Goal: Task Accomplishment & Management: Manage account settings

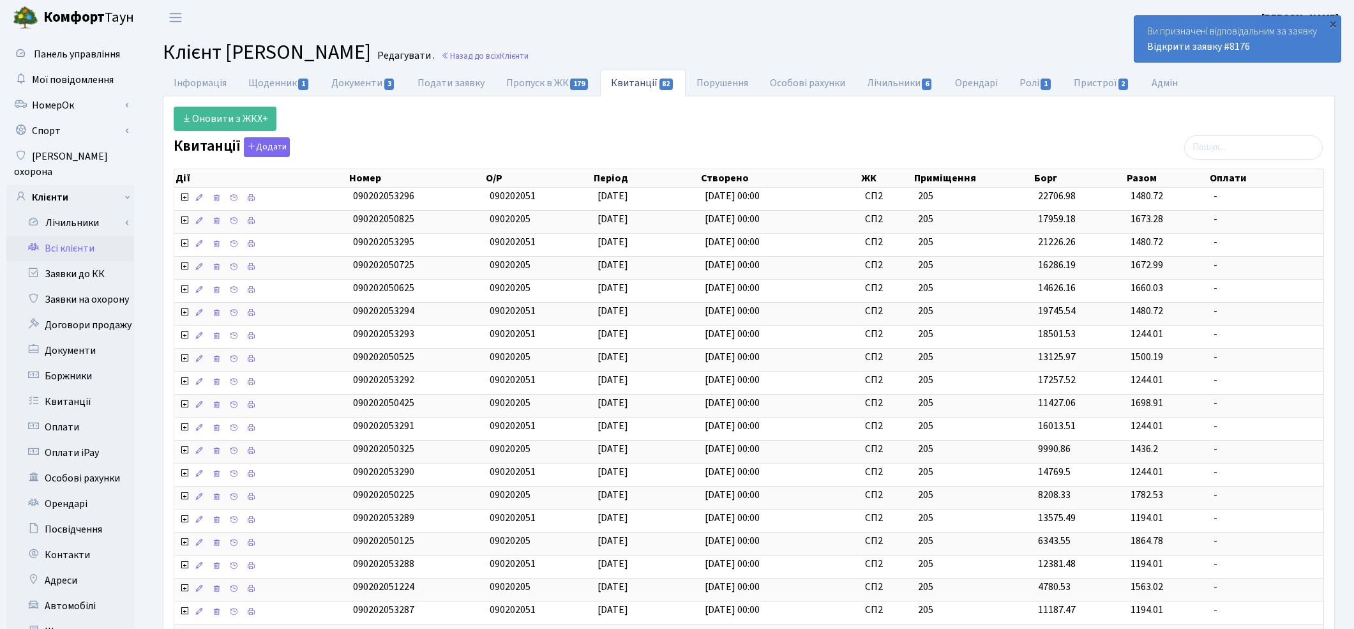
select select "25"
click at [57, 263] on link "Заявки до КК" at bounding box center [70, 274] width 128 height 26
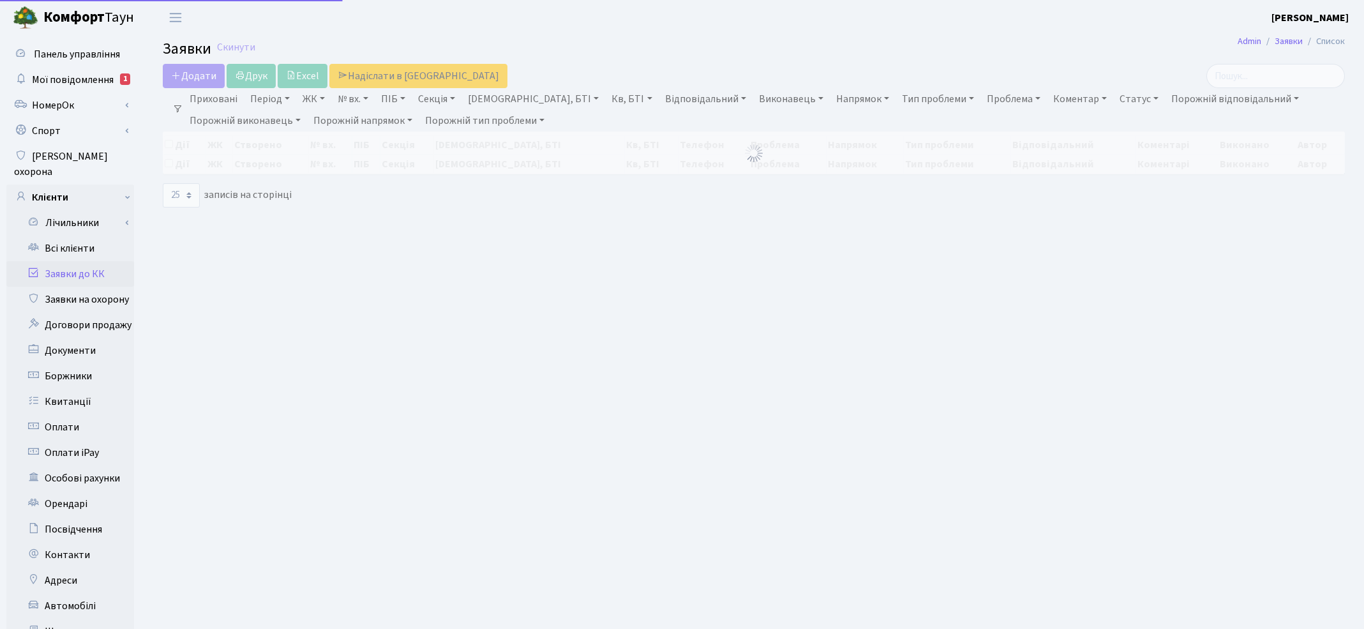
select select "25"
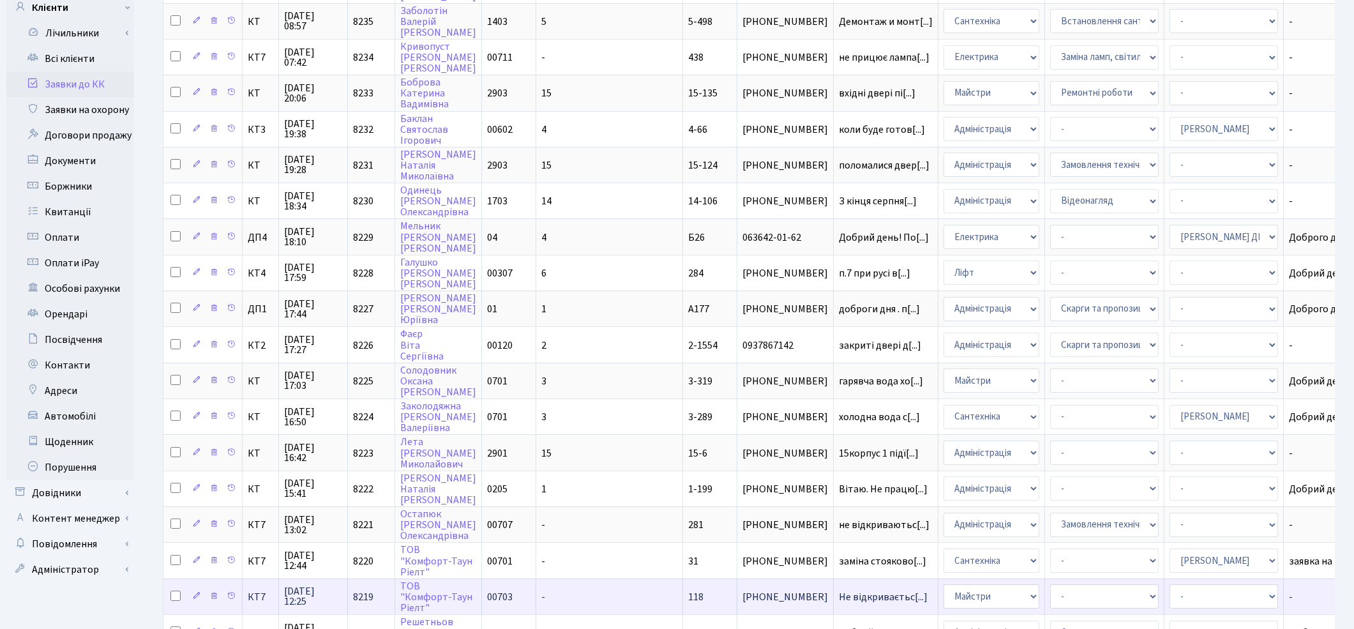
scroll to position [481, 0]
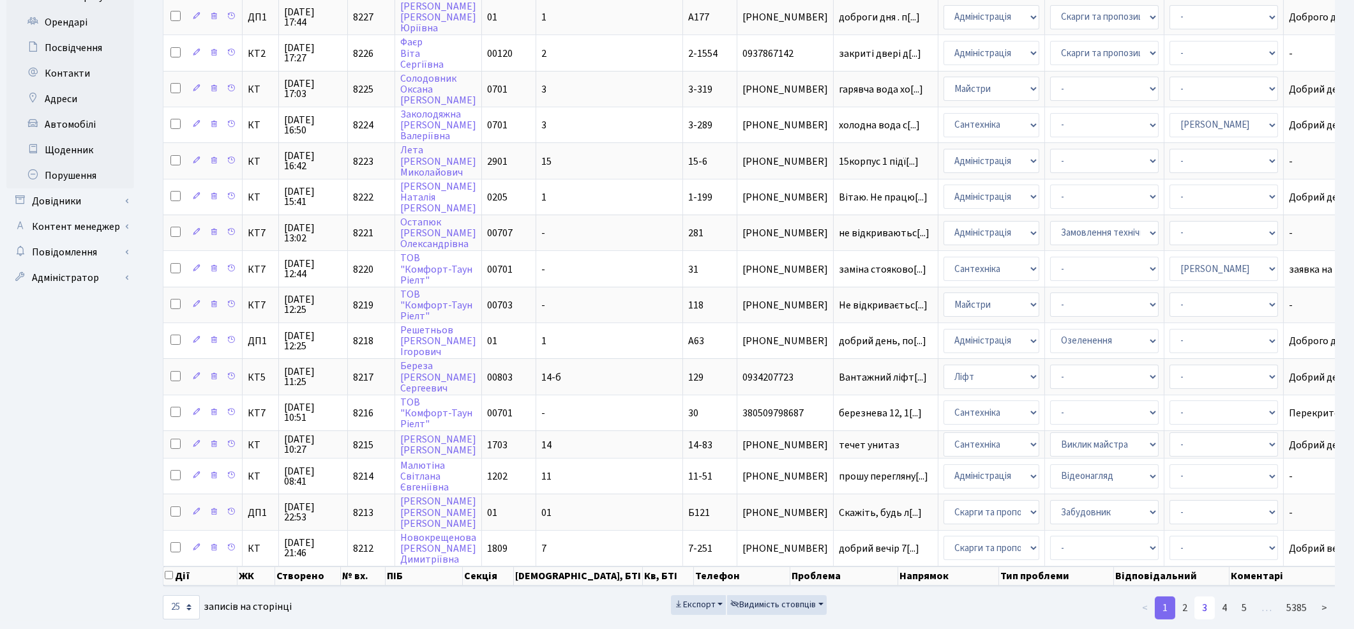
click at [1207, 596] on link "3" at bounding box center [1204, 607] width 20 height 23
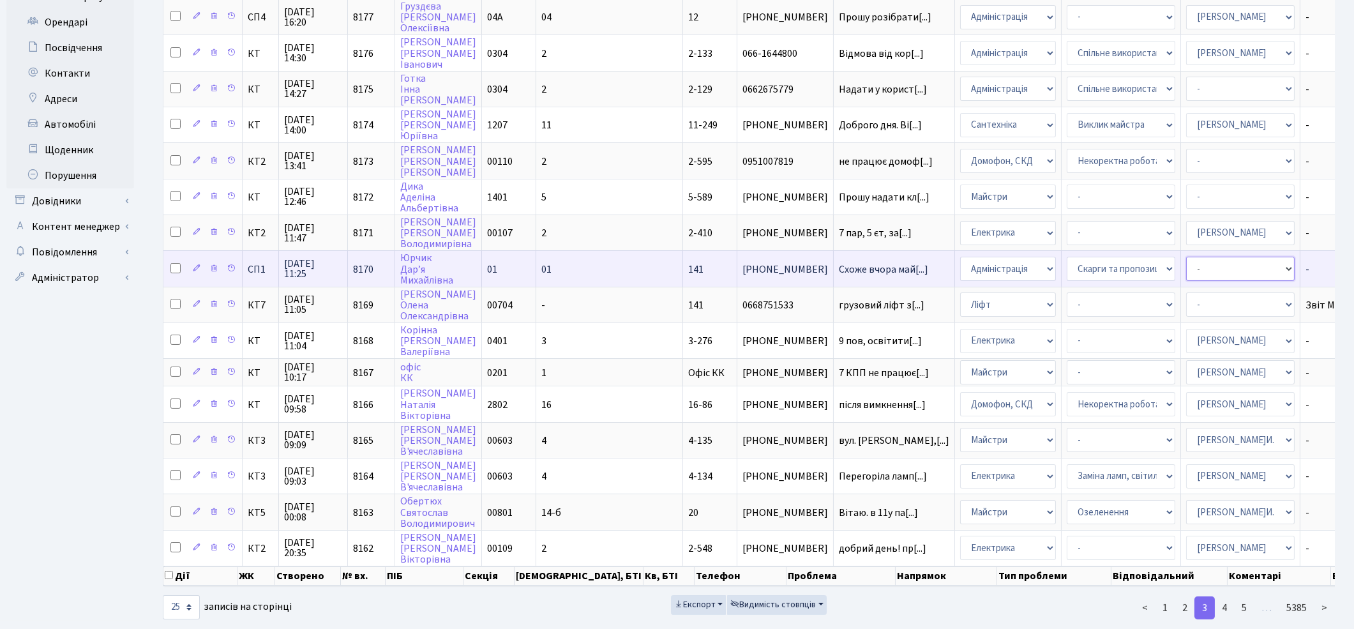
click at [1186, 257] on select "- Адміністратор ЖК КТ Вижул В. В. Гордієнко Н.В. Дядюшкін Д.Ю. Кипчук Т. А. Кла…" at bounding box center [1240, 269] width 109 height 24
select select "85"
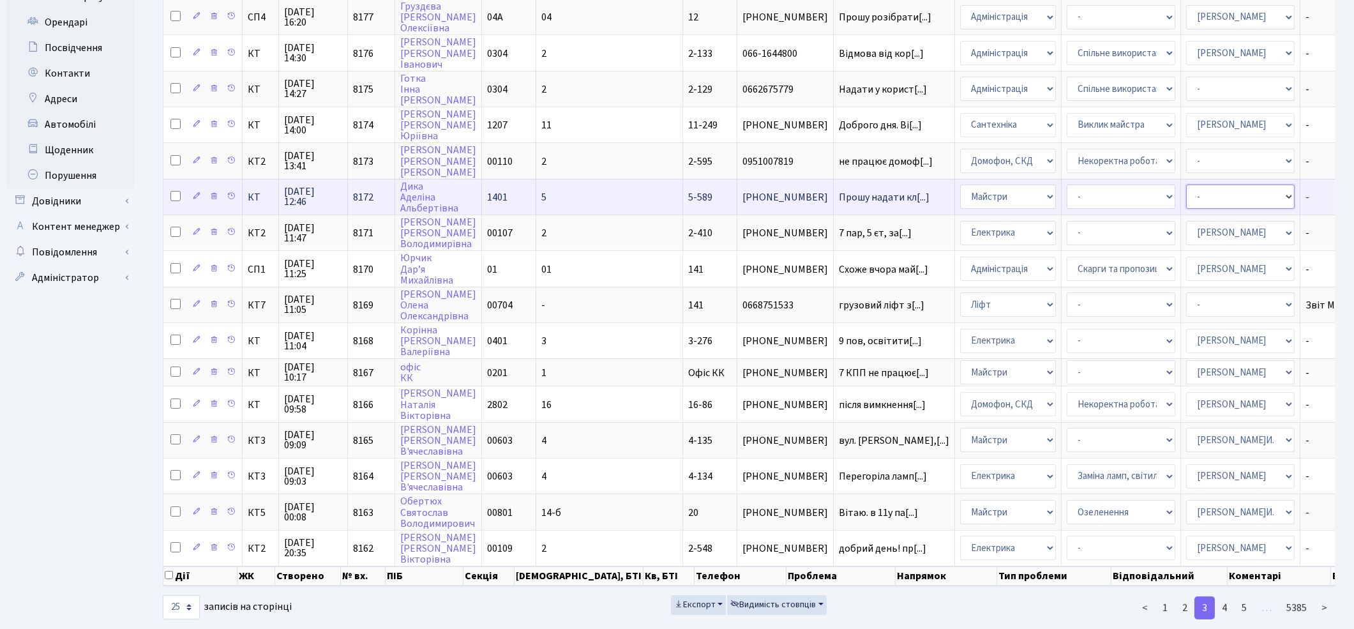
click at [1186, 184] on select "- Адміністратор ЖК КТ Вижул В. В. Гордієнко Н.В. Дядюшкін Д.Ю. Кипчук Т. А. Кла…" at bounding box center [1240, 196] width 109 height 24
select select "26"
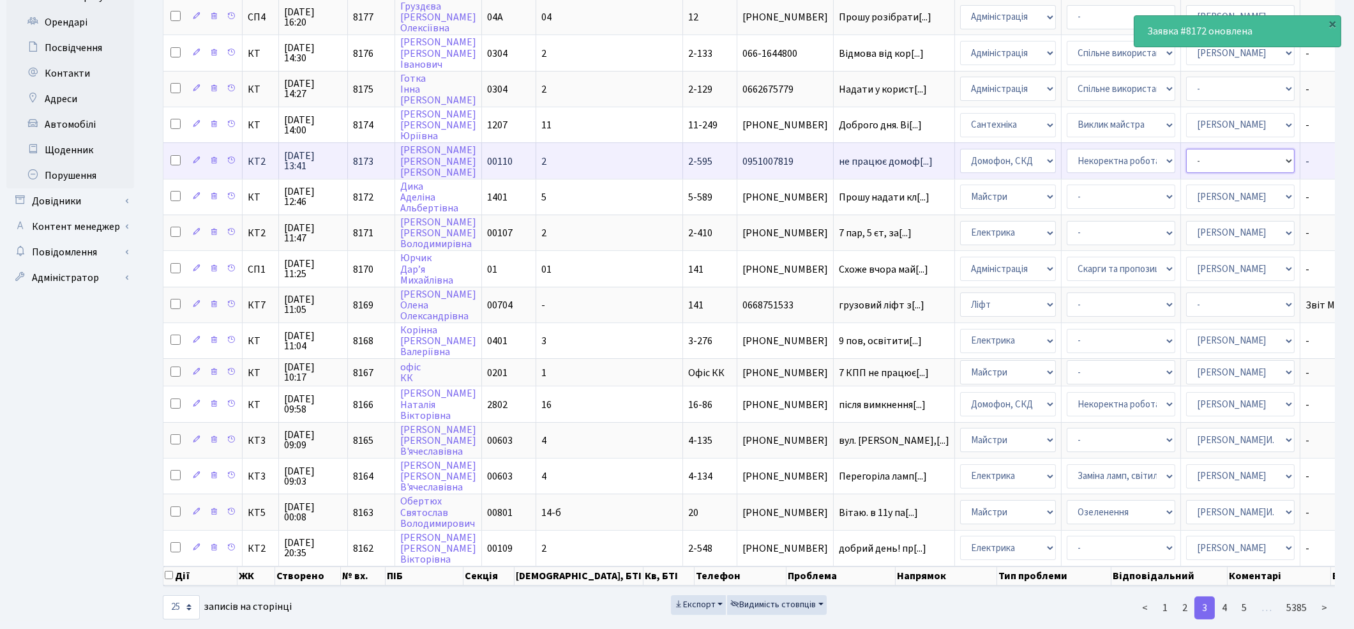
click at [1186, 149] on select "- Адміністратор ЖК КТ Вижул В. В. Гордієнко Н.В. Дядюшкін Д.Ю. Кипчук Т. А. Кла…" at bounding box center [1240, 161] width 109 height 24
select select "22"
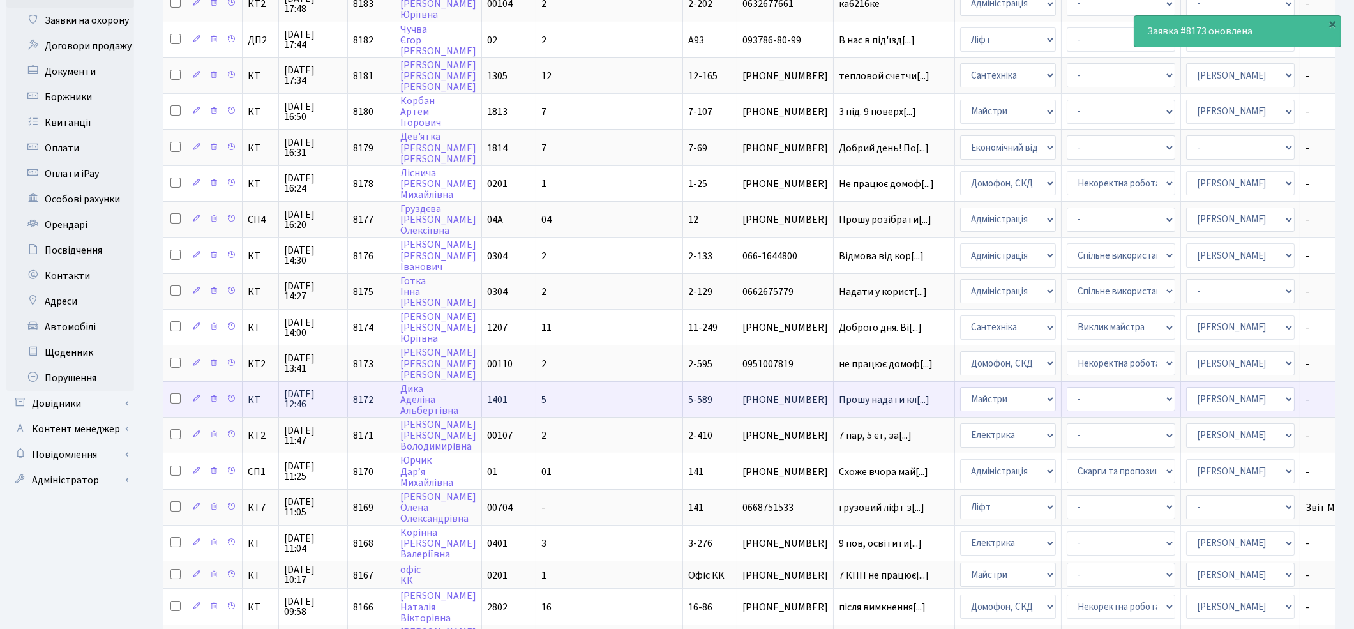
scroll to position [269, 0]
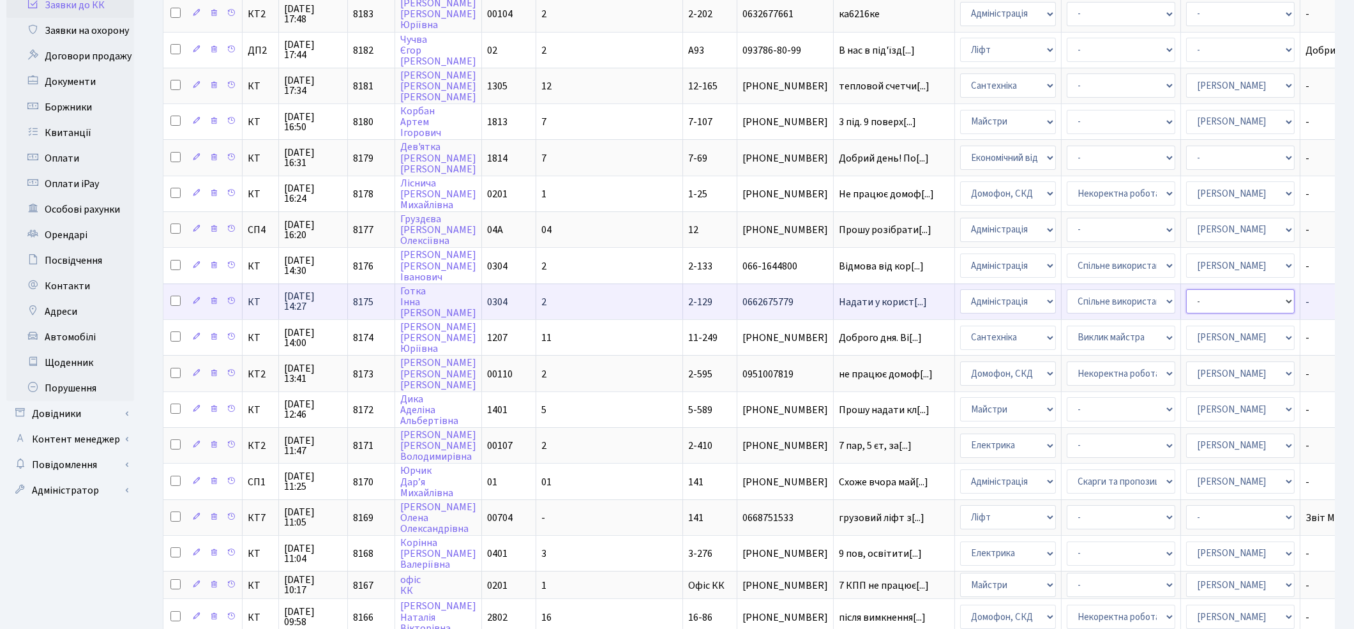
click at [1186, 289] on select "- Адміністратор ЖК КТ Вижул В. В. Гордієнко Н.В. Дядюшкін Д.Ю. Кипчук Т. А. Кла…" at bounding box center [1240, 301] width 109 height 24
select select "14"
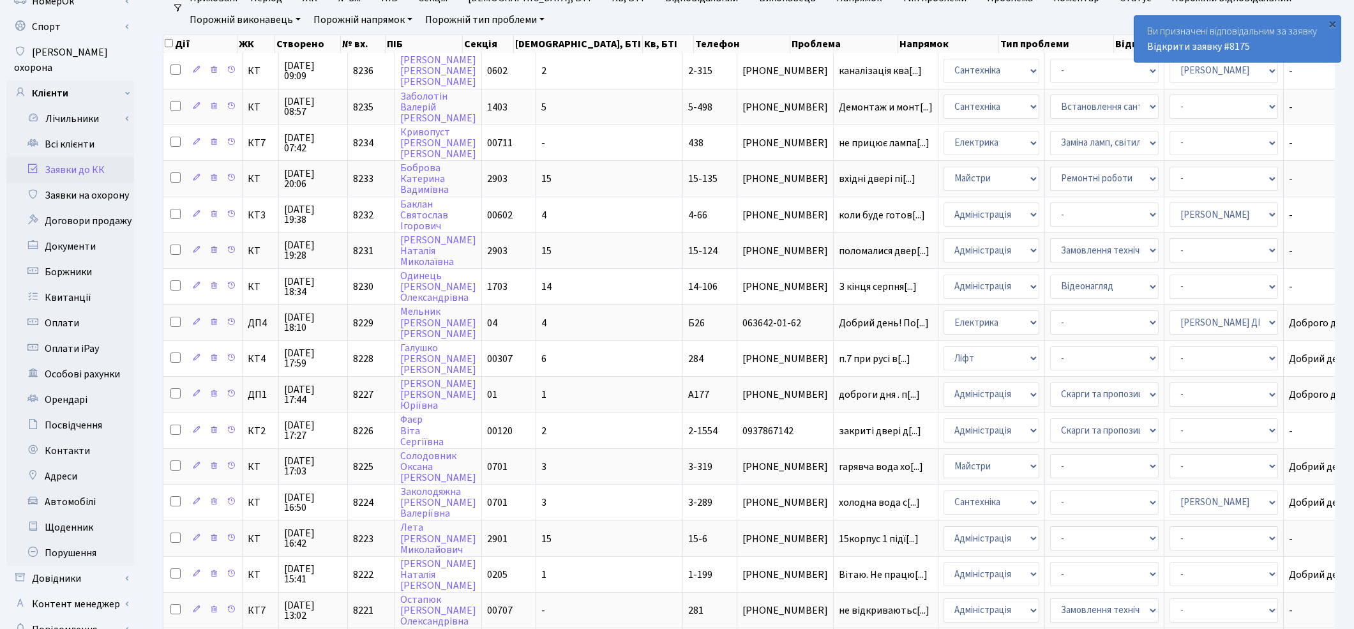
scroll to position [481, 0]
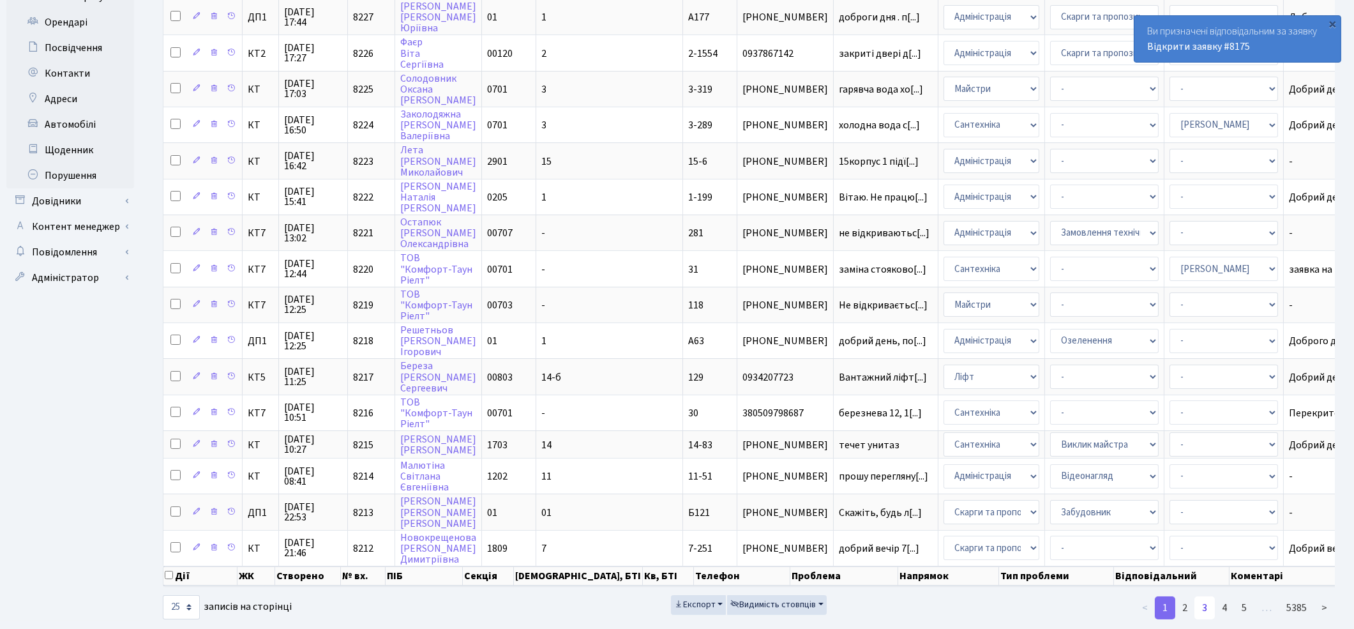
click at [1210, 596] on link "3" at bounding box center [1204, 607] width 20 height 23
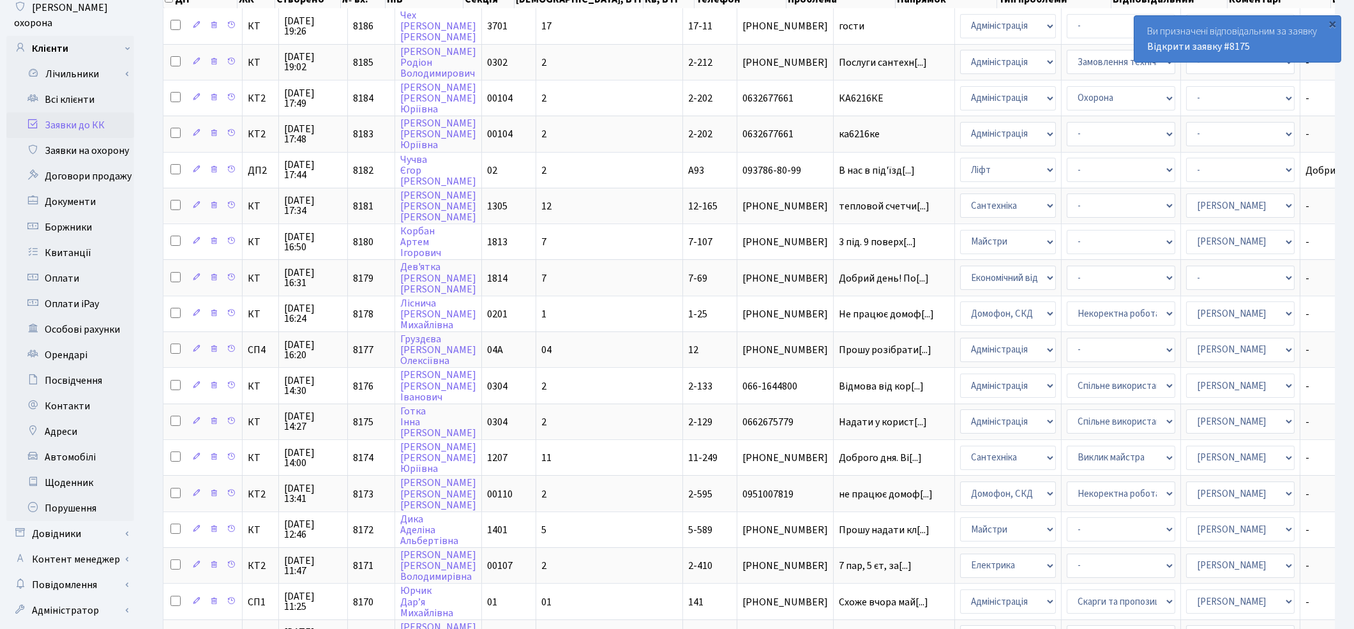
scroll to position [126, 0]
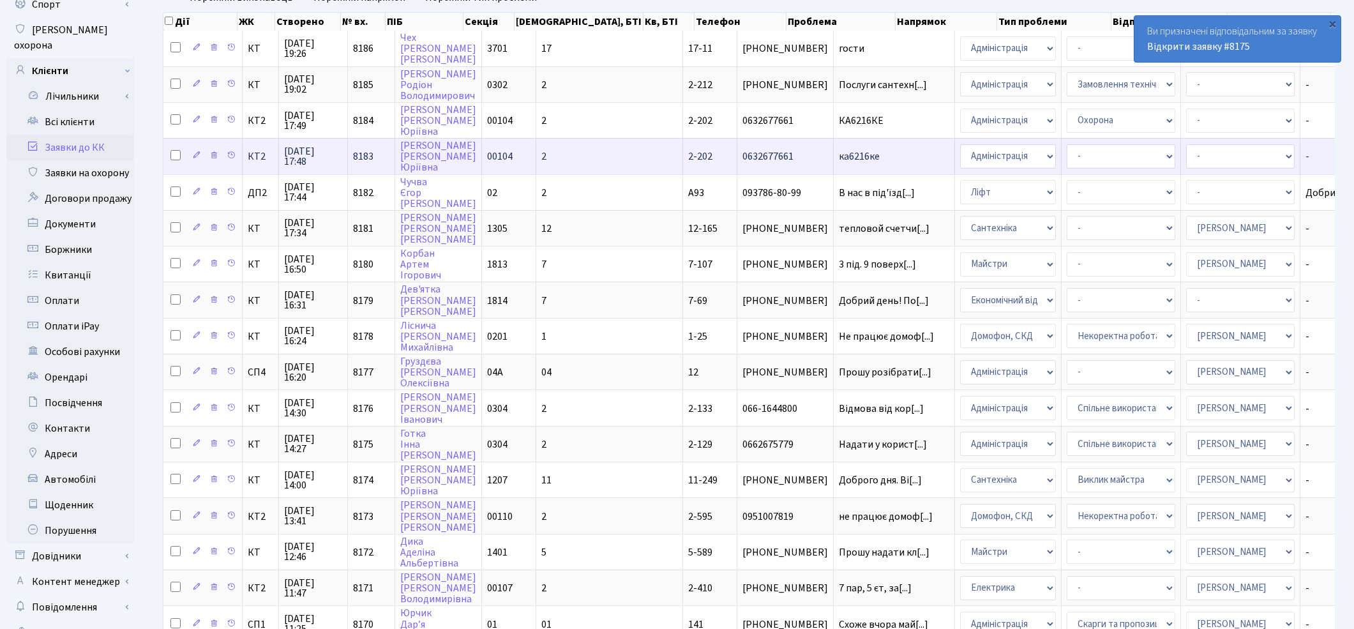
click at [834, 144] on td "ка6216ке" at bounding box center [894, 156] width 121 height 36
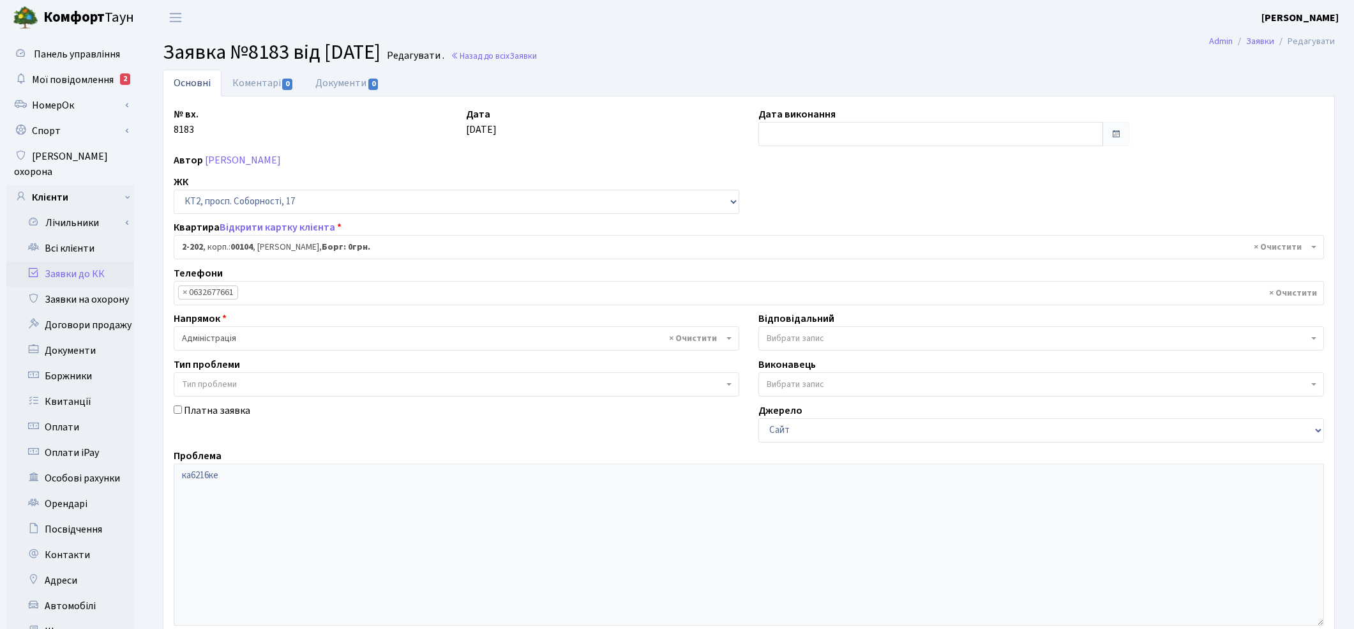
select select "15254"
click at [72, 261] on link "Заявки до КК" at bounding box center [70, 274] width 128 height 26
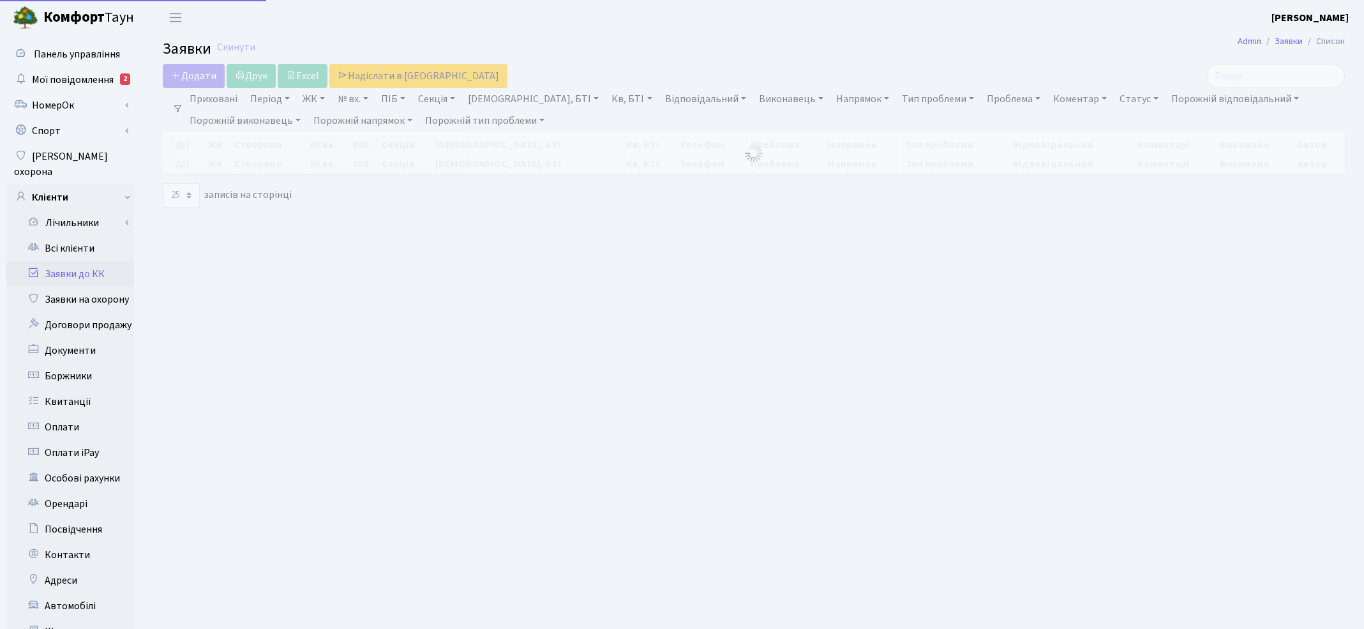
select select "25"
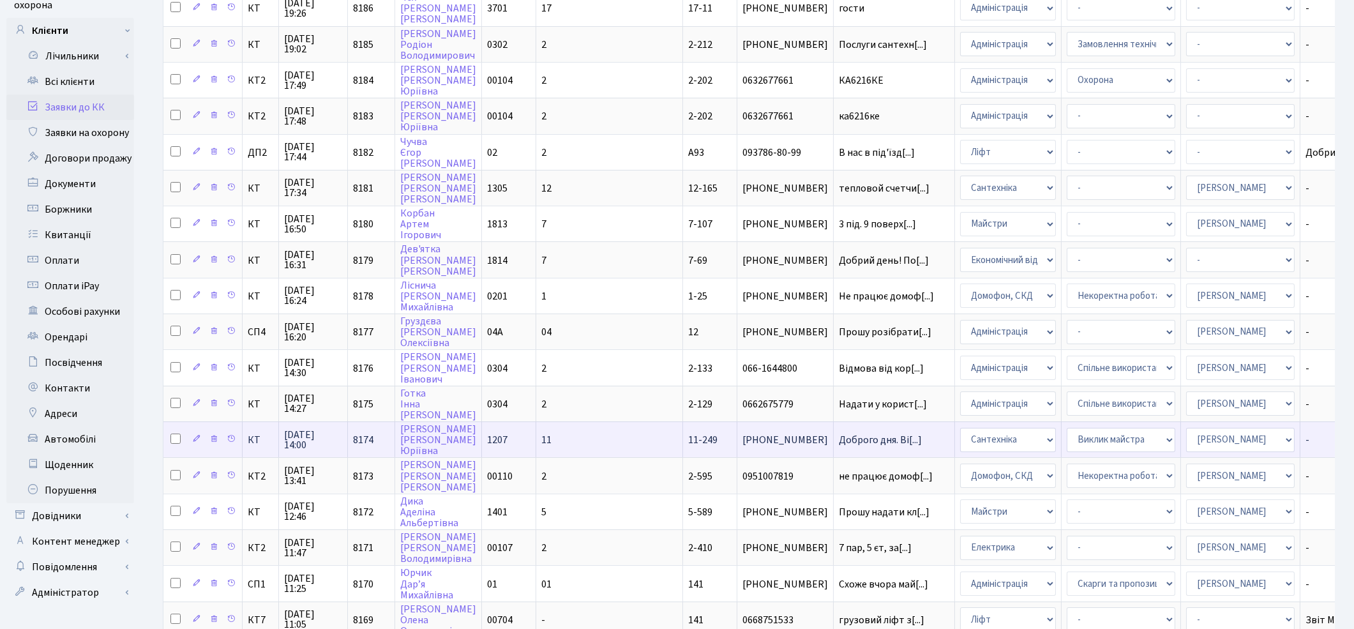
scroll to position [142, 0]
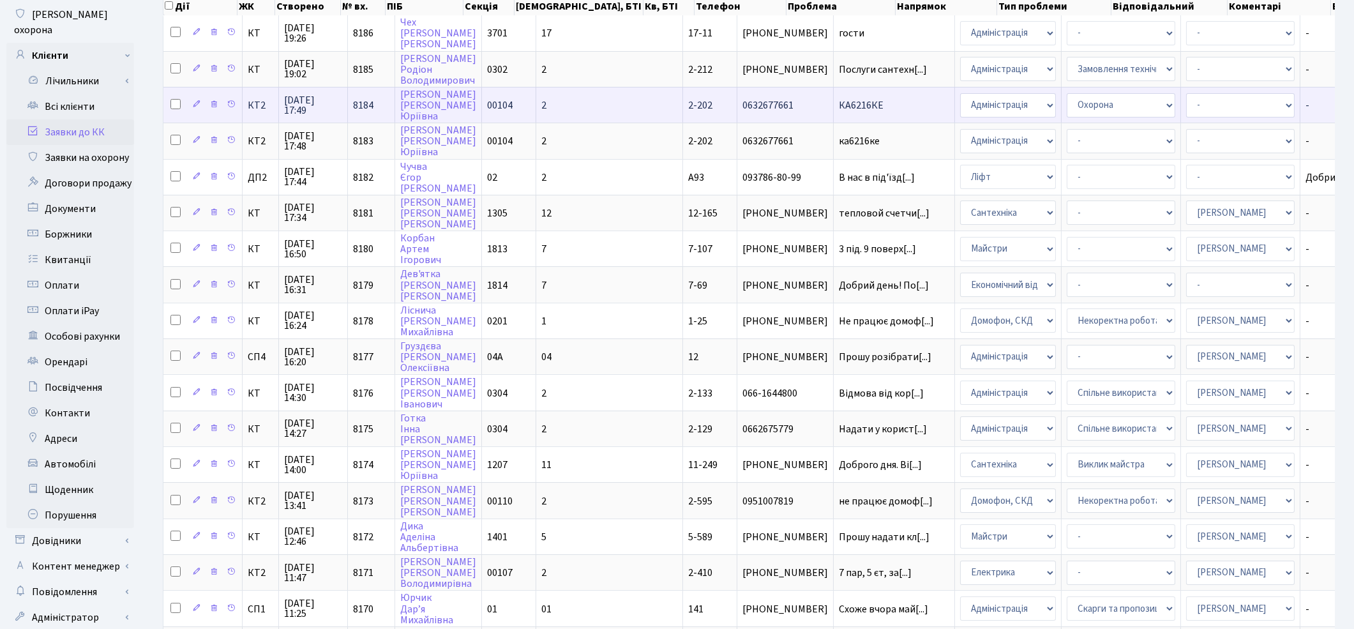
click at [839, 101] on span "КА6216КЕ" at bounding box center [894, 105] width 110 height 10
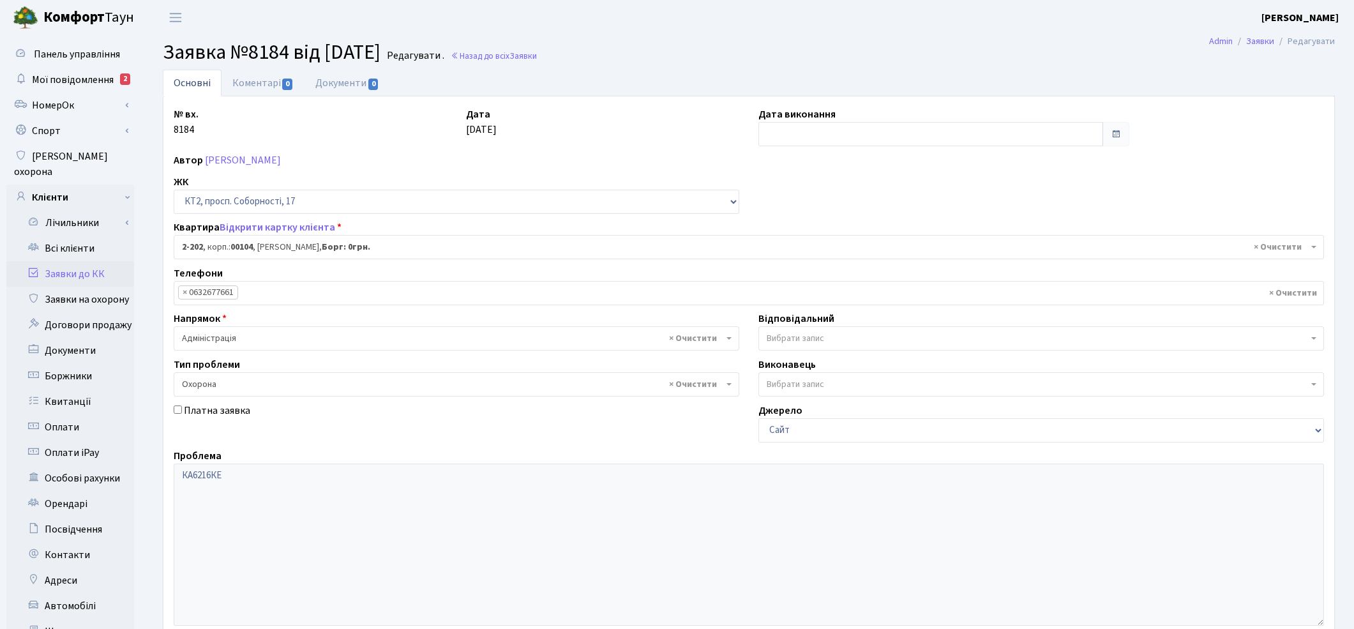
select select "15254"
select select "69"
click at [259, 85] on link "Коментарі 0" at bounding box center [263, 83] width 83 height 26
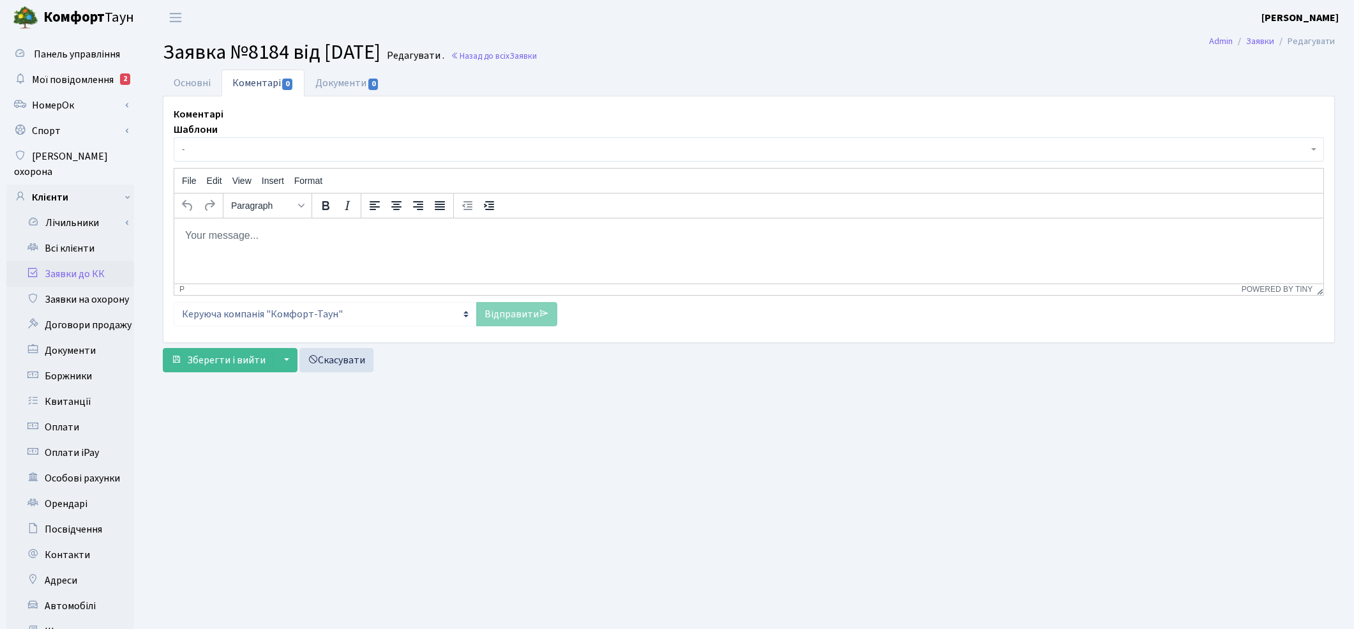
click at [285, 237] on p "Rich Text Area. Press ALT-0 for help." at bounding box center [748, 235] width 1129 height 14
click at [493, 310] on link "Відправити" at bounding box center [516, 314] width 81 height 24
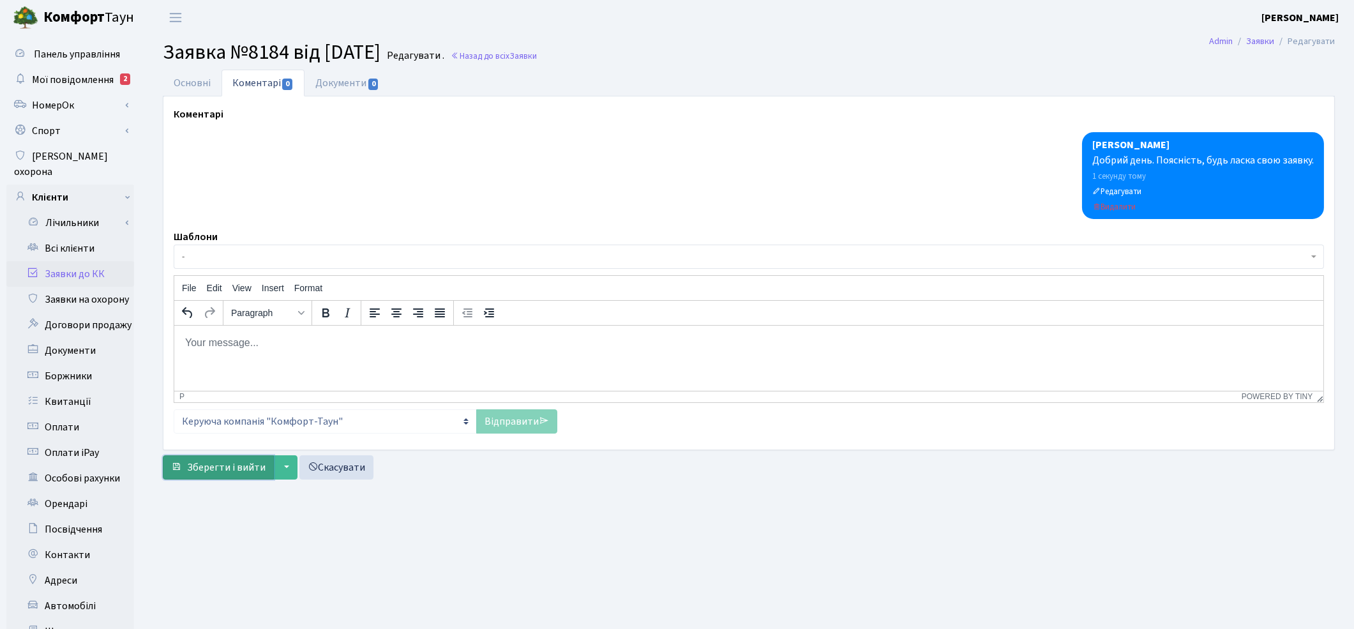
click at [235, 473] on span "Зберегти і вийти" at bounding box center [226, 467] width 79 height 14
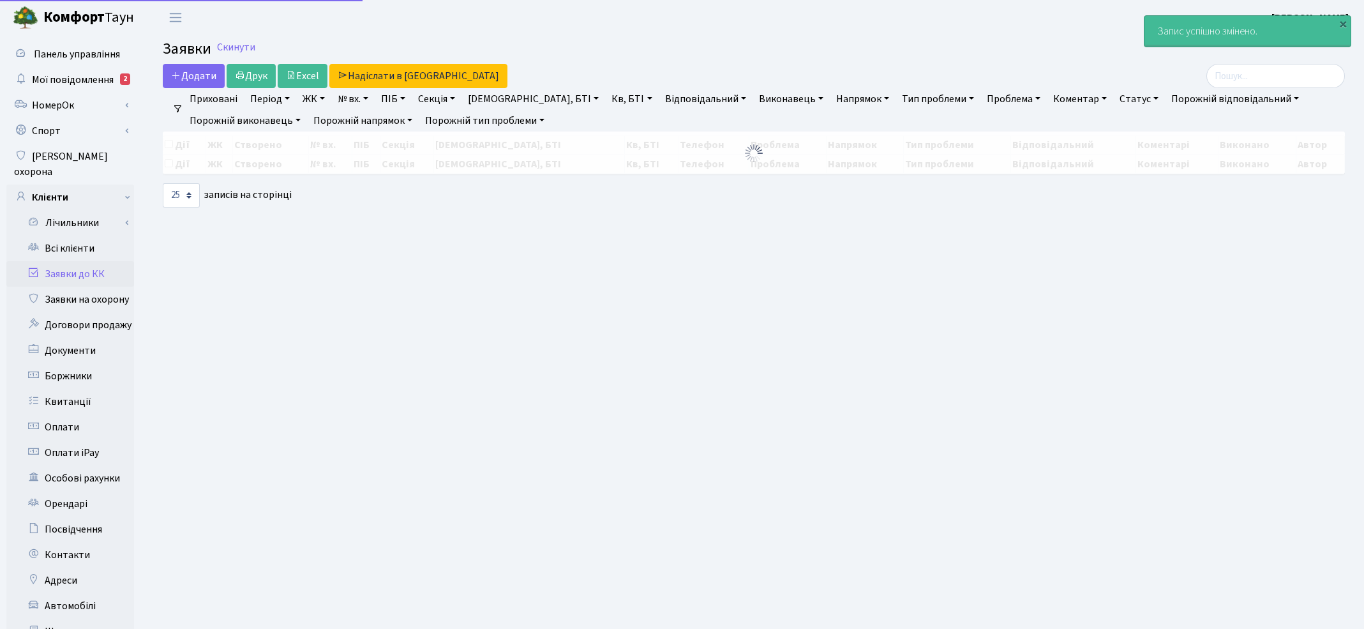
select select "25"
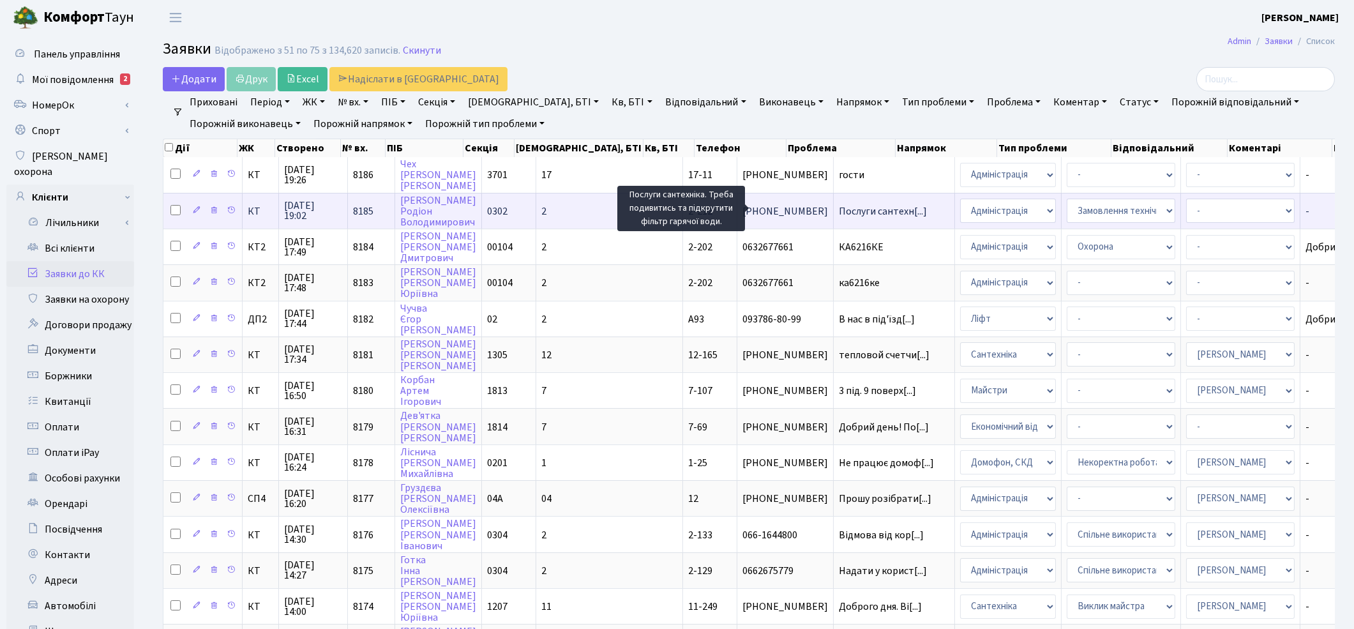
click at [839, 213] on span "Послуги сантехн[...]" at bounding box center [883, 211] width 88 height 14
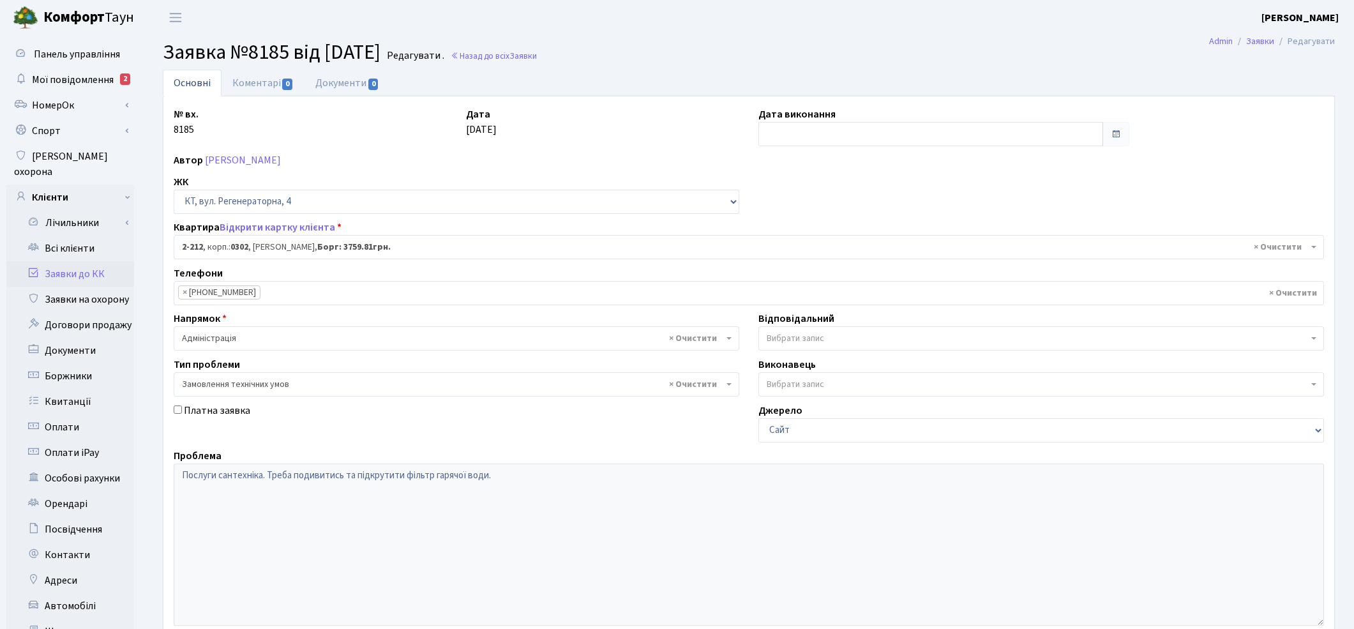
select select "556"
select select "15"
click at [250, 80] on link "Коментарі 0" at bounding box center [263, 83] width 83 height 26
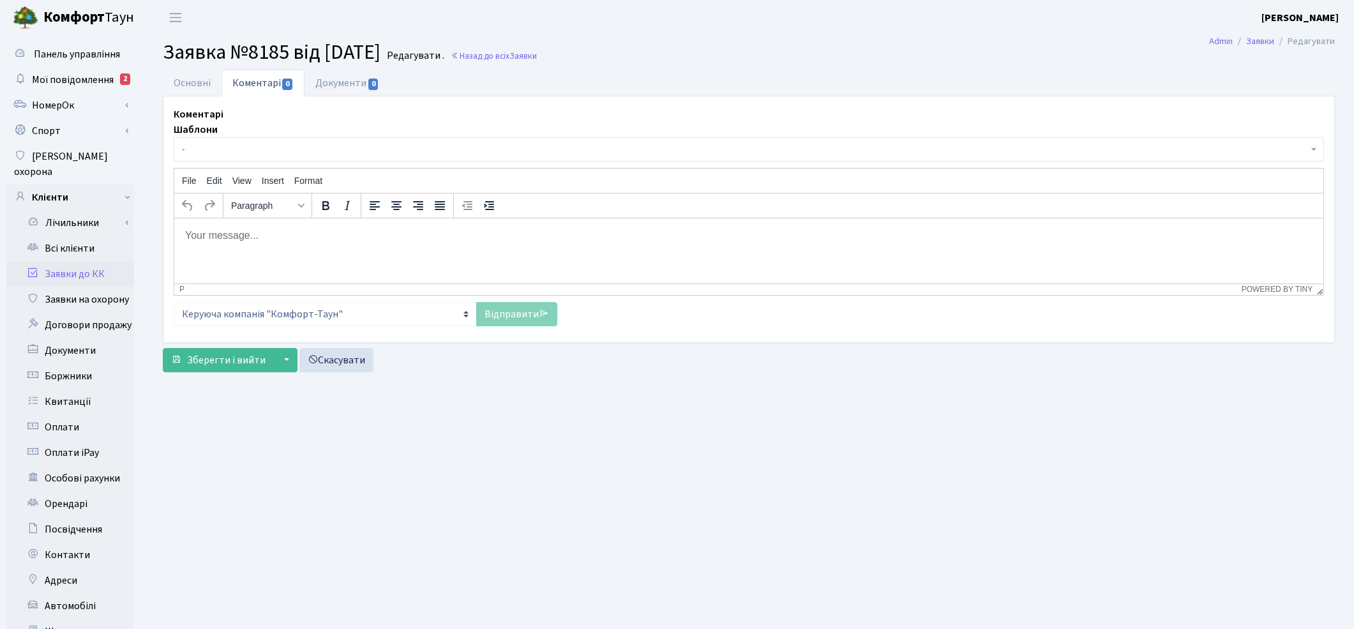
click at [211, 151] on span "-" at bounding box center [745, 149] width 1126 height 13
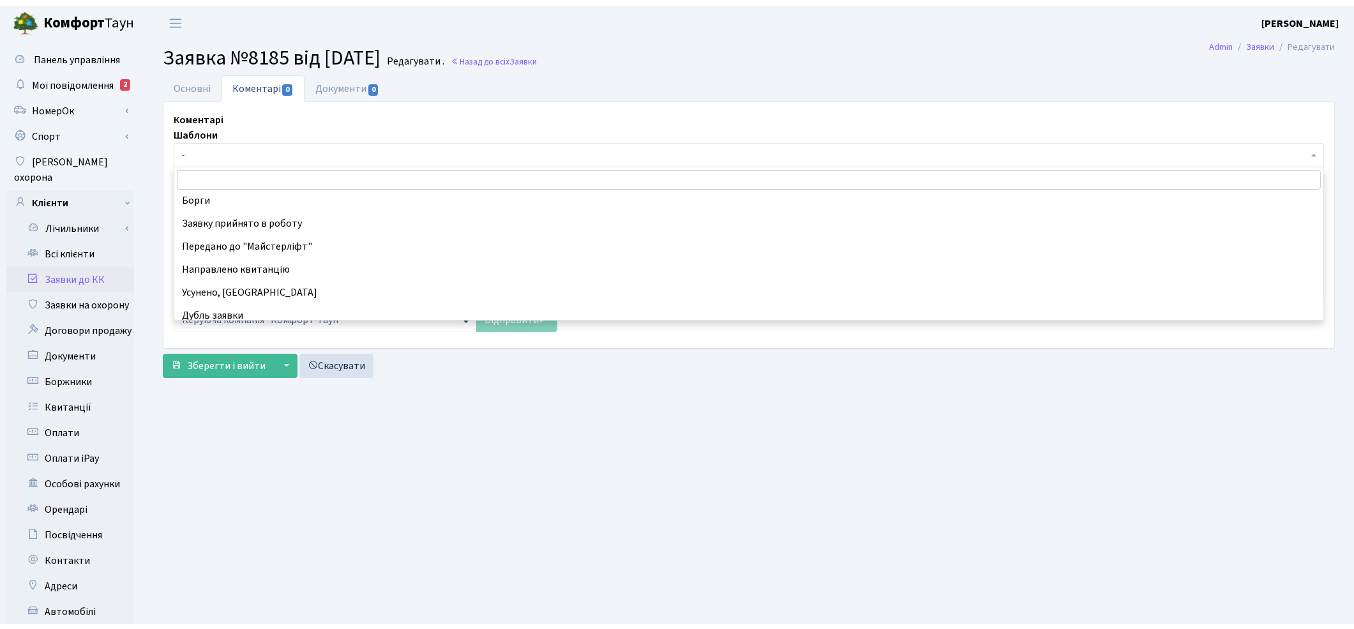
scroll to position [71, 0]
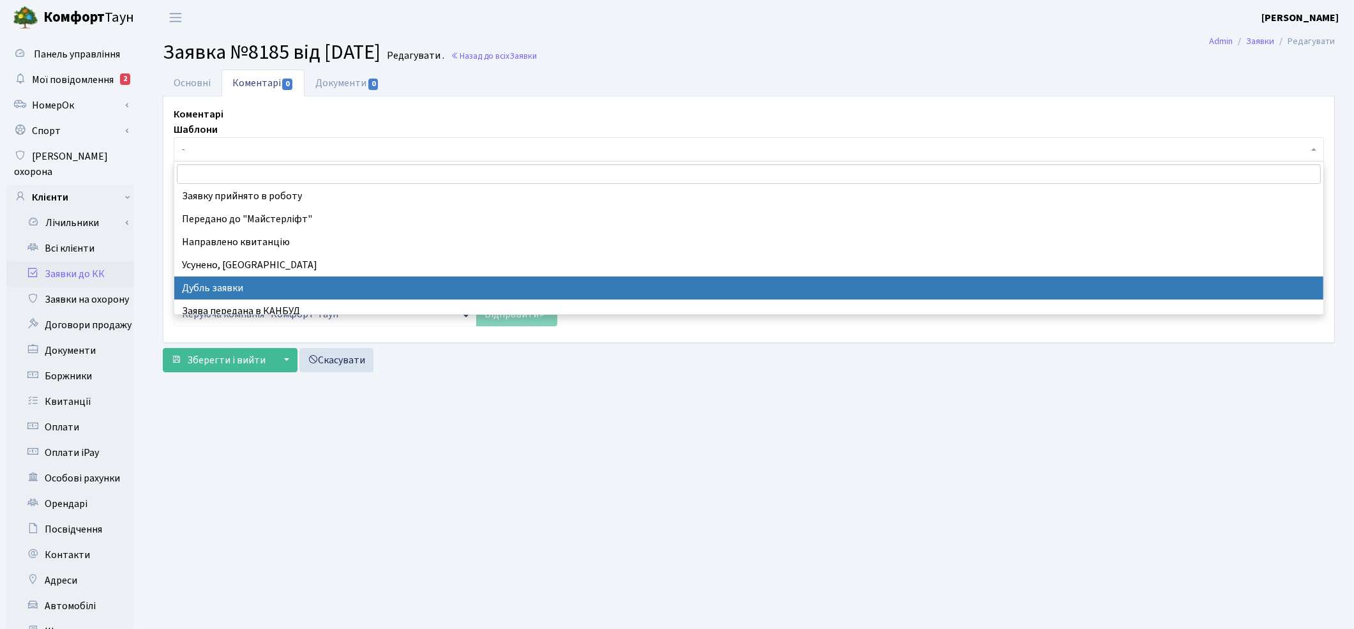
click at [596, 482] on main "Admin Заявки Редагувати Заявка №8185 від [DATE] [GEOGRAPHIC_DATA] . Назад до вс…" at bounding box center [749, 406] width 1210 height 743
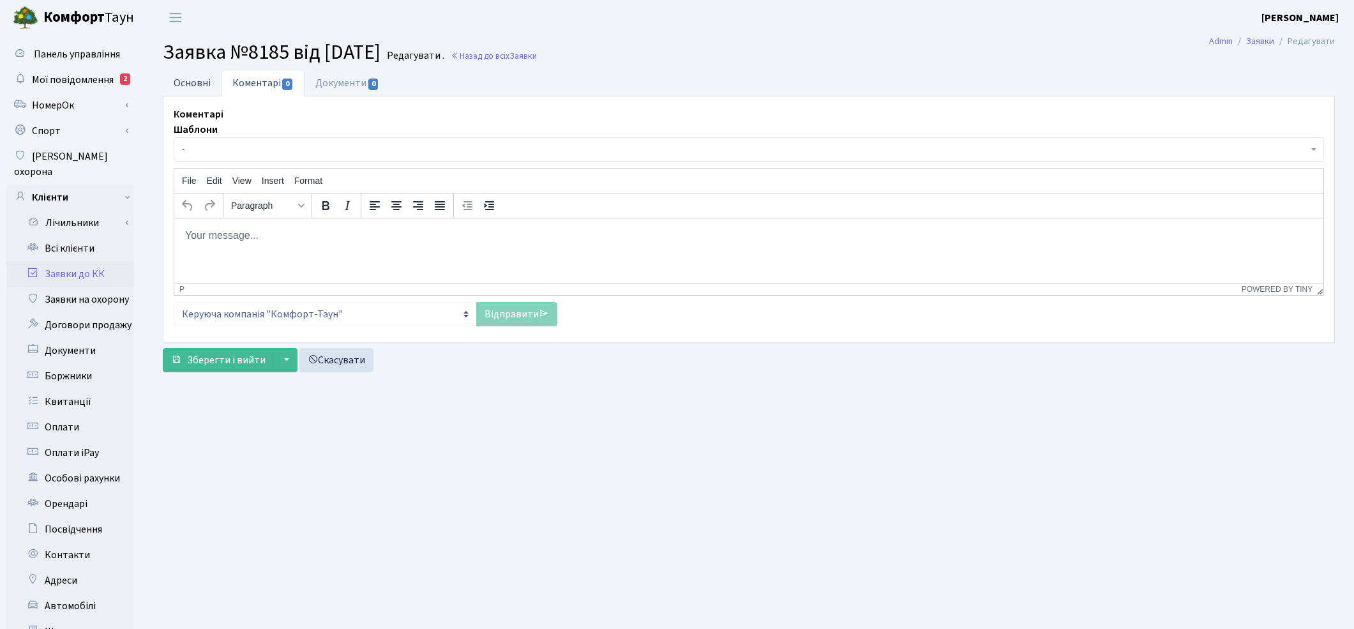
click at [183, 84] on link "Основні" at bounding box center [192, 83] width 59 height 26
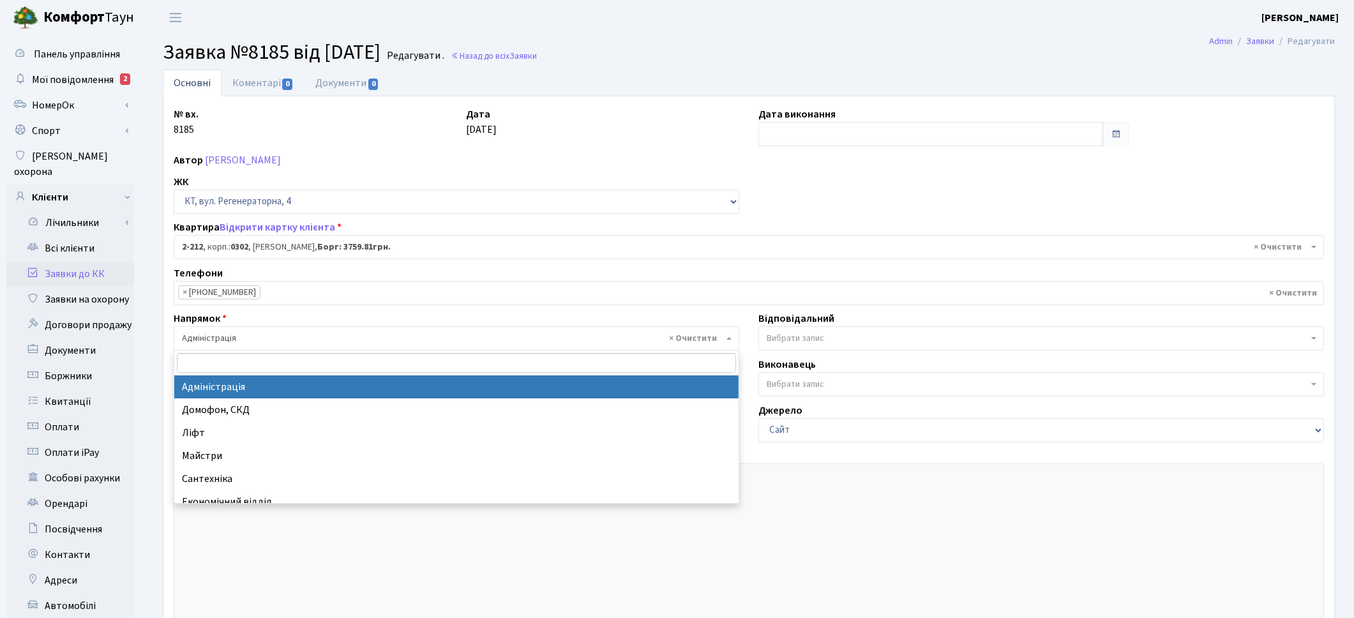
click at [182, 335] on span "× Адміністрація" at bounding box center [452, 338] width 541 height 13
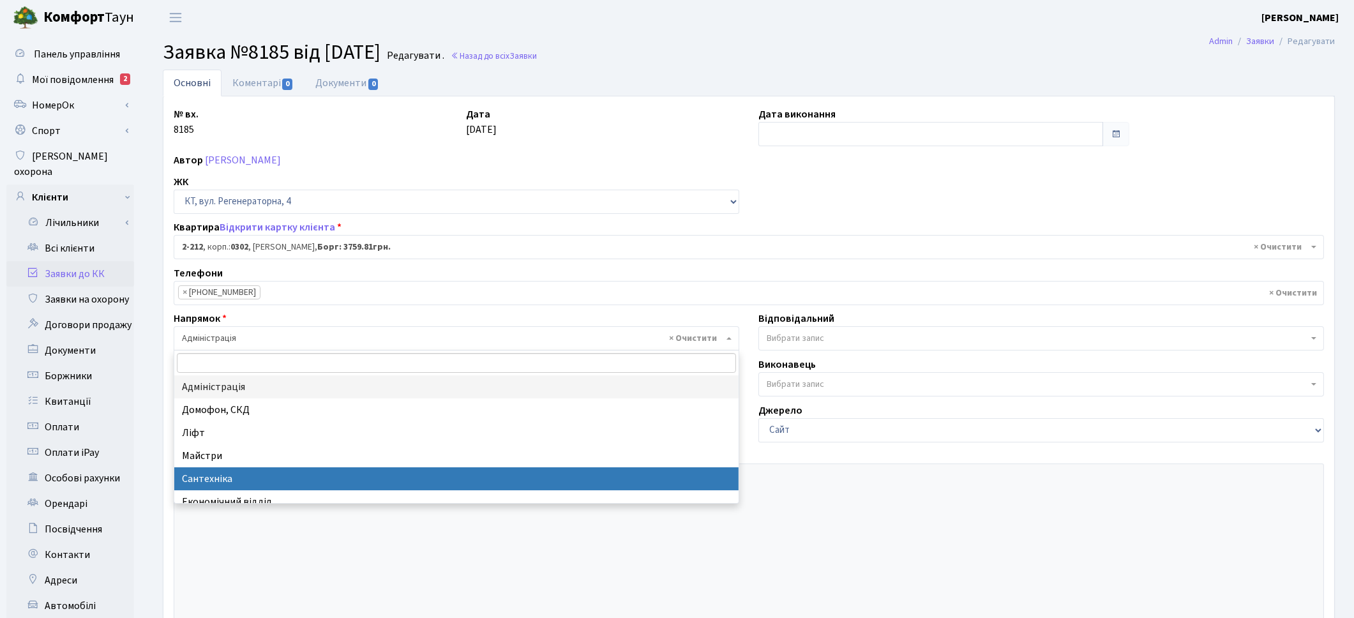
select select "2"
select select
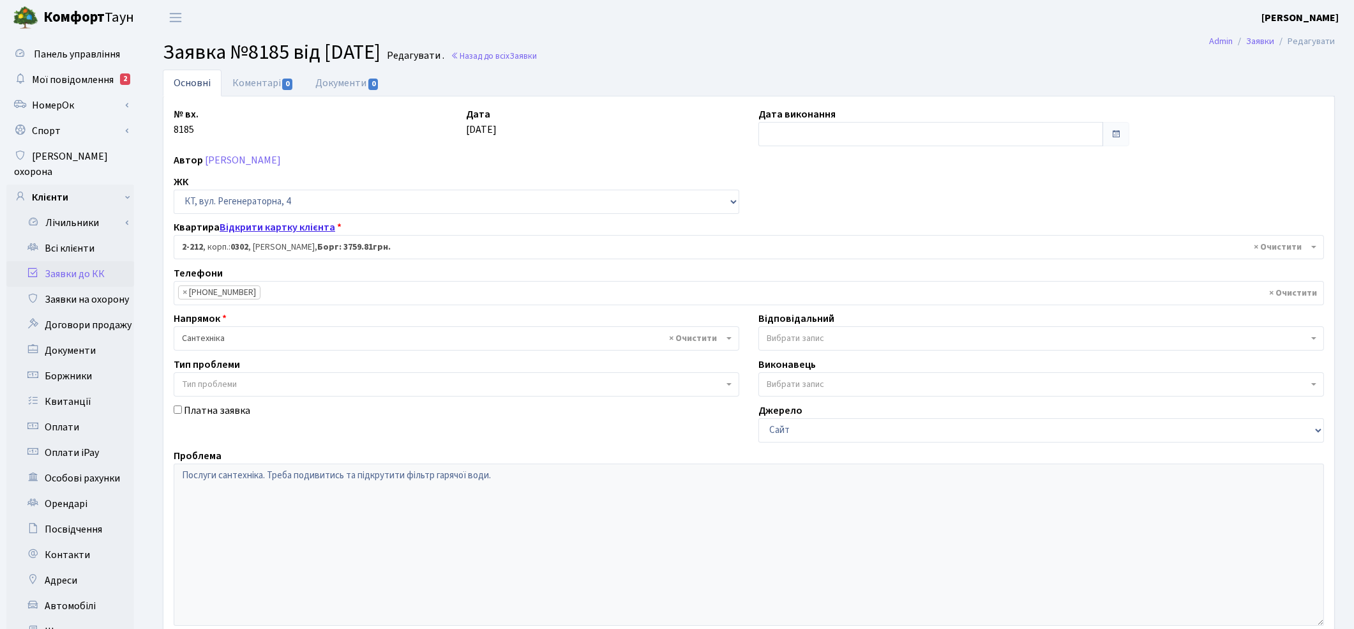
click at [273, 229] on link "Відкрити картку клієнта" at bounding box center [278, 227] width 116 height 14
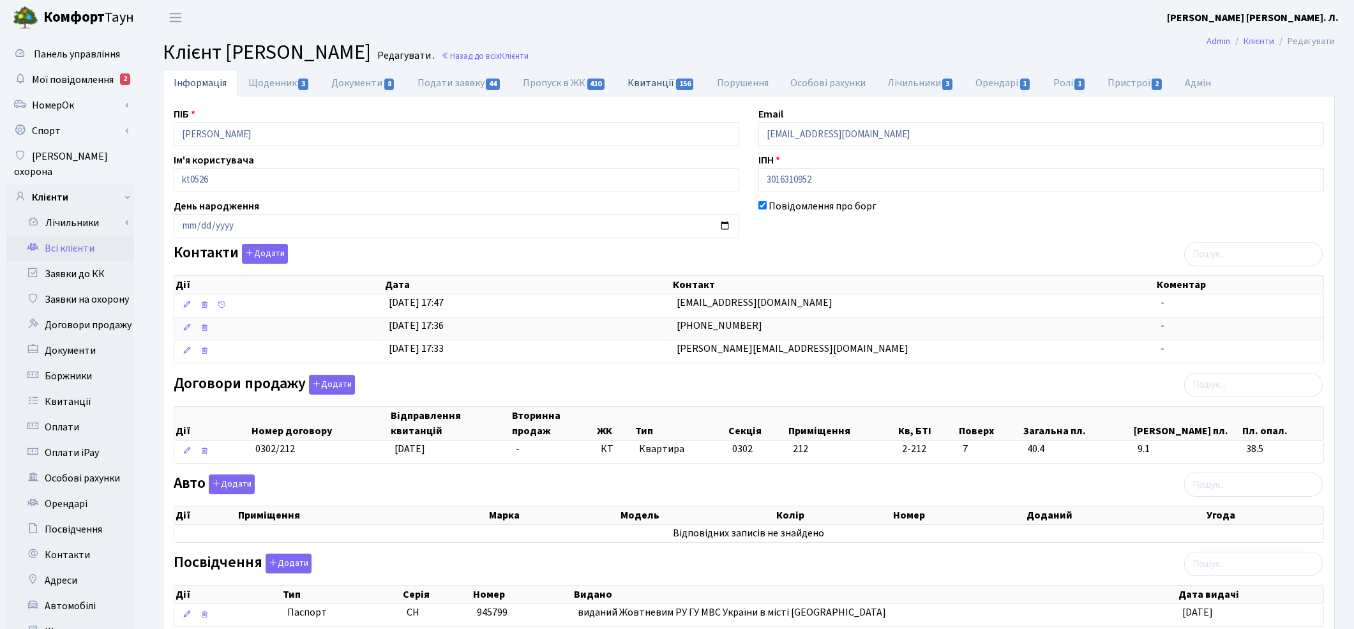
click at [660, 90] on link "Квитанції 156" at bounding box center [661, 83] width 89 height 26
select select "25"
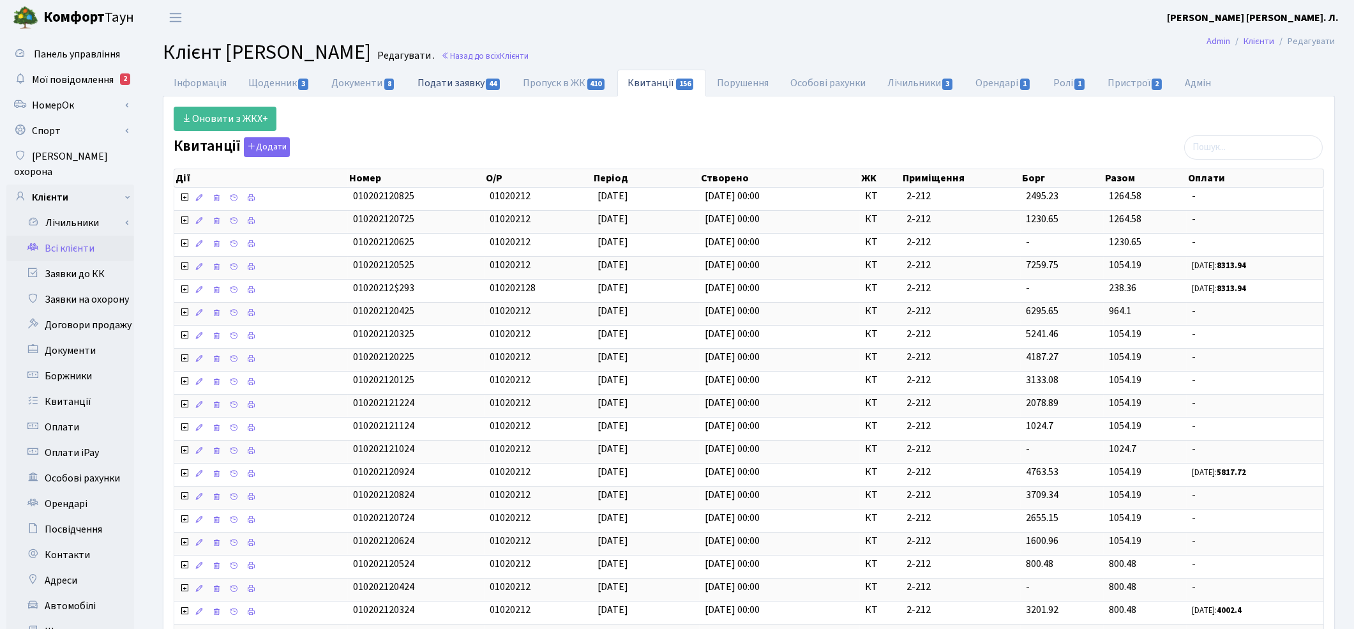
click at [443, 83] on link "Подати заявку 44" at bounding box center [459, 83] width 105 height 26
select select "25"
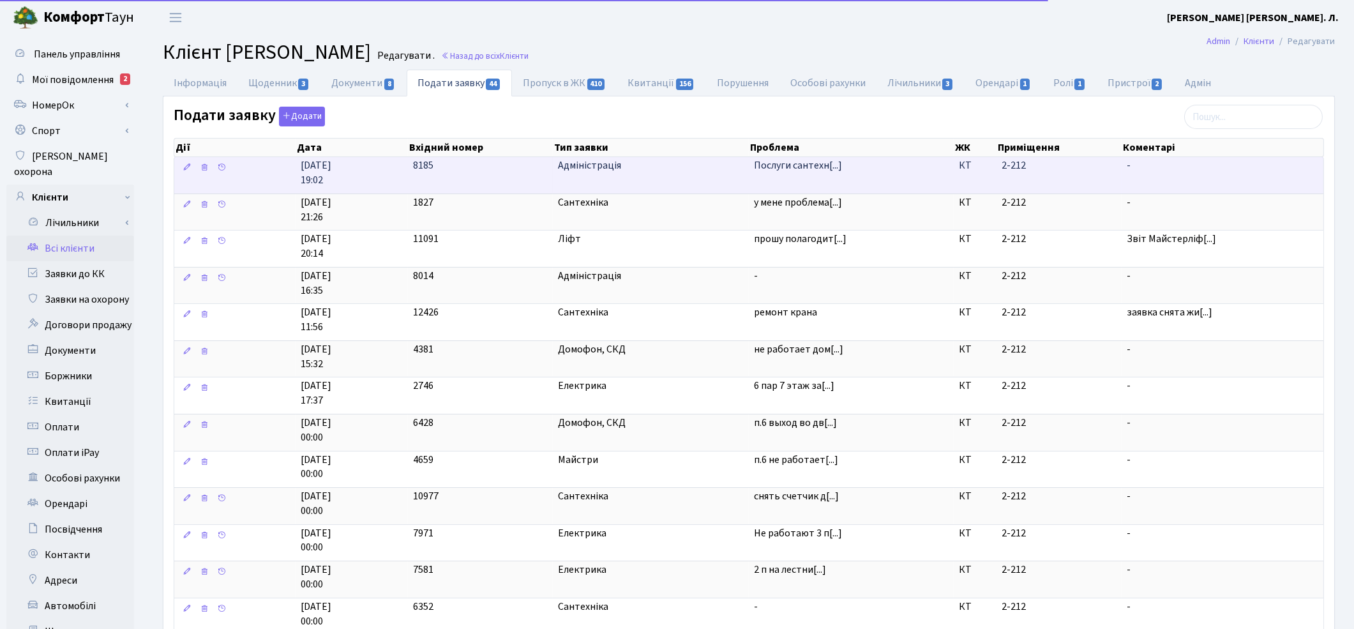
click at [634, 174] on td "Адміністрація" at bounding box center [651, 175] width 196 height 36
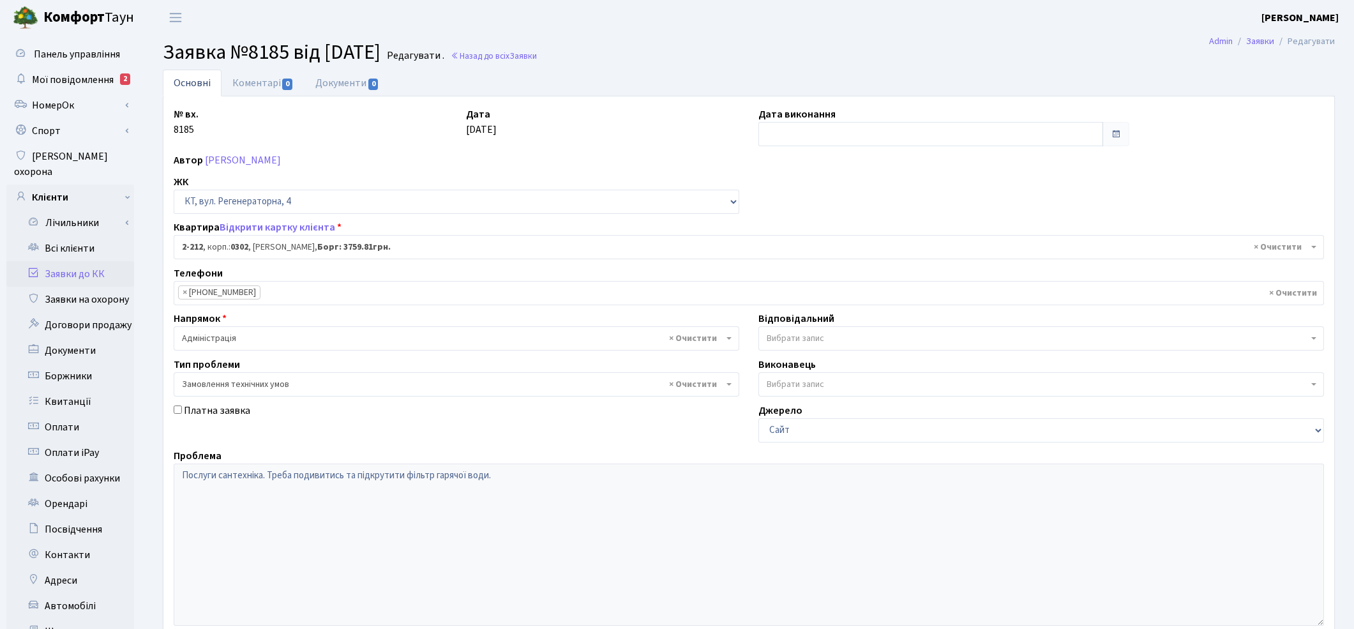
select select "556"
select select "15"
click at [245, 334] on span "× Адміністрація" at bounding box center [452, 338] width 541 height 13
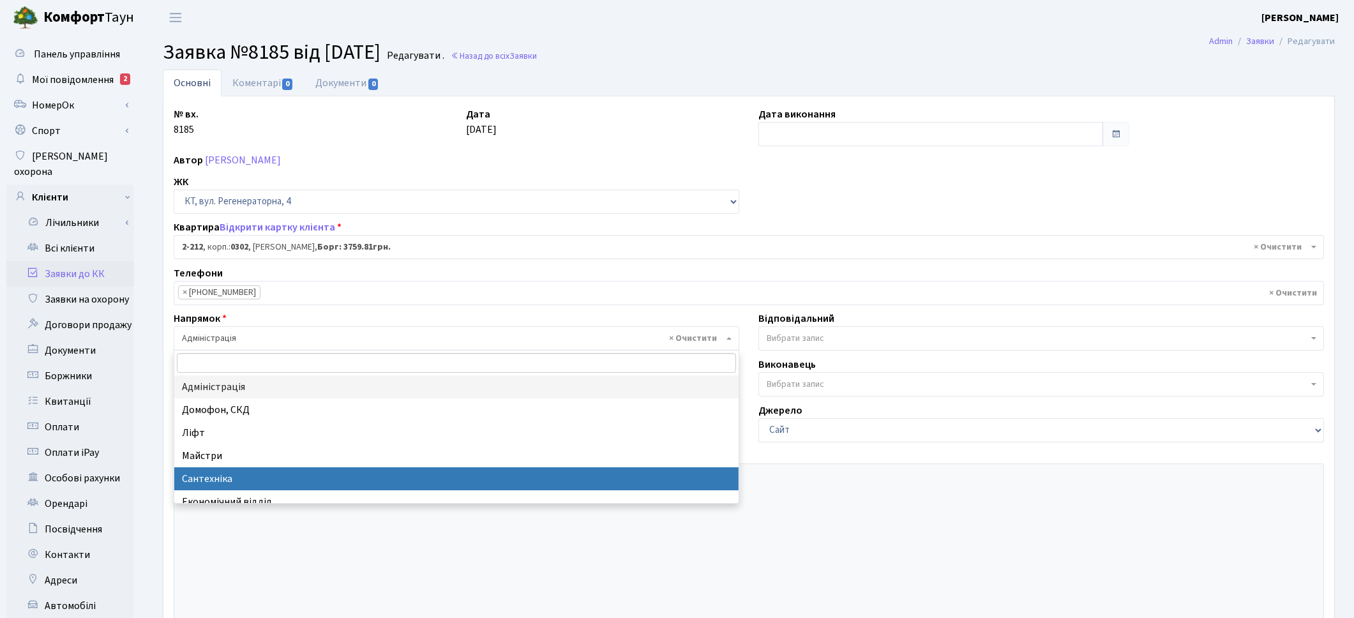
select select "2"
select select
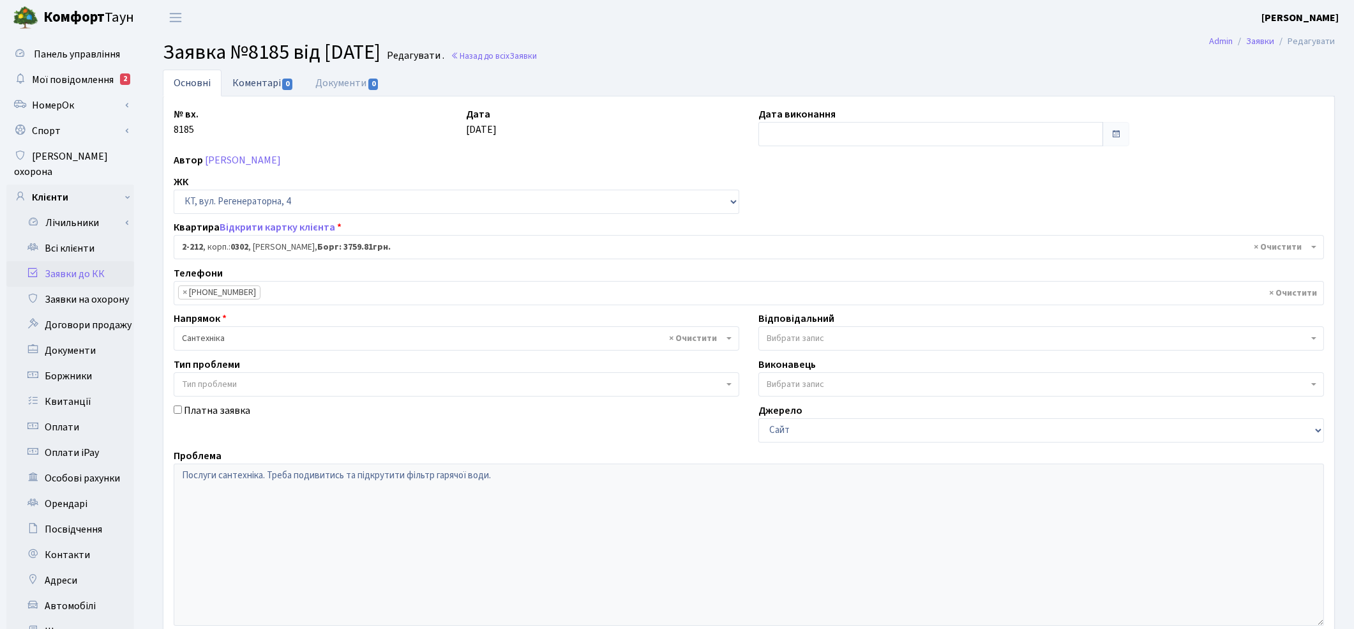
click at [246, 82] on link "Коментарі 0" at bounding box center [263, 83] width 83 height 26
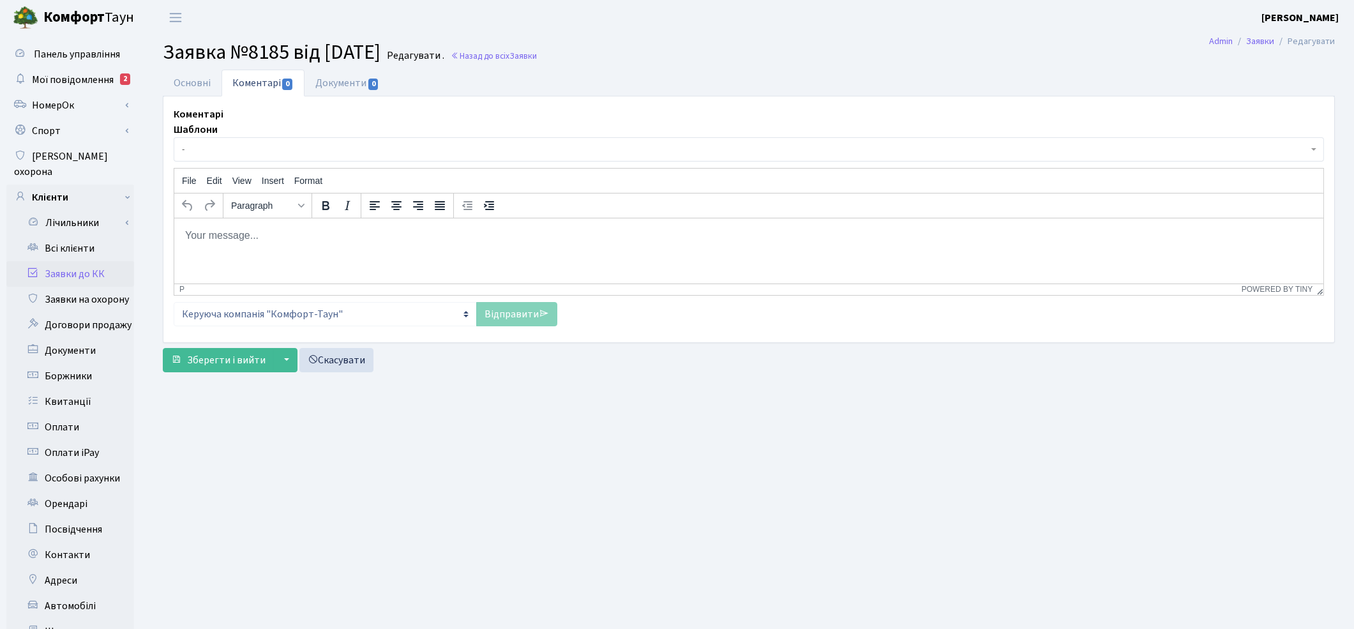
click at [232, 152] on span "-" at bounding box center [745, 149] width 1126 height 13
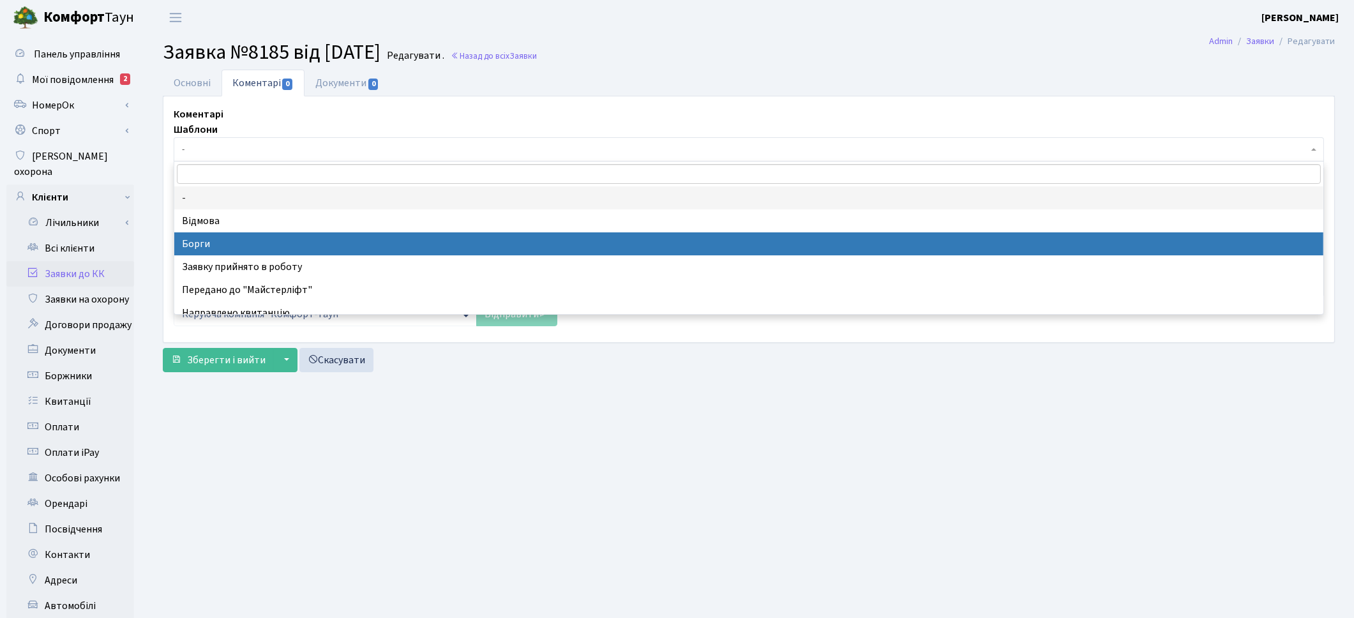
select select "3"
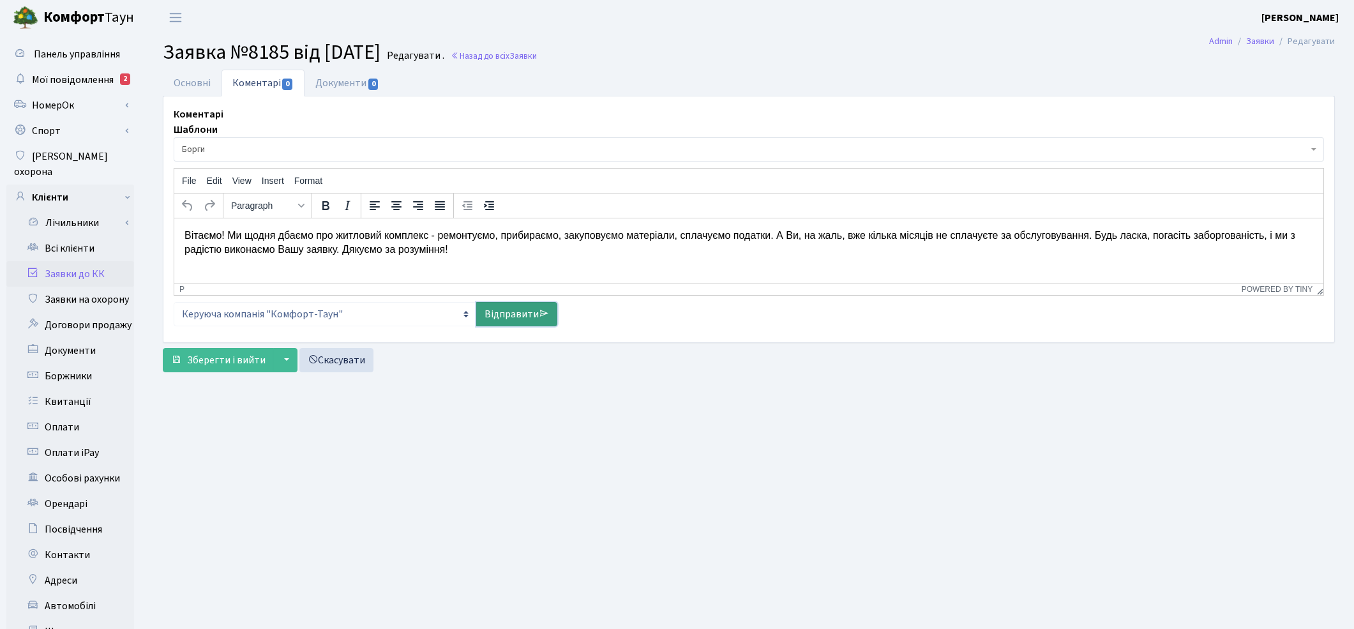
click at [496, 313] on link "Відправити" at bounding box center [516, 314] width 81 height 24
select select
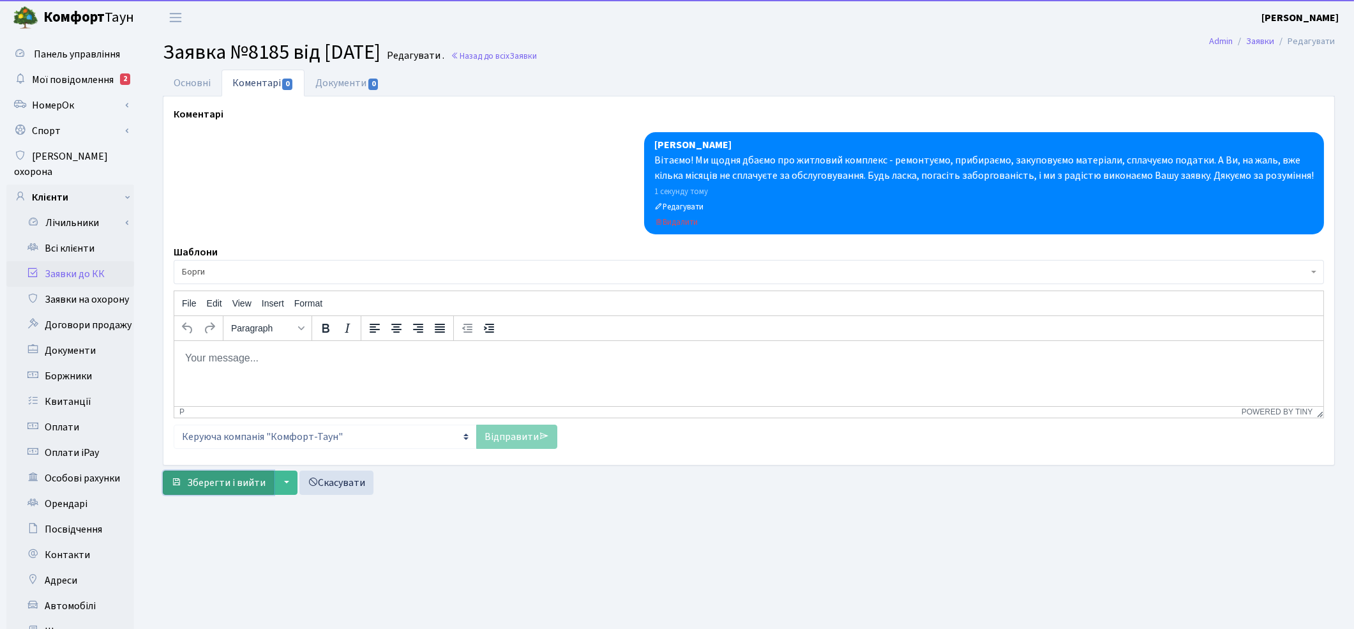
click at [226, 479] on span "Зберегти і вийти" at bounding box center [226, 483] width 79 height 14
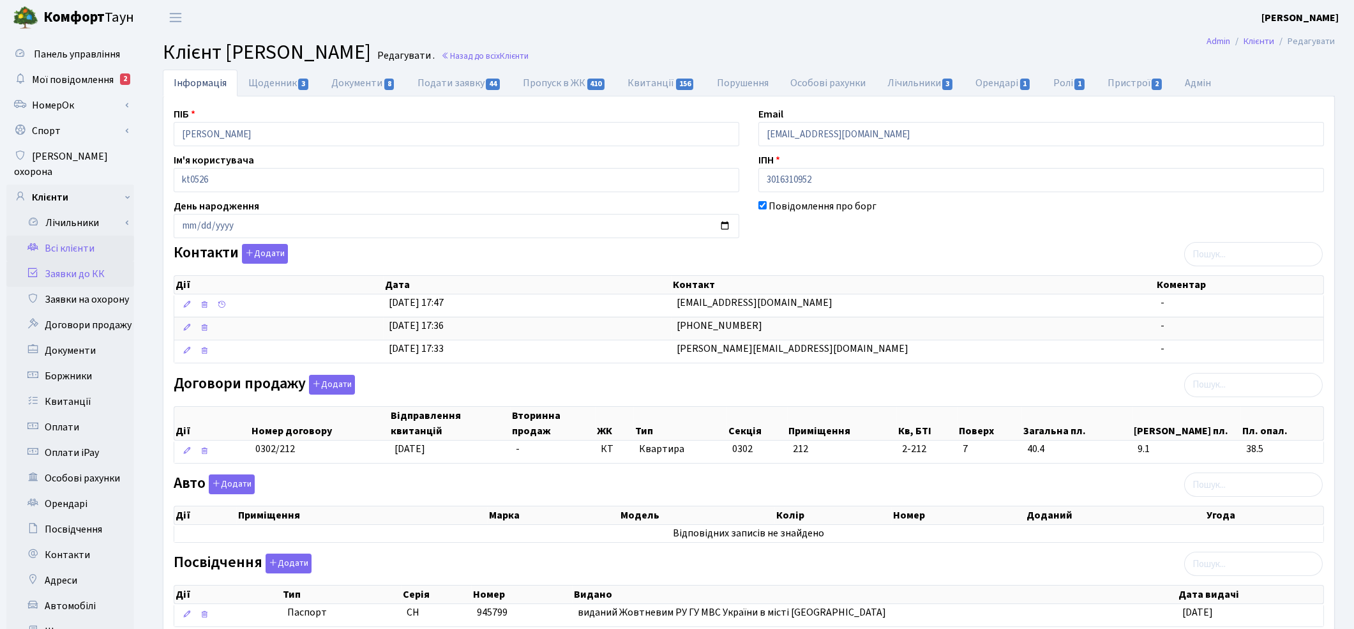
click at [71, 261] on link "Заявки до КК" at bounding box center [70, 274] width 128 height 26
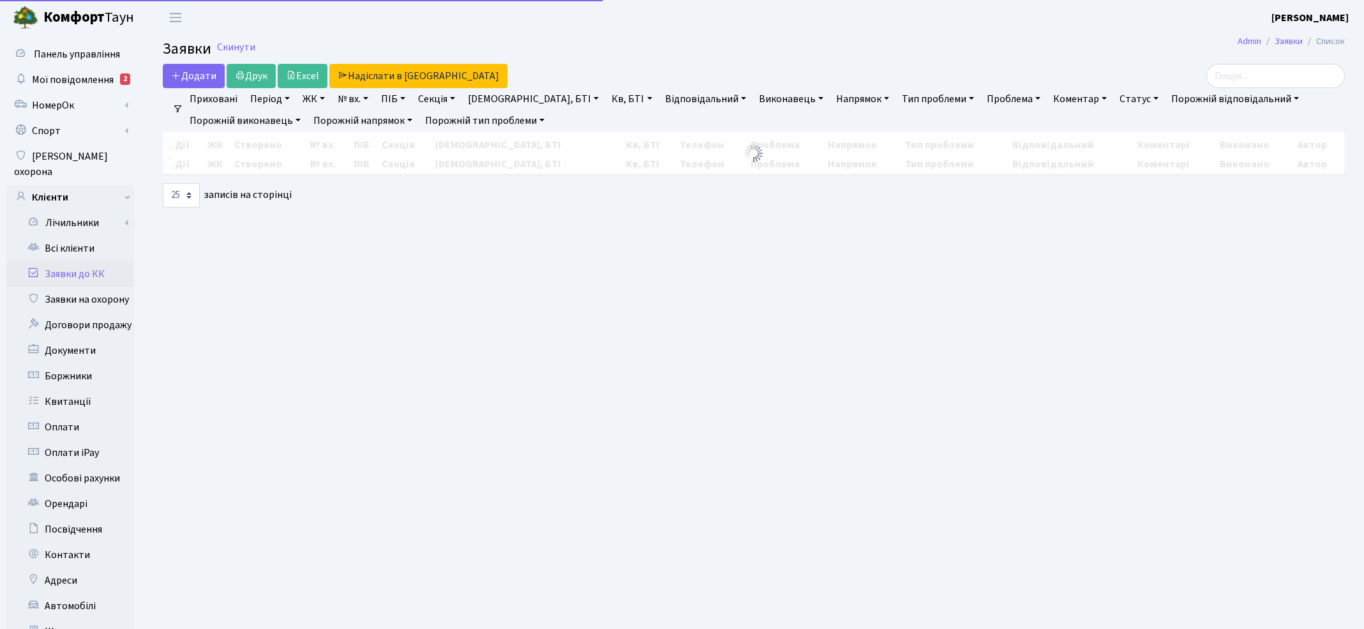
select select "25"
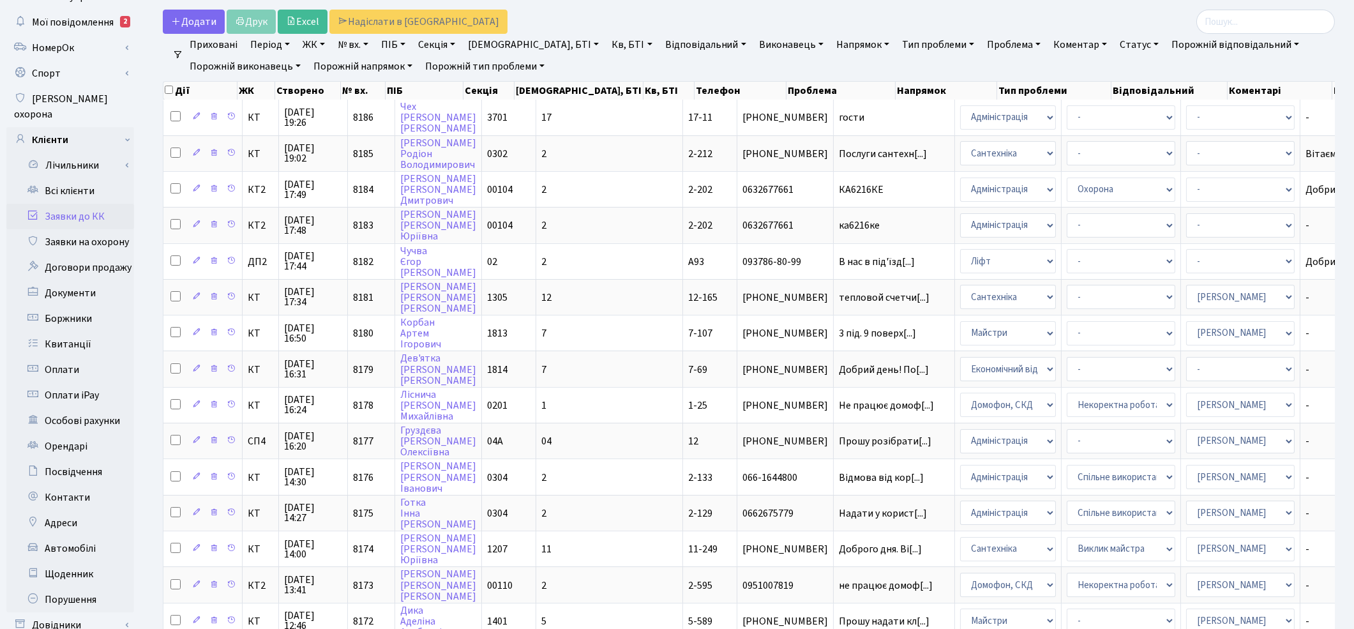
scroll to position [56, 0]
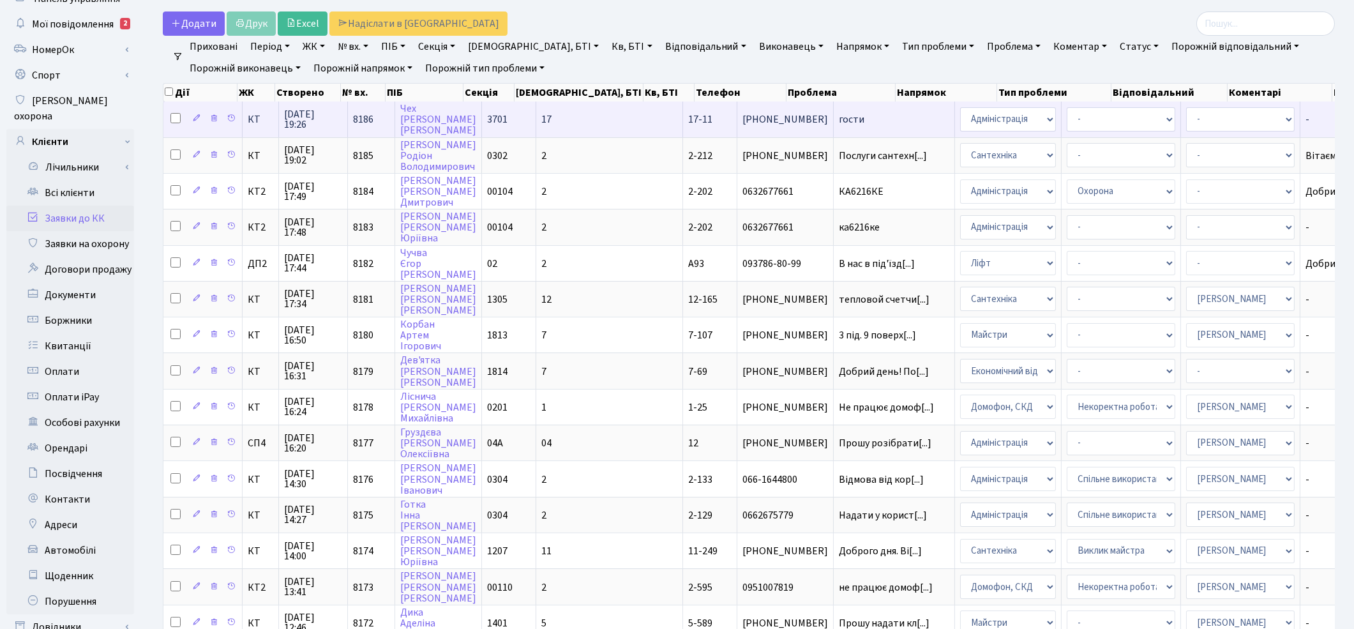
click at [839, 119] on span "гости" at bounding box center [894, 119] width 110 height 10
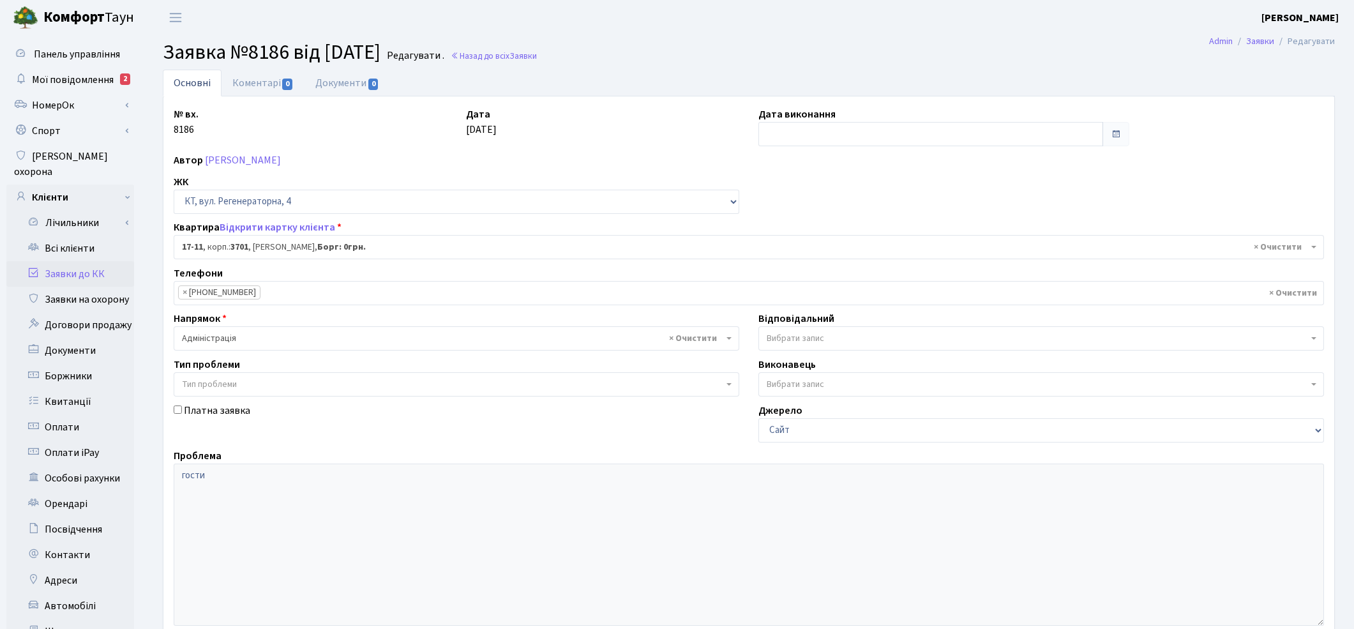
select select "8965"
click at [259, 84] on link "Коментарі 0" at bounding box center [263, 83] width 83 height 26
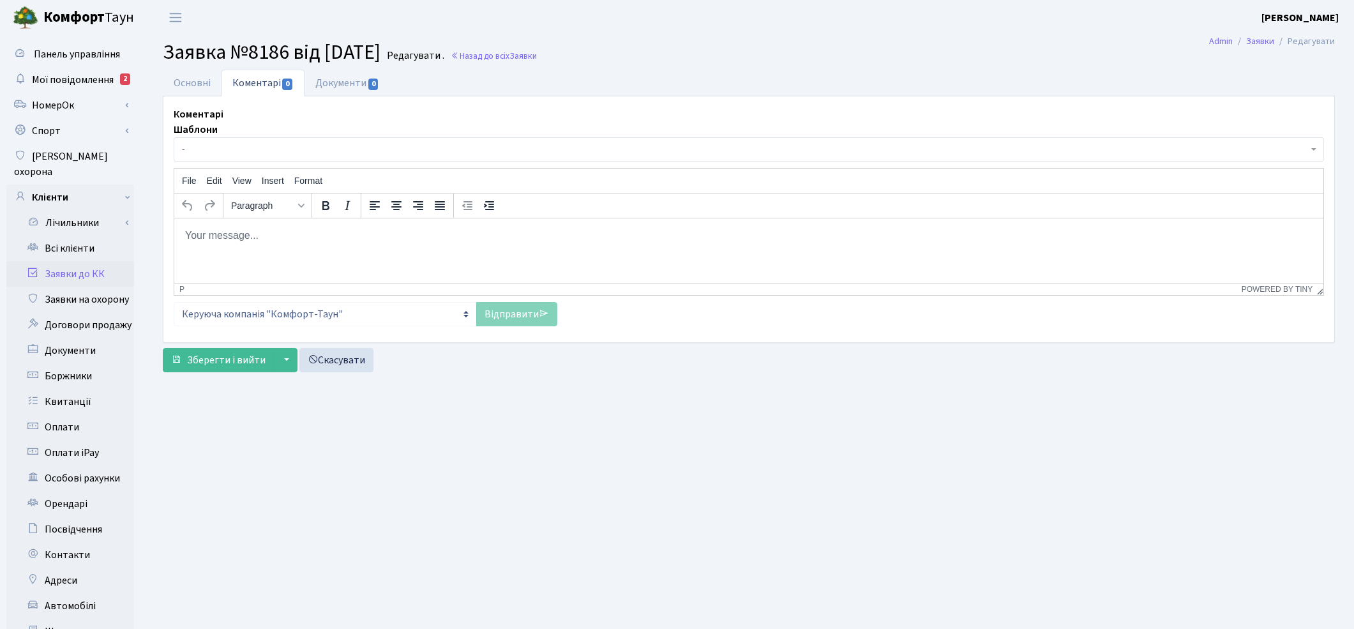
click at [267, 146] on span "-" at bounding box center [745, 149] width 1126 height 13
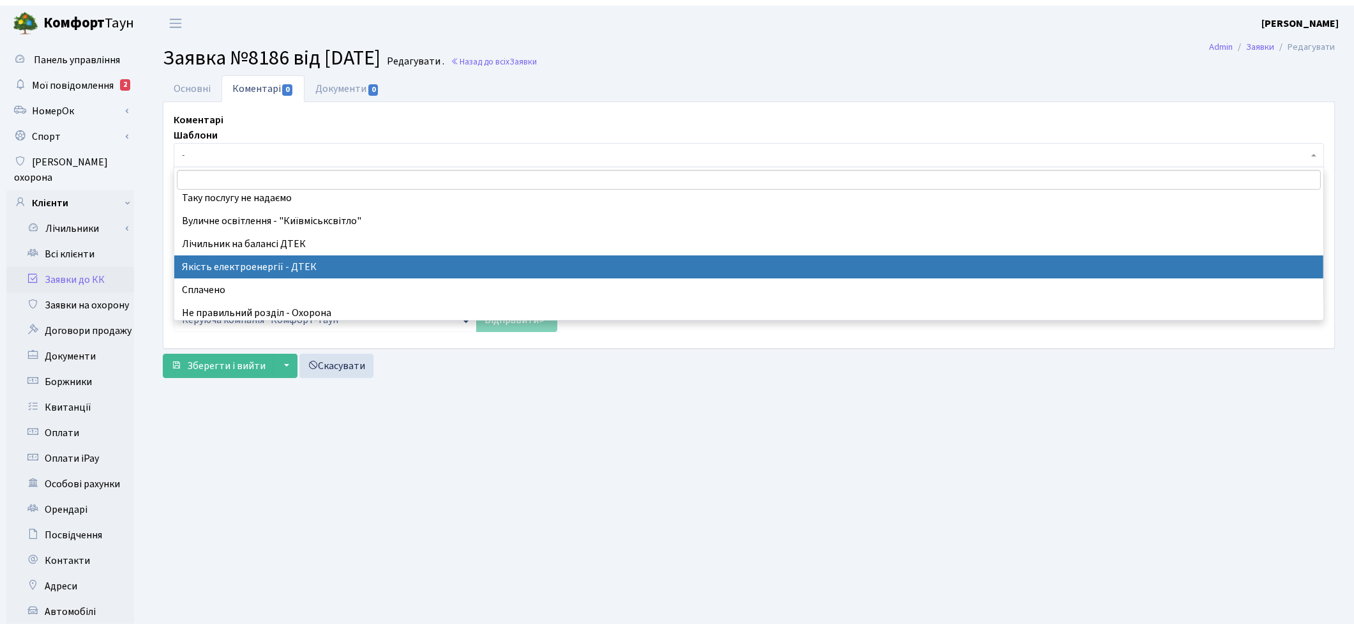
scroll to position [283, 0]
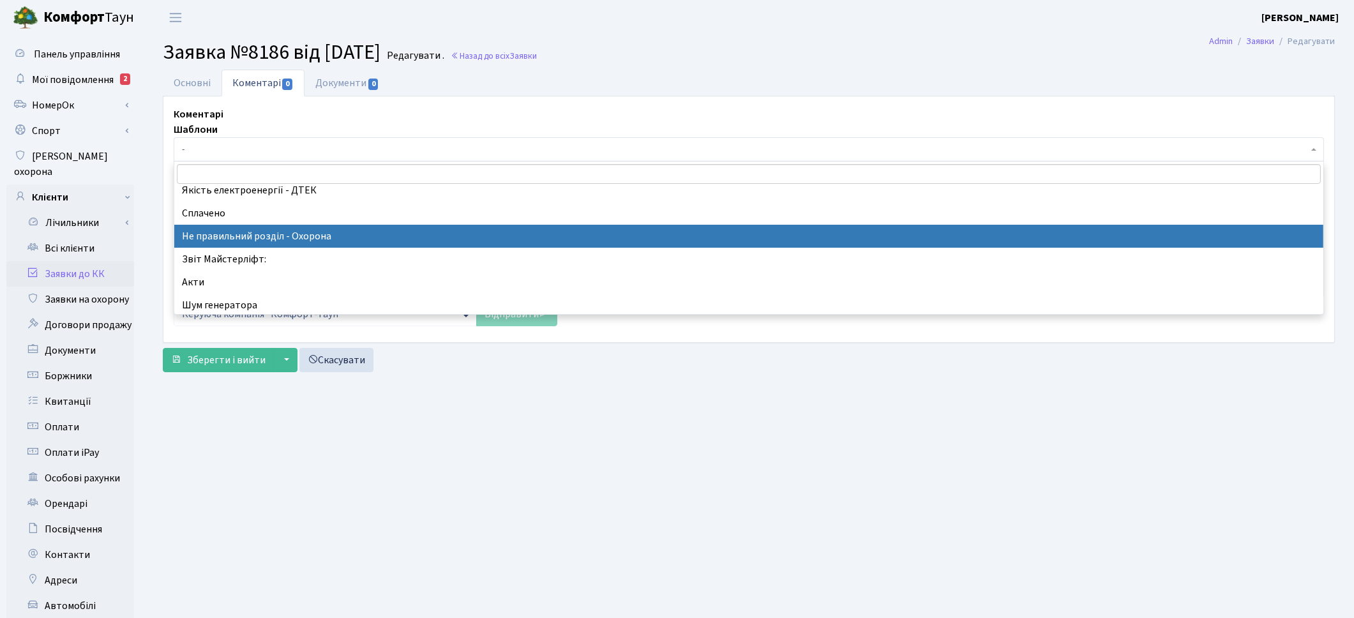
select select "34"
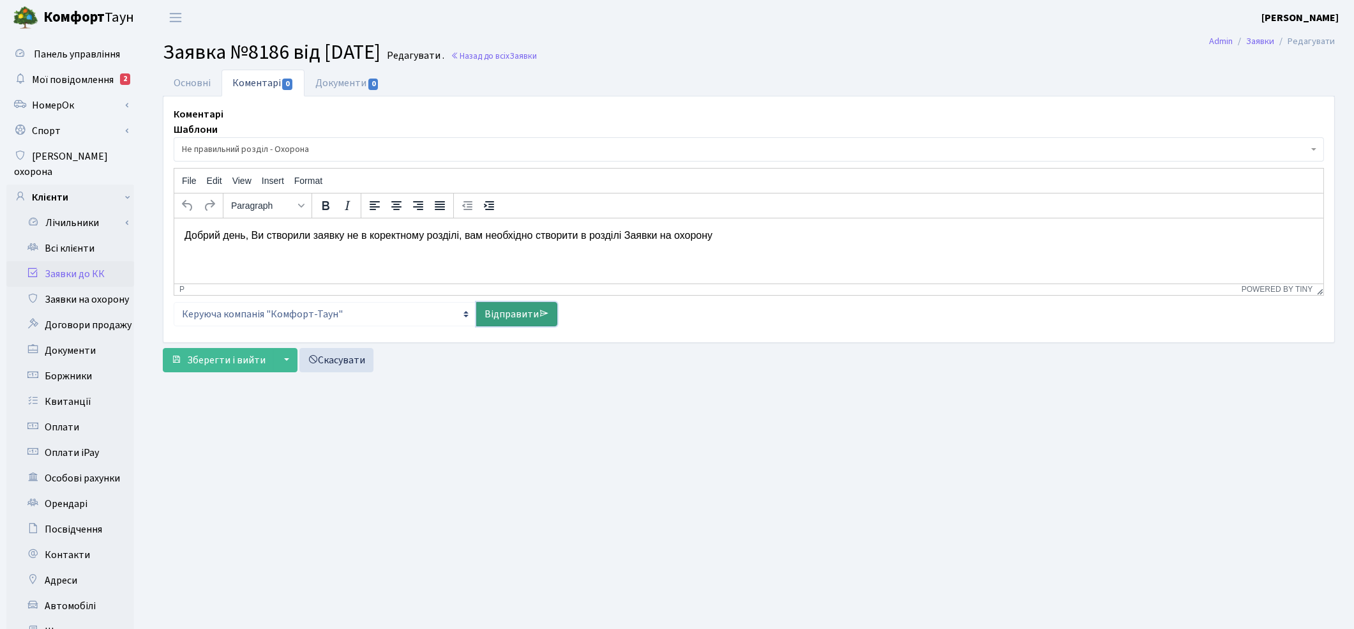
click at [517, 319] on link "Відправити" at bounding box center [516, 314] width 81 height 24
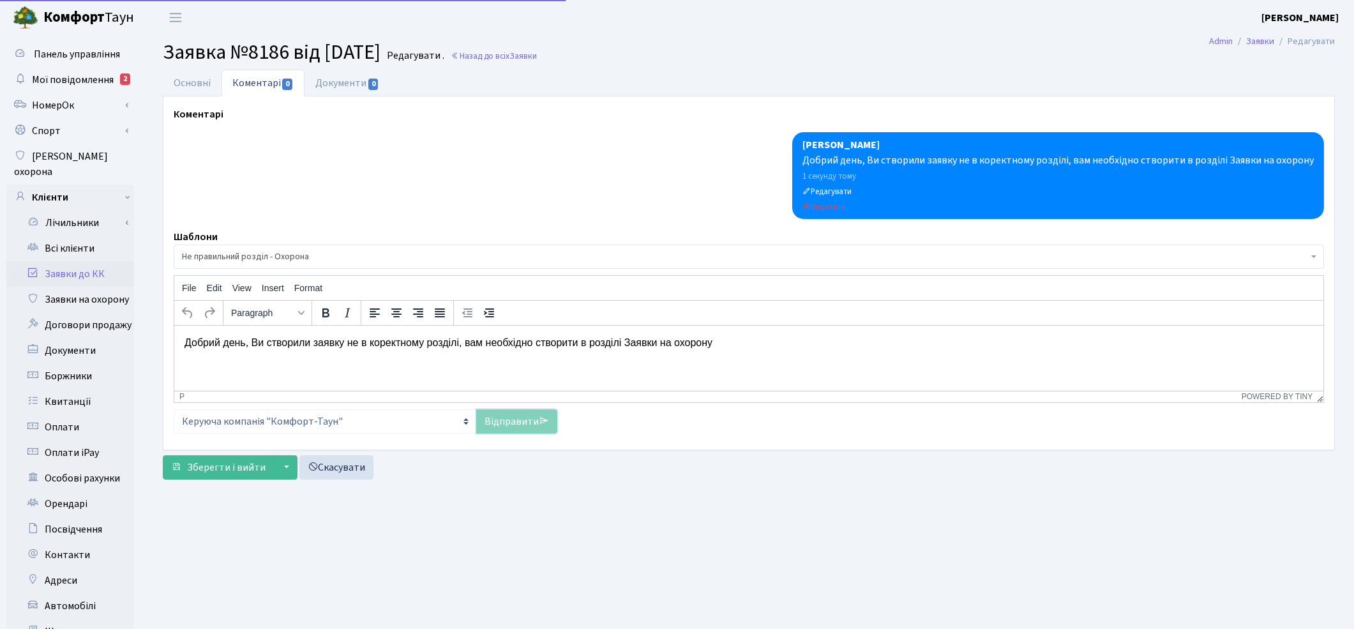
select select
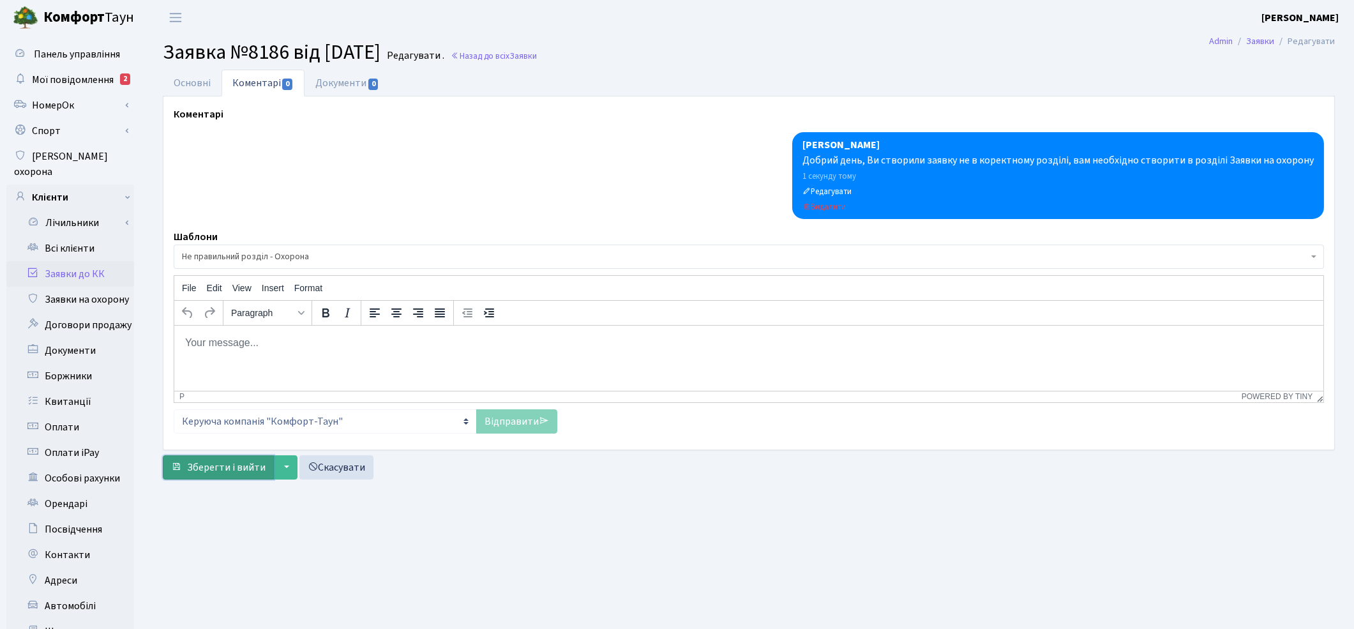
click at [190, 467] on span "Зберегти і вийти" at bounding box center [226, 467] width 79 height 14
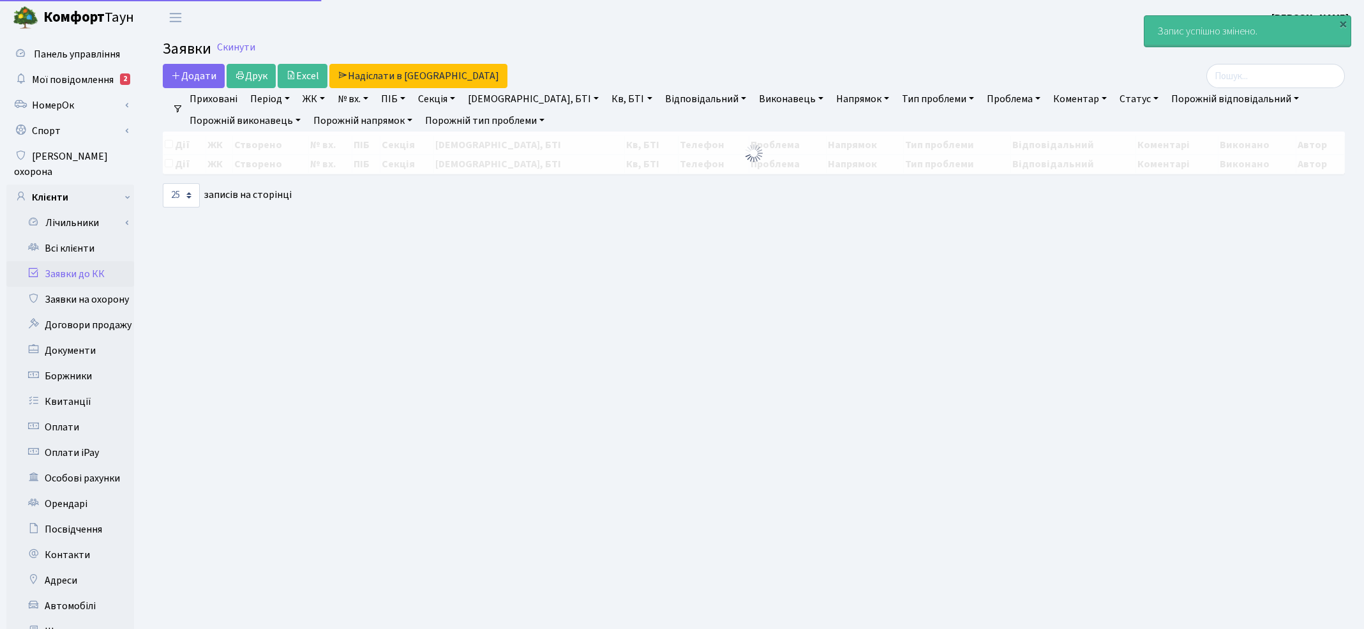
select select "25"
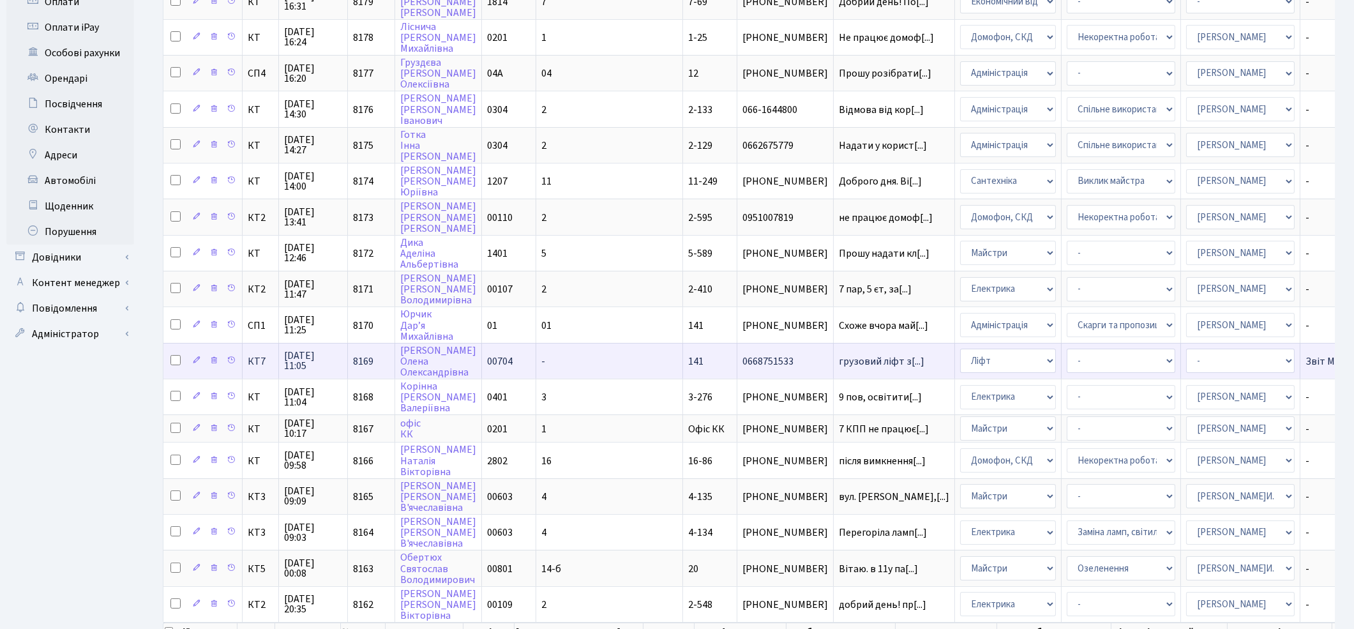
scroll to position [481, 0]
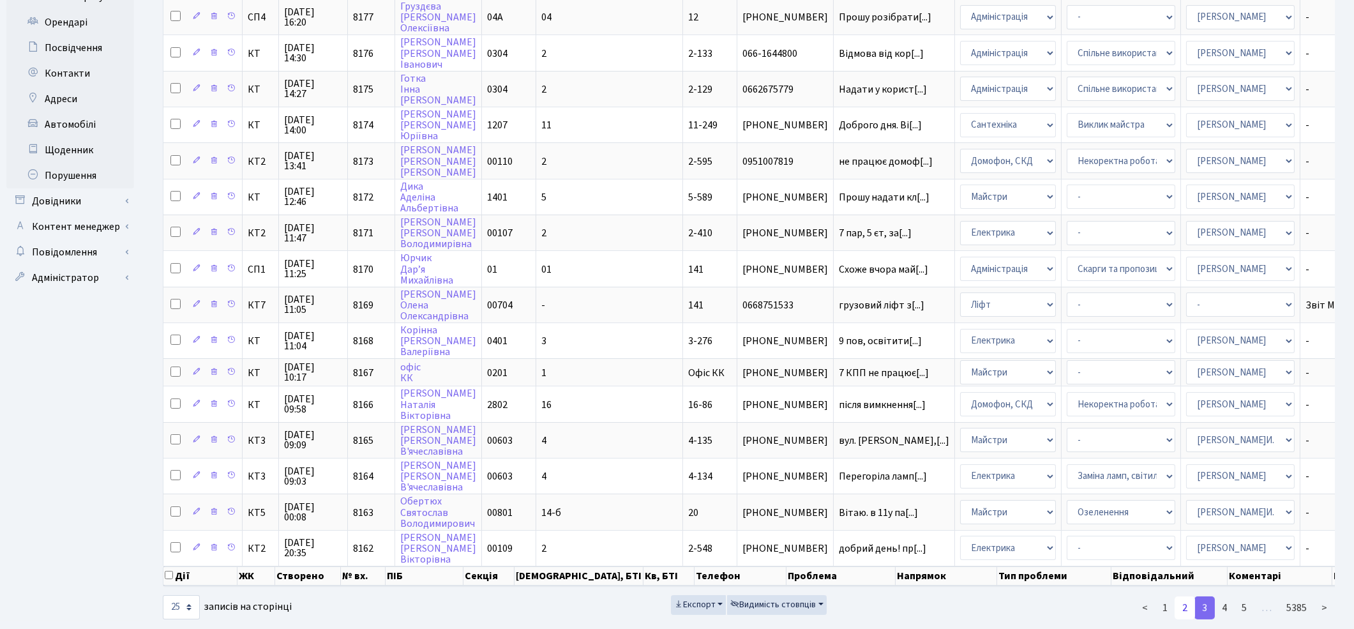
click at [1184, 596] on link "2" at bounding box center [1185, 607] width 20 height 23
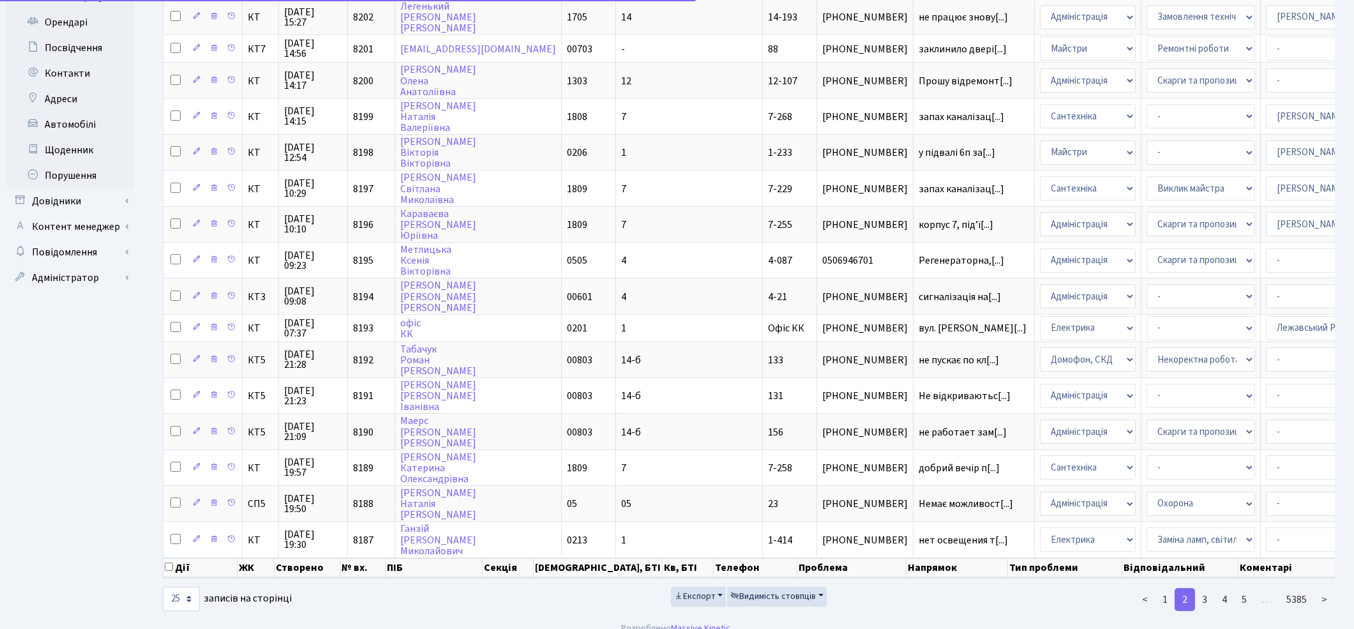
scroll to position [474, 0]
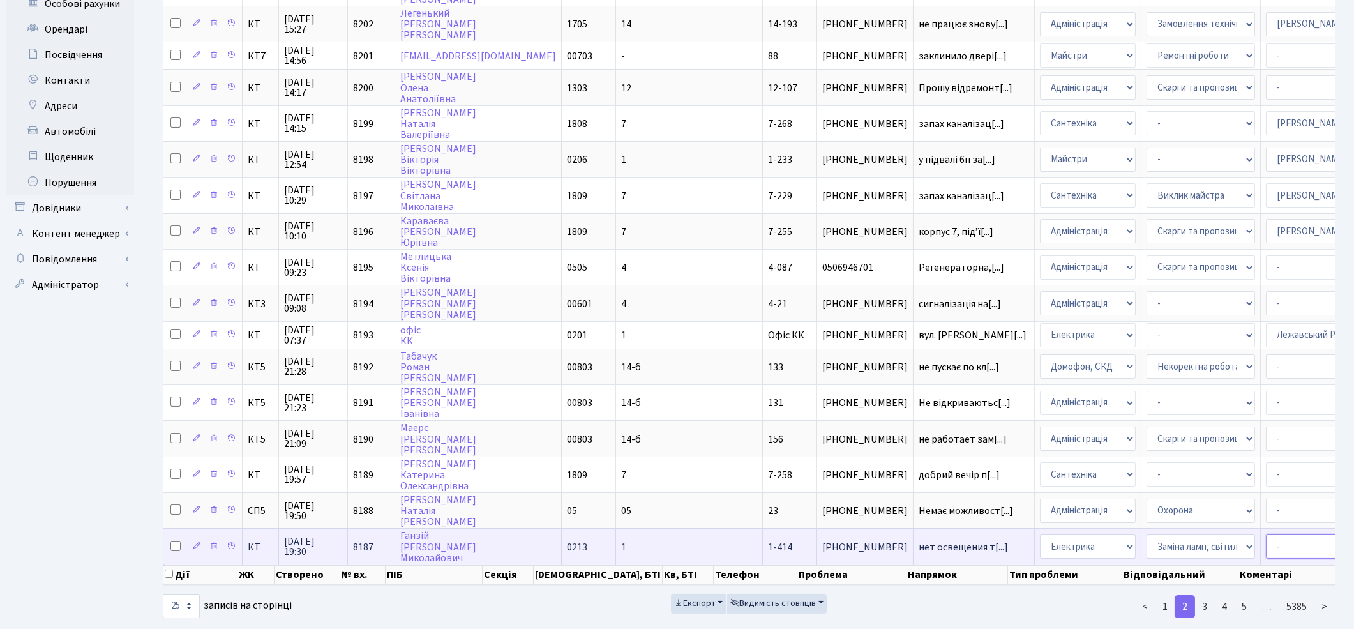
click at [1266, 534] on select "- Адміністратор ЖК КТ Вижул В. В. Гордієнко Н.В. Дядюшкін Д.Ю. Кипчук Т. А. Кла…" at bounding box center [1320, 546] width 109 height 24
select select "22"
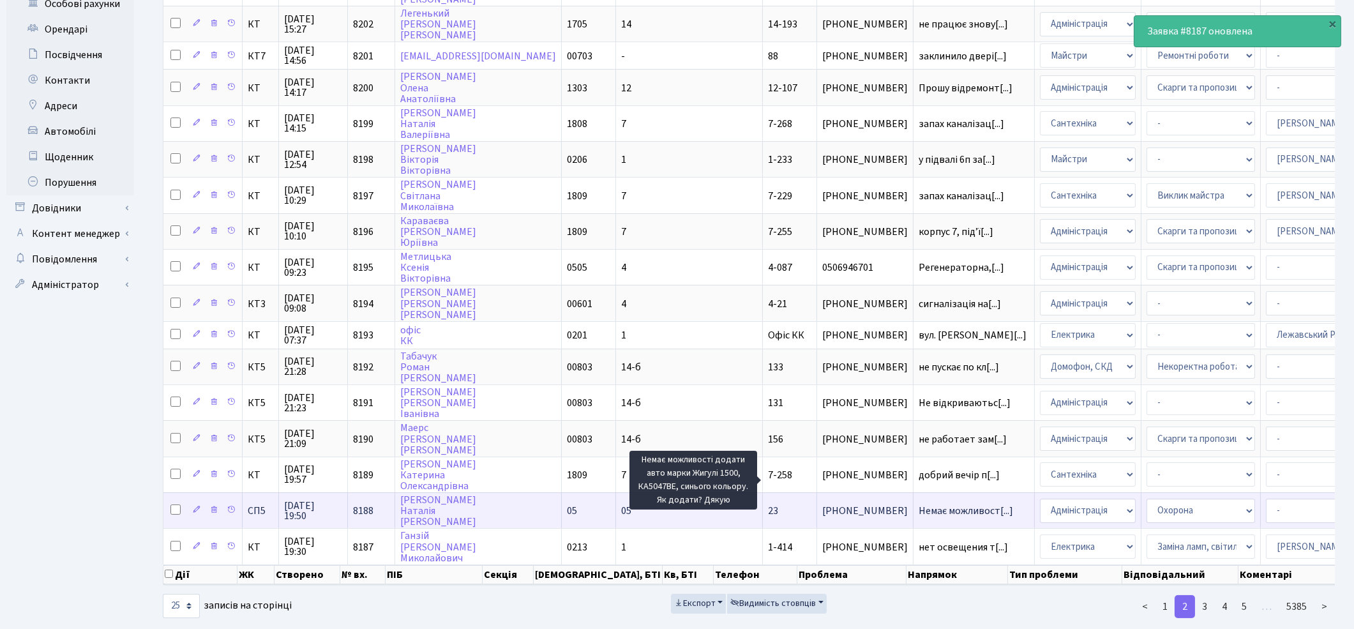
click at [919, 504] on span "Немає можливост[...]" at bounding box center [966, 511] width 94 height 14
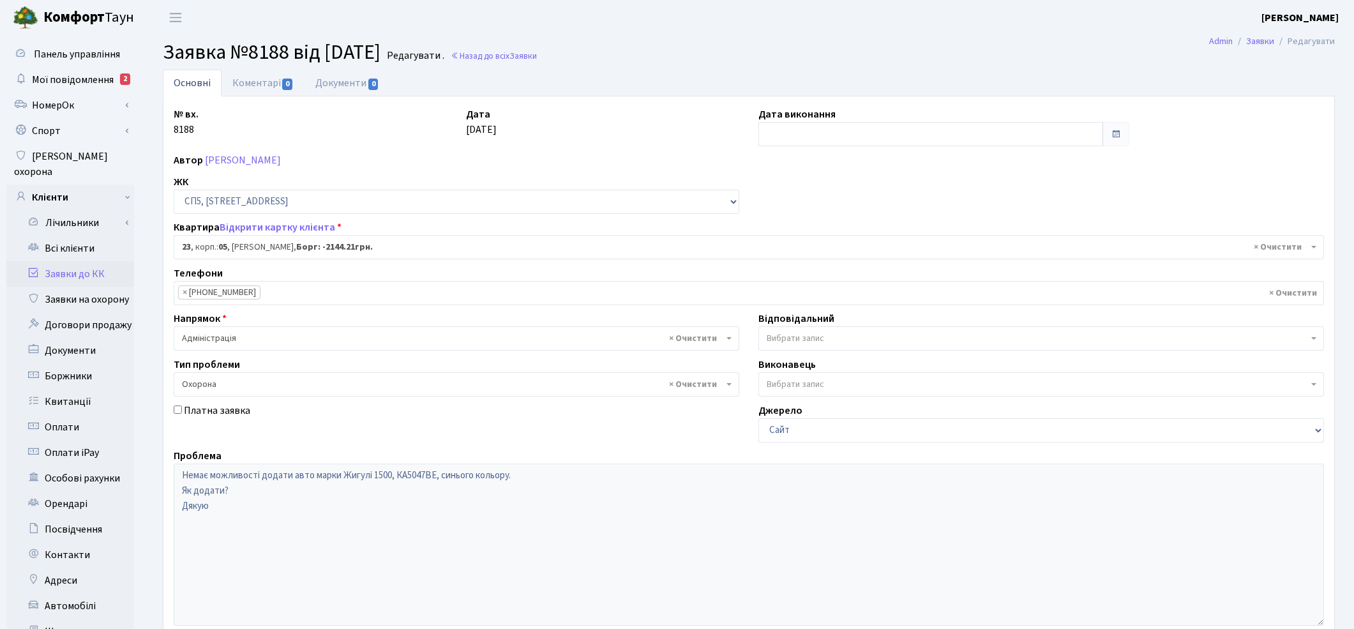
select select "21432"
select select "69"
click at [799, 335] on span "Вибрати запис" at bounding box center [795, 338] width 57 height 13
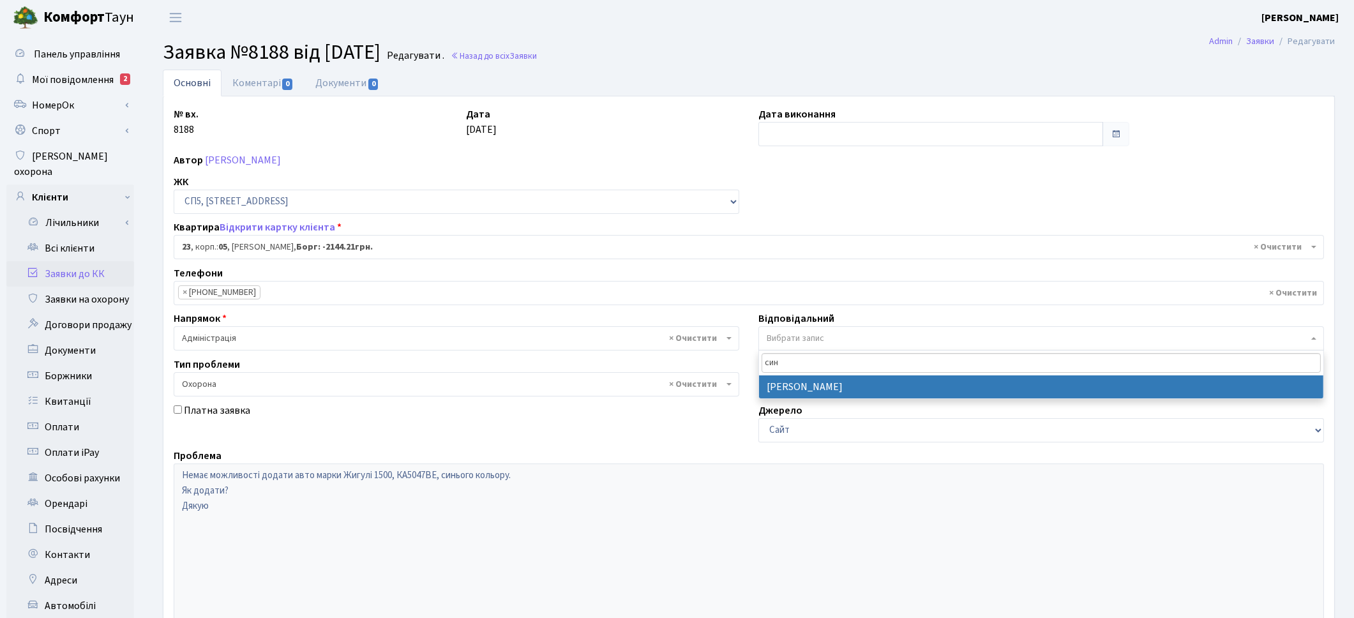
type input "син"
select select "85"
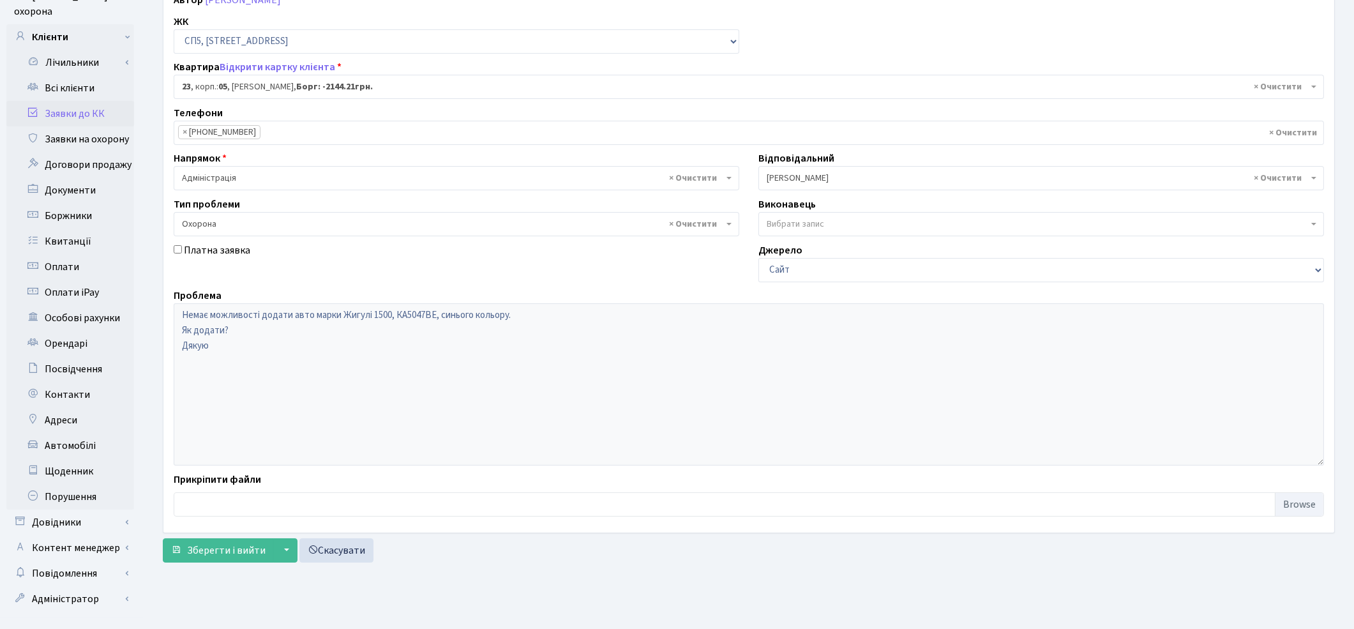
scroll to position [165, 0]
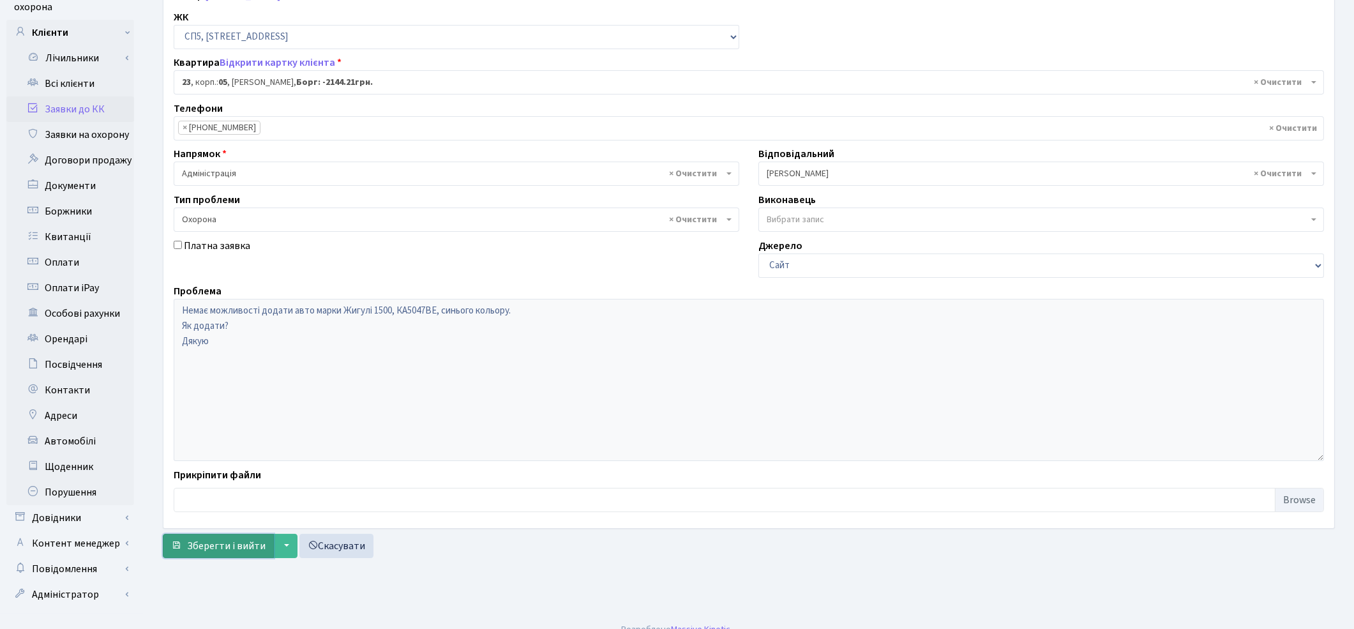
click at [222, 550] on span "Зберегти і вийти" at bounding box center [226, 546] width 79 height 14
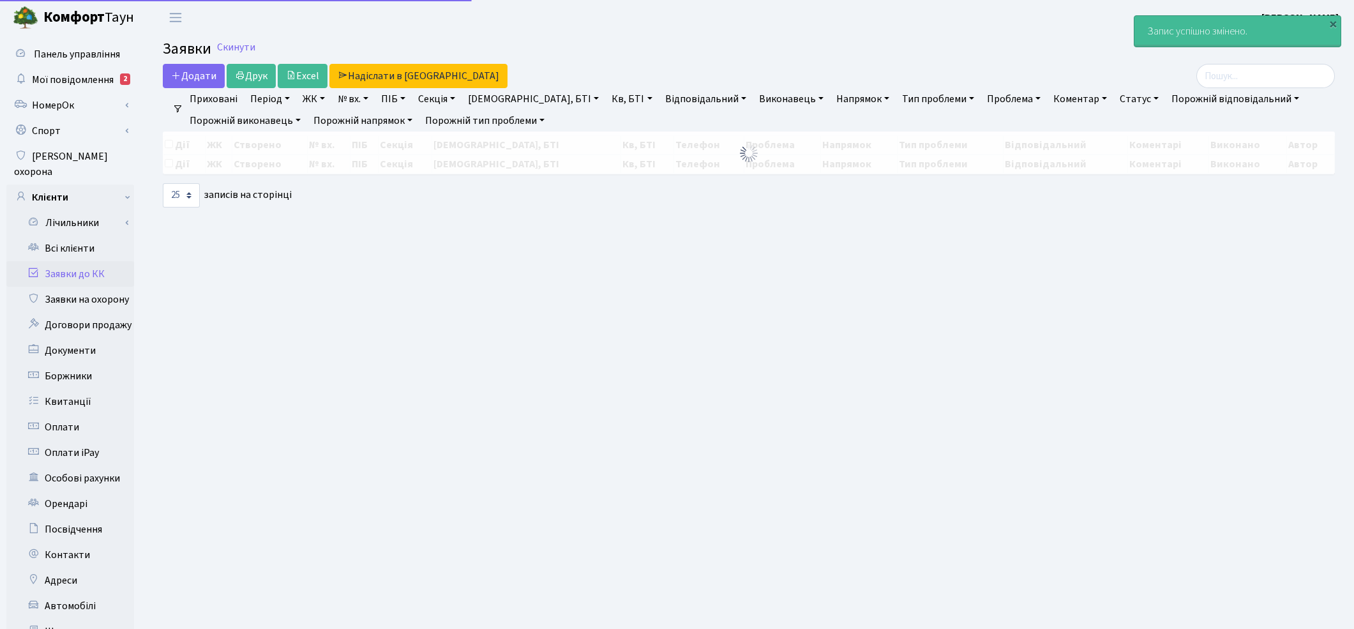
select select "25"
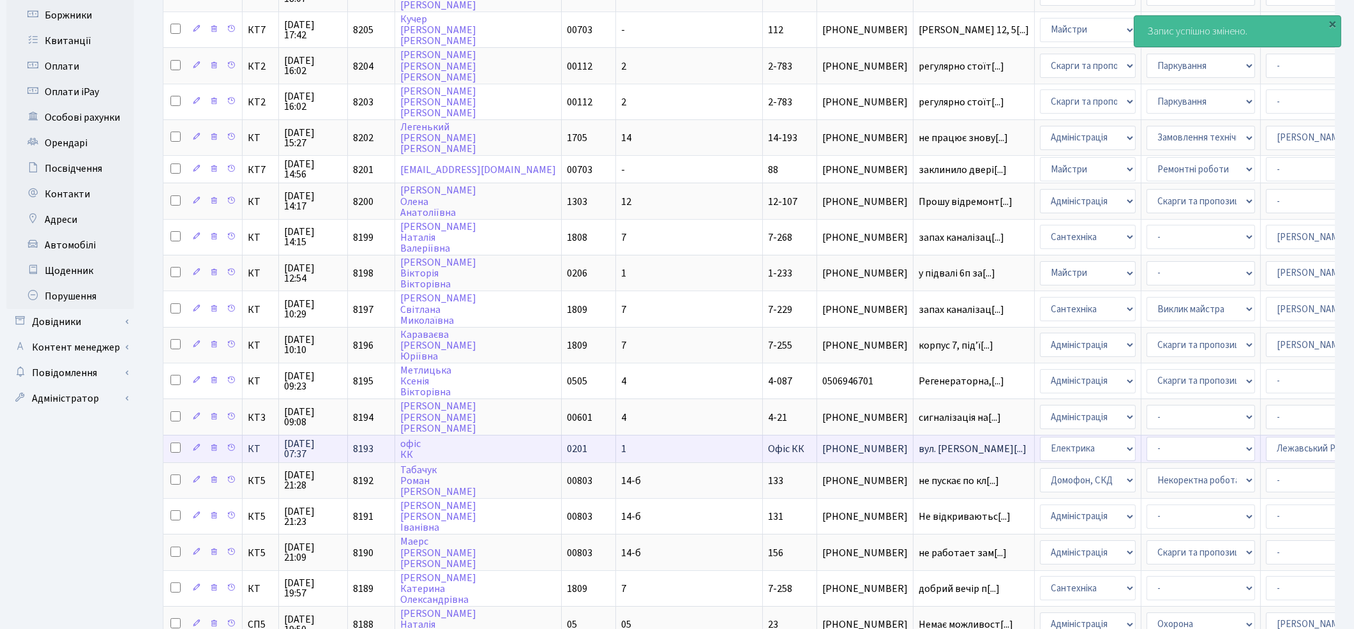
scroll to position [474, 0]
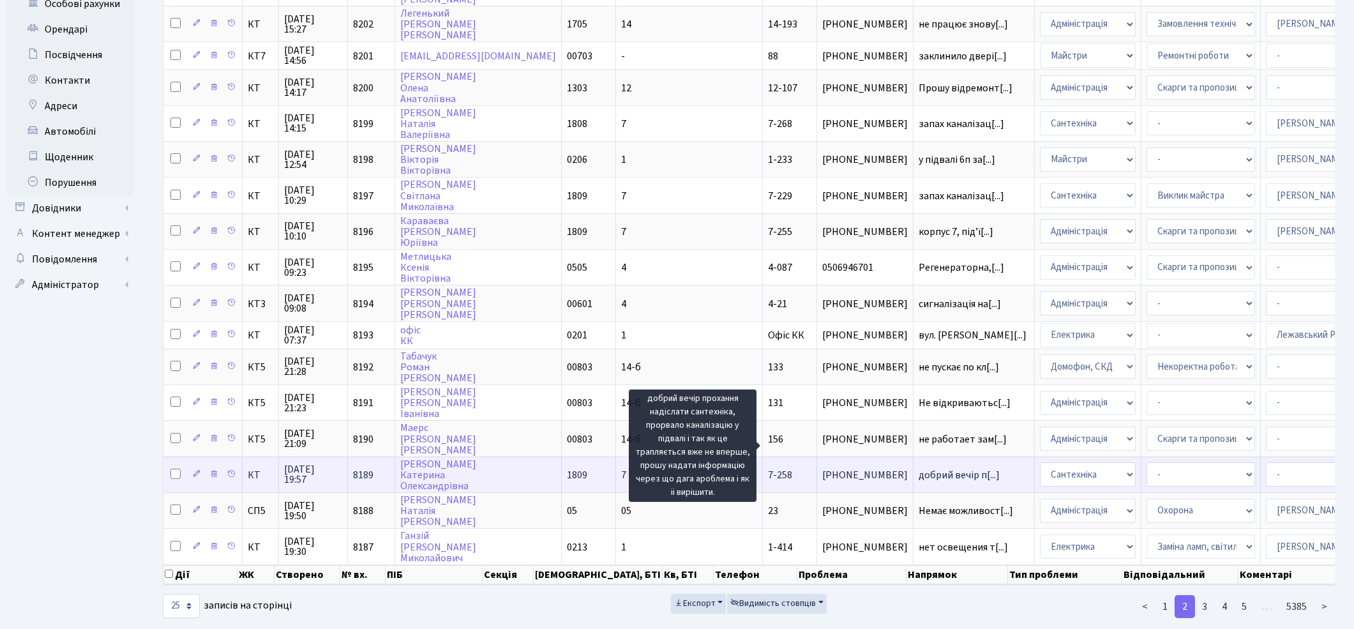
click at [919, 468] on span "добрий вечір п[...]" at bounding box center [959, 475] width 81 height 14
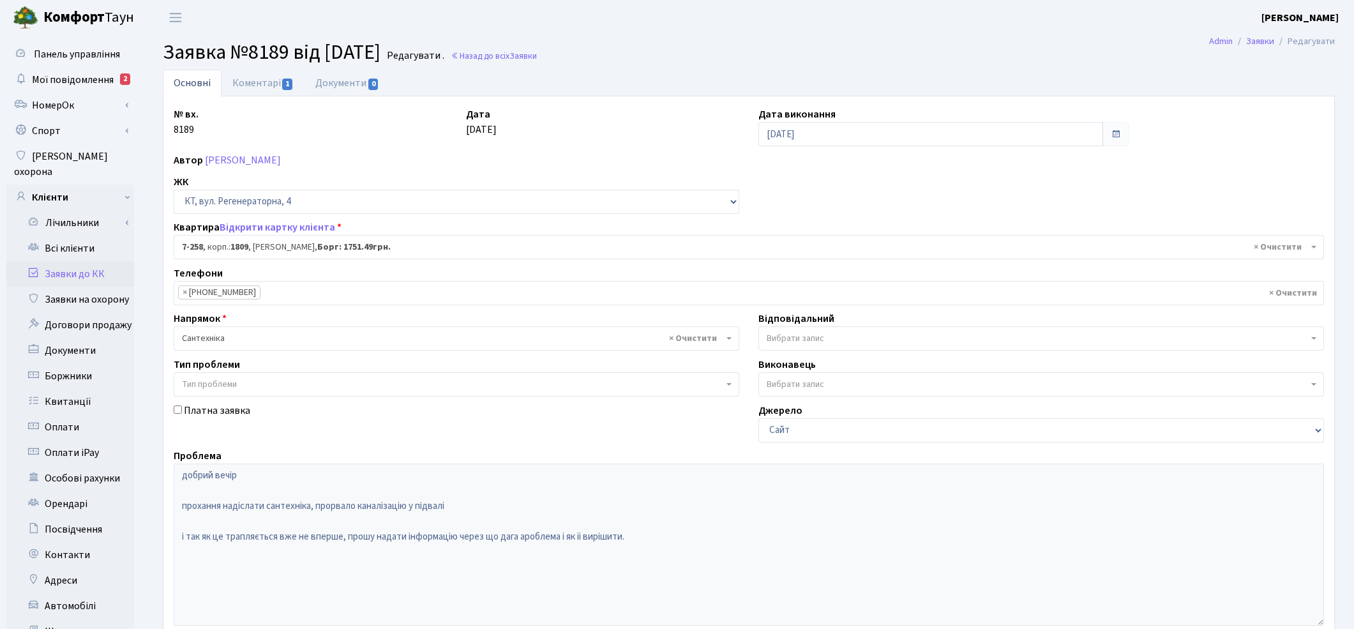
select select "4954"
click at [264, 88] on link "Коментарі 1" at bounding box center [263, 83] width 83 height 26
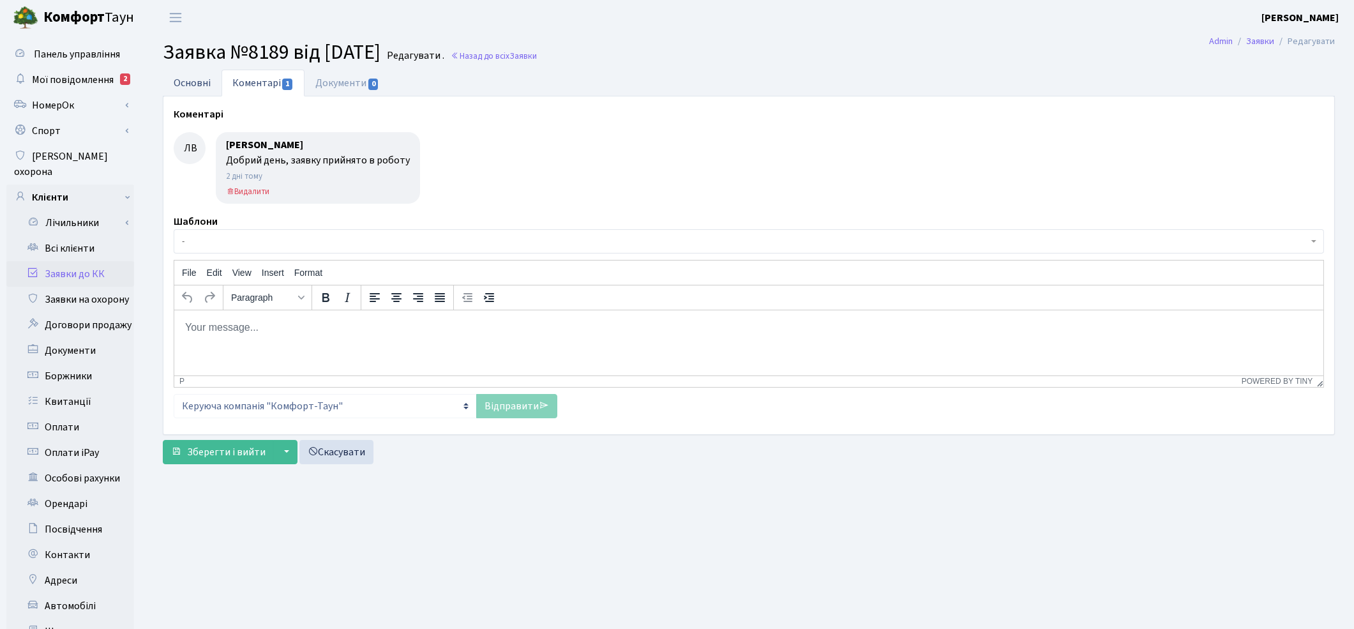
click at [195, 79] on link "Основні" at bounding box center [192, 83] width 59 height 26
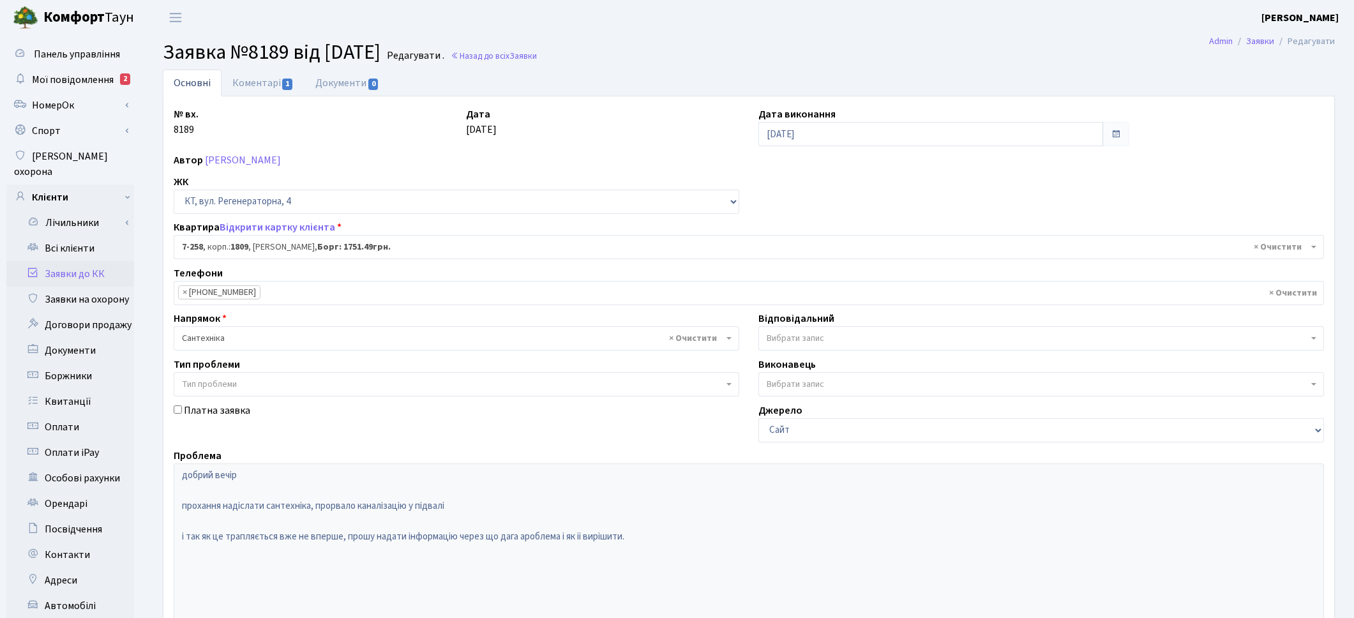
click at [811, 340] on span "Вибрати запис" at bounding box center [795, 338] width 57 height 13
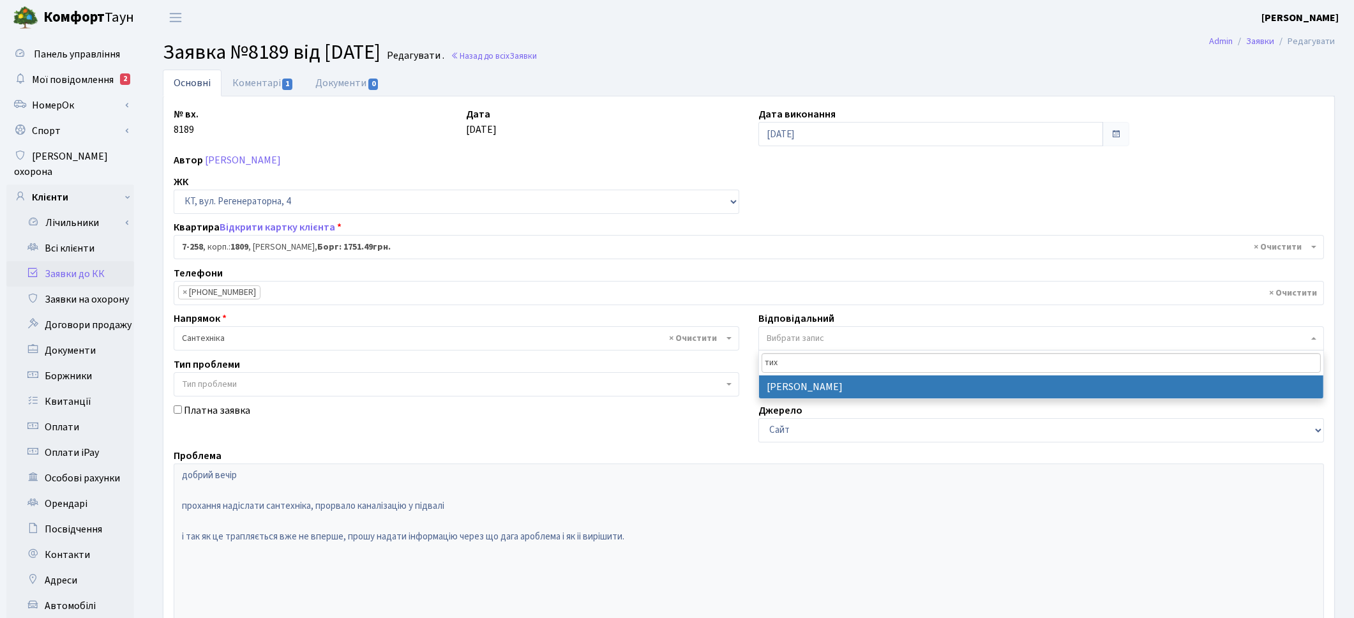
type input "тих"
select select "67"
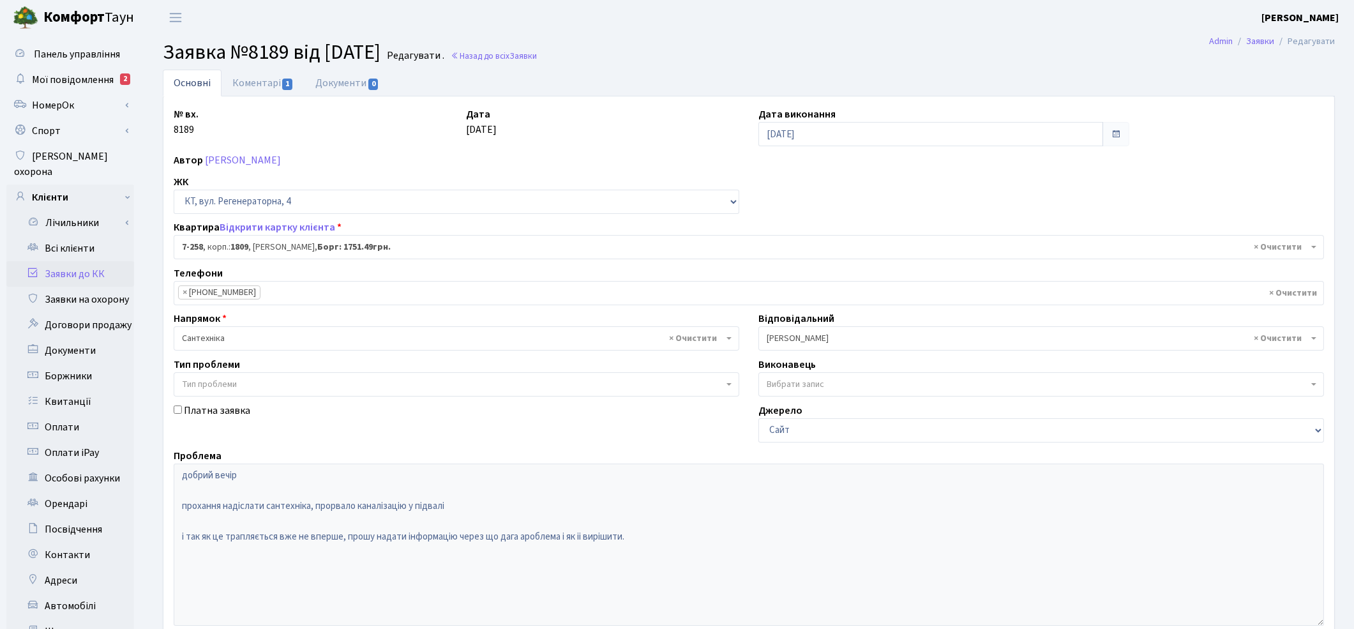
scroll to position [165, 0]
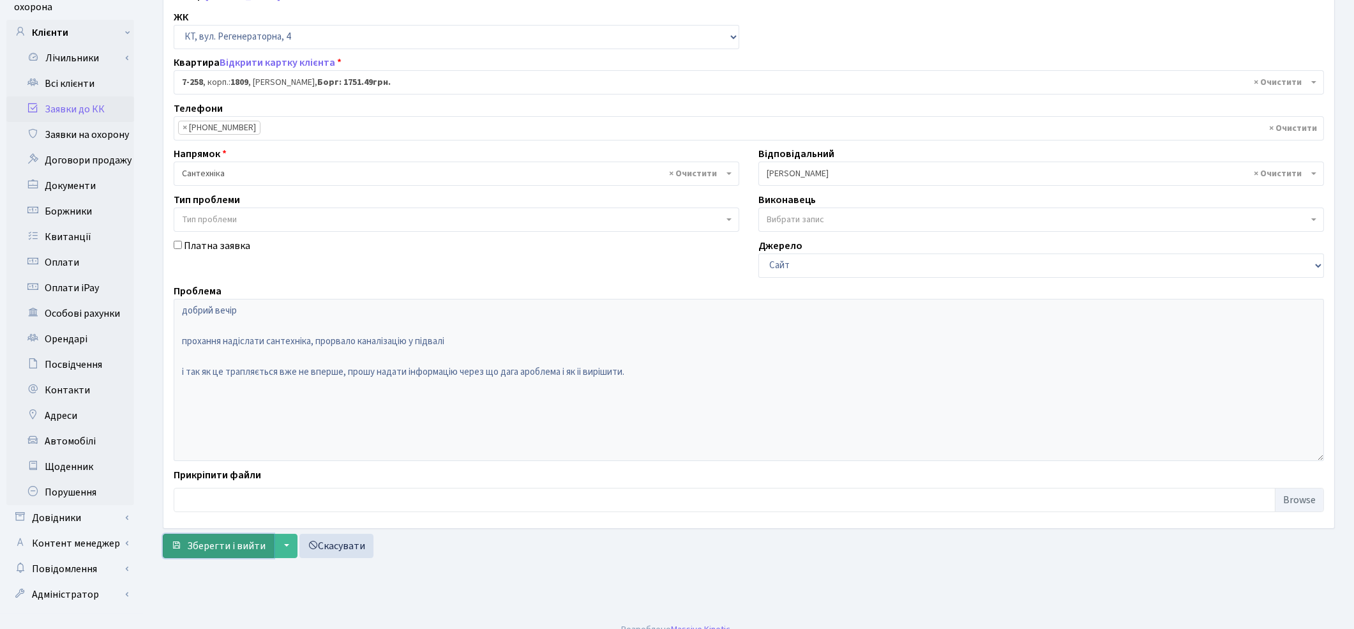
click at [218, 543] on span "Зберегти і вийти" at bounding box center [226, 546] width 79 height 14
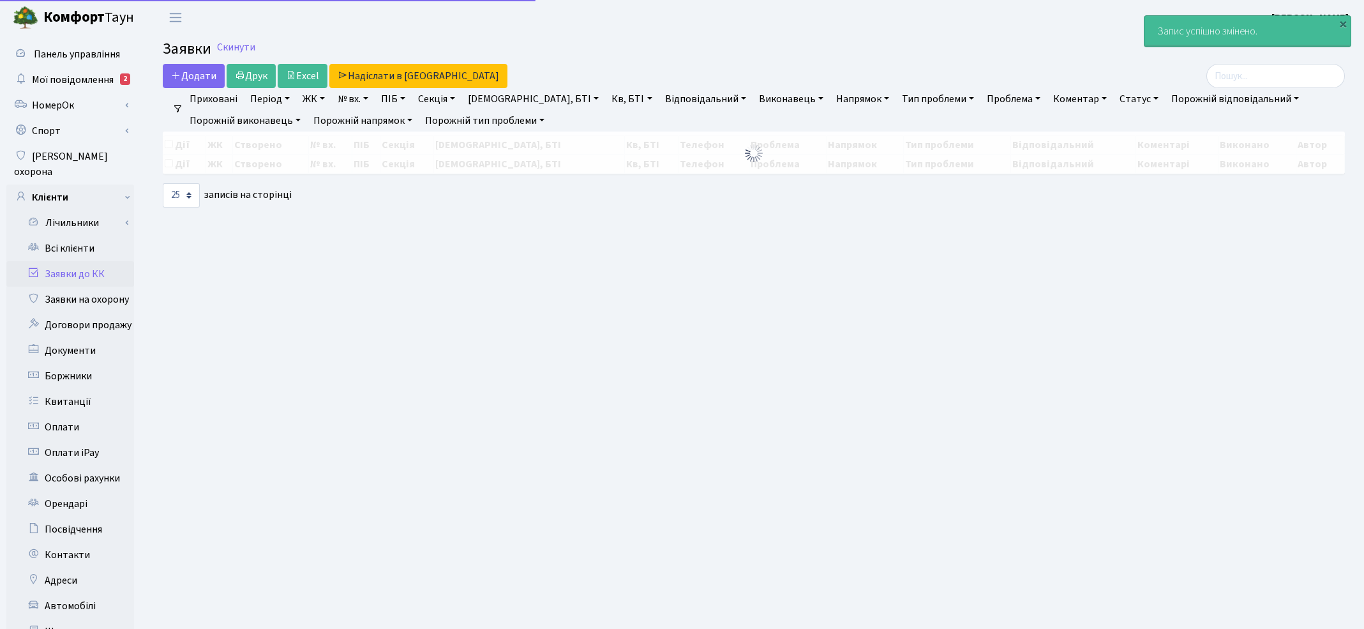
select select "25"
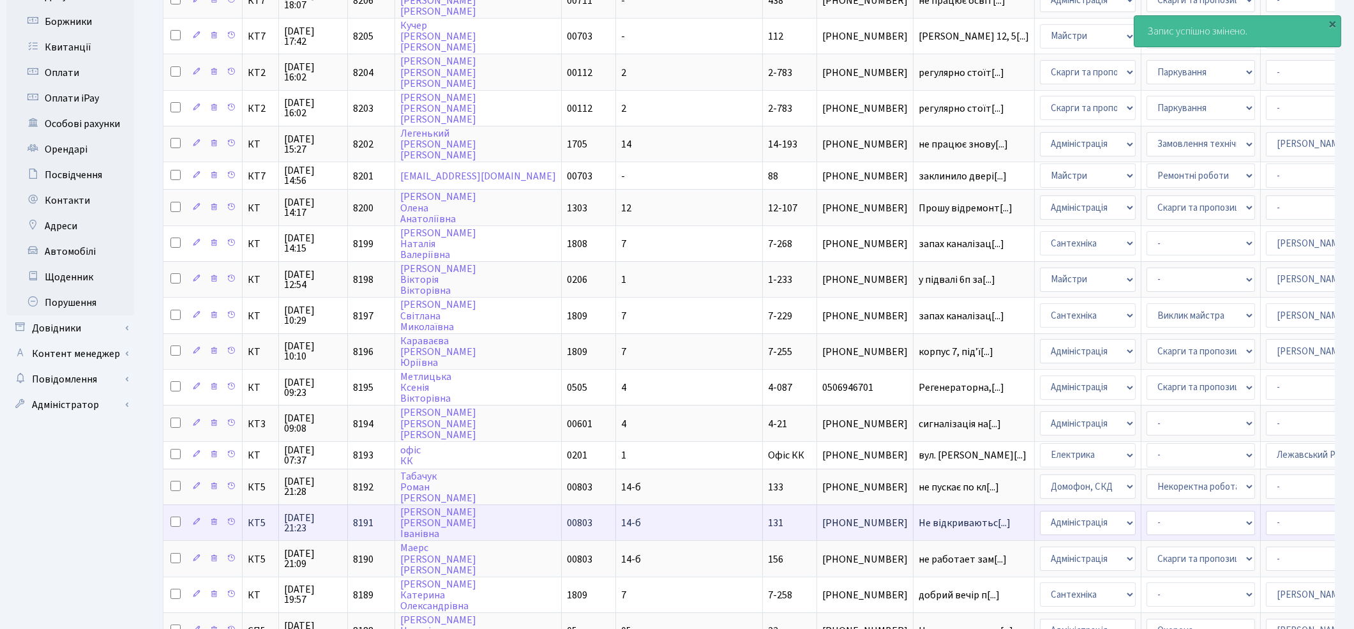
scroll to position [474, 0]
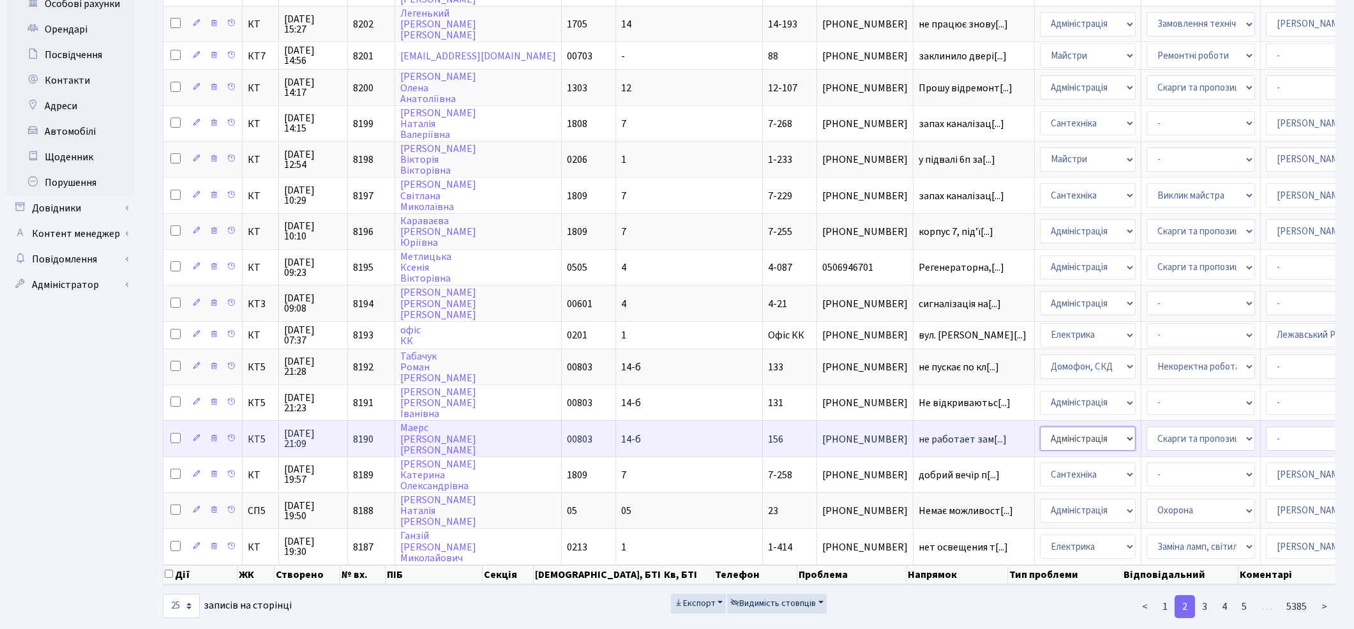
click at [1040, 426] on select "- Адміністрація Домофон, СКД Ліфт Майстри Сантехніка Економічний відділ Електри…" at bounding box center [1088, 438] width 96 height 24
select select "4"
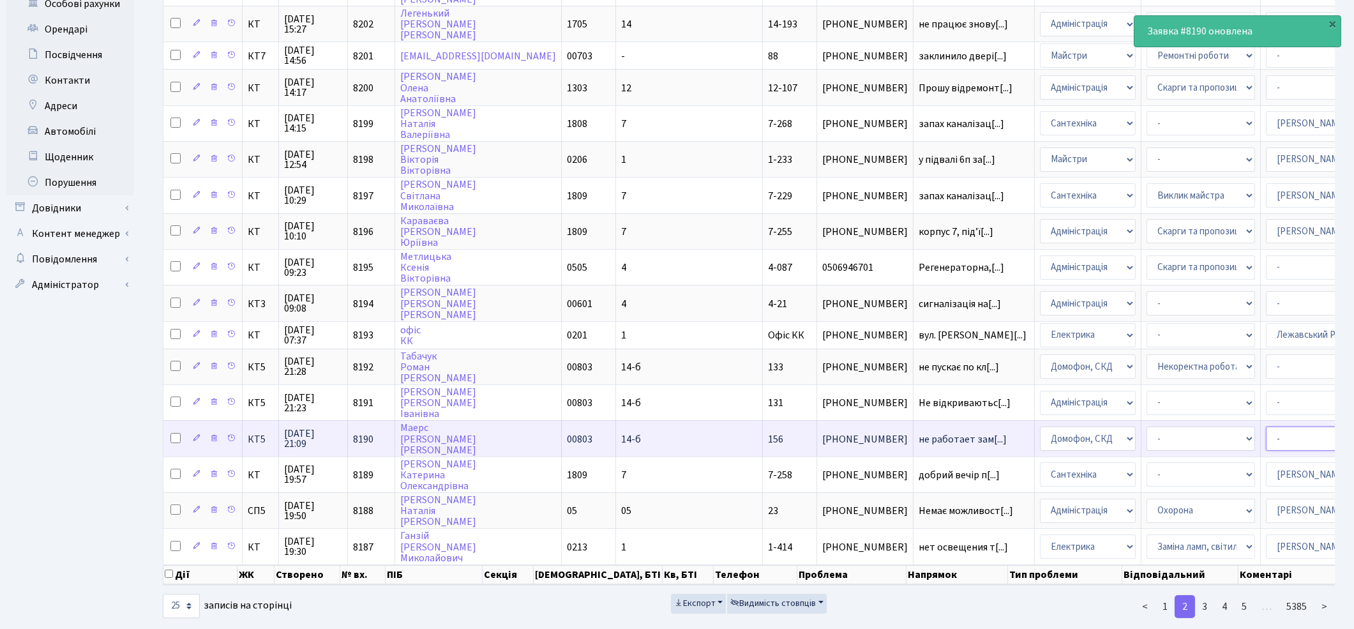
click at [1266, 426] on select "- Адміністратор ЖК КТ [PERSON_NAME] [PERSON_NAME] [PERSON_NAME]Ю. [PERSON_NAME]…" at bounding box center [1320, 438] width 109 height 24
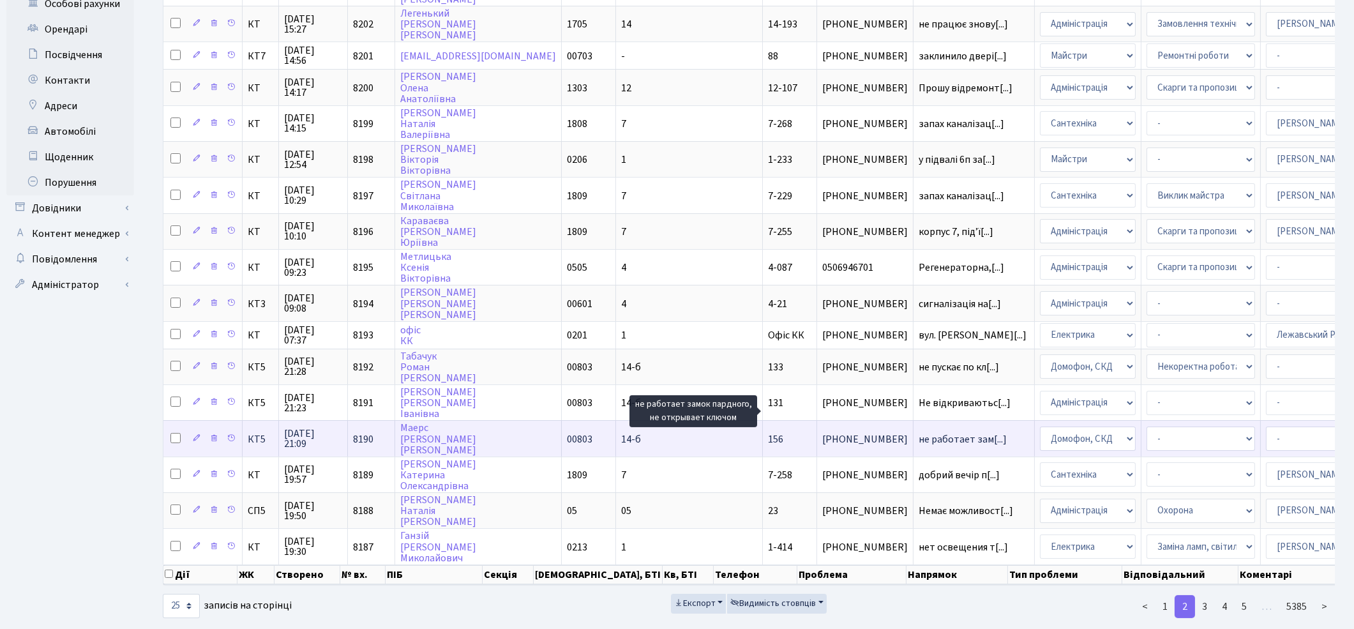
click at [919, 432] on span "не работает зам[...]" at bounding box center [963, 439] width 88 height 14
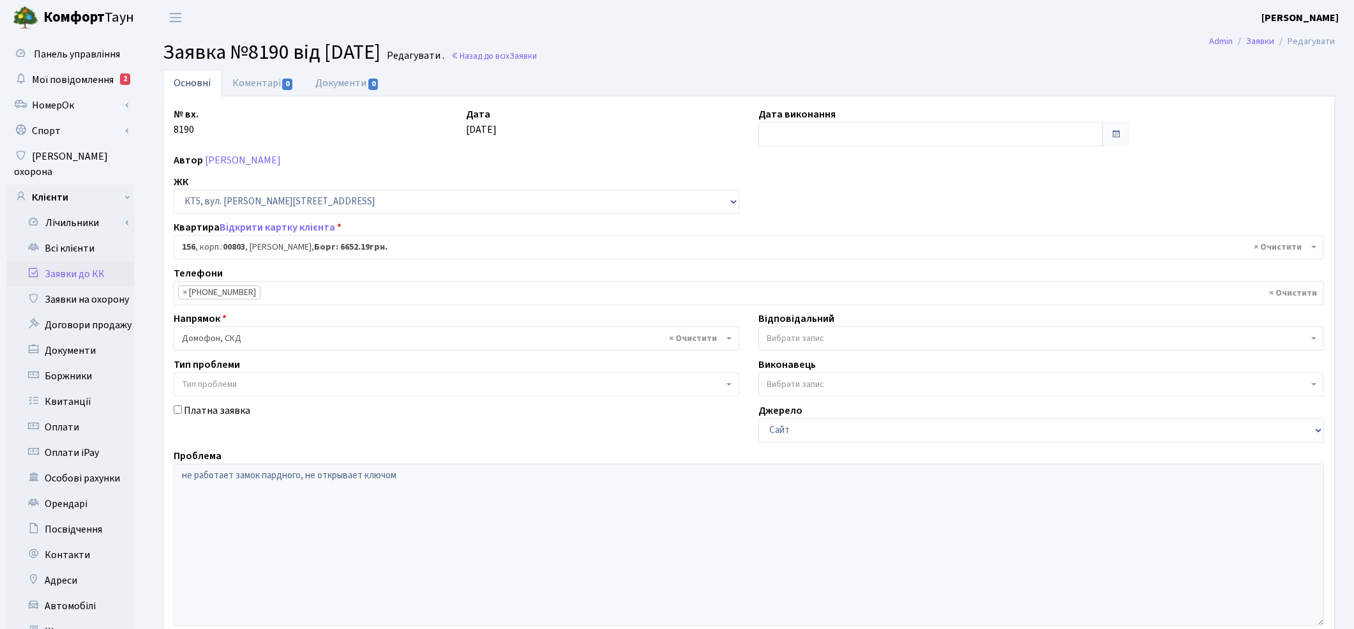
select select "17686"
click at [266, 84] on link "Коментарі 0" at bounding box center [263, 83] width 83 height 26
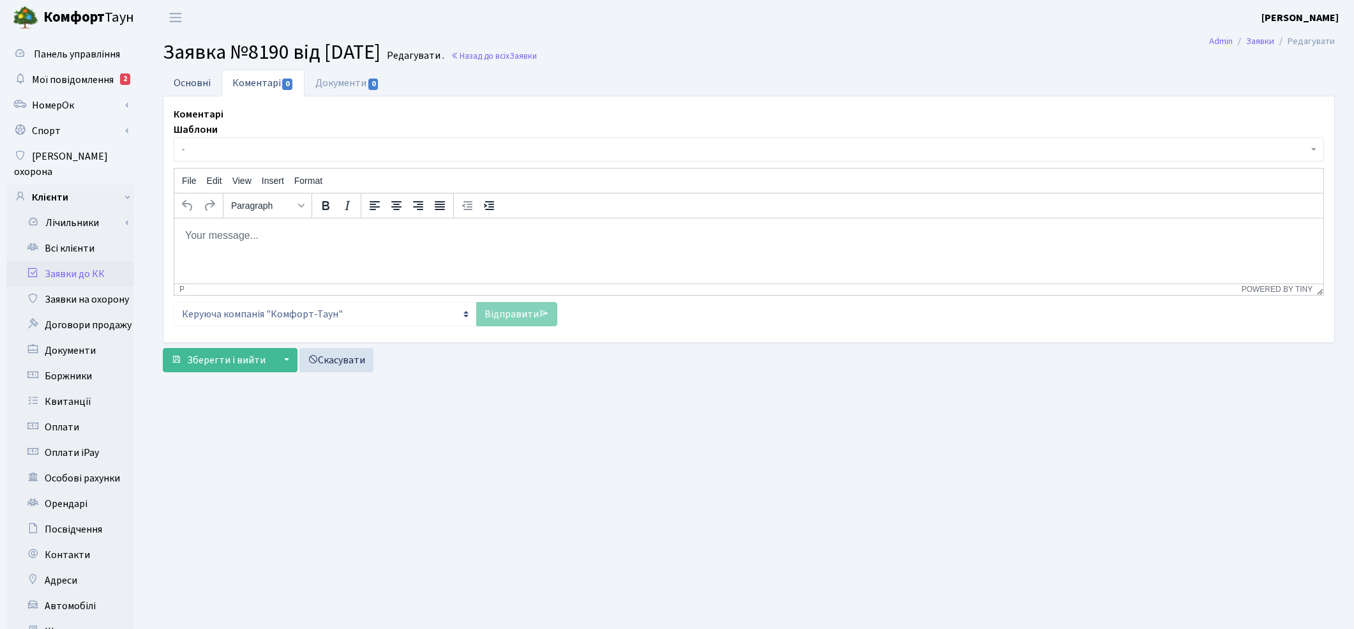
click at [205, 84] on link "Основні" at bounding box center [192, 83] width 59 height 26
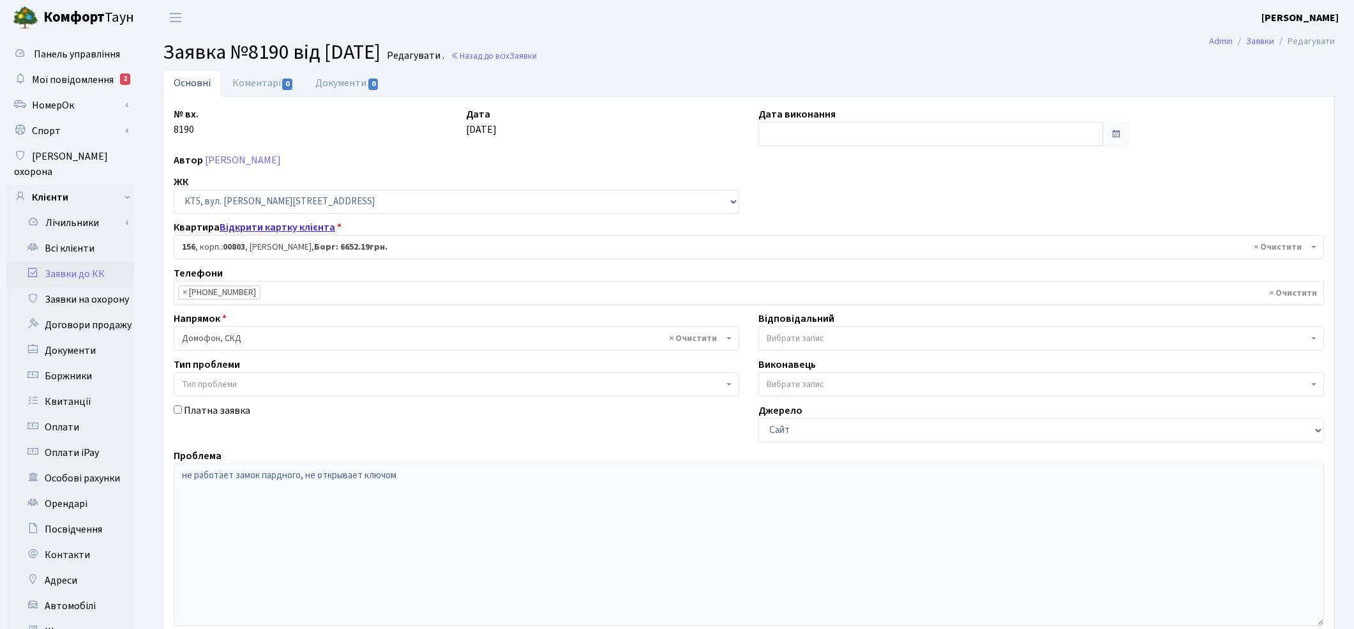
click at [260, 227] on link "Відкрити картку клієнта" at bounding box center [278, 227] width 116 height 14
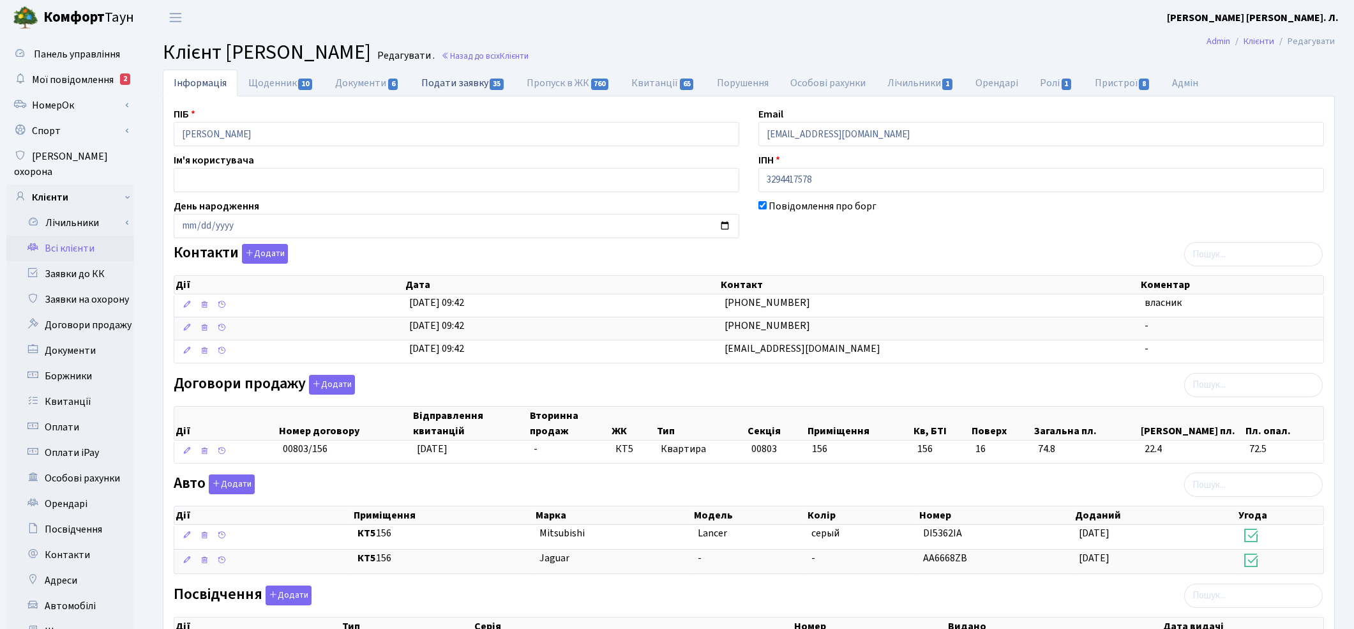
click at [462, 78] on link "Подати заявку 35" at bounding box center [462, 83] width 105 height 26
select select "25"
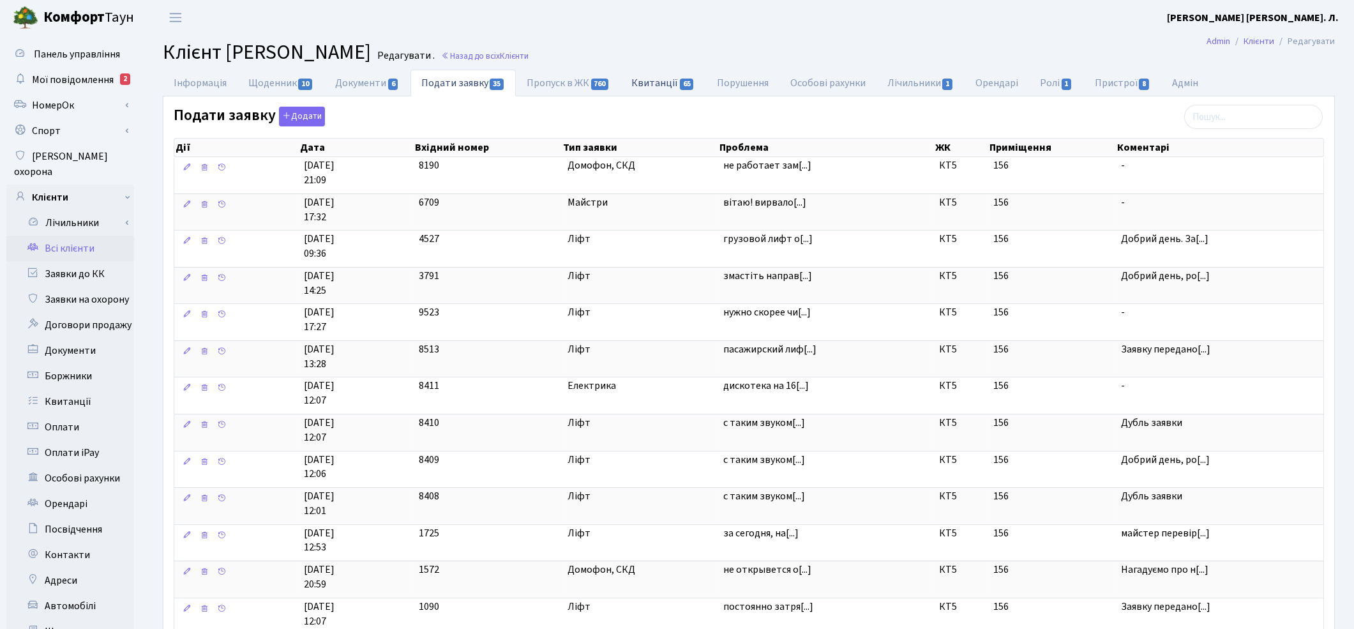
click at [658, 91] on link "Квитанції 65" at bounding box center [663, 83] width 85 height 26
select select "25"
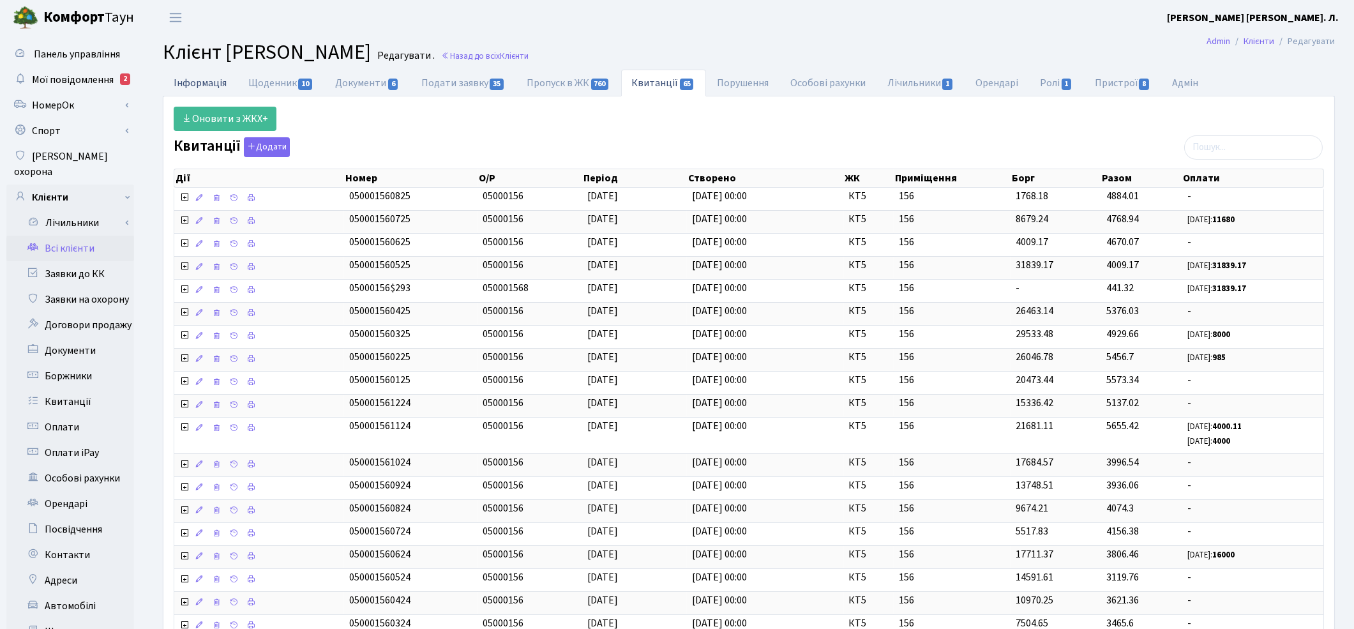
click at [195, 84] on link "Інформація" at bounding box center [200, 83] width 75 height 26
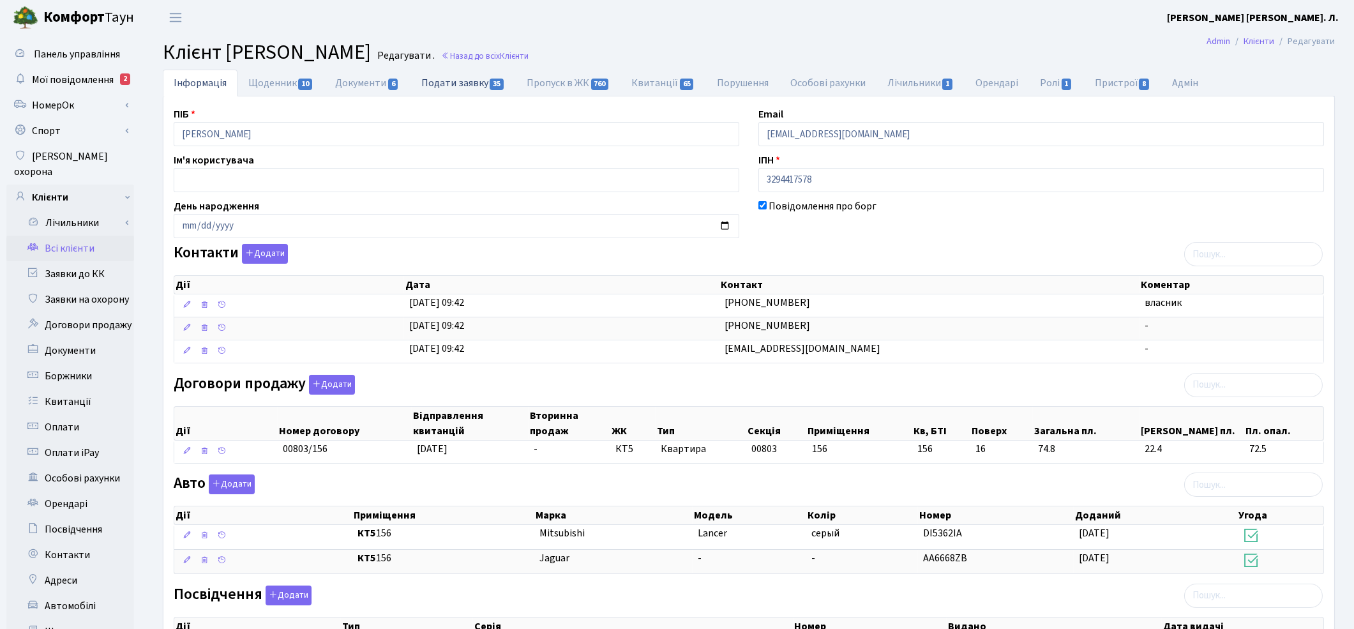
click at [463, 84] on link "Подати заявку 35" at bounding box center [462, 83] width 105 height 26
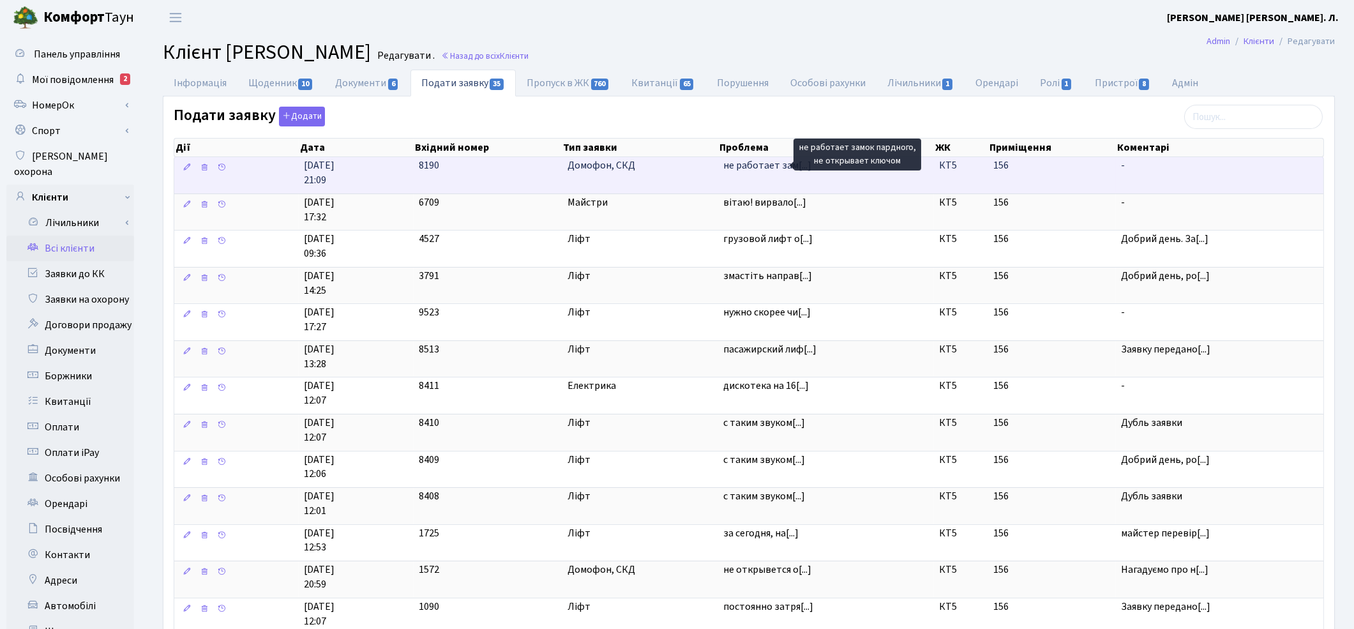
click at [779, 171] on span "не работает зам[...]" at bounding box center [767, 165] width 88 height 14
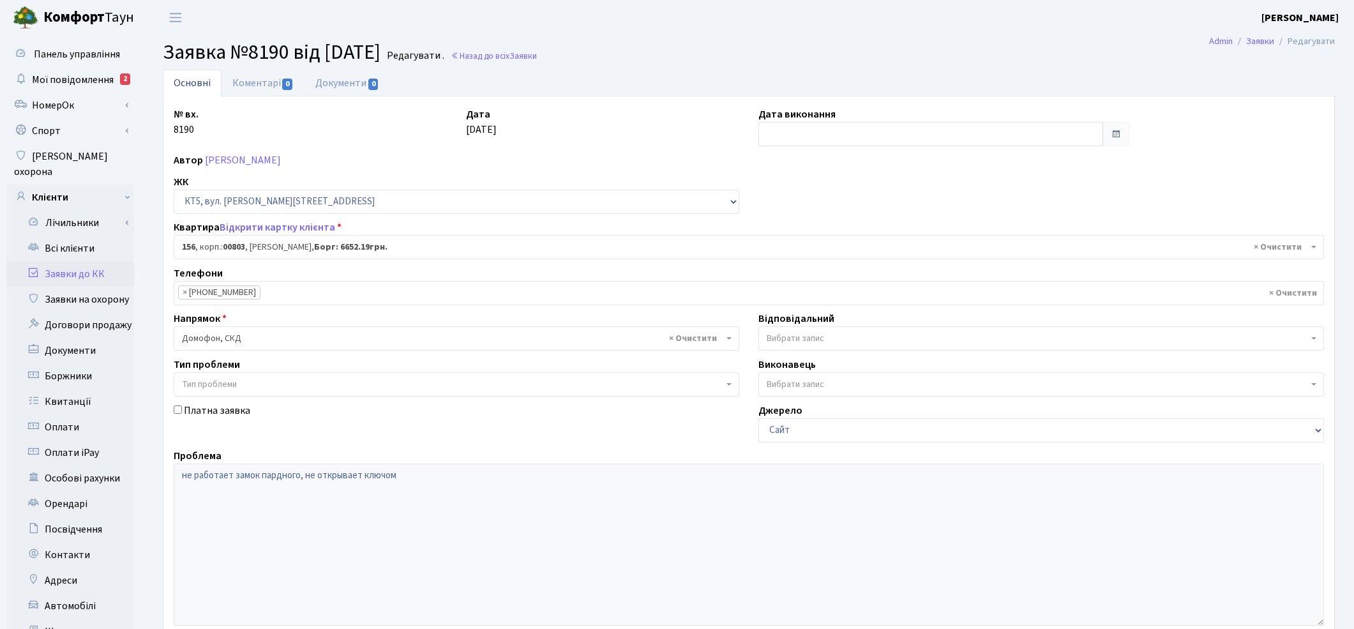
select select "17686"
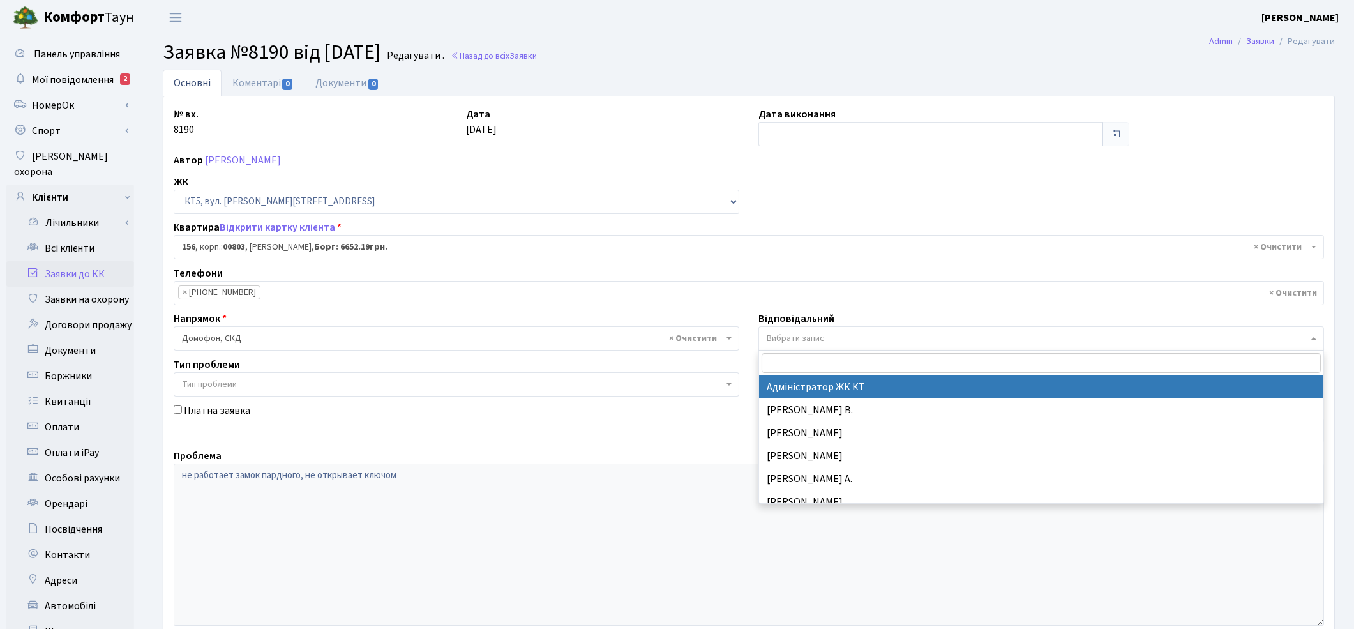
click at [811, 343] on span "Вибрати запис" at bounding box center [795, 338] width 57 height 13
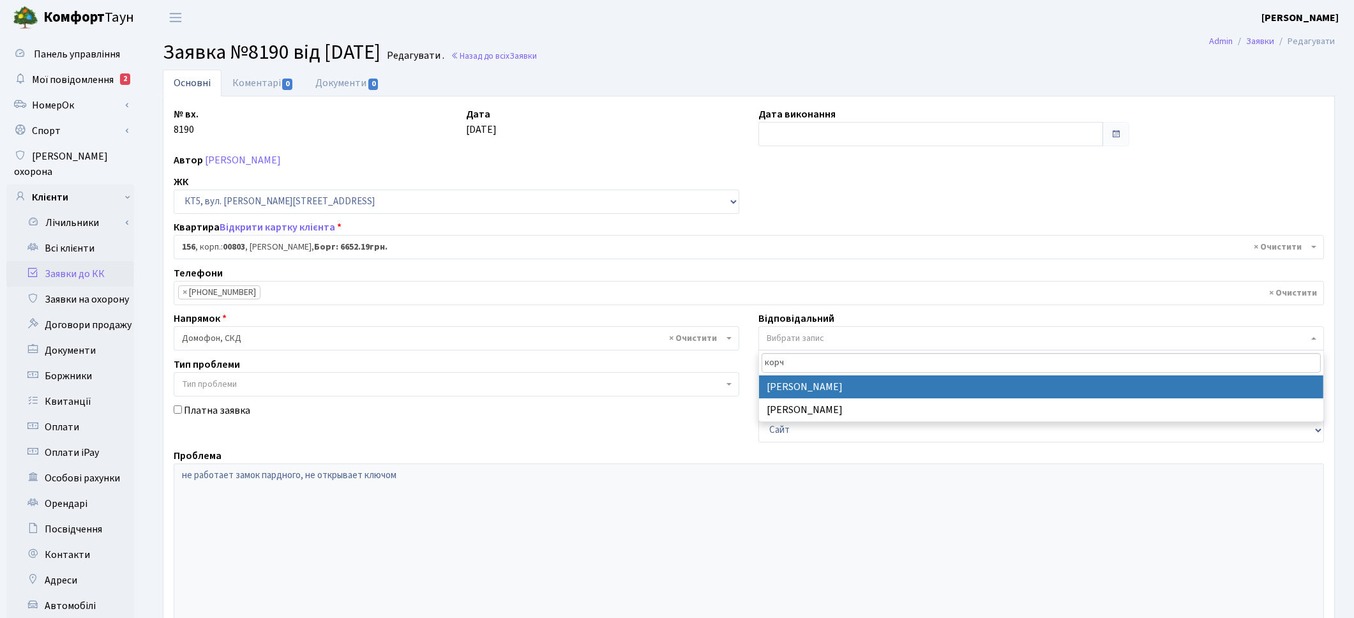
type input "корч"
select select "22"
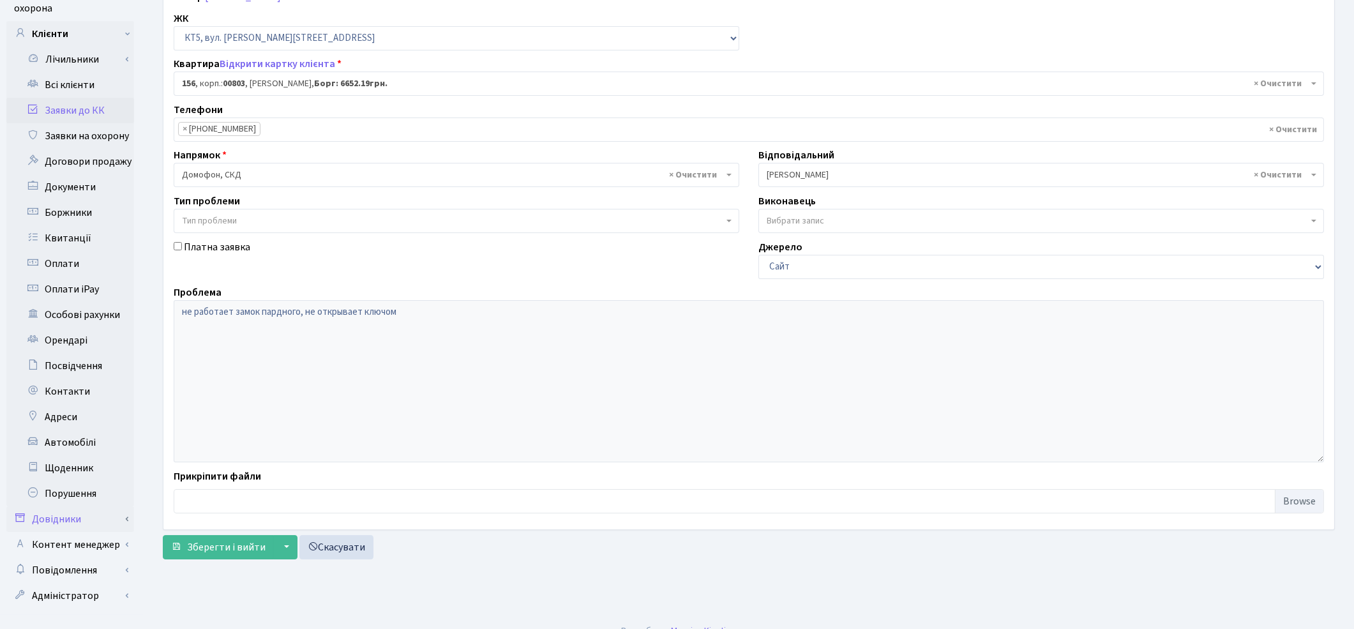
scroll to position [165, 0]
click at [227, 551] on span "Зберегти і вийти" at bounding box center [226, 546] width 79 height 14
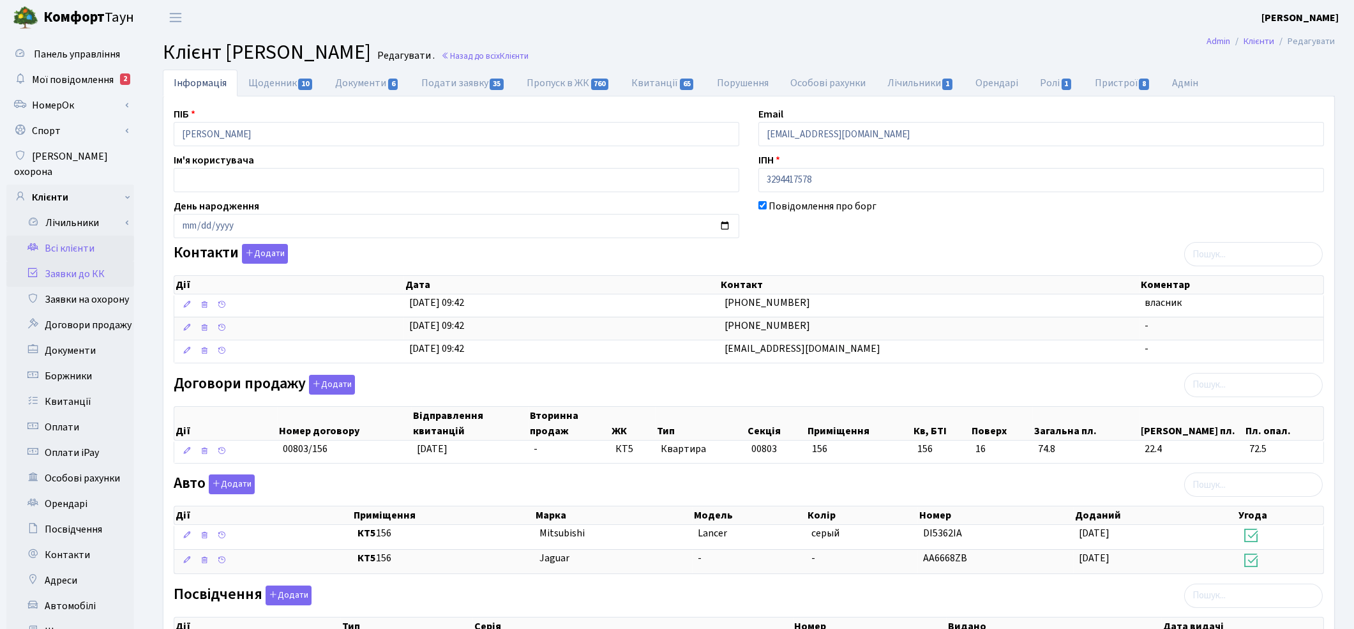
click at [78, 261] on link "Заявки до КК" at bounding box center [70, 274] width 128 height 26
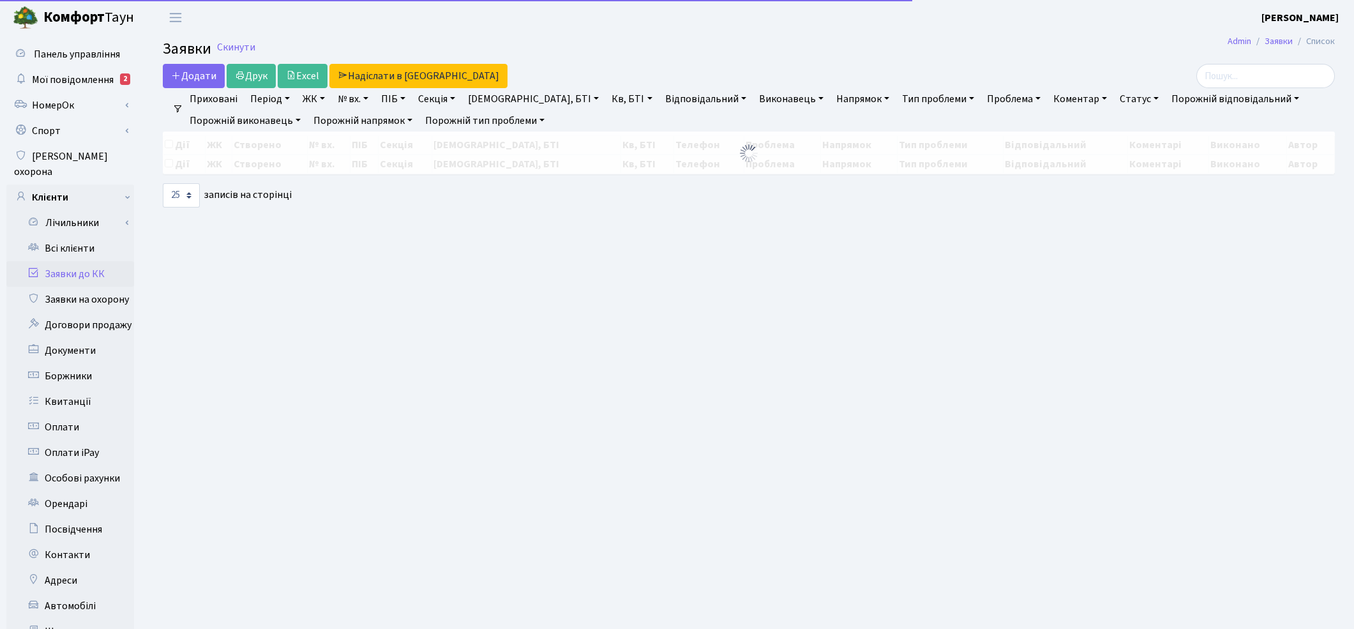
select select "25"
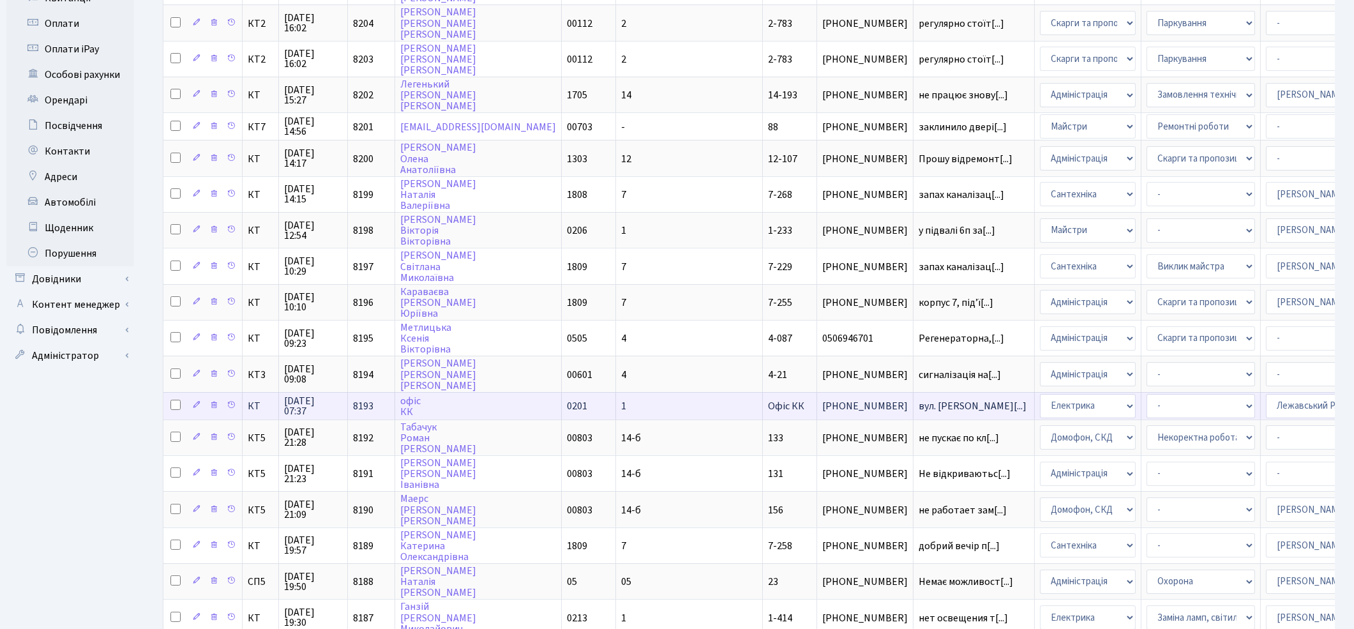
scroll to position [333, 0]
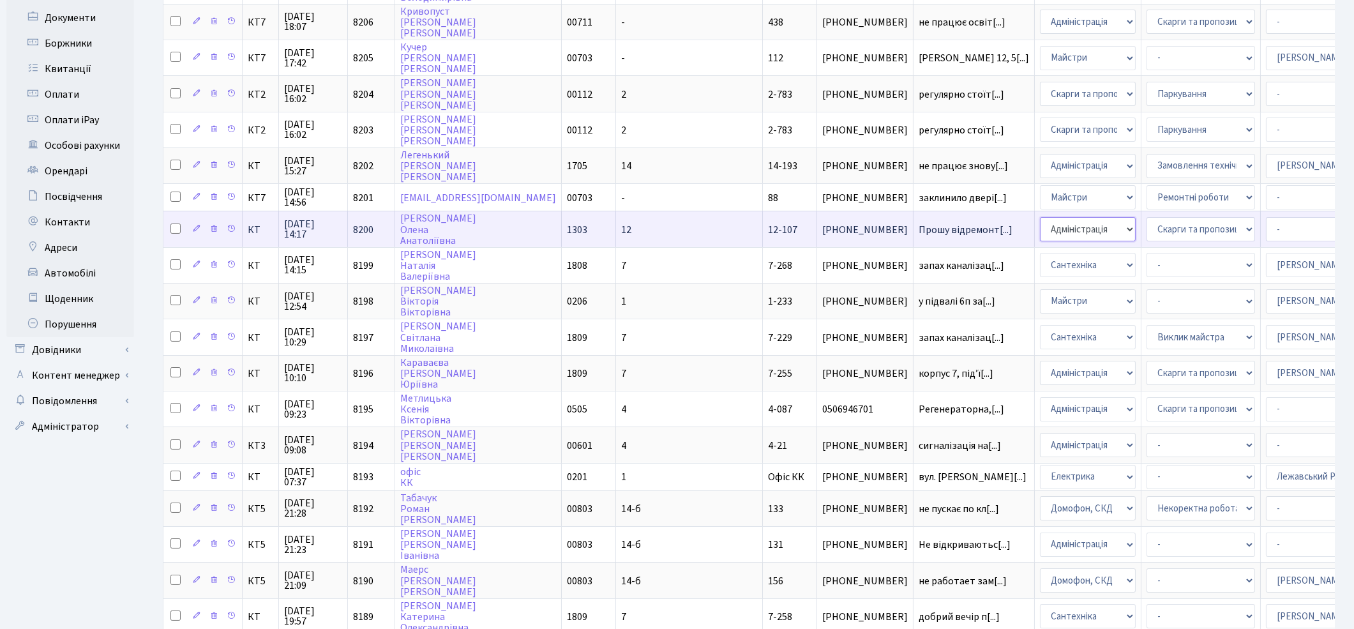
click at [1040, 217] on select "- Адміністрація Домофон, СКД Ліфт Майстри Сантехніка Економічний відділ Електри…" at bounding box center [1088, 229] width 96 height 24
select select "1"
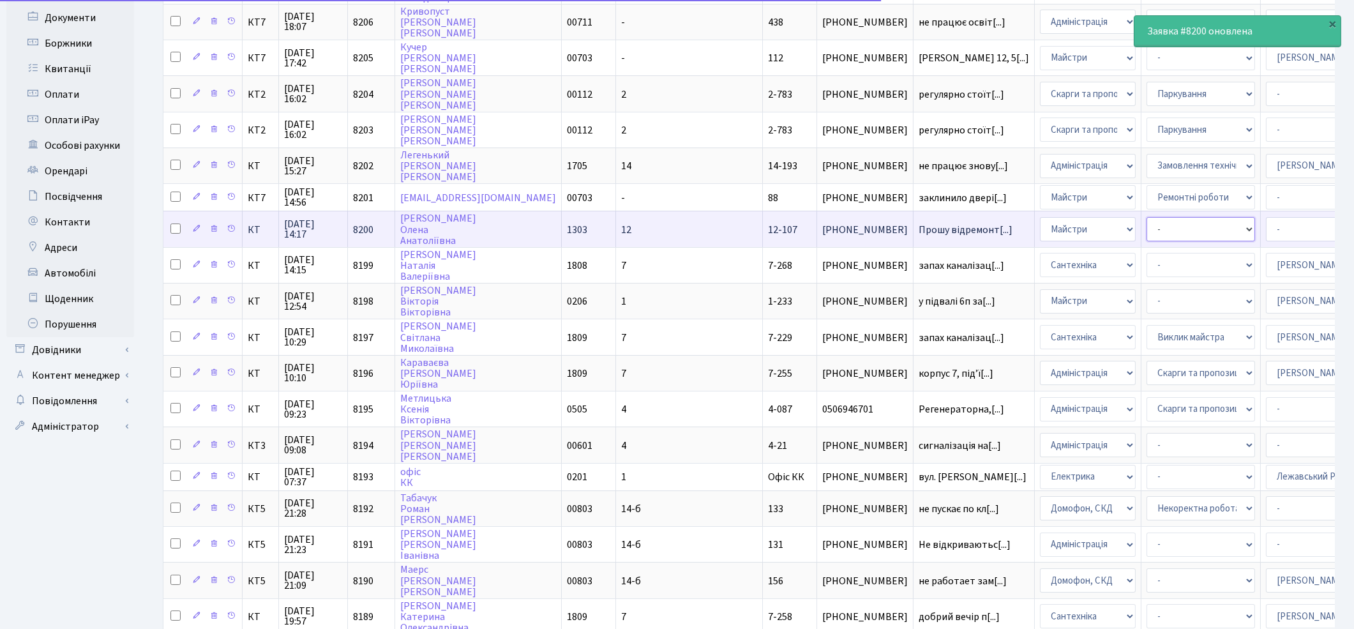
click at [1147, 218] on select "- Дитячі майданчики Замовлення плану комунікацій Озеленення Прибирання в будинк…" at bounding box center [1201, 229] width 109 height 24
select select "62"
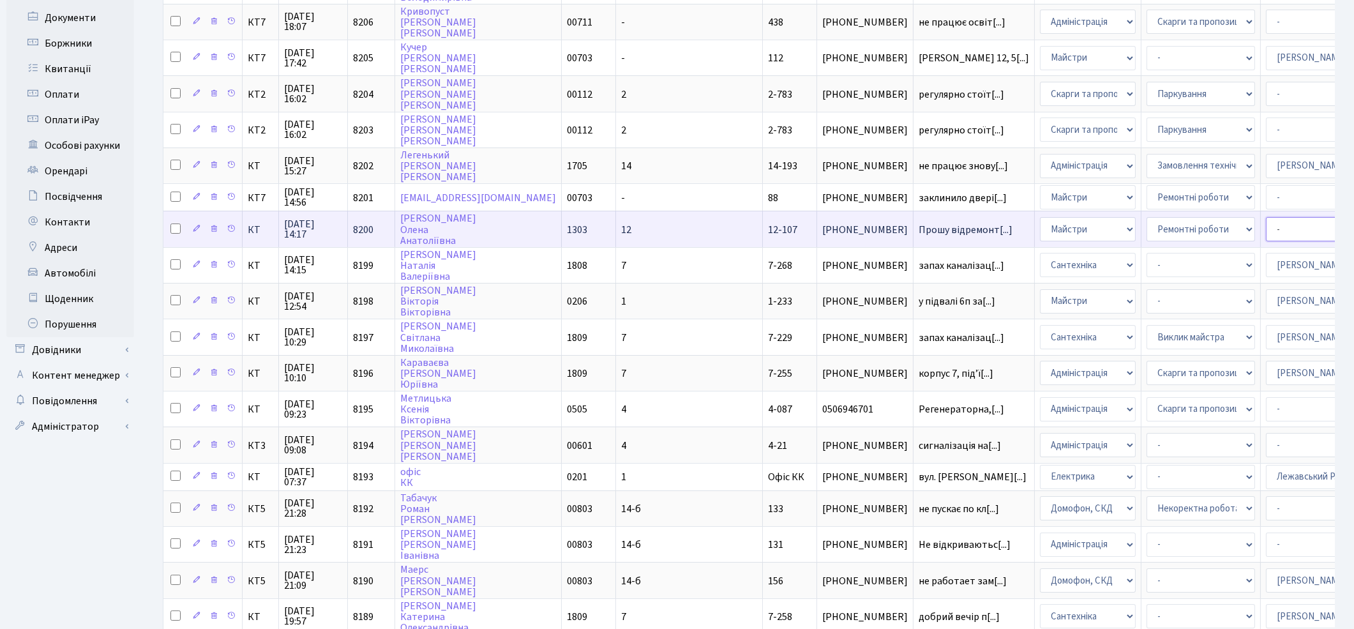
click at [1266, 218] on select "- Адміністратор ЖК КТ [PERSON_NAME] [PERSON_NAME] [PERSON_NAME]Ю. [PERSON_NAME]…" at bounding box center [1320, 229] width 109 height 24
select select "18"
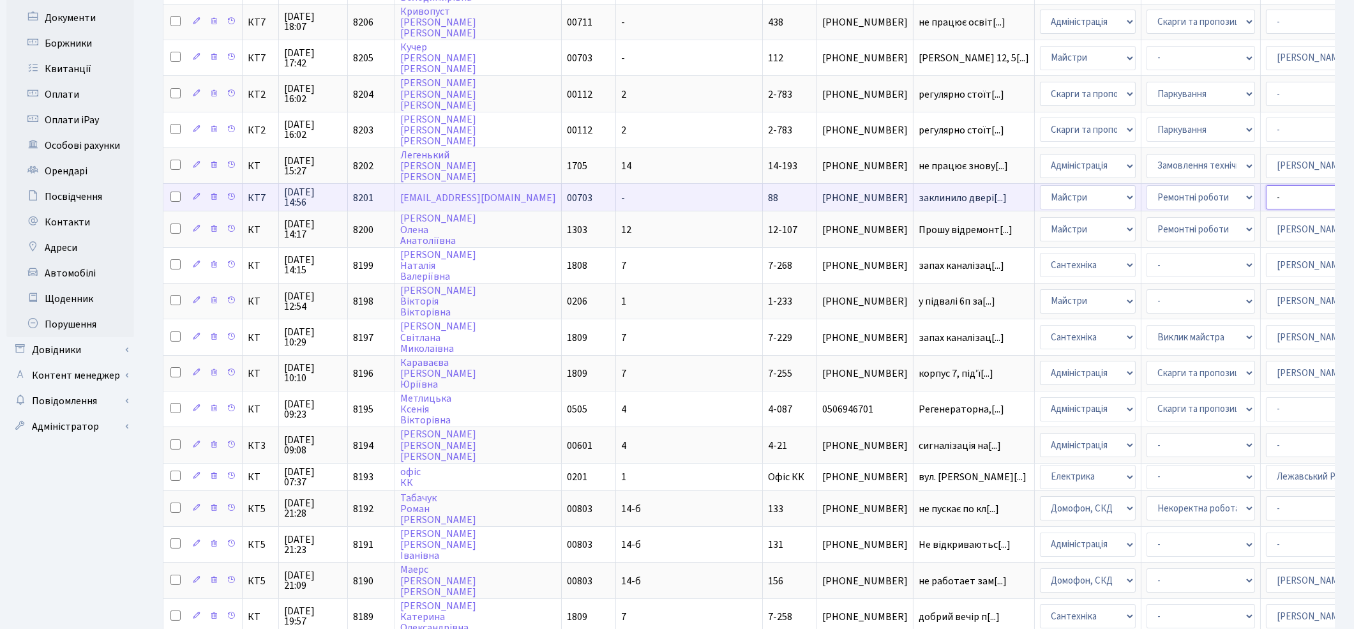
click at [1266, 185] on select "- Адміністратор ЖК КТ [PERSON_NAME] [PERSON_NAME] [PERSON_NAME]Ю. [PERSON_NAME]…" at bounding box center [1320, 197] width 109 height 24
select select "18"
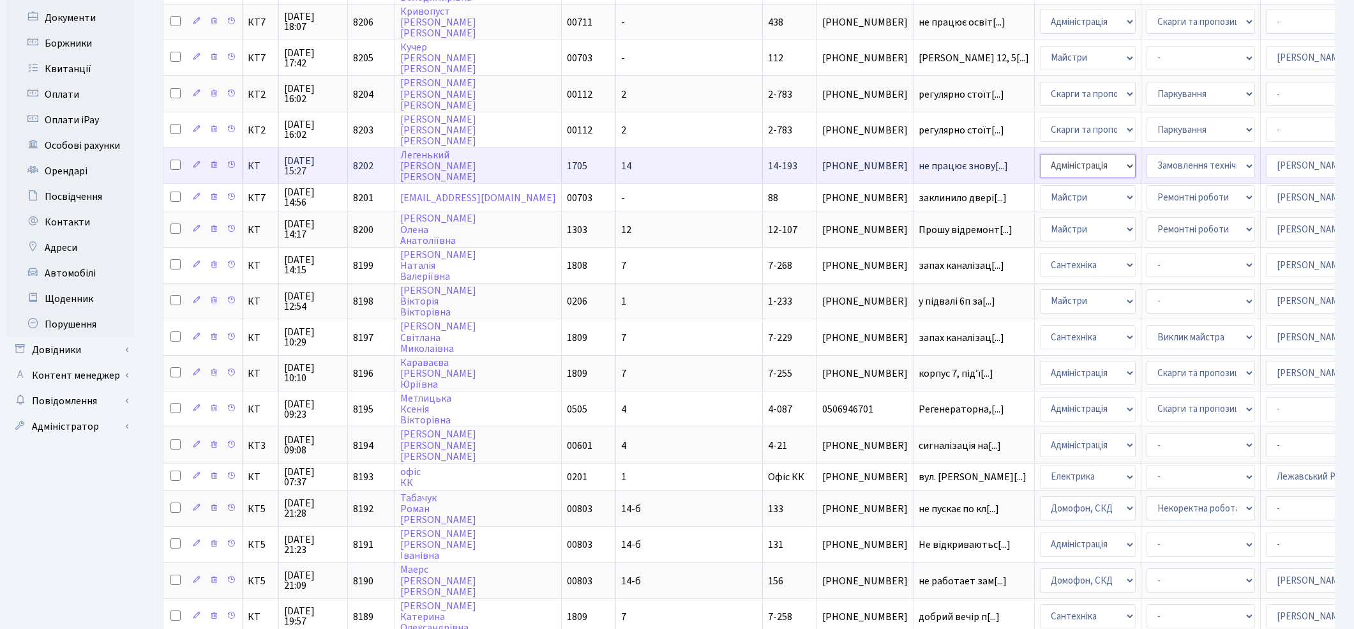
click at [1040, 155] on select "- Адміністрація Домофон, СКД Ліфт Майстри Сантехніка Економічний відділ Електри…" at bounding box center [1088, 166] width 96 height 24
select select "16"
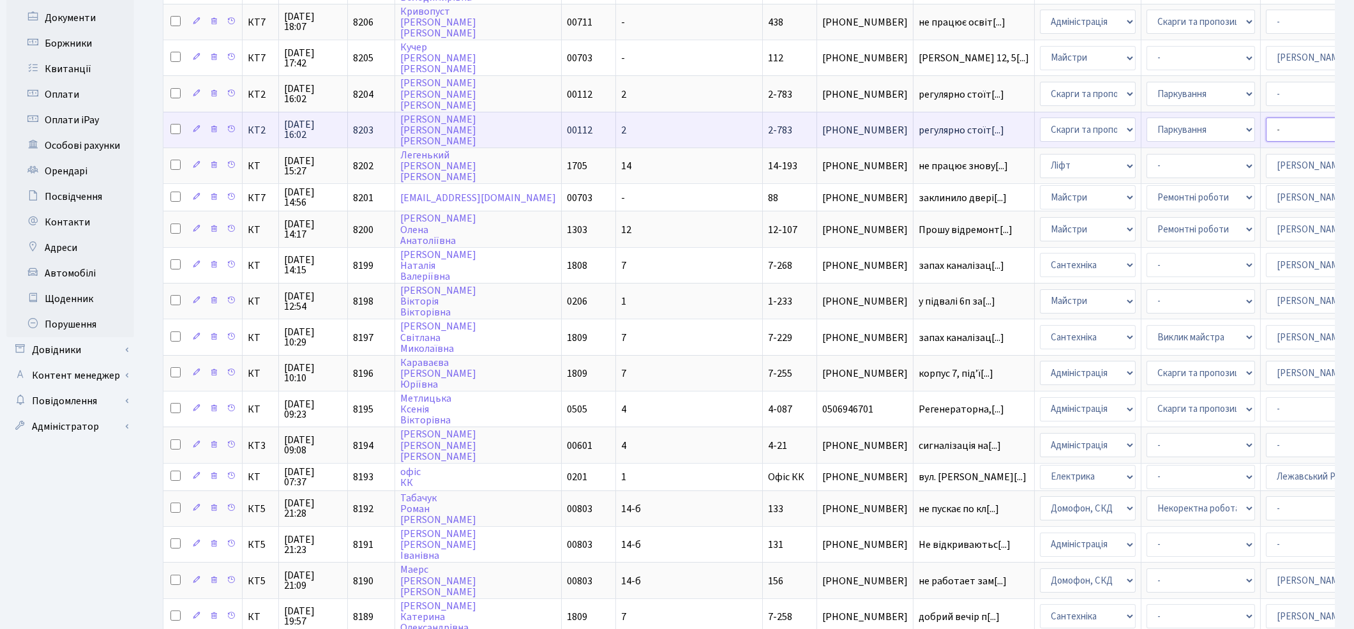
click at [1266, 117] on select "- Адміністратор ЖК КТ [PERSON_NAME] [PERSON_NAME] [PERSON_NAME]Ю. [PERSON_NAME]…" at bounding box center [1320, 129] width 109 height 24
select select "82"
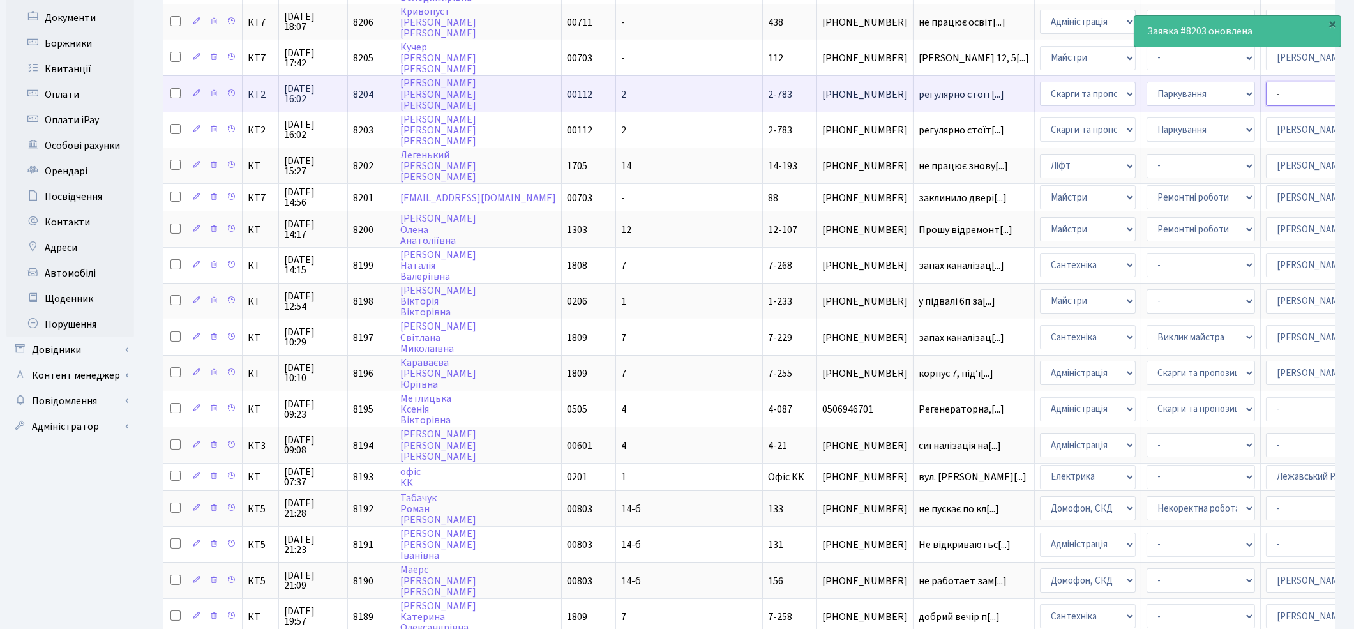
click at [1266, 82] on select "- Адміністратор ЖК КТ [PERSON_NAME] [PERSON_NAME] [PERSON_NAME]Ю. [PERSON_NAME]…" at bounding box center [1320, 94] width 109 height 24
select select "82"
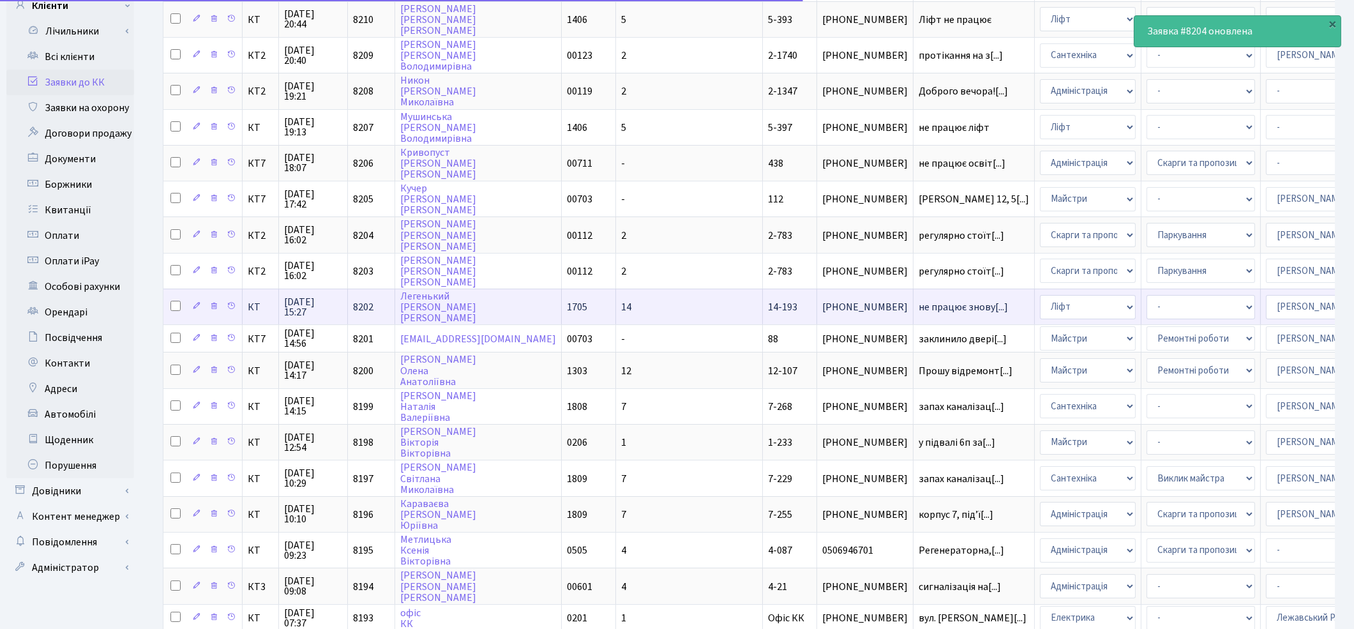
scroll to position [190, 0]
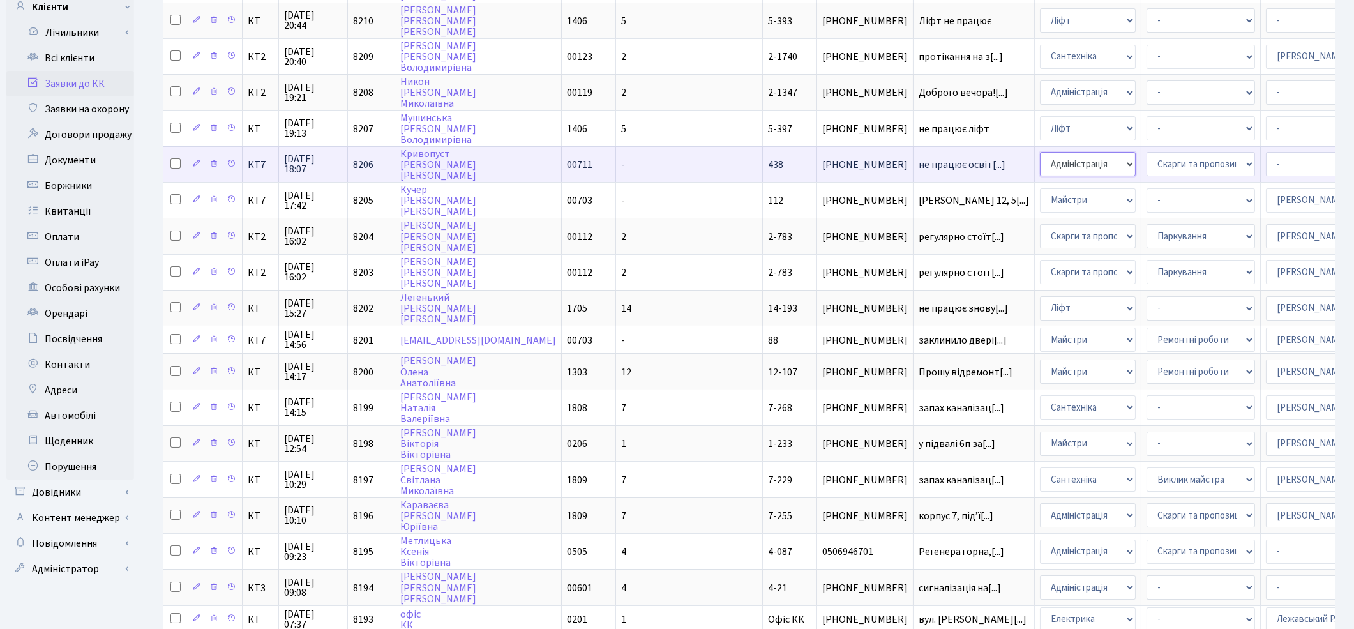
click at [1040, 160] on select "- Адміністрація Домофон, СКД Ліфт Майстри Сантехніка Економічний відділ Електри…" at bounding box center [1088, 164] width 96 height 24
select select "3"
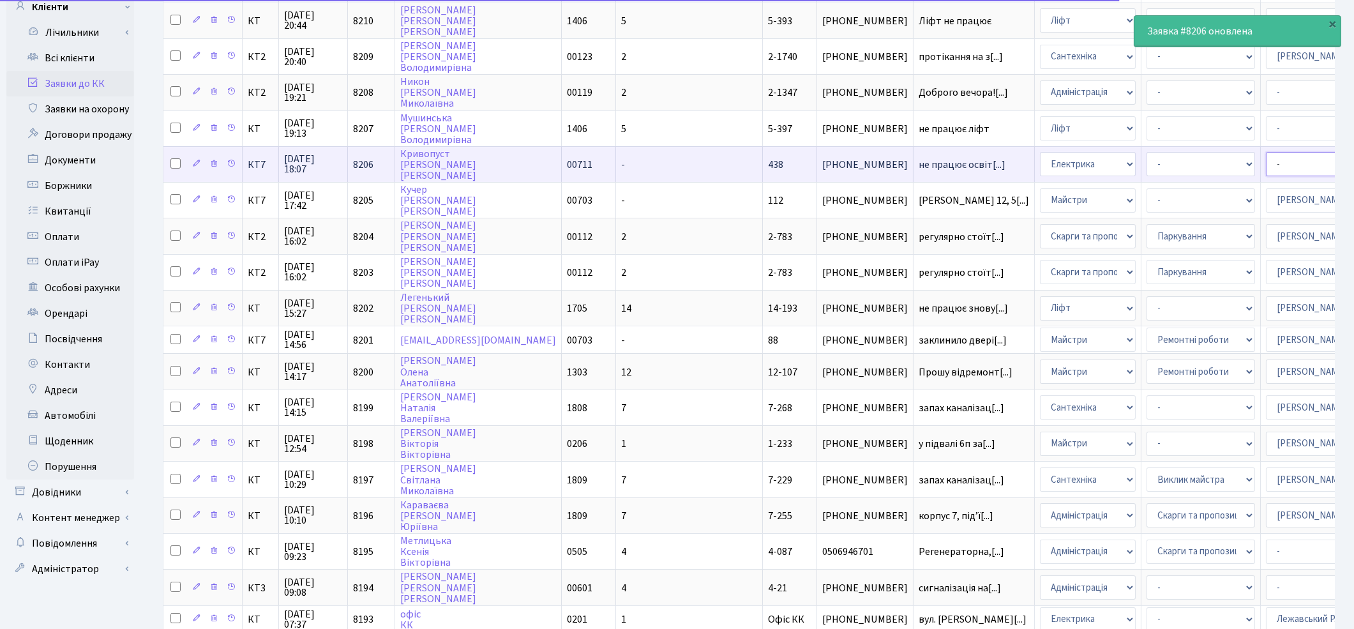
click at [1266, 154] on select "- Адміністратор ЖК КТ Вижул В. В. Гордієнко Н.В. Дядюшкін Д.Ю. Кипчук Т. А. Кла…" at bounding box center [1320, 164] width 109 height 24
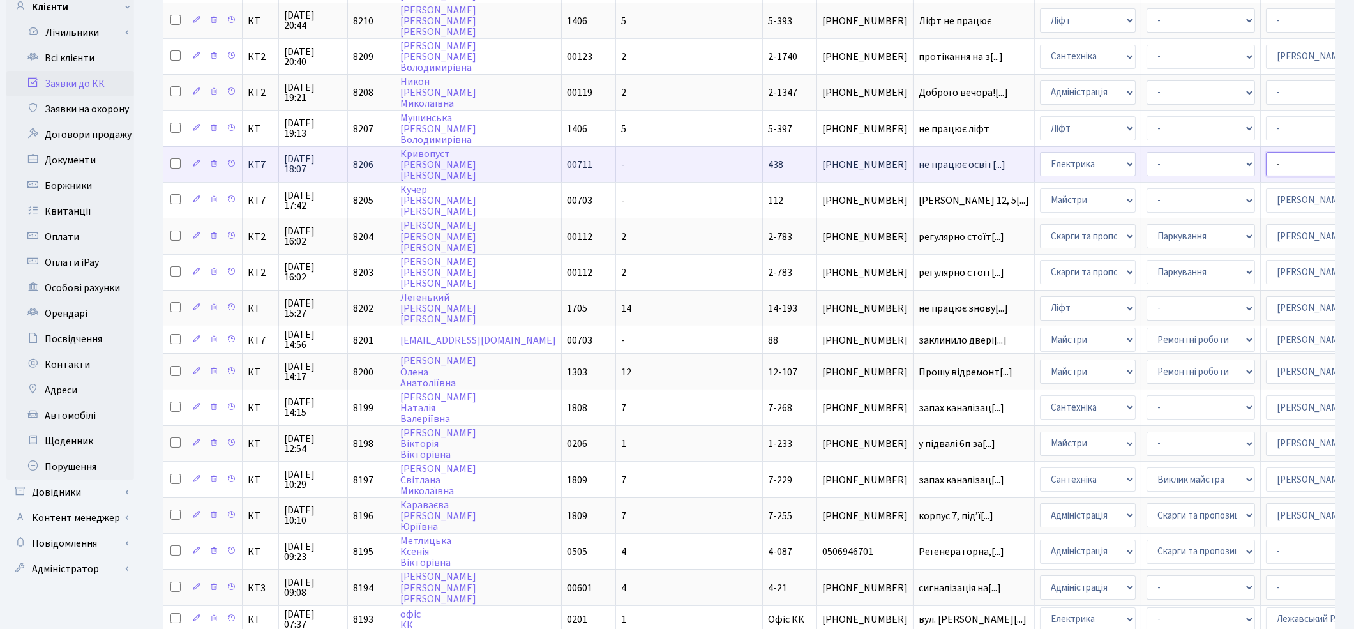
select select "22"
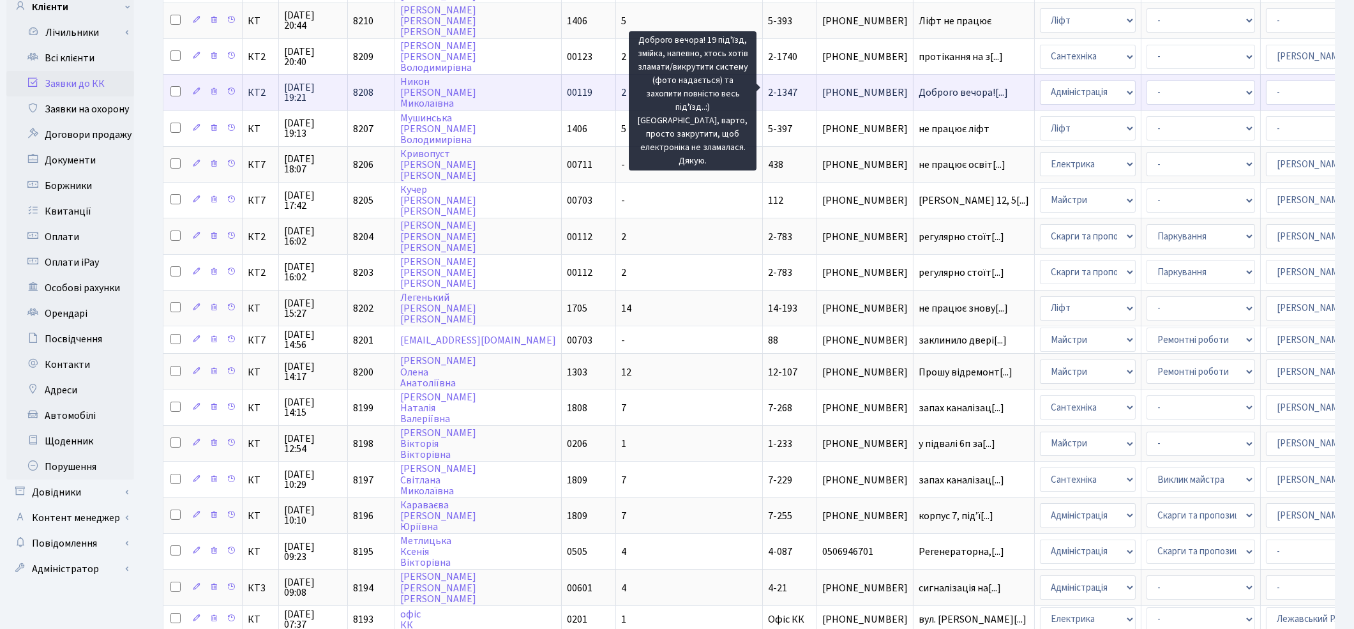
click at [919, 86] on span "Доброго вечора![...]" at bounding box center [963, 93] width 89 height 14
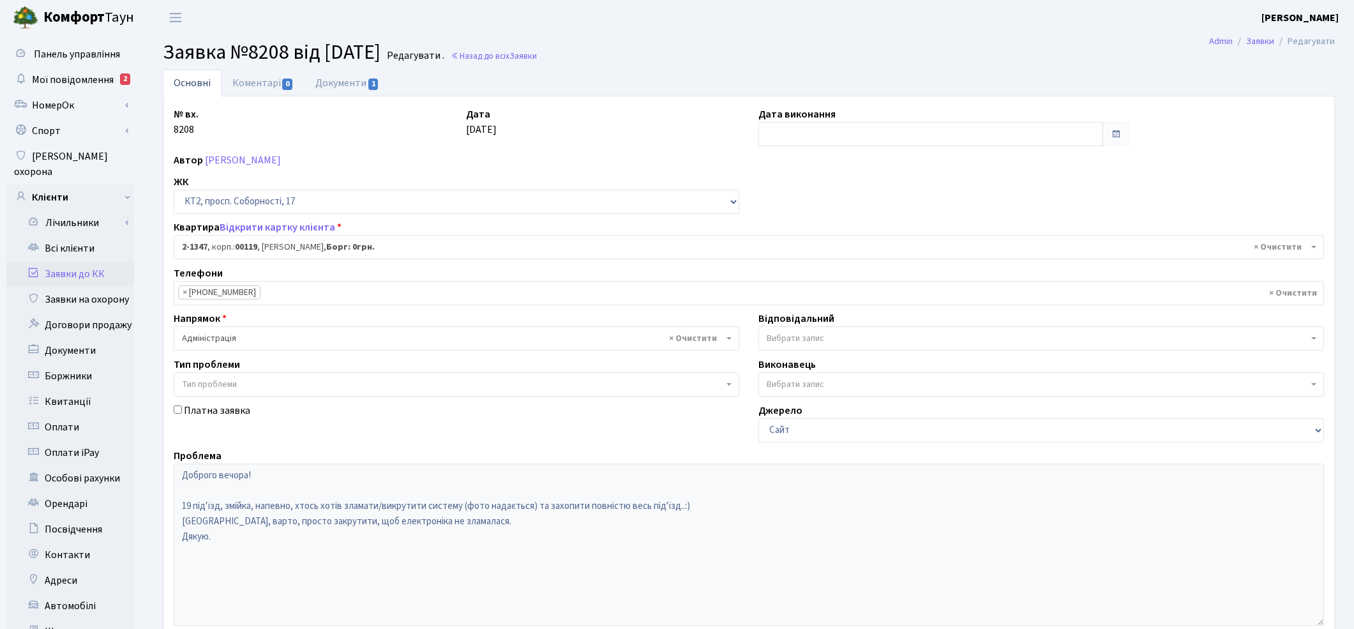
select select "12962"
click at [352, 79] on link "Документи 1" at bounding box center [348, 83] width 86 height 26
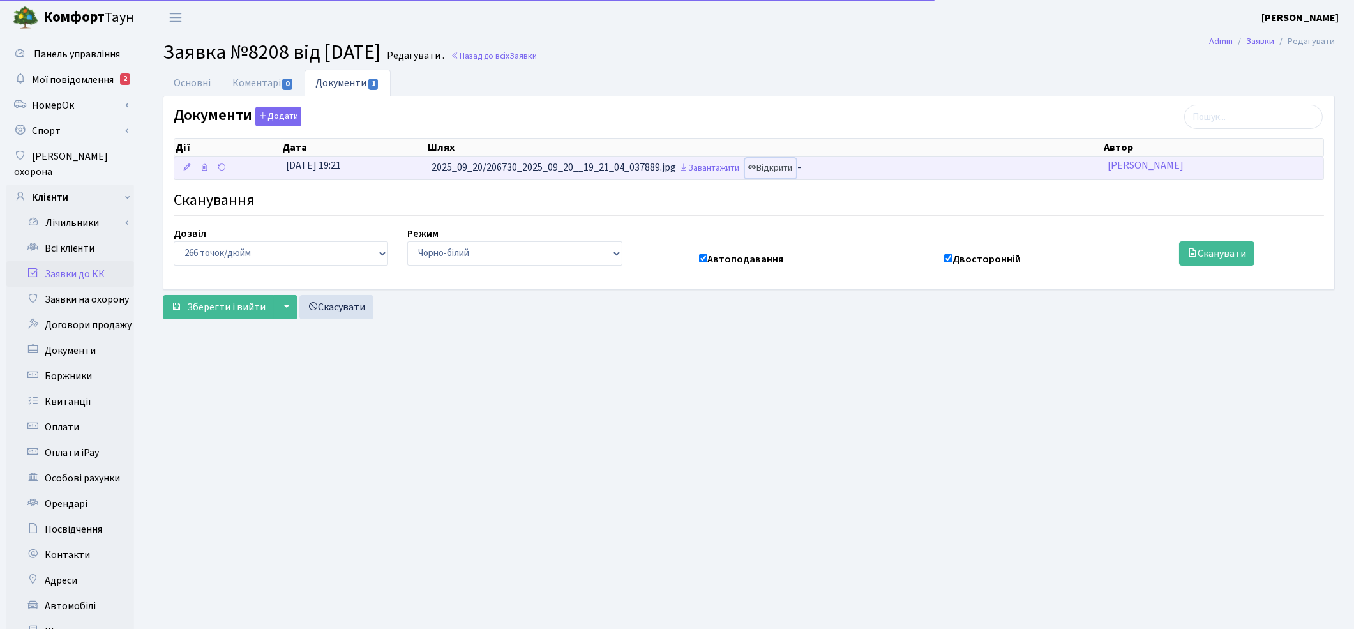
click at [780, 167] on link "Відкрити" at bounding box center [770, 168] width 51 height 20
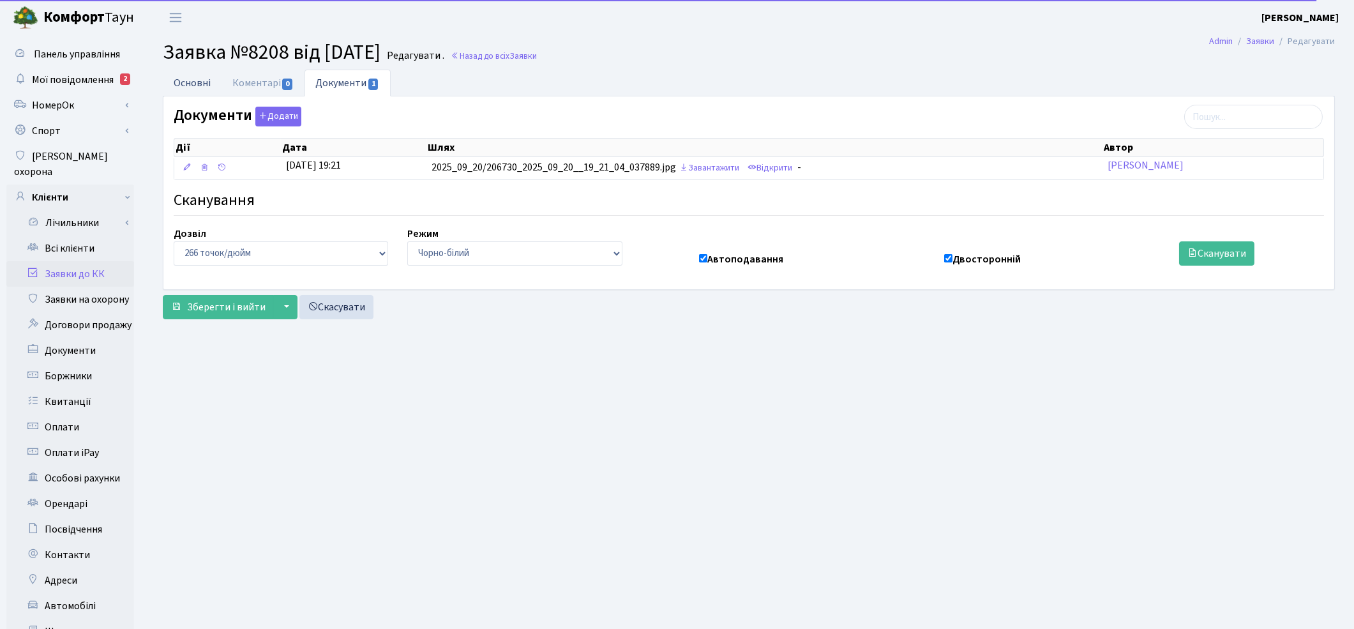
click at [190, 88] on link "Основні" at bounding box center [192, 83] width 59 height 26
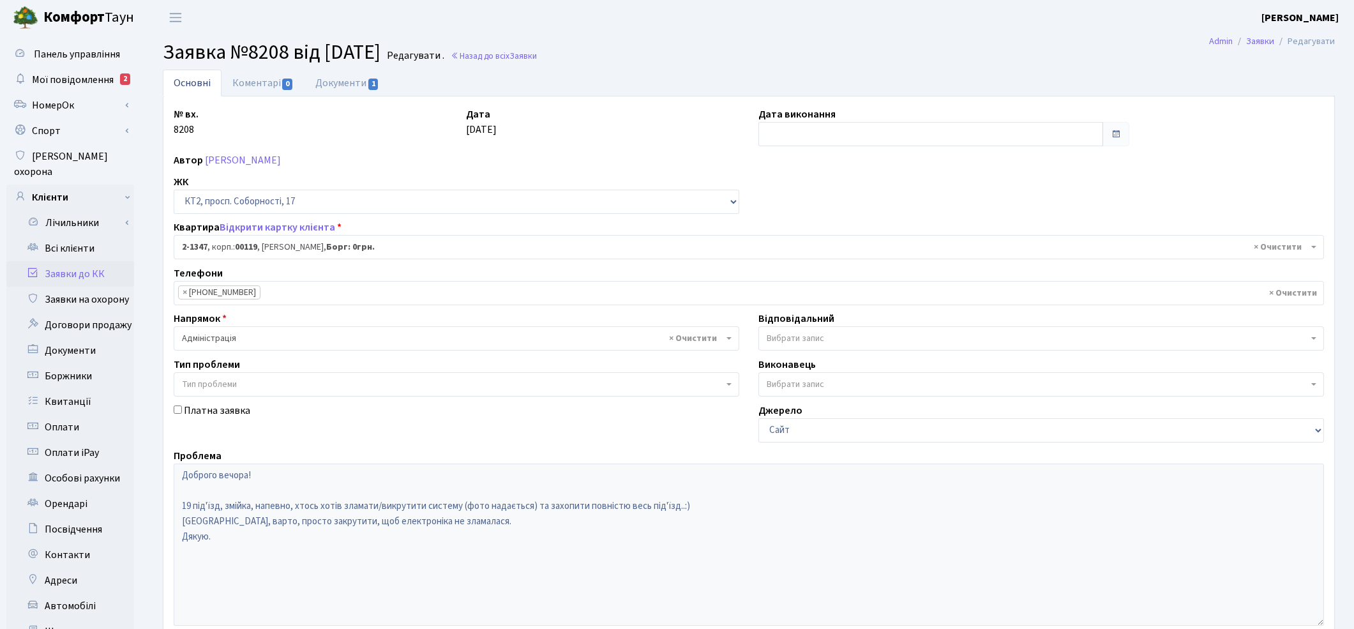
click at [395, 335] on span "× Адміністрація" at bounding box center [452, 338] width 541 height 13
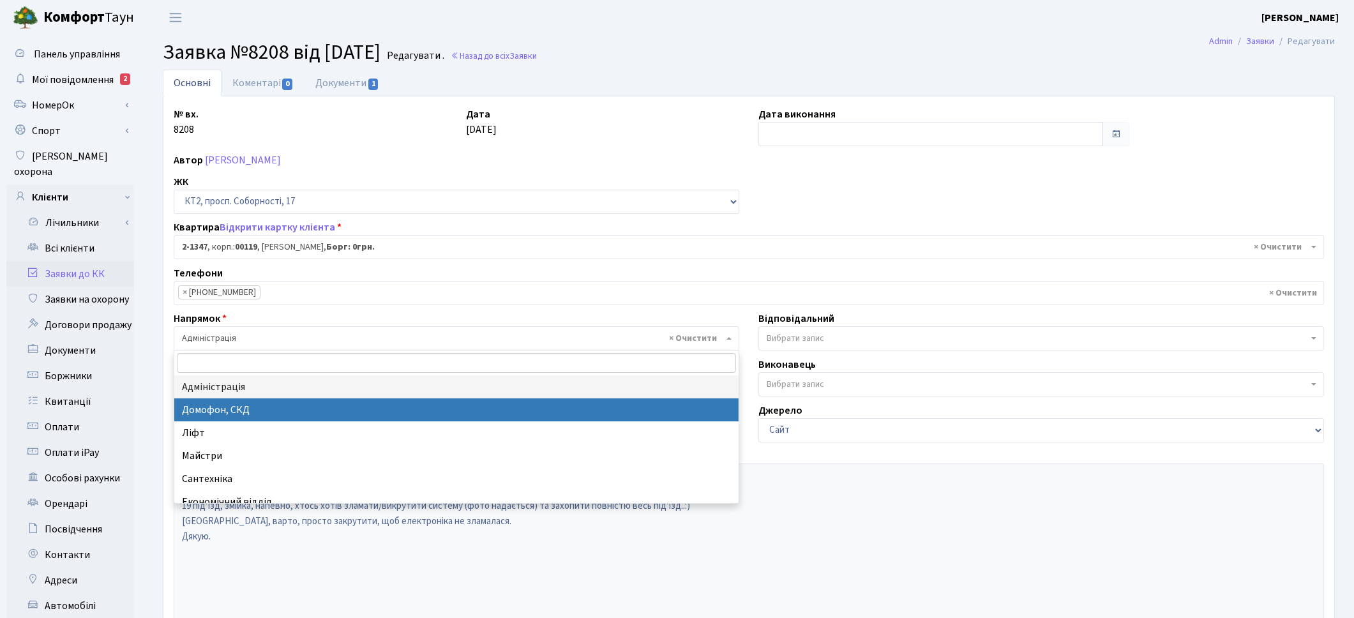
select select "4"
select select
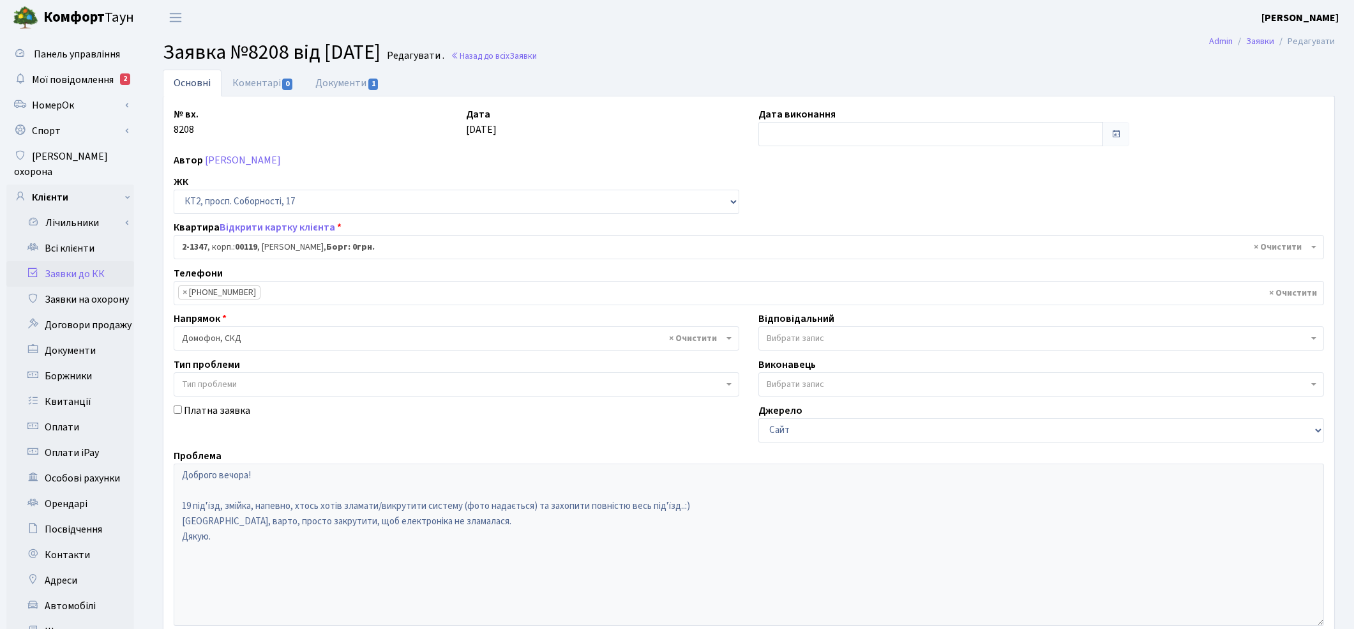
click at [772, 340] on span "Вибрати запис" at bounding box center [795, 338] width 57 height 13
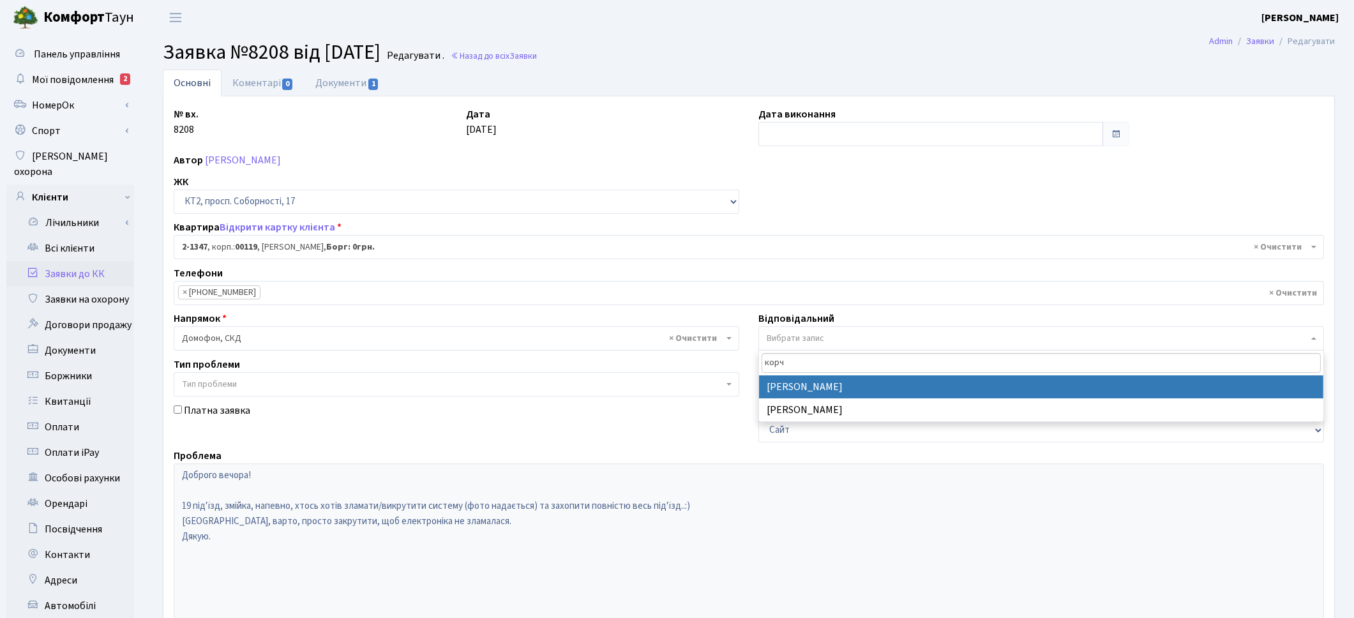
type input "корч"
select select "22"
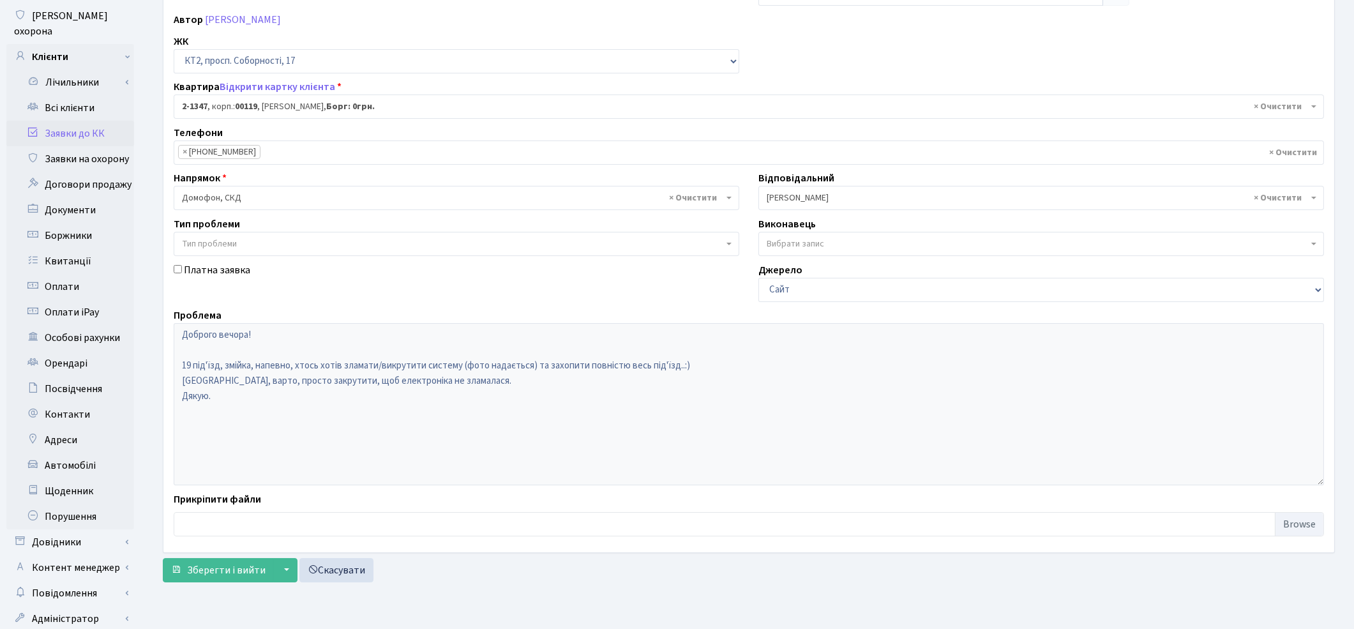
scroll to position [165, 0]
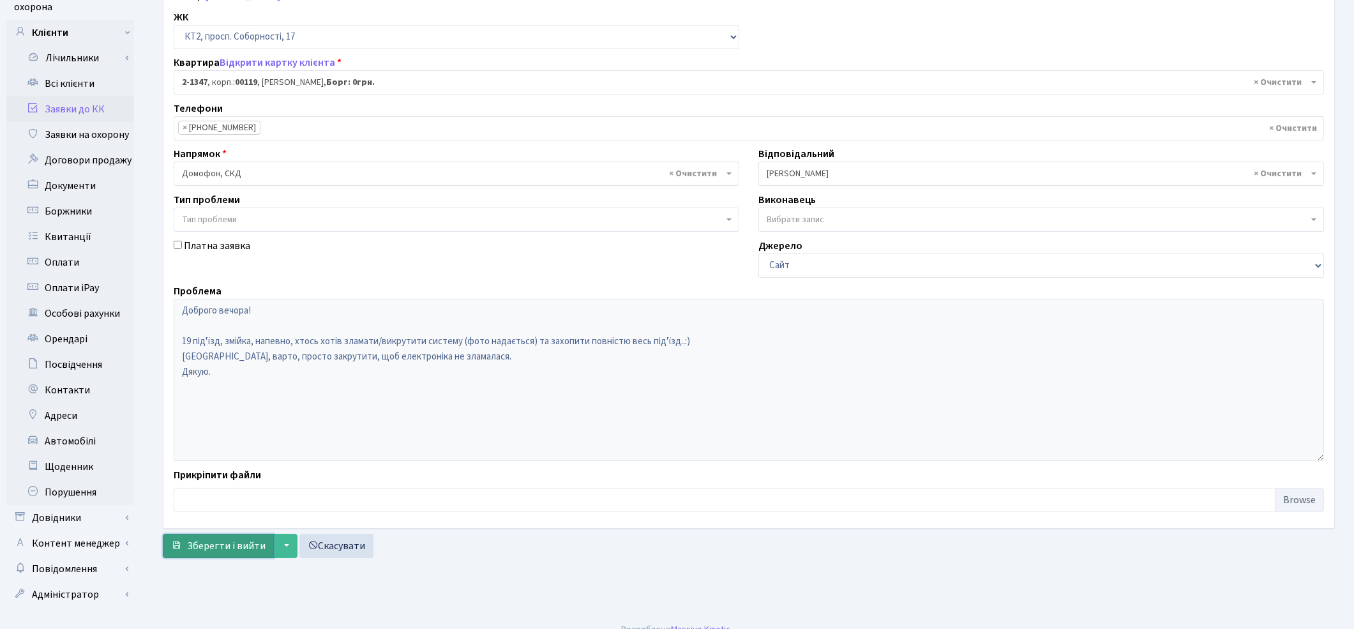
click at [219, 554] on button "Зберегти і вийти" at bounding box center [218, 546] width 111 height 24
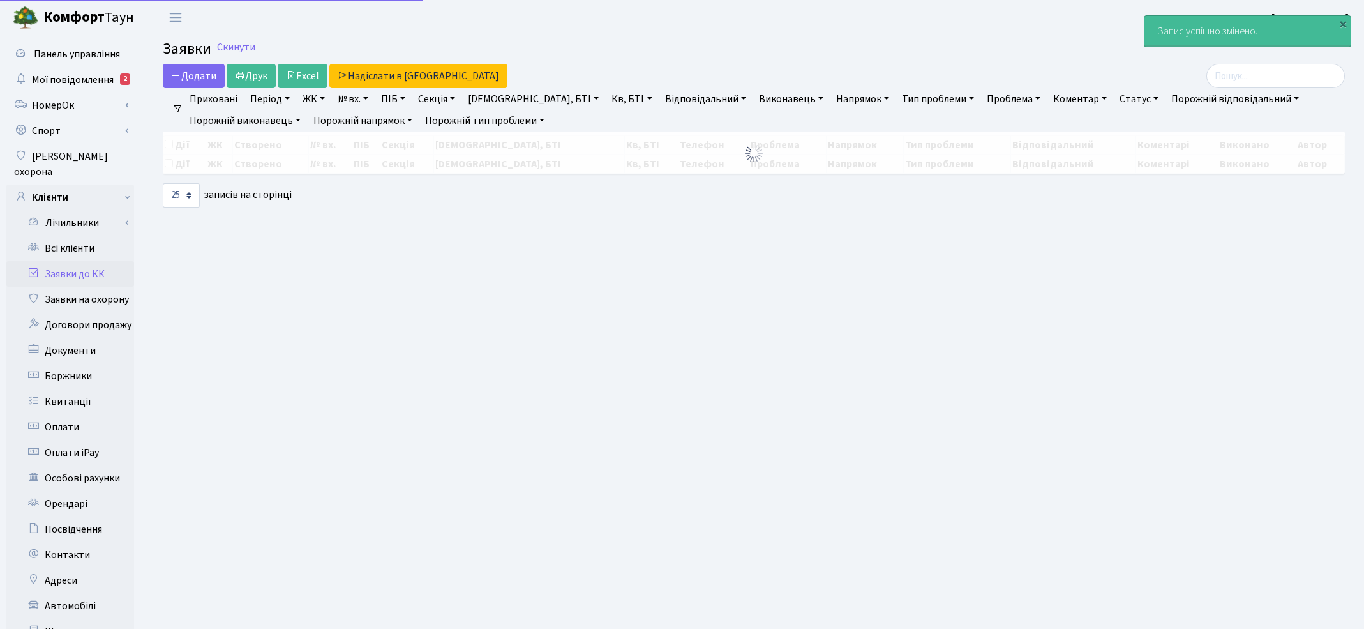
select select "25"
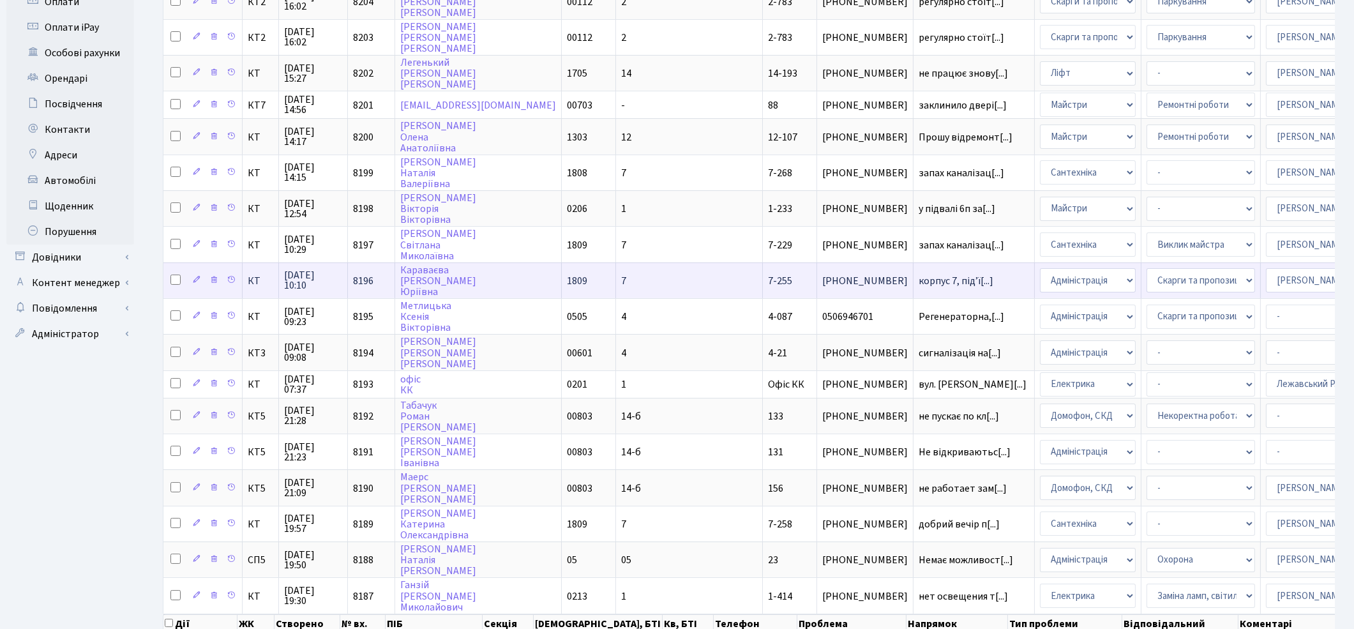
scroll to position [474, 0]
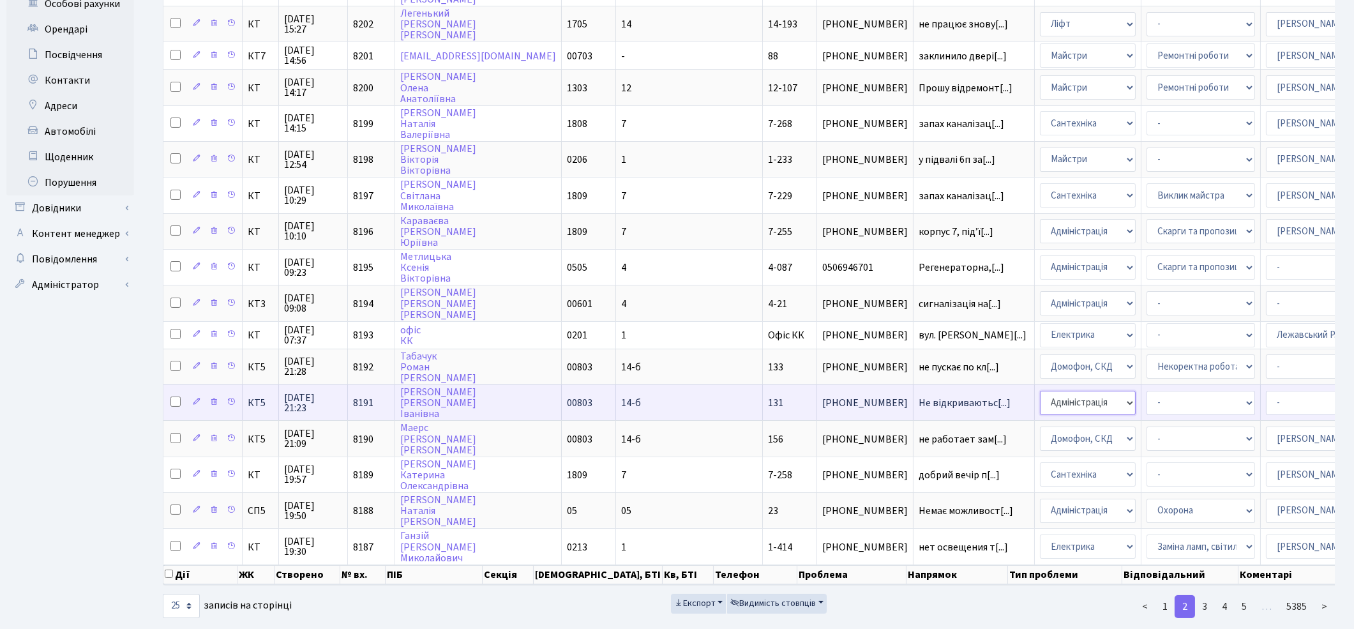
click at [1040, 391] on select "- Адміністрація Домофон, СКД Ліфт Майстри Сантехніка Економічний відділ Електри…" at bounding box center [1088, 403] width 96 height 24
select select "4"
click at [1266, 391] on select "- Адміністратор ЖК КТ Вижул В. В. Гордієнко Н.В. Дядюшкін Д.Ю. Кипчук Т. А. Кла…" at bounding box center [1320, 403] width 109 height 24
select select "22"
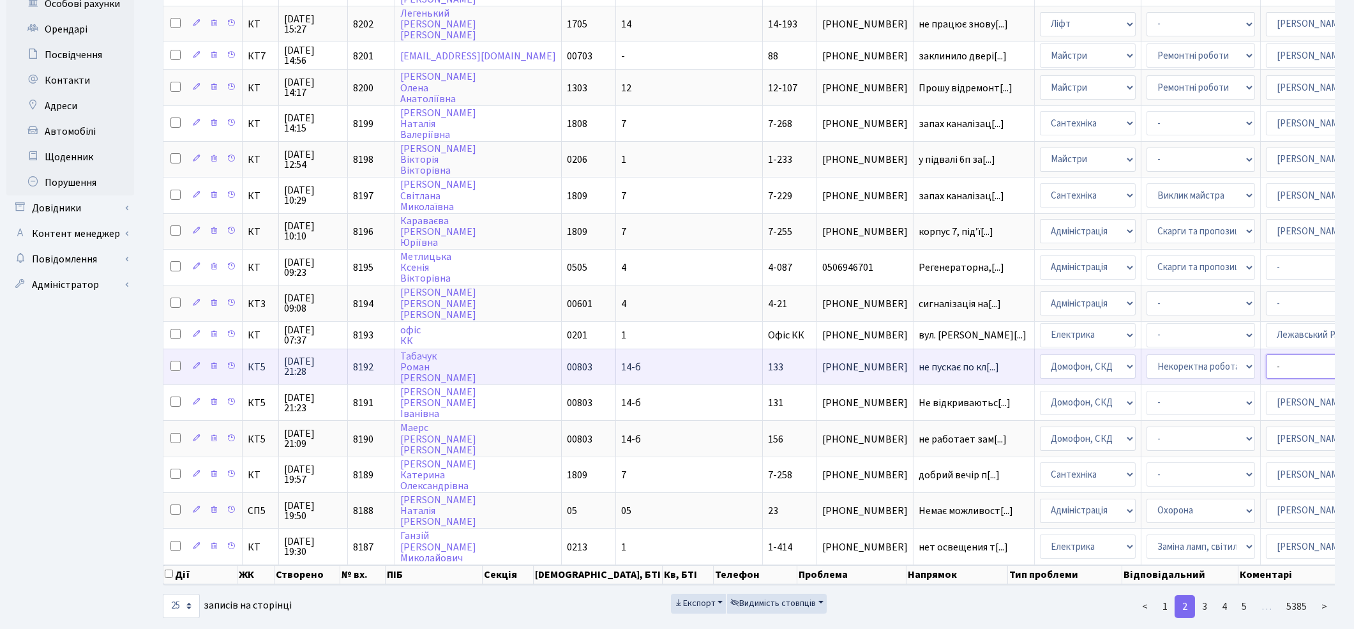
click at [1266, 354] on select "- Адміністратор ЖК КТ Вижул В. В. Гордієнко Н.В. Дядюшкін Д.Ю. Кипчук Т. А. Кла…" at bounding box center [1320, 366] width 109 height 24
select select "22"
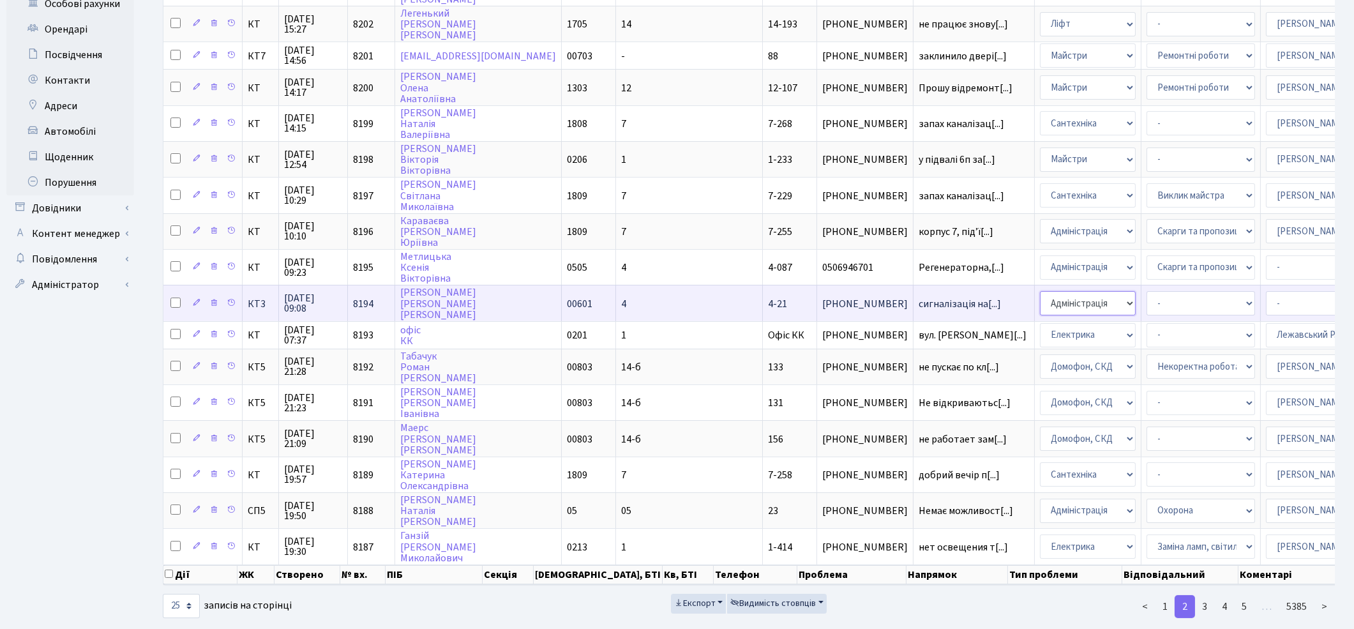
click at [1040, 291] on select "- Адміністрація Домофон, СКД Ліфт Майстри Сантехніка Економічний відділ Електри…" at bounding box center [1088, 303] width 96 height 24
select select "1"
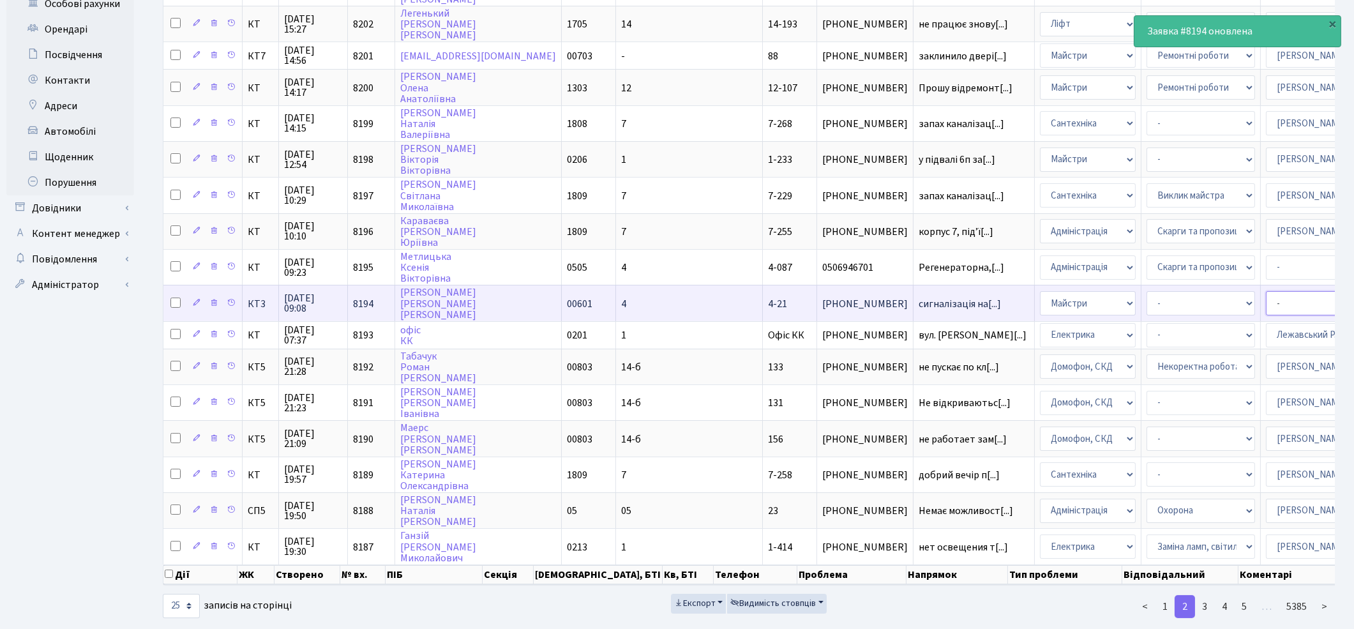
click at [1266, 291] on select "- Адміністратор ЖК КТ [PERSON_NAME] [PERSON_NAME] [PERSON_NAME]Ю. [PERSON_NAME]…" at bounding box center [1320, 303] width 109 height 24
select select "25"
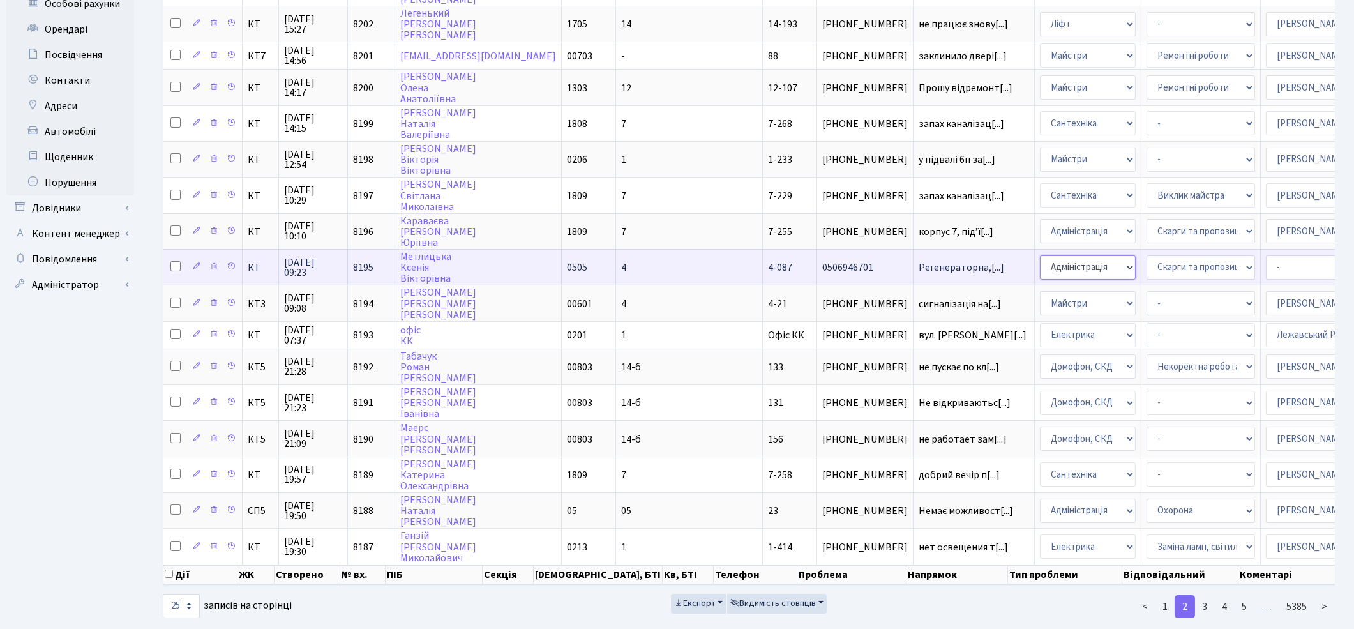
click at [1040, 255] on select "- Адміністрація Домофон, СКД Ліфт Майстри Сантехніка Економічний відділ Електри…" at bounding box center [1088, 267] width 96 height 24
select select "1"
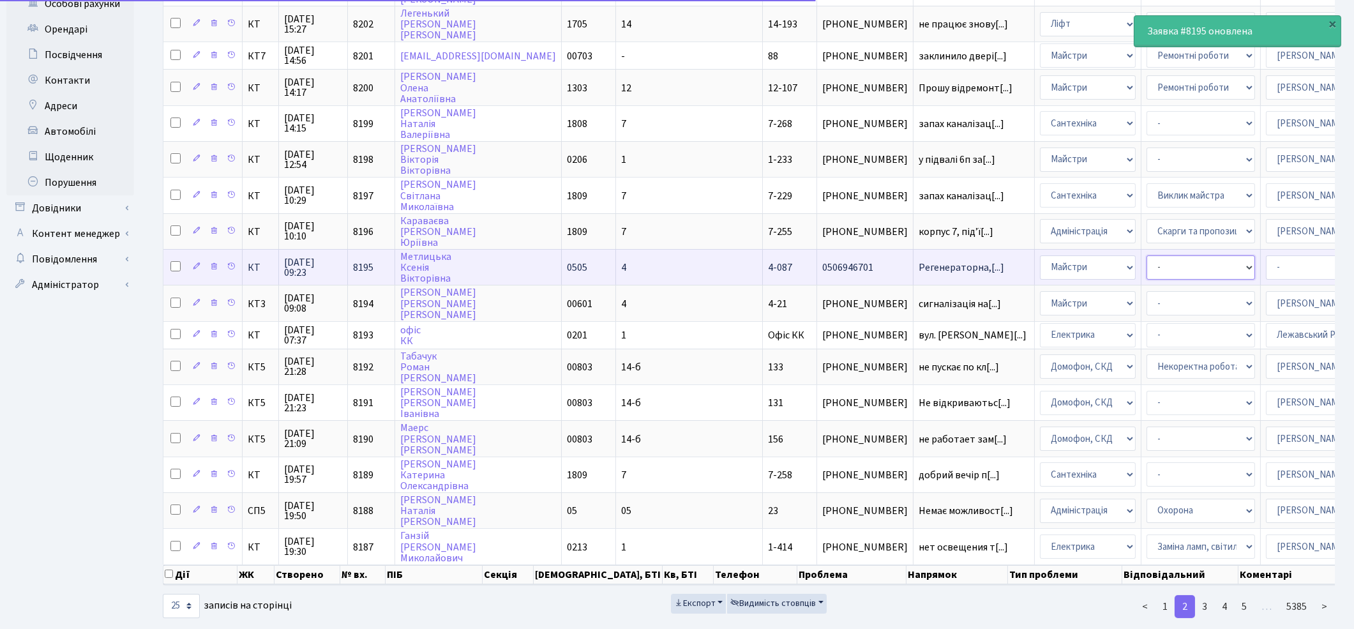
click at [1147, 255] on select "- Дитячі майданчики Замовлення плану комунікацій Озеленення Прибирання в будинк…" at bounding box center [1201, 267] width 109 height 24
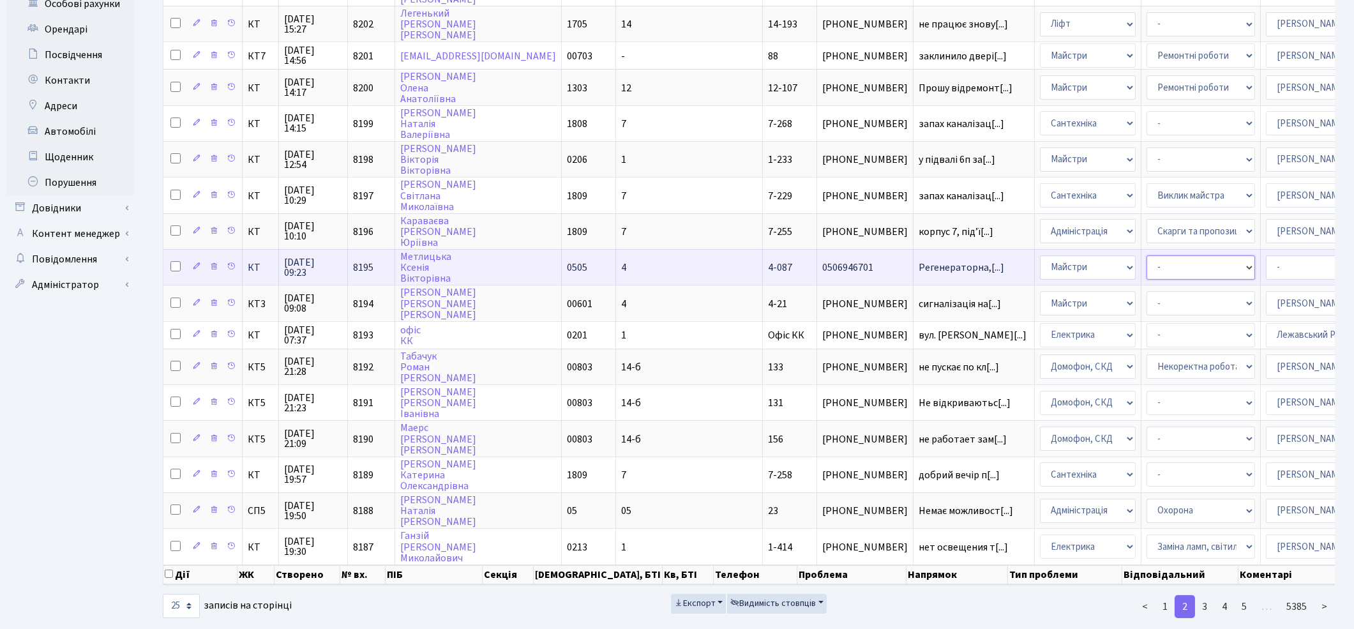
select select "62"
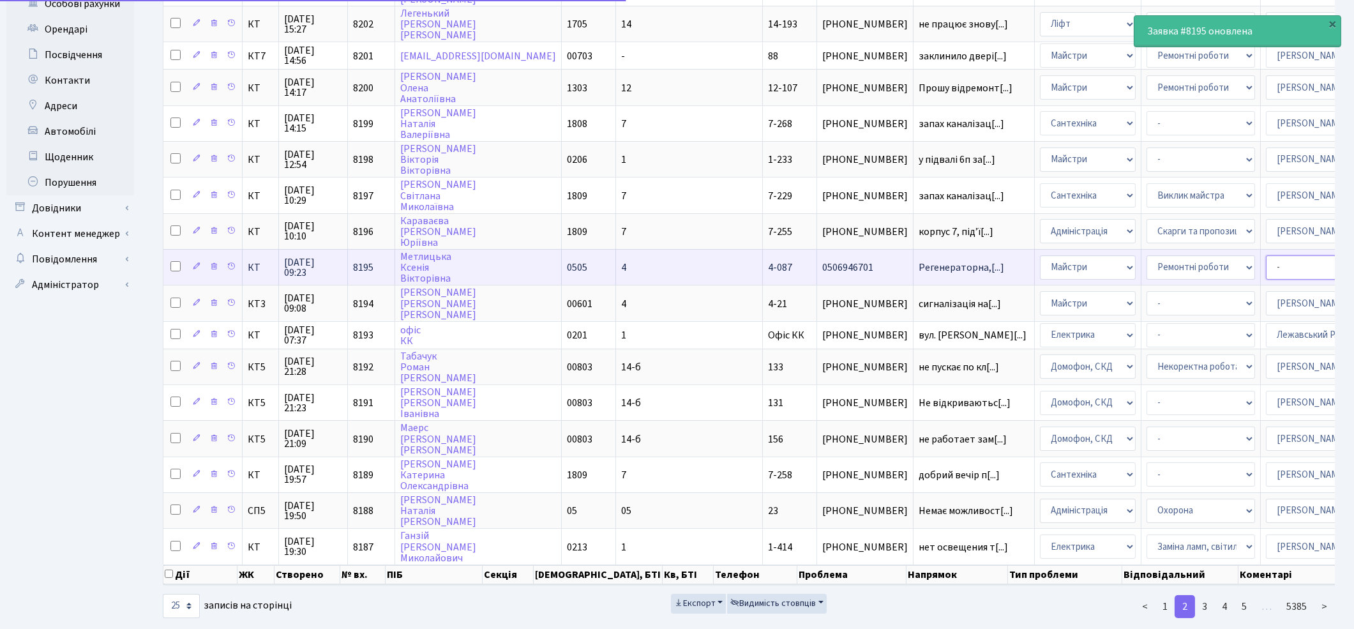
click at [1266, 255] on select "- Адміністратор ЖК КТ [PERSON_NAME] [PERSON_NAME] [PERSON_NAME]Ю. [PERSON_NAME]…" at bounding box center [1320, 267] width 109 height 24
select select "62"
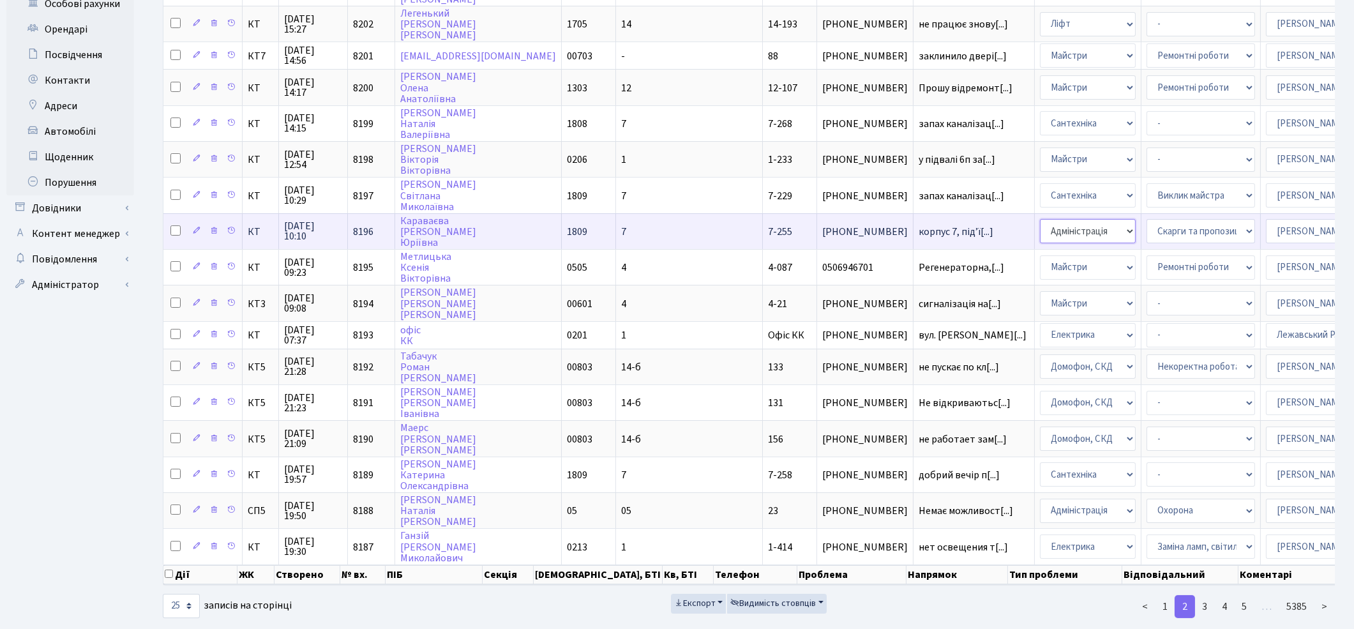
click at [1040, 219] on select "- Адміністрація Домофон, СКД Ліфт Майстри Сантехніка Економічний відділ Електри…" at bounding box center [1088, 231] width 96 height 24
select select "2"
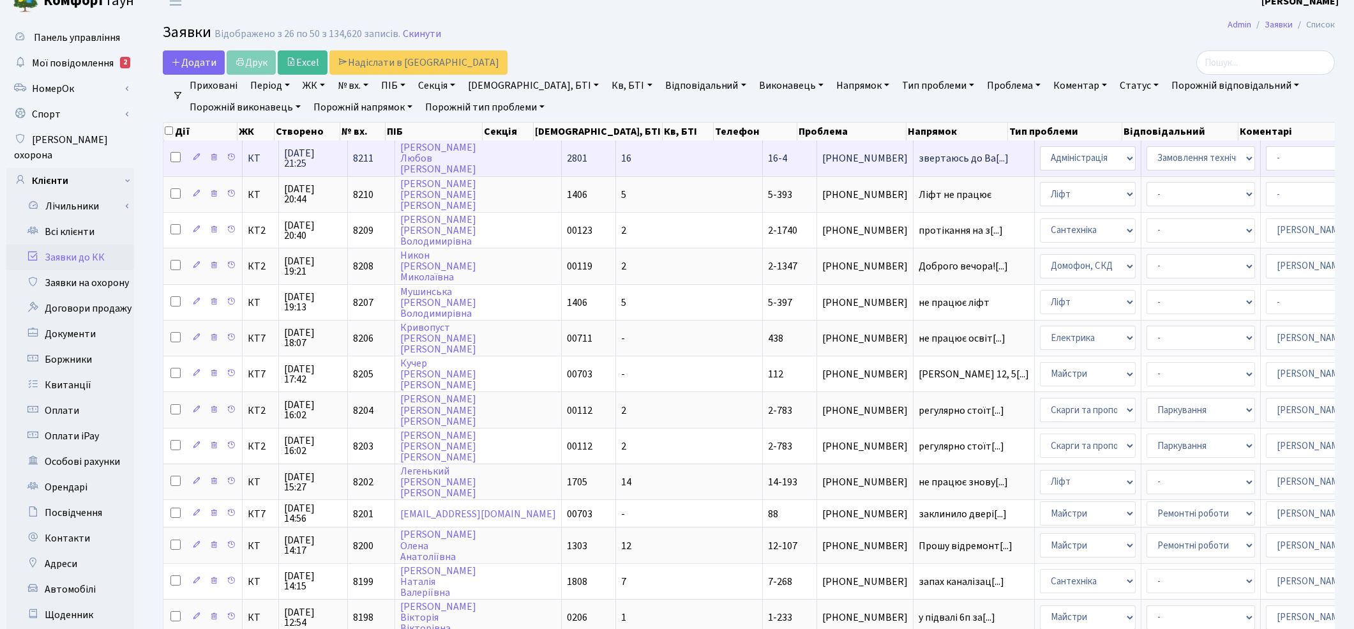
scroll to position [0, 0]
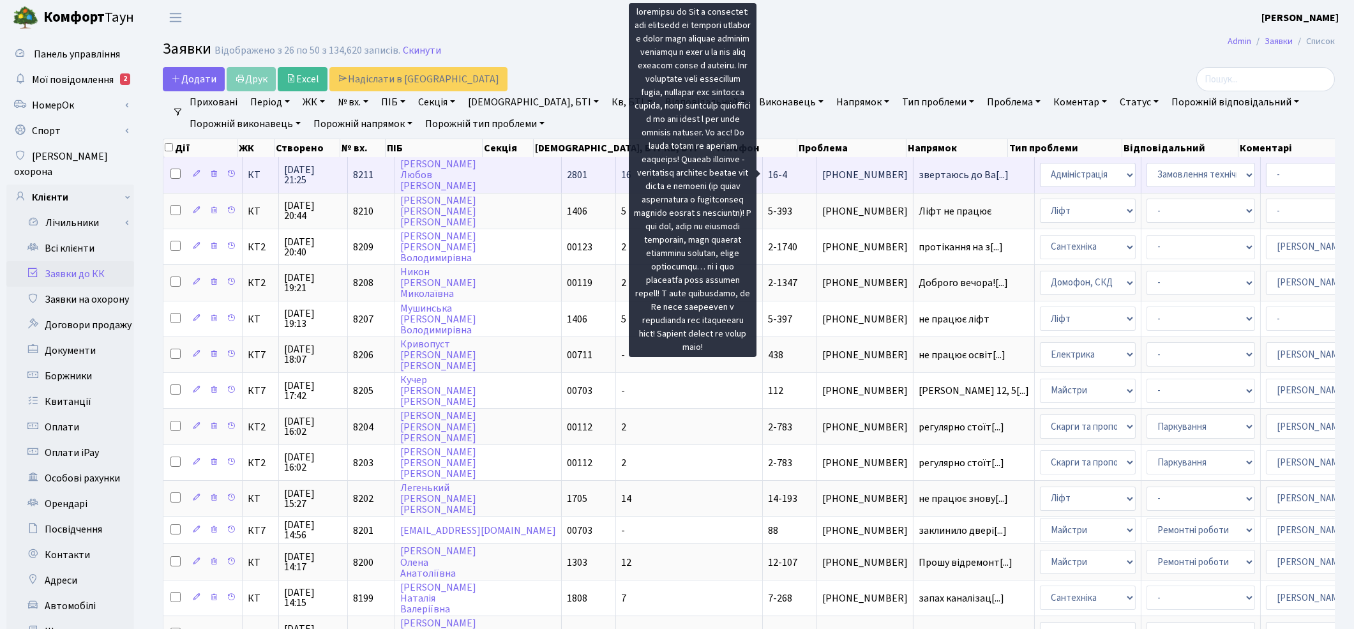
click at [919, 174] on span "звертаюсь до Ва[...]" at bounding box center [964, 175] width 90 height 14
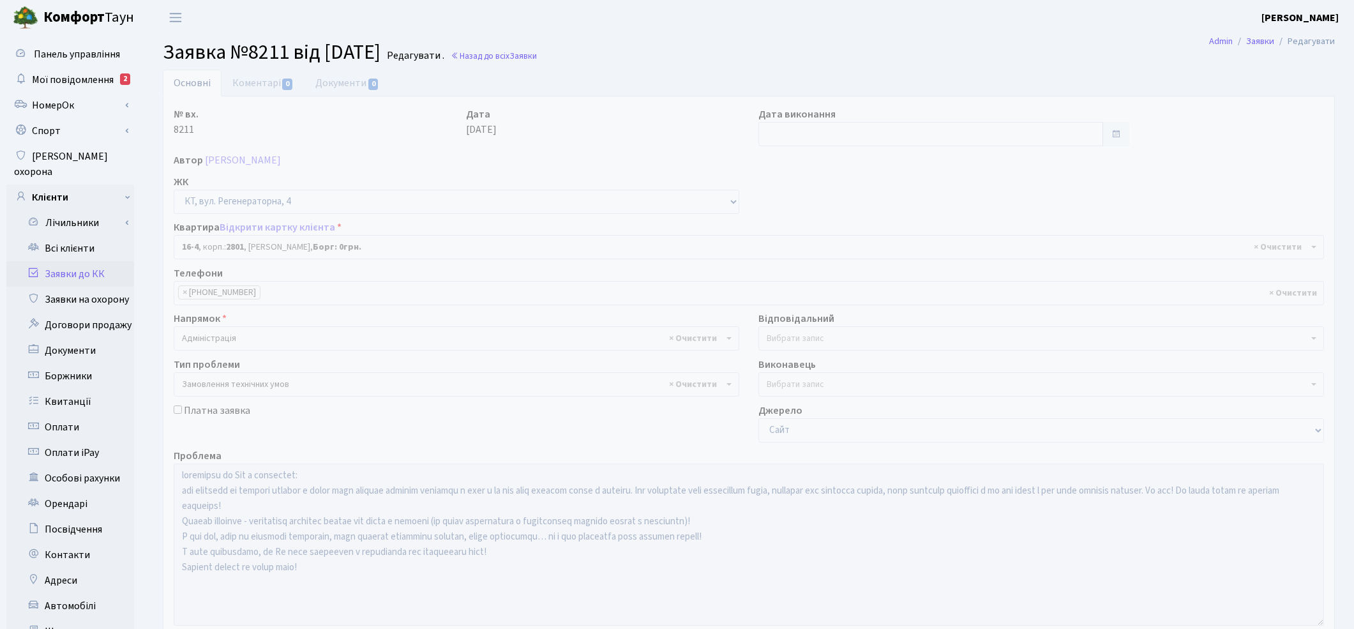
select select "8565"
select select "15"
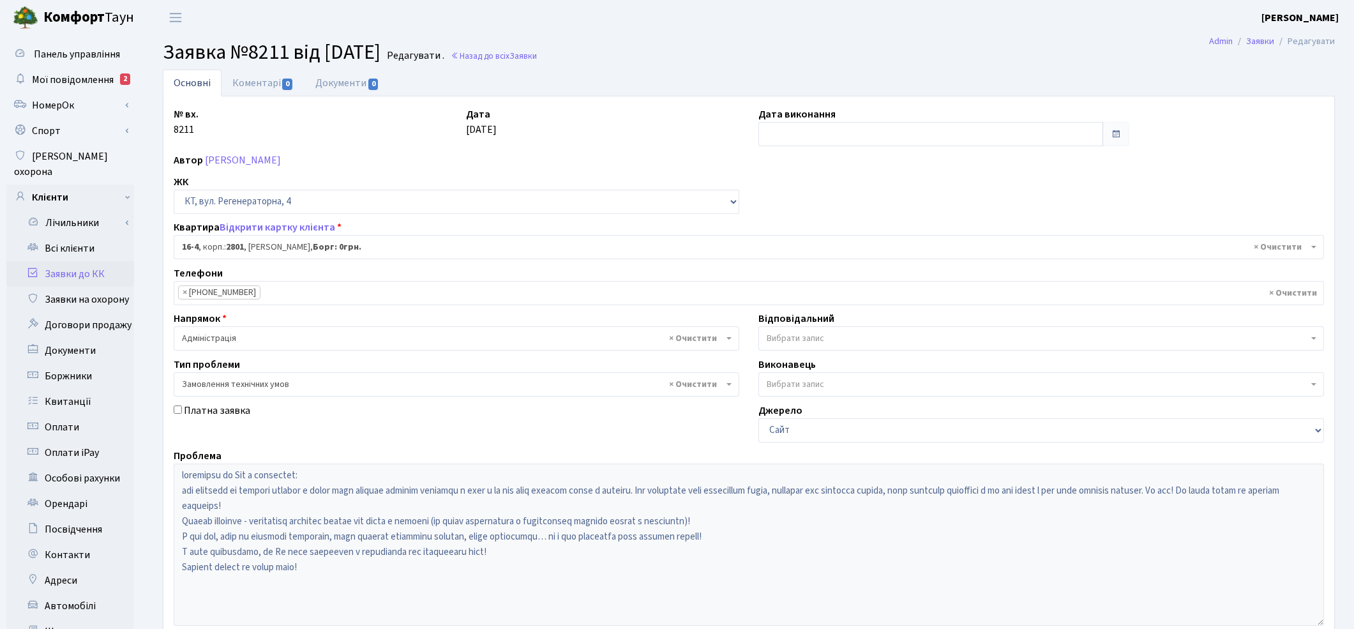
click at [243, 340] on span "× Адміністрація" at bounding box center [452, 338] width 541 height 13
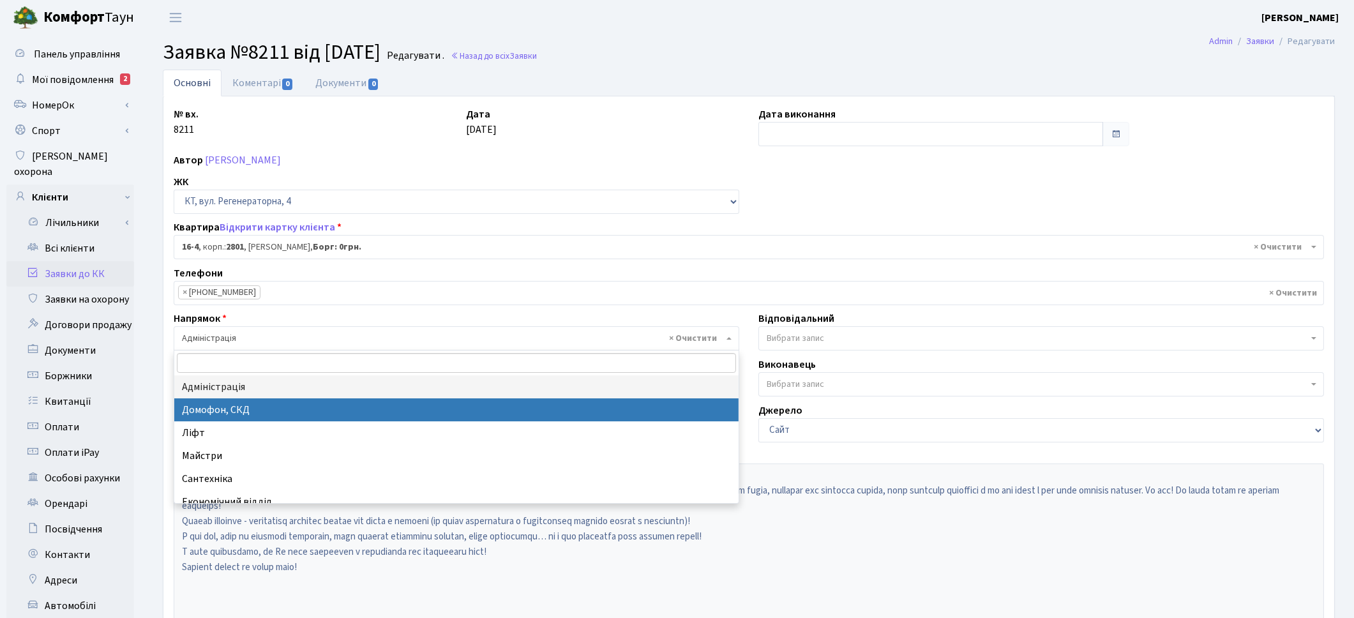
select select "4"
select select
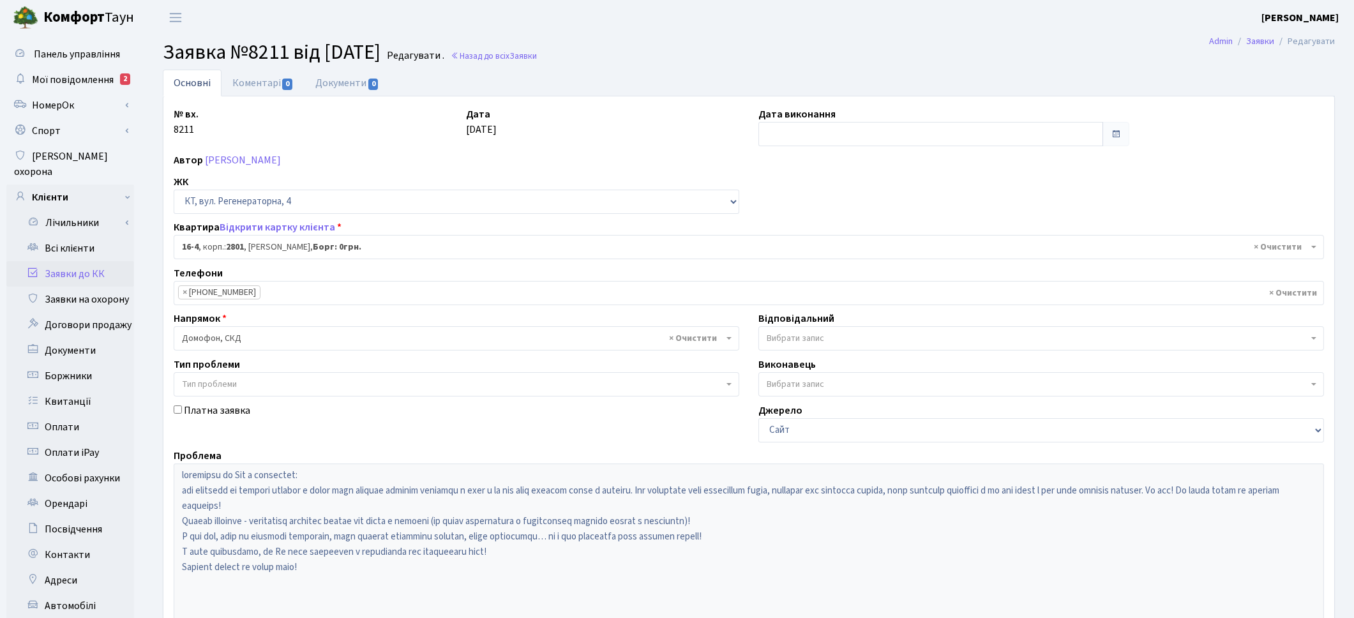
click at [840, 342] on span "Вибрати запис" at bounding box center [1037, 338] width 541 height 13
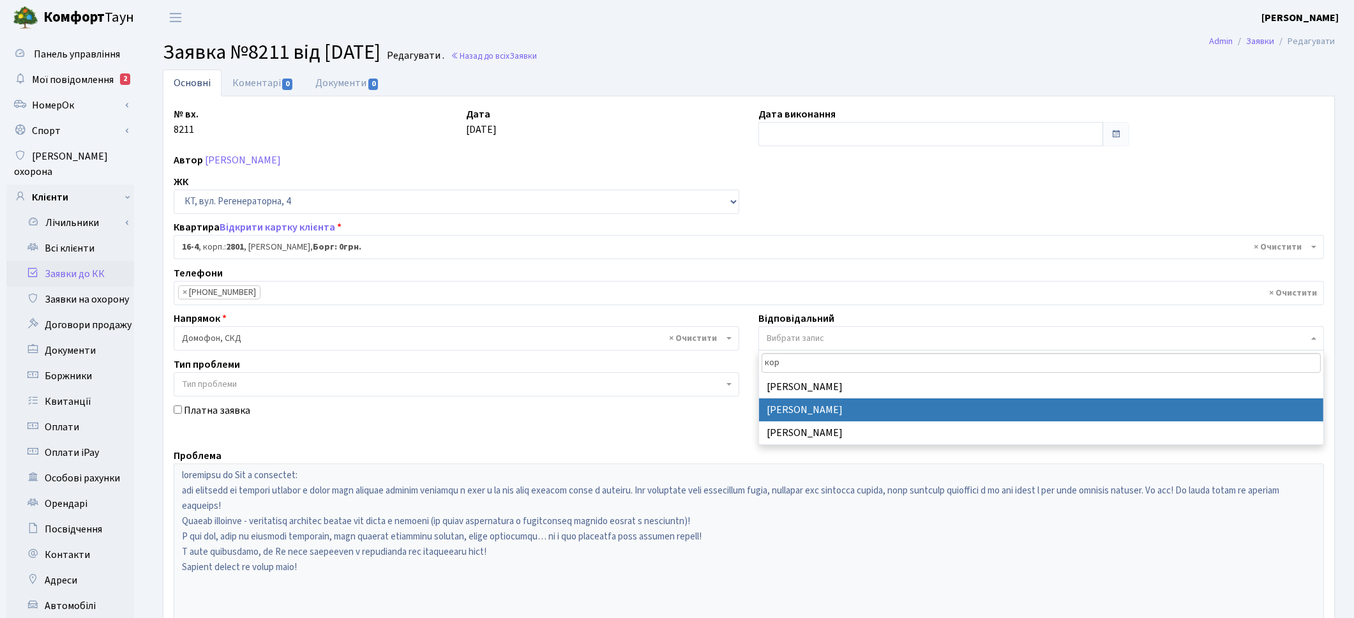
type input "кор"
select select "22"
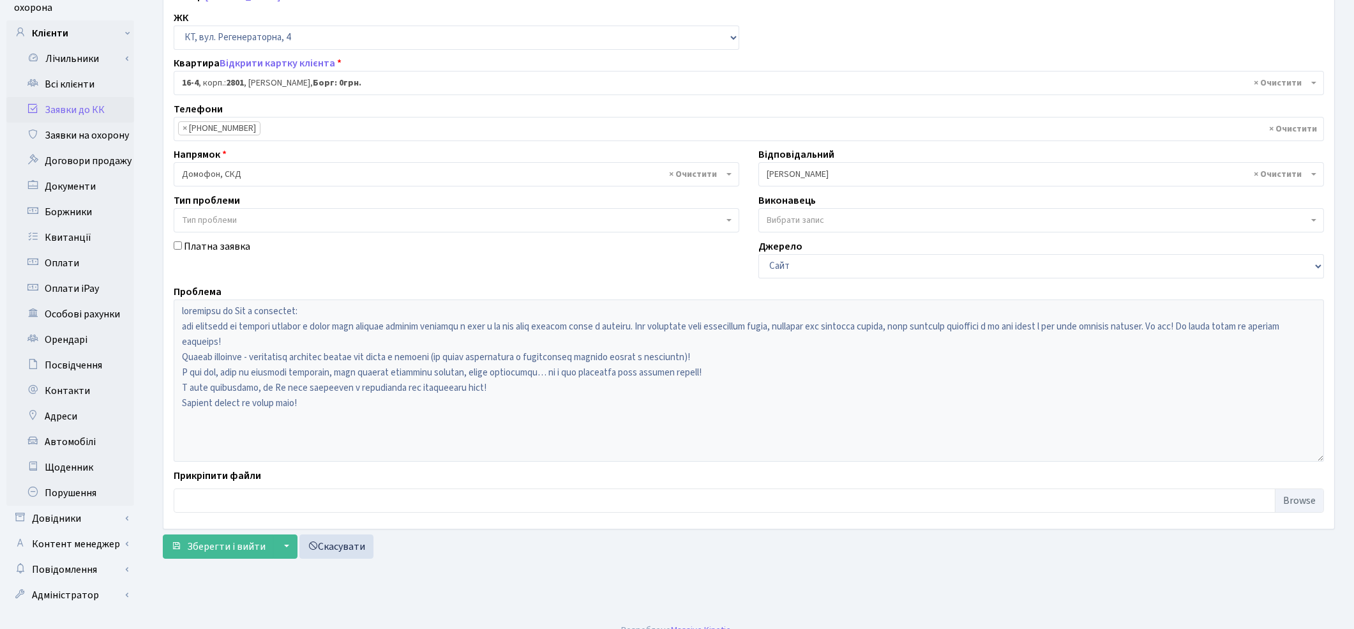
scroll to position [165, 0]
click at [192, 543] on span "Зберегти і вийти" at bounding box center [226, 546] width 79 height 14
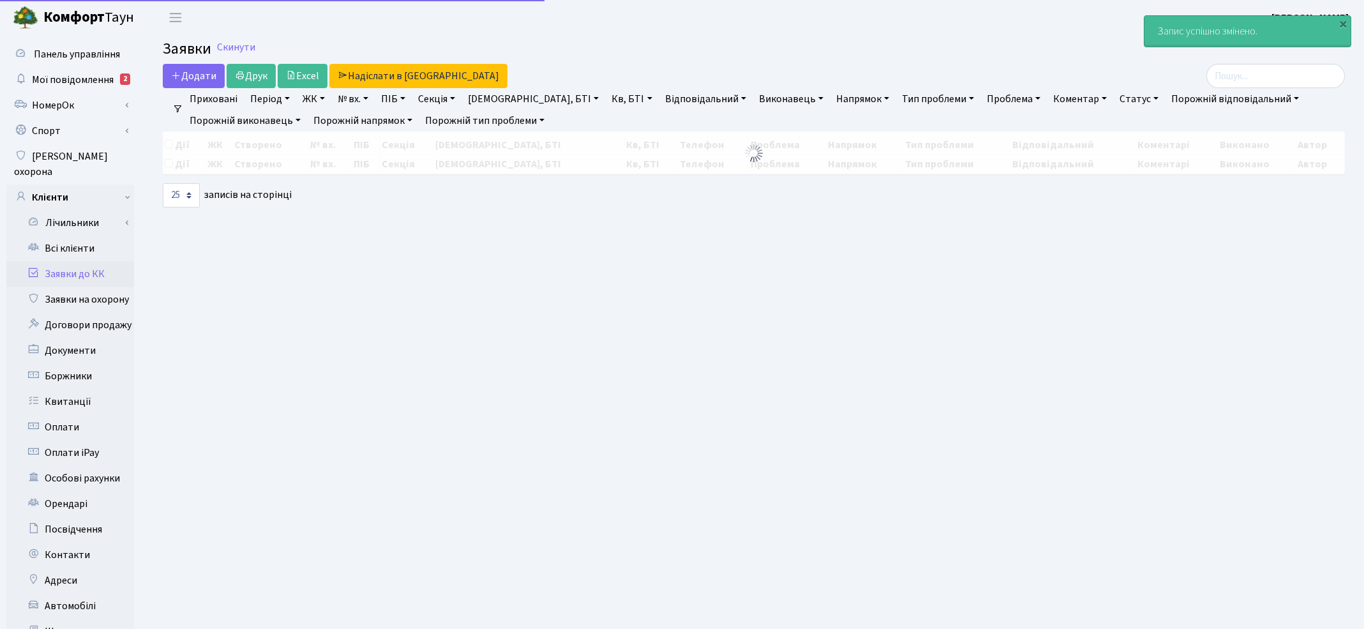
select select "25"
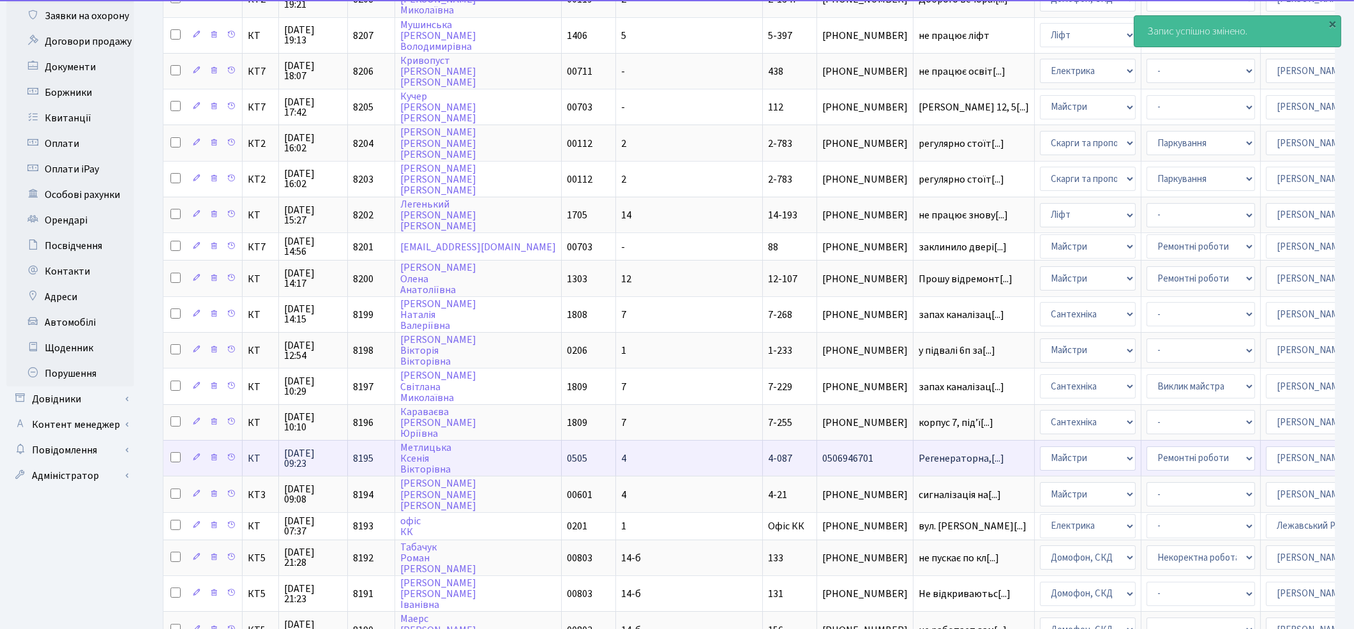
scroll to position [474, 0]
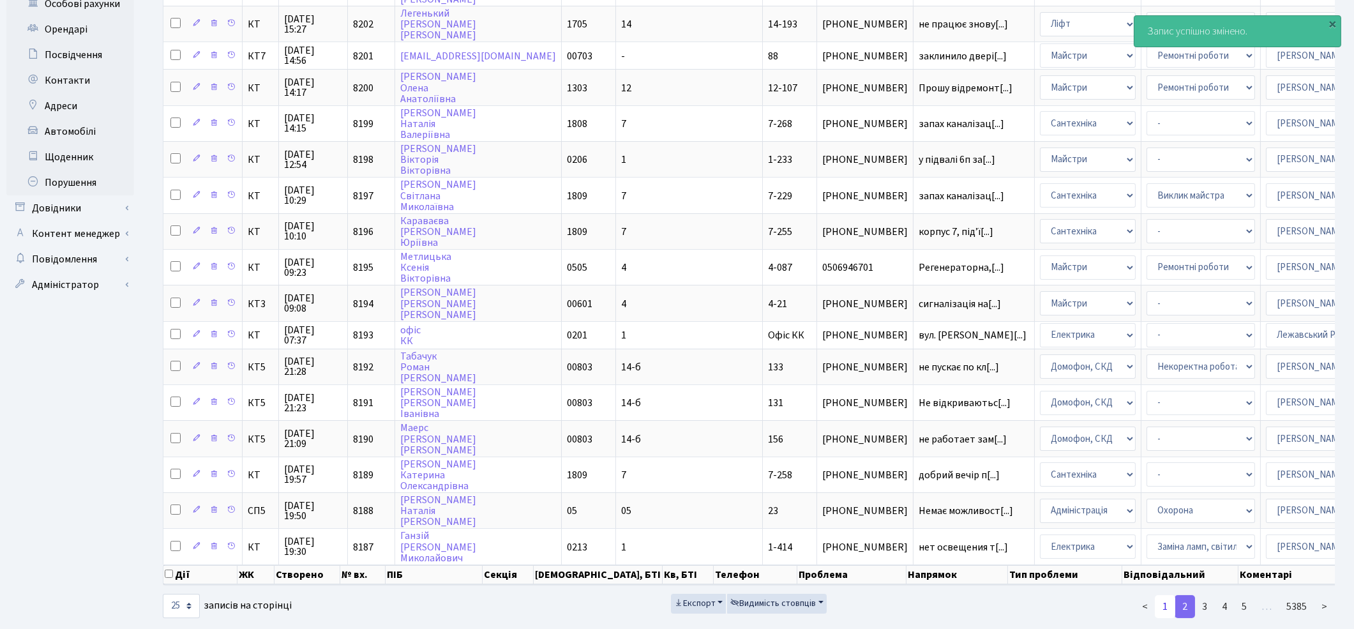
click at [1164, 595] on link "1" at bounding box center [1165, 606] width 20 height 23
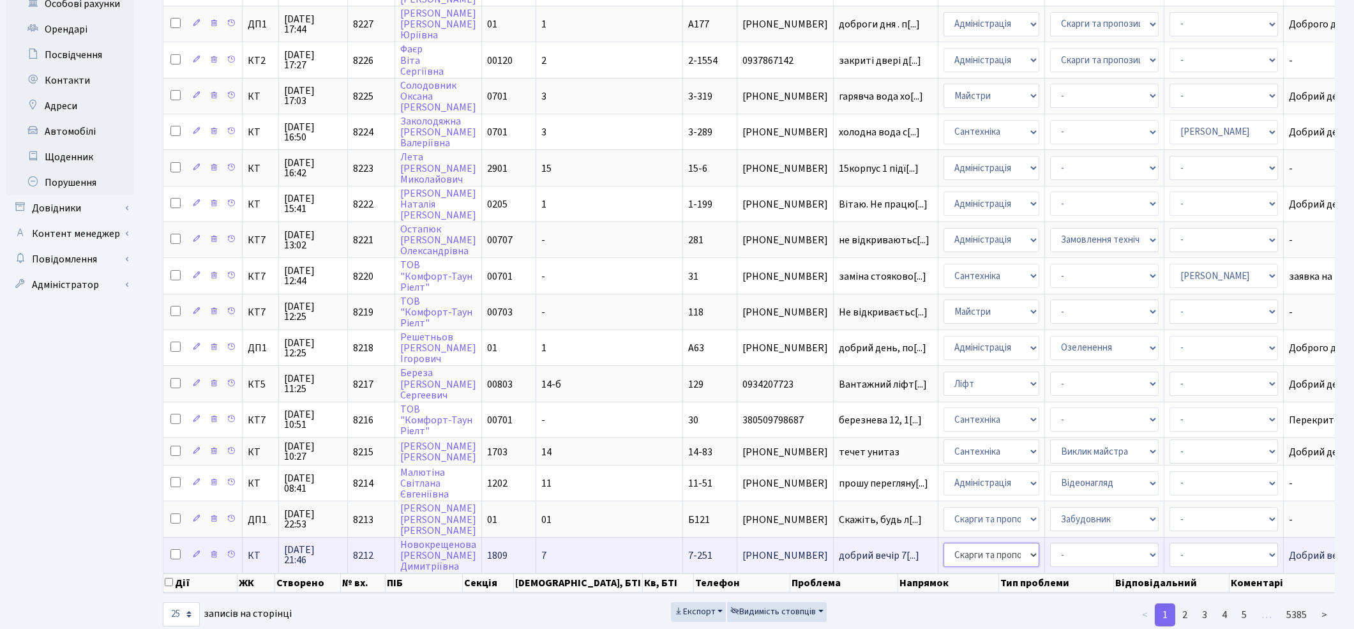
click at [944, 543] on select "- Адміністрація Домофон, СКД Ліфт Майстри Сантехніка Економічний відділ Електри…" at bounding box center [992, 555] width 96 height 24
select select "2"
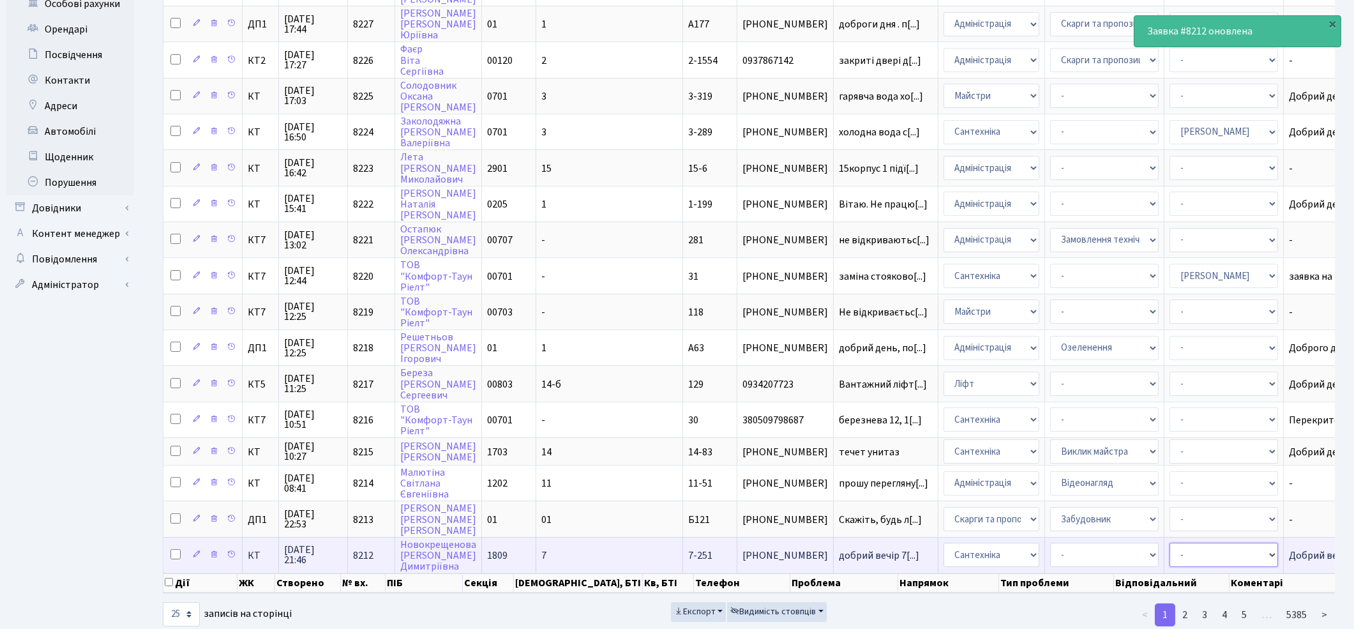
click at [1170, 543] on select "- Адміністратор ЖК КТ [PERSON_NAME] [PERSON_NAME] [PERSON_NAME]Ю. [PERSON_NAME]…" at bounding box center [1224, 555] width 109 height 24
select select "67"
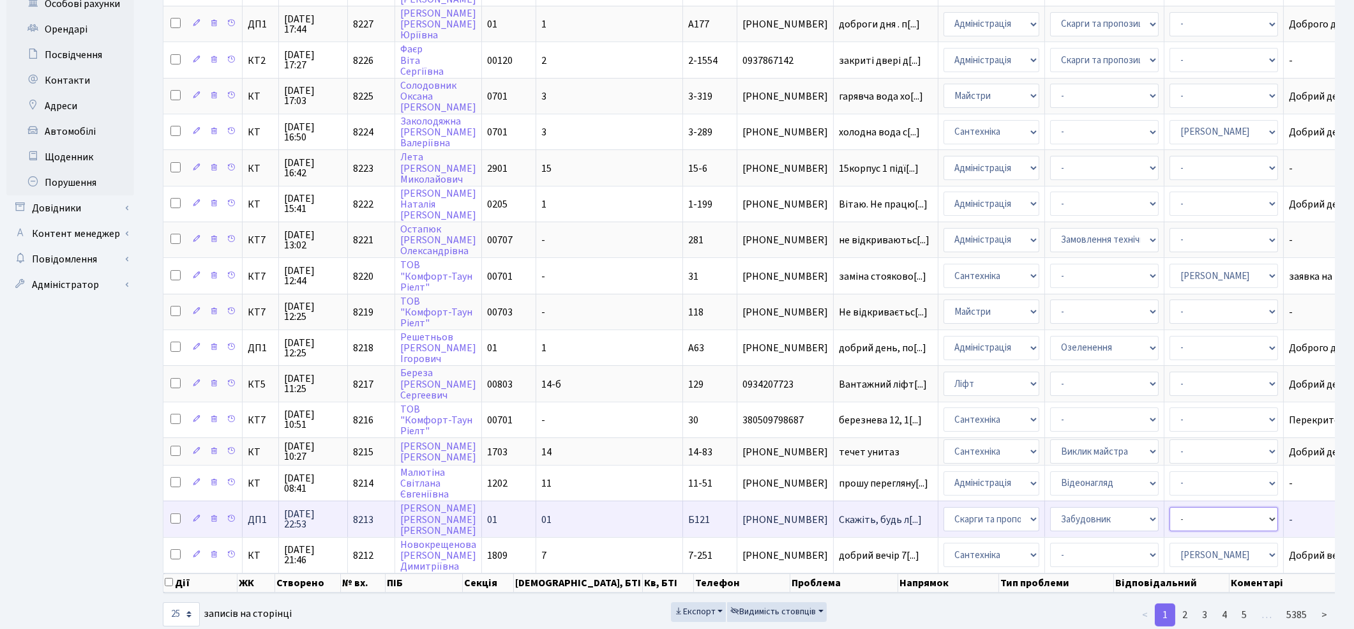
click at [1170, 507] on select "- Адміністратор ЖК КТ [PERSON_NAME] [PERSON_NAME] [PERSON_NAME]Ю. [PERSON_NAME]…" at bounding box center [1224, 519] width 109 height 24
select select "94"
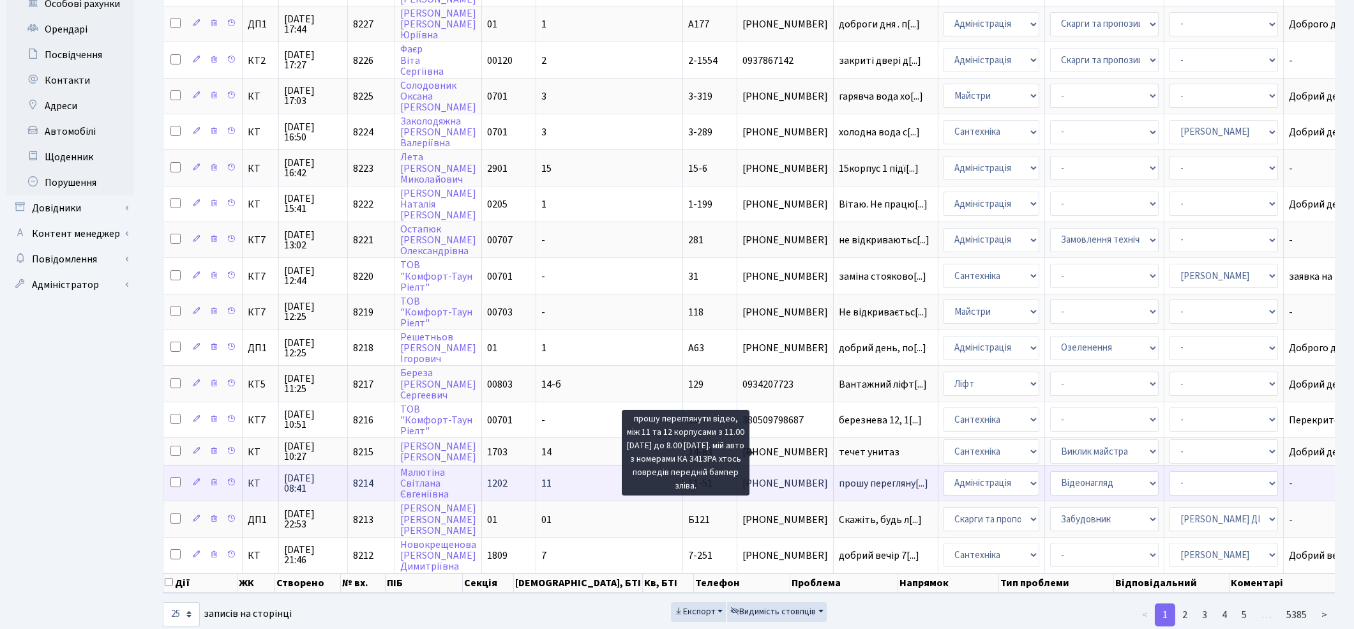
click at [839, 476] on span "прошу перегляну[...]" at bounding box center [883, 483] width 89 height 14
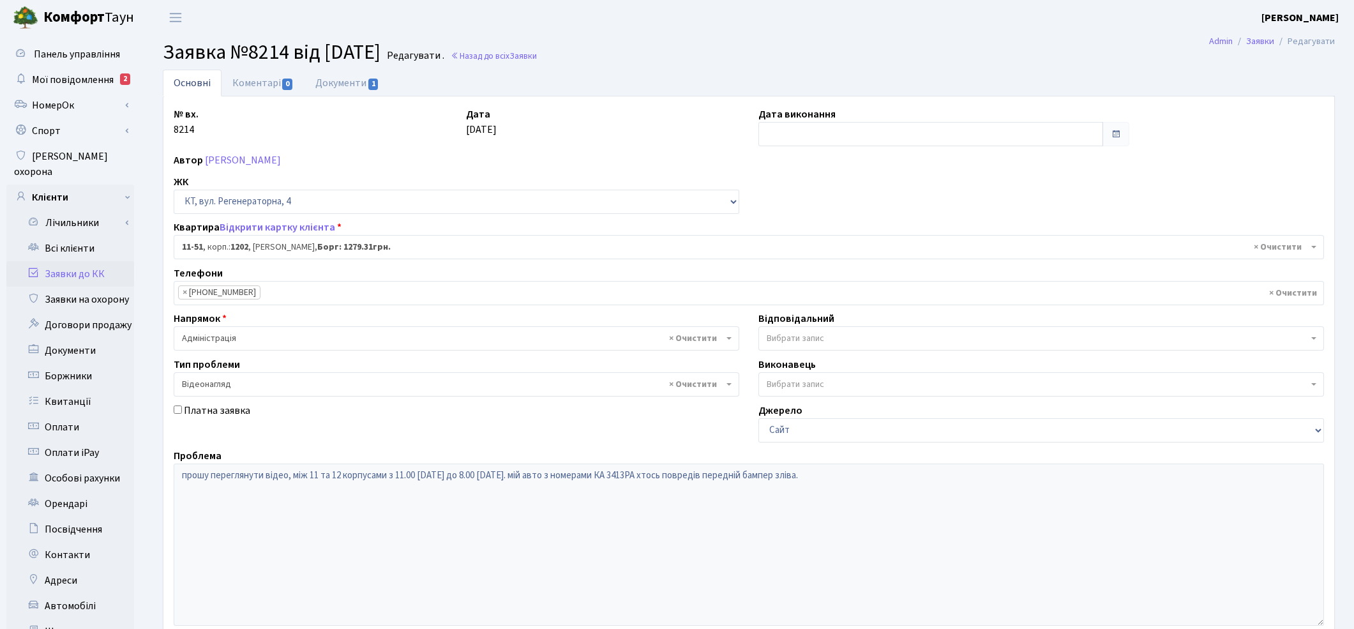
select select "7078"
select select "45"
click at [352, 83] on link "Документи 1" at bounding box center [348, 83] width 86 height 26
select select "25"
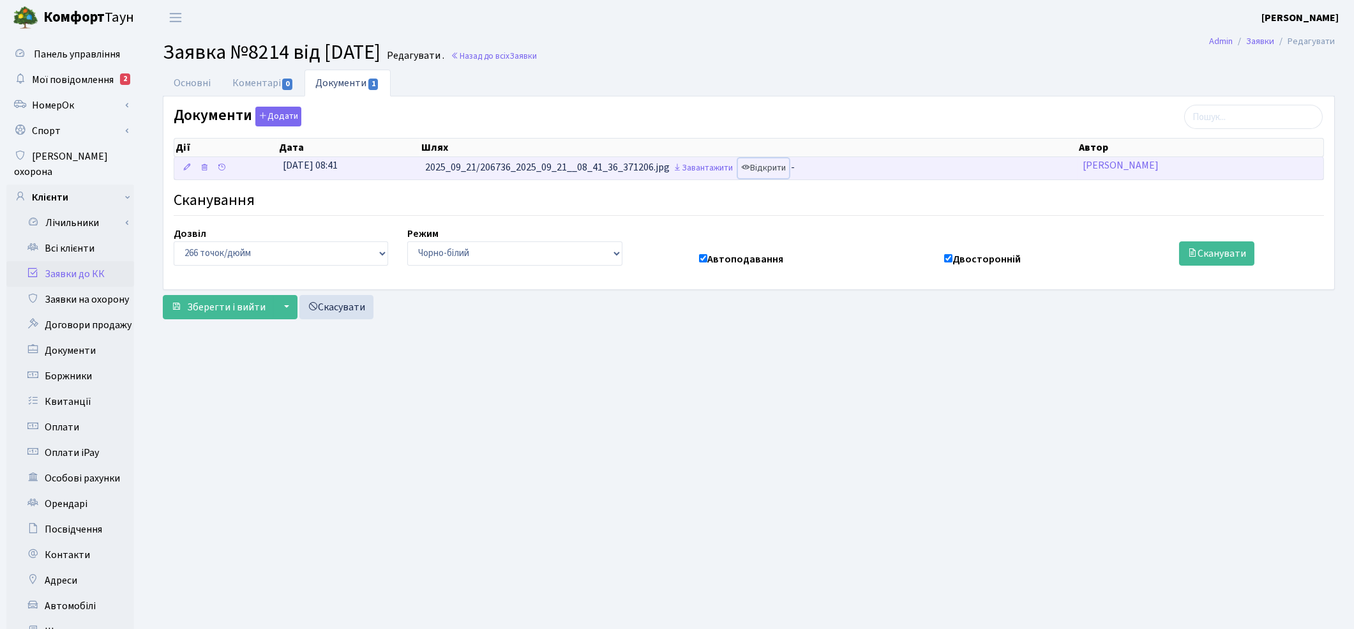
click at [769, 166] on link "Відкрити" at bounding box center [763, 168] width 51 height 20
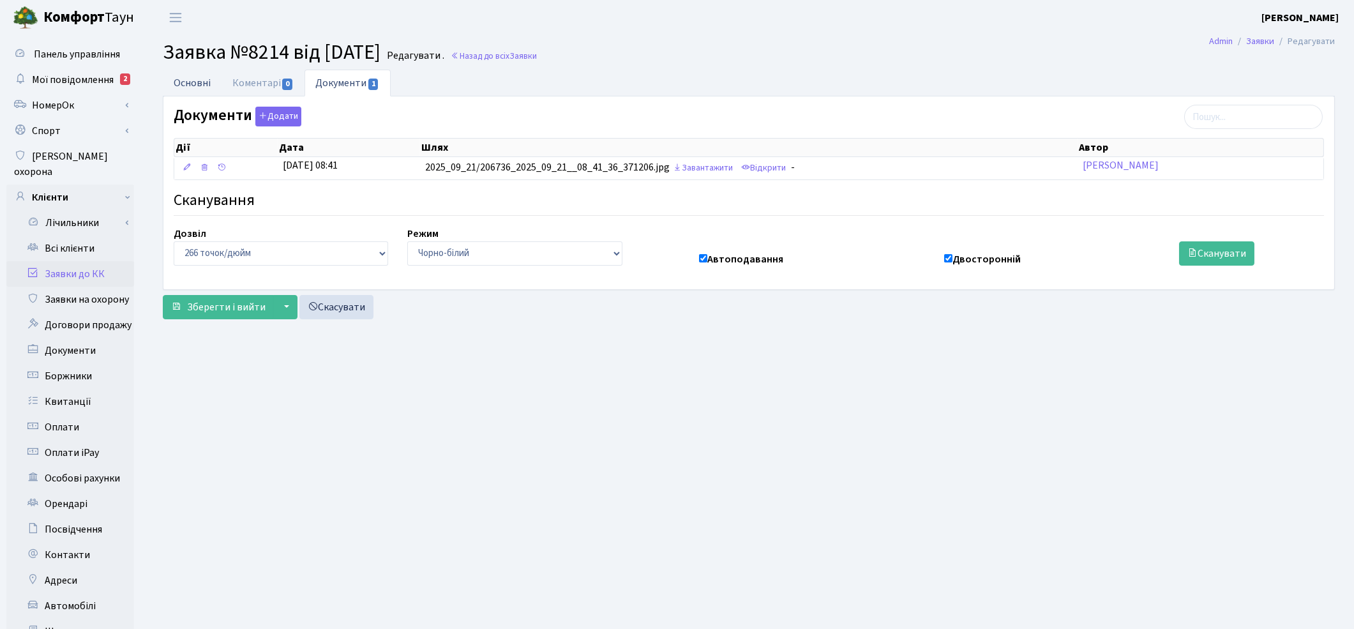
click at [200, 85] on link "Основні" at bounding box center [192, 83] width 59 height 26
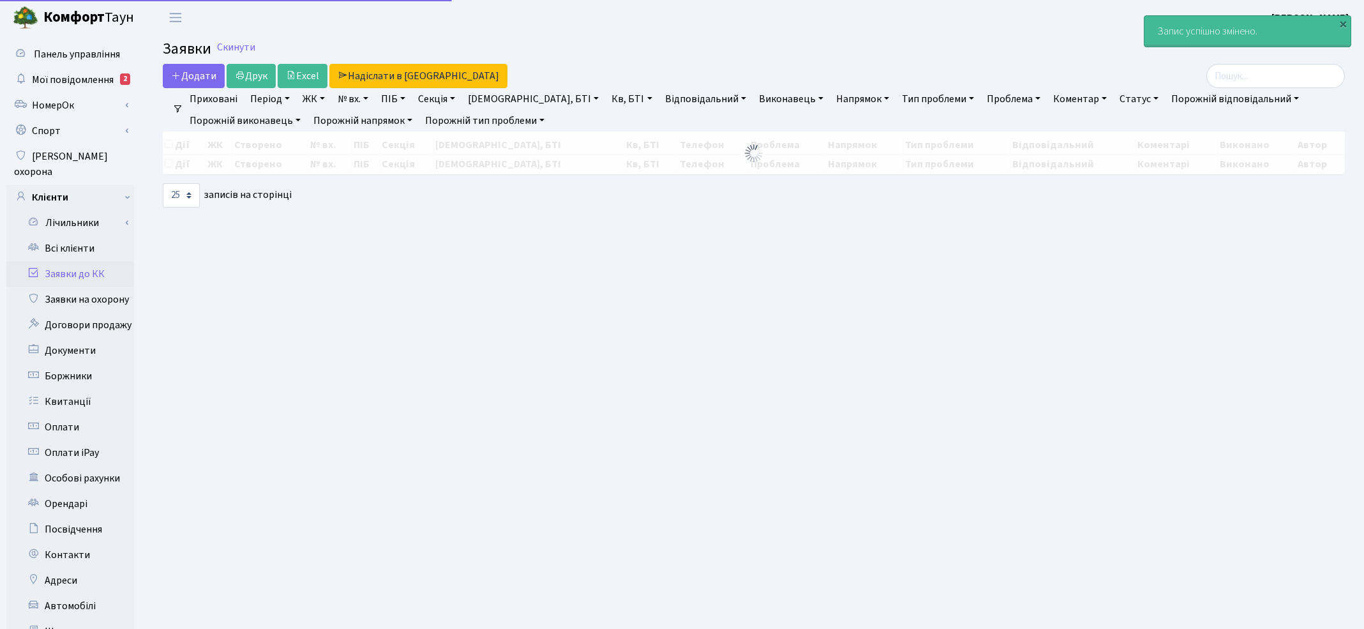
select select "25"
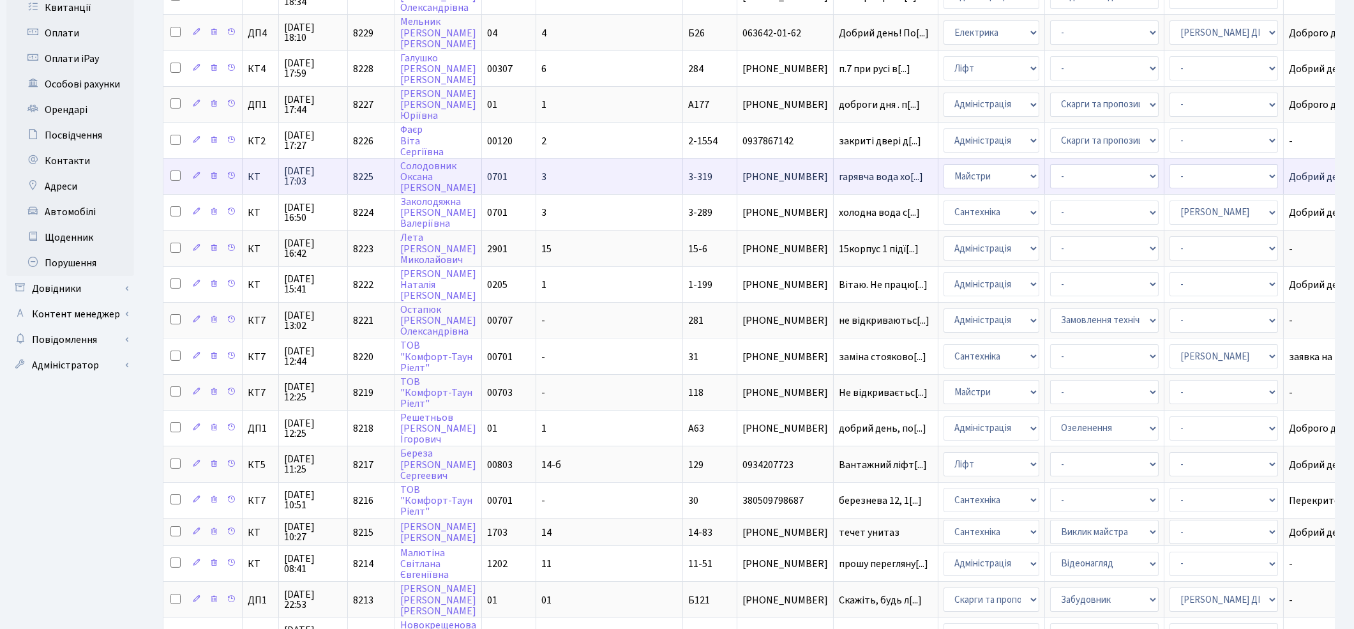
scroll to position [425, 0]
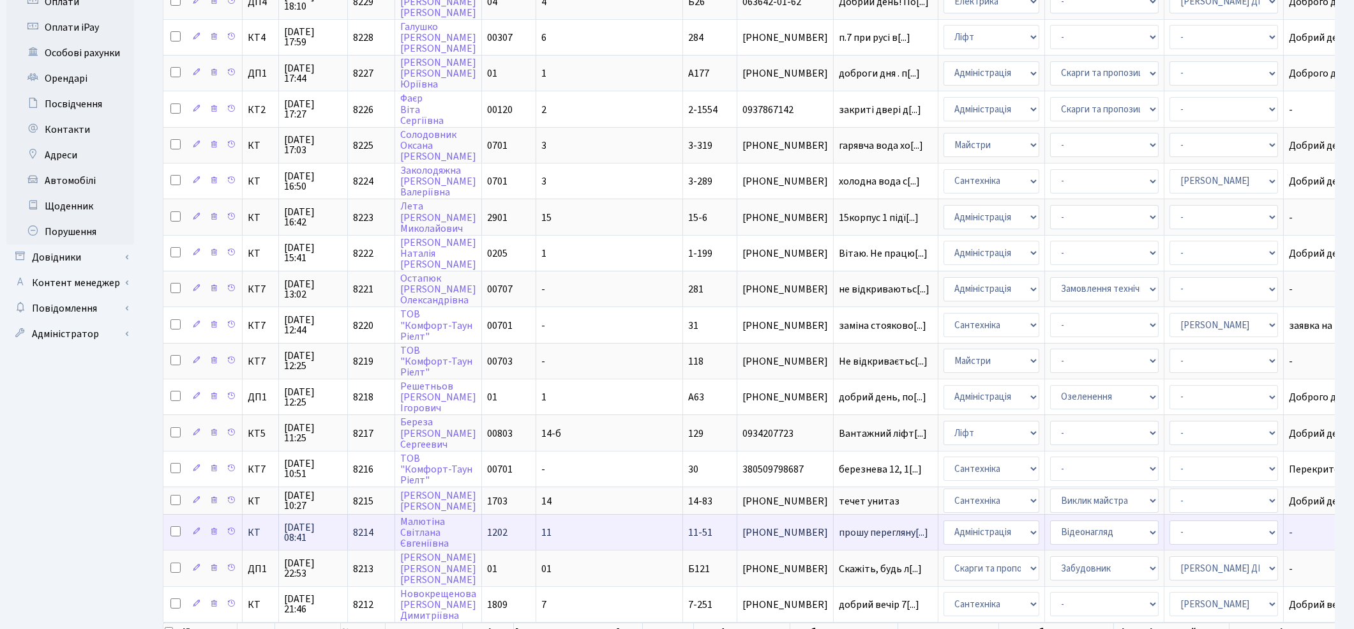
click at [174, 526] on input "checkbox" at bounding box center [175, 531] width 10 height 10
checkbox input "true"
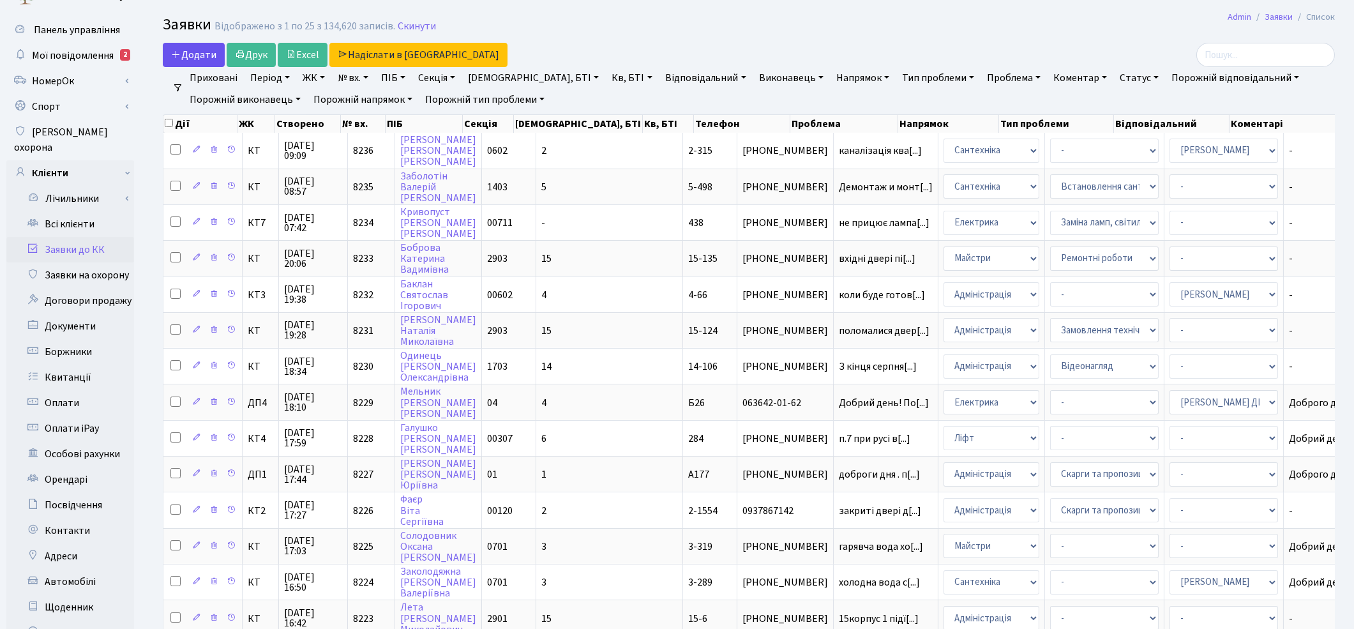
scroll to position [0, 0]
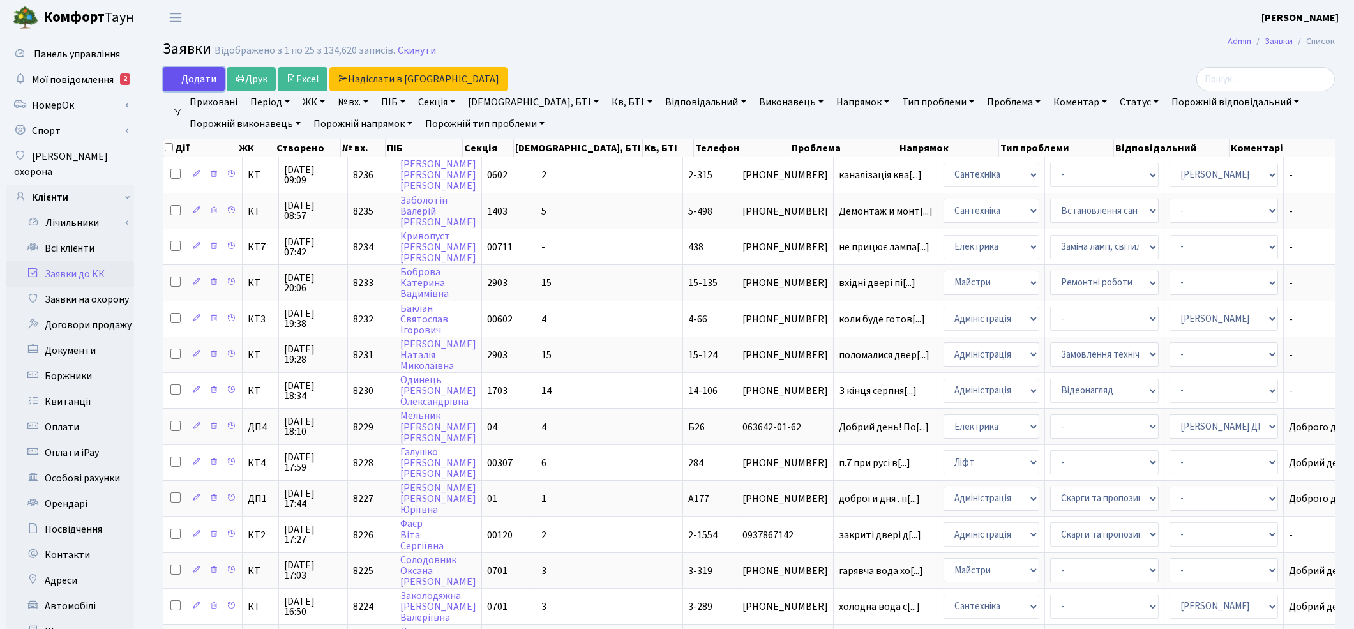
click at [174, 73] on icon at bounding box center [176, 78] width 10 height 10
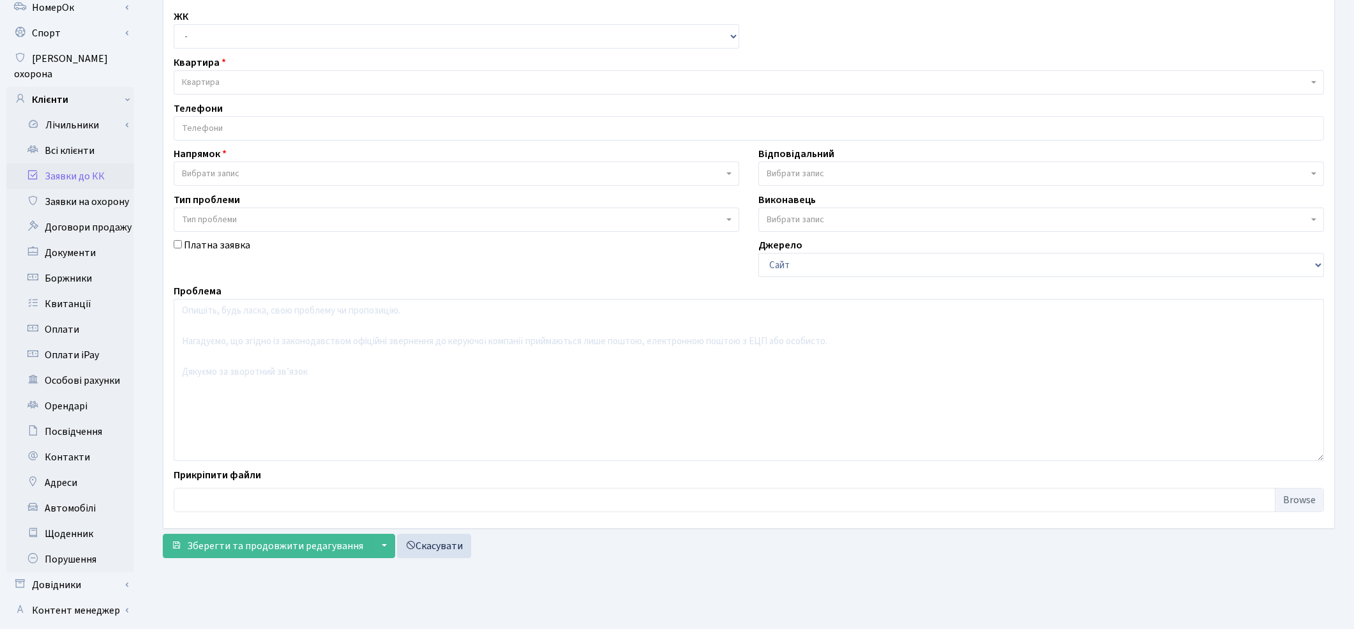
scroll to position [165, 0]
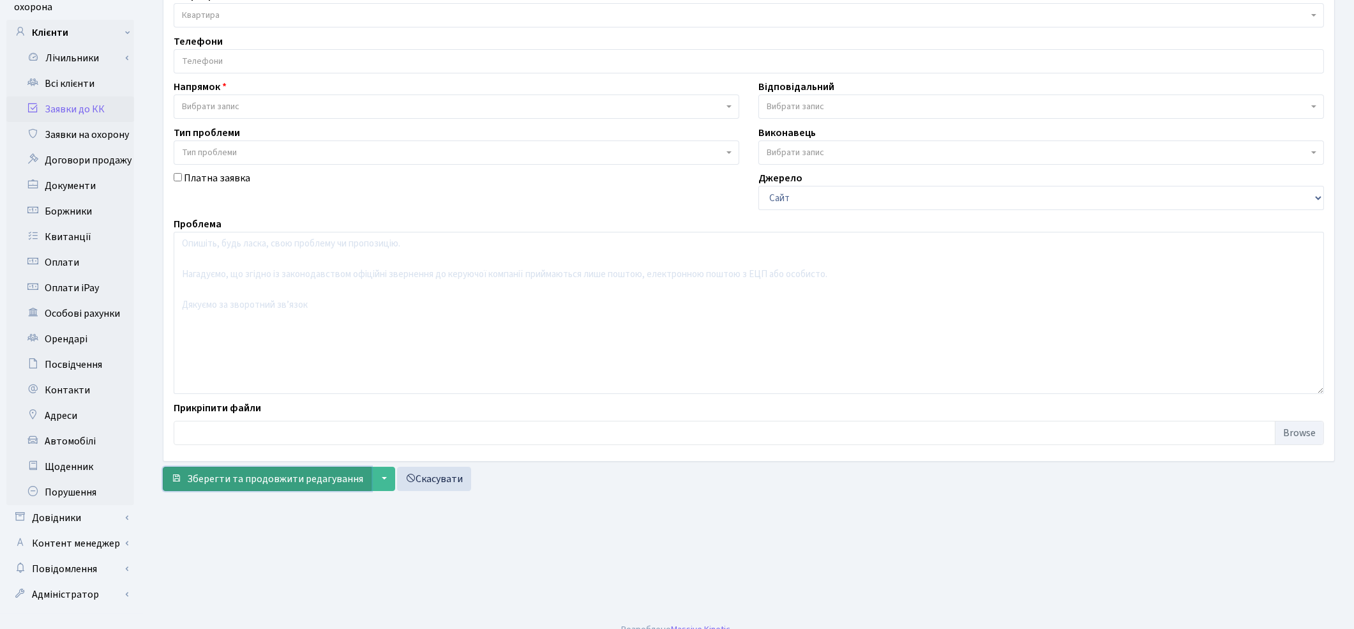
click at [283, 477] on span "Зберегти та продовжити редагування" at bounding box center [275, 479] width 176 height 14
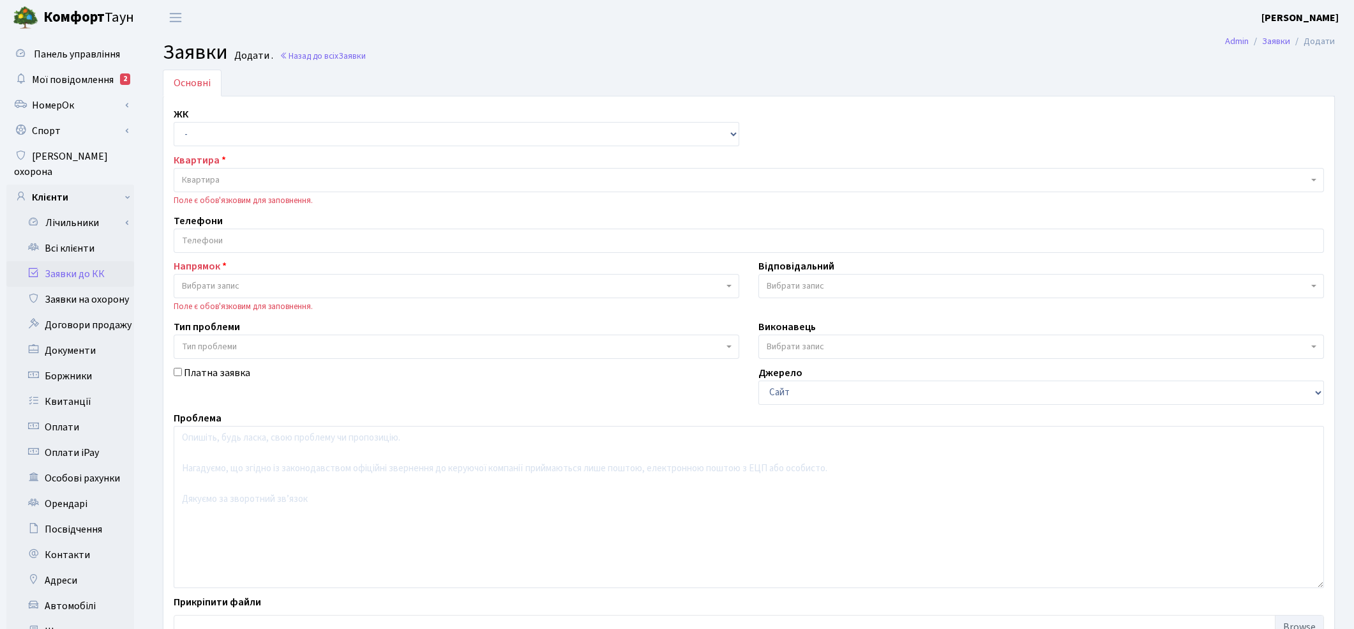
scroll to position [165, 0]
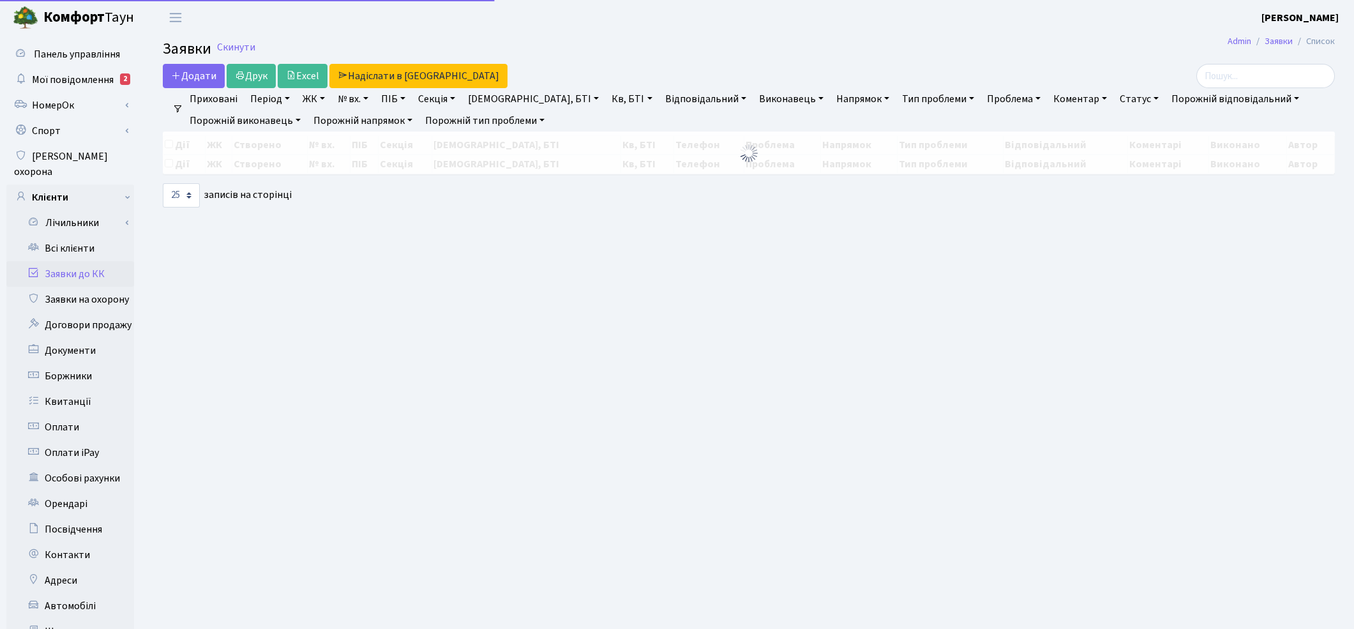
select select "25"
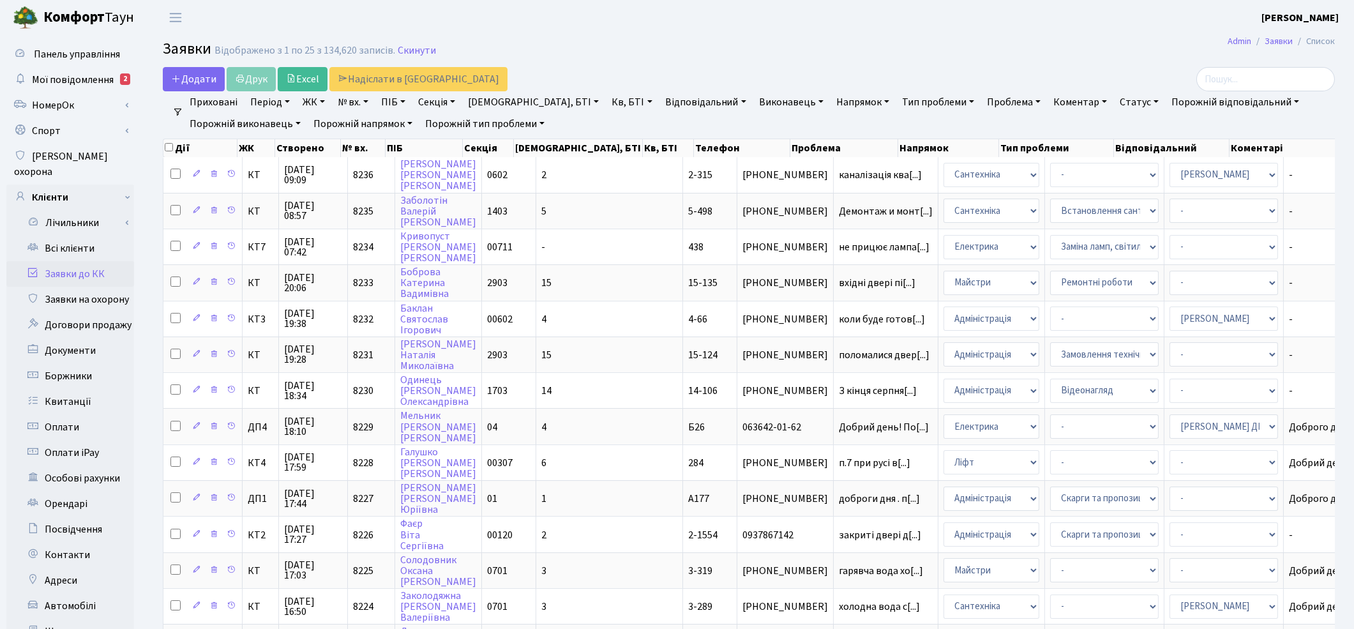
click at [269, 73] on div "Додати Друк Excel Надіслати в [GEOGRAPHIC_DATA]" at bounding box center [550, 79] width 775 height 24
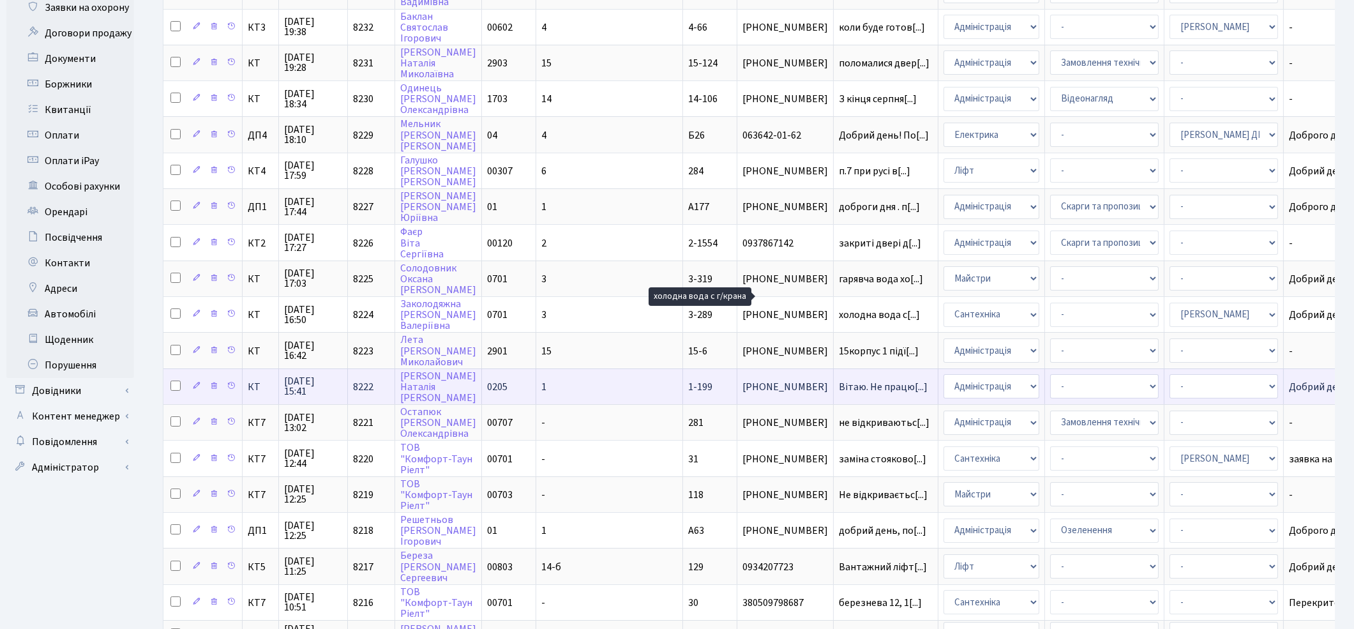
scroll to position [481, 0]
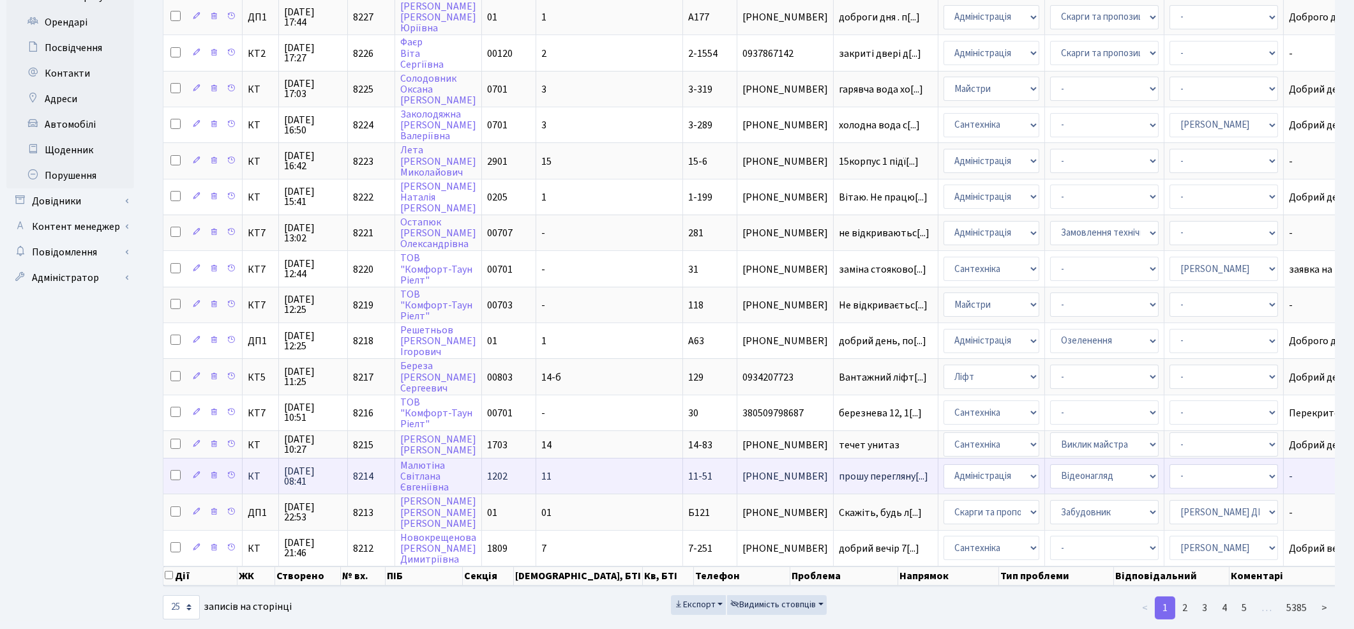
click at [179, 470] on input "checkbox" at bounding box center [175, 475] width 10 height 10
checkbox input "true"
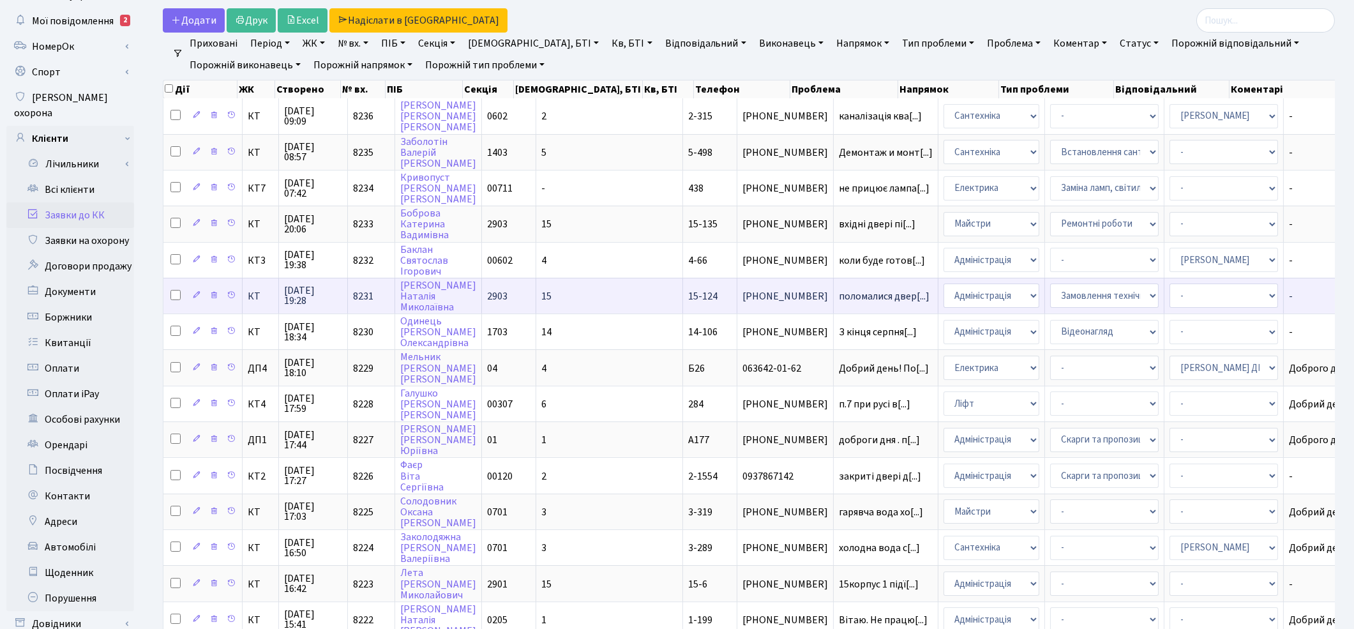
scroll to position [0, 0]
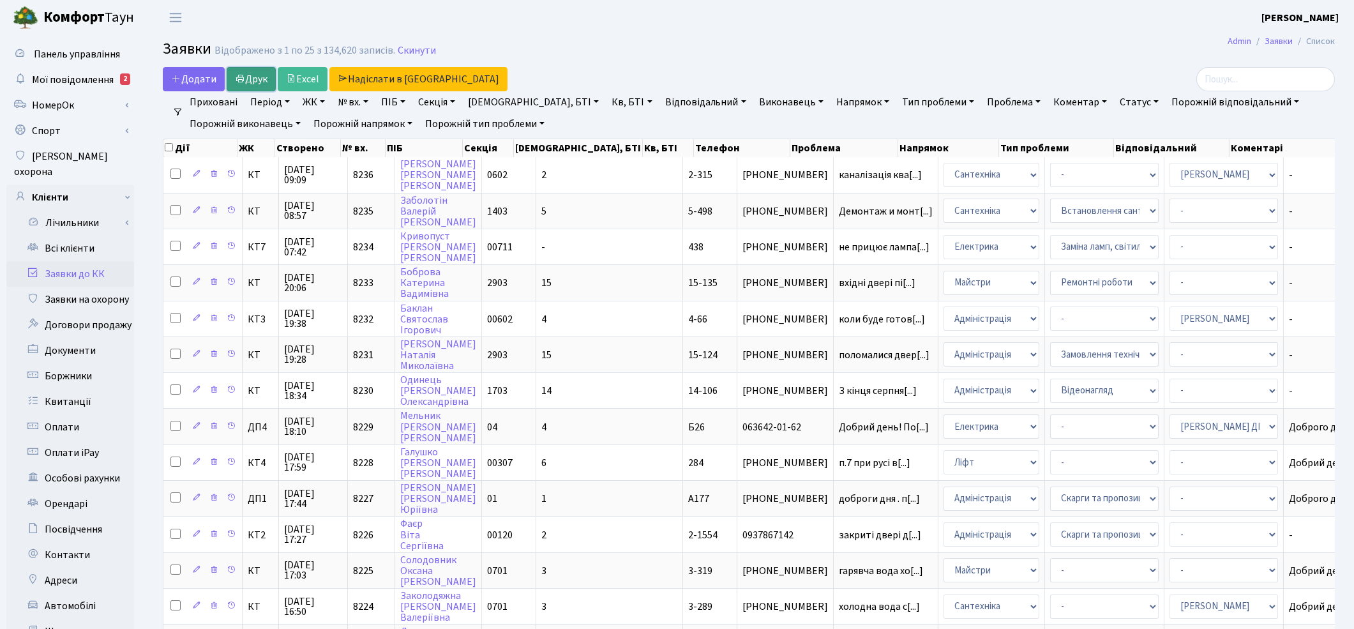
click at [256, 86] on link "Друк" at bounding box center [251, 79] width 49 height 24
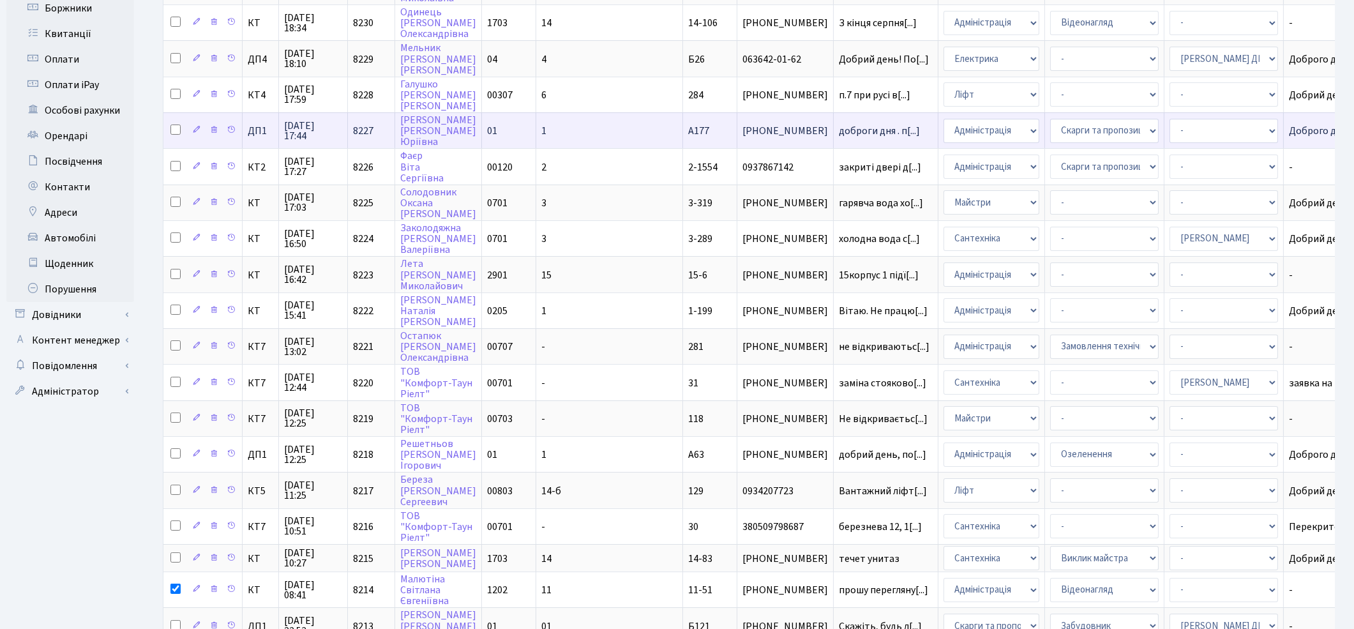
scroll to position [481, 0]
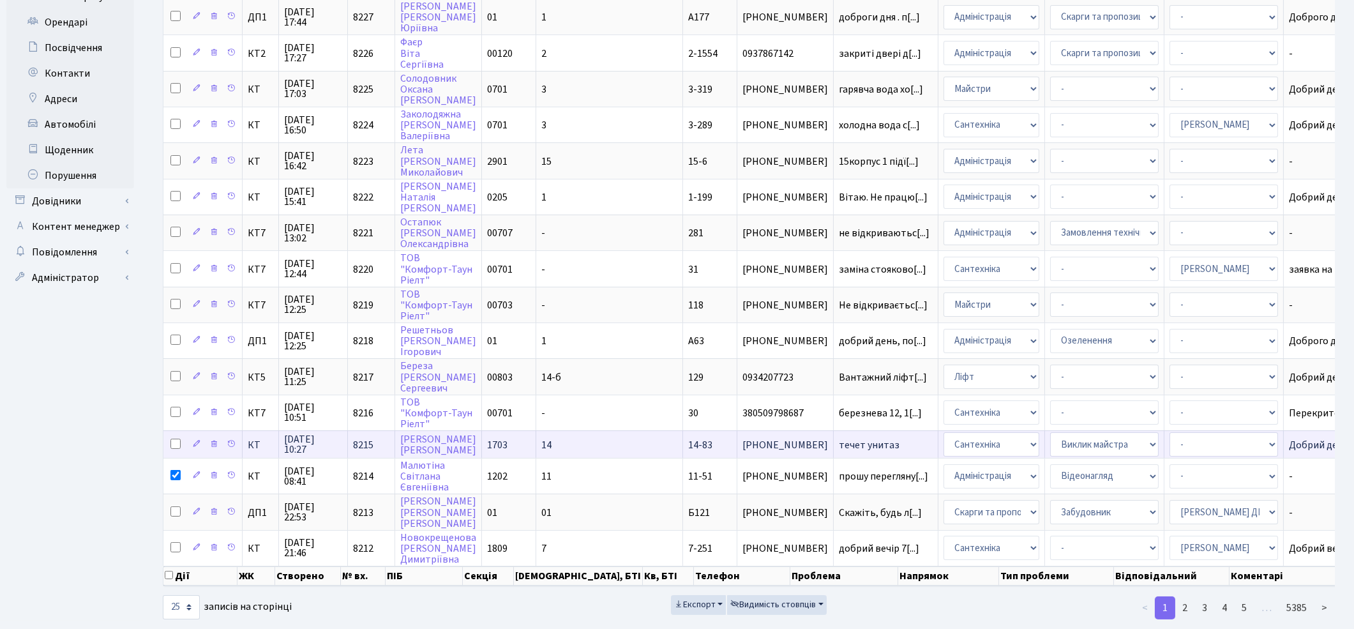
click at [839, 440] on span "течет унитаз" at bounding box center [886, 445] width 94 height 10
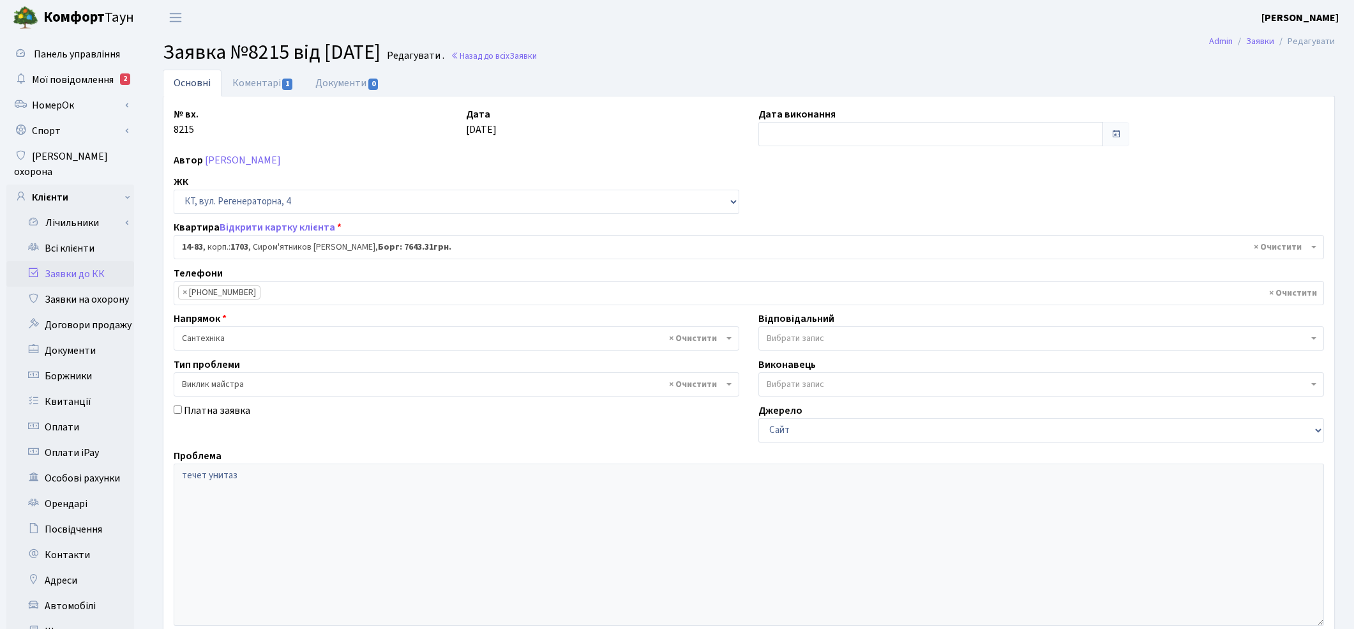
select select "7460"
select select "29"
click at [253, 91] on link "Коментарі 1" at bounding box center [263, 83] width 83 height 26
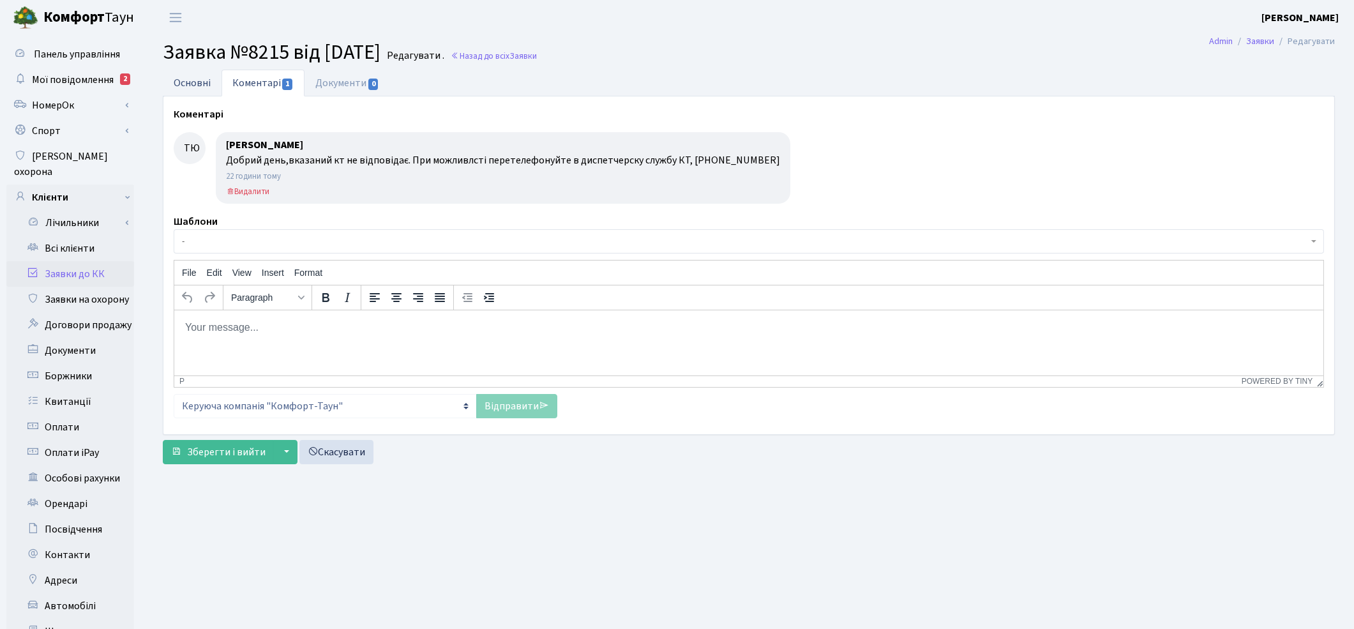
click at [193, 81] on link "Основні" at bounding box center [192, 83] width 59 height 26
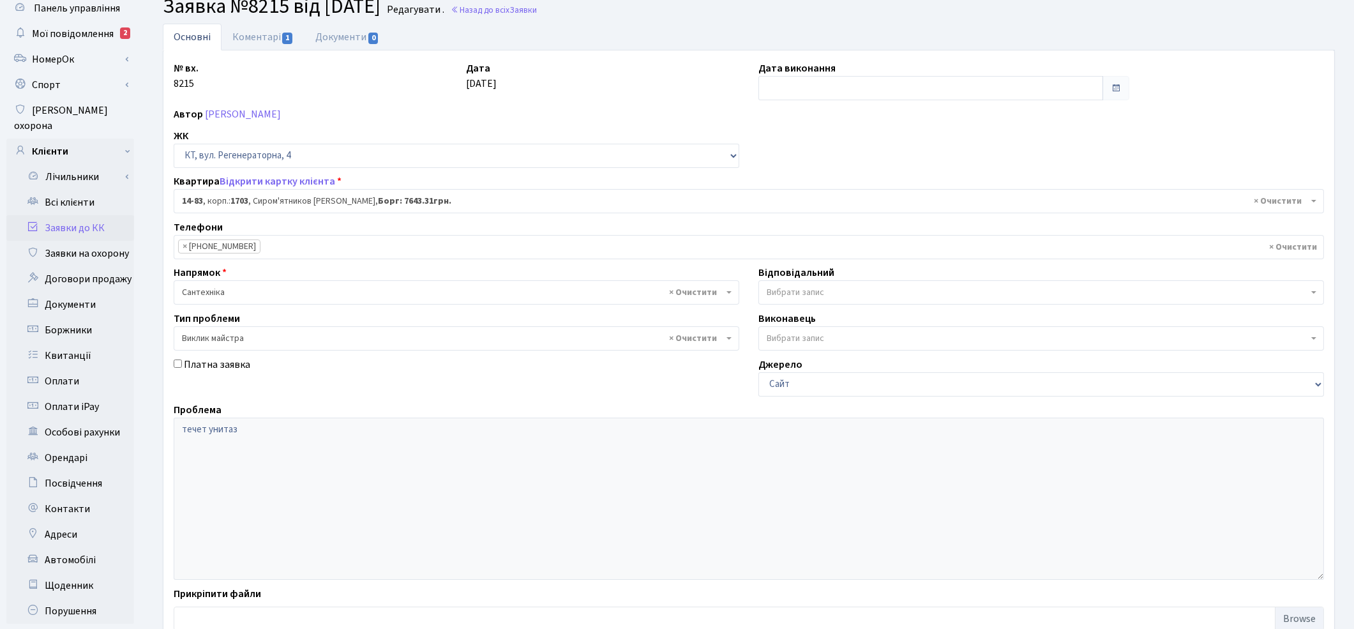
scroll to position [71, 0]
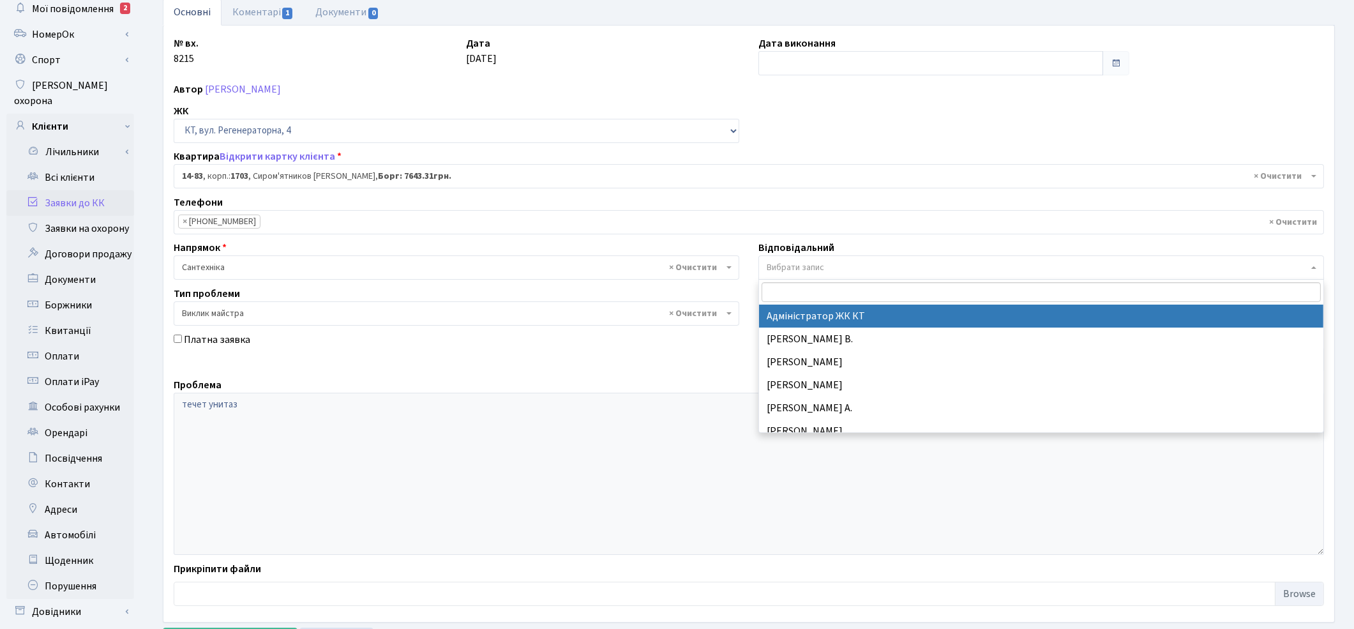
click at [818, 267] on span "Вибрати запис" at bounding box center [795, 267] width 57 height 13
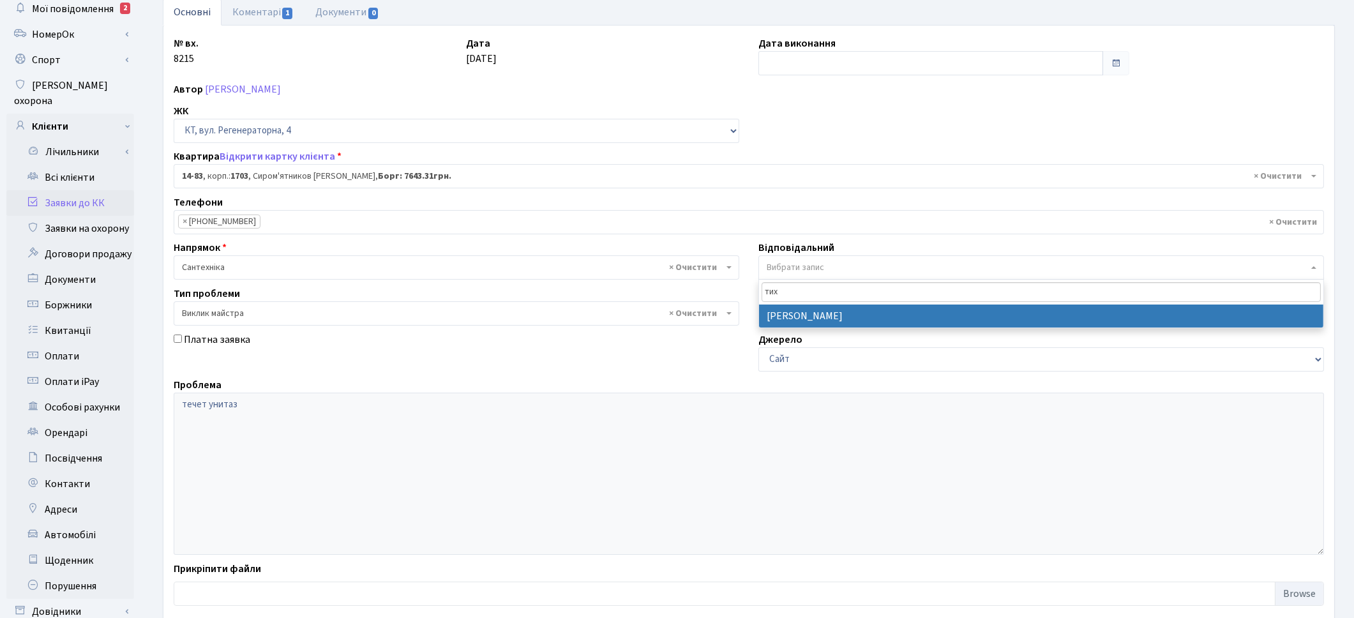
type input "тих"
select select "67"
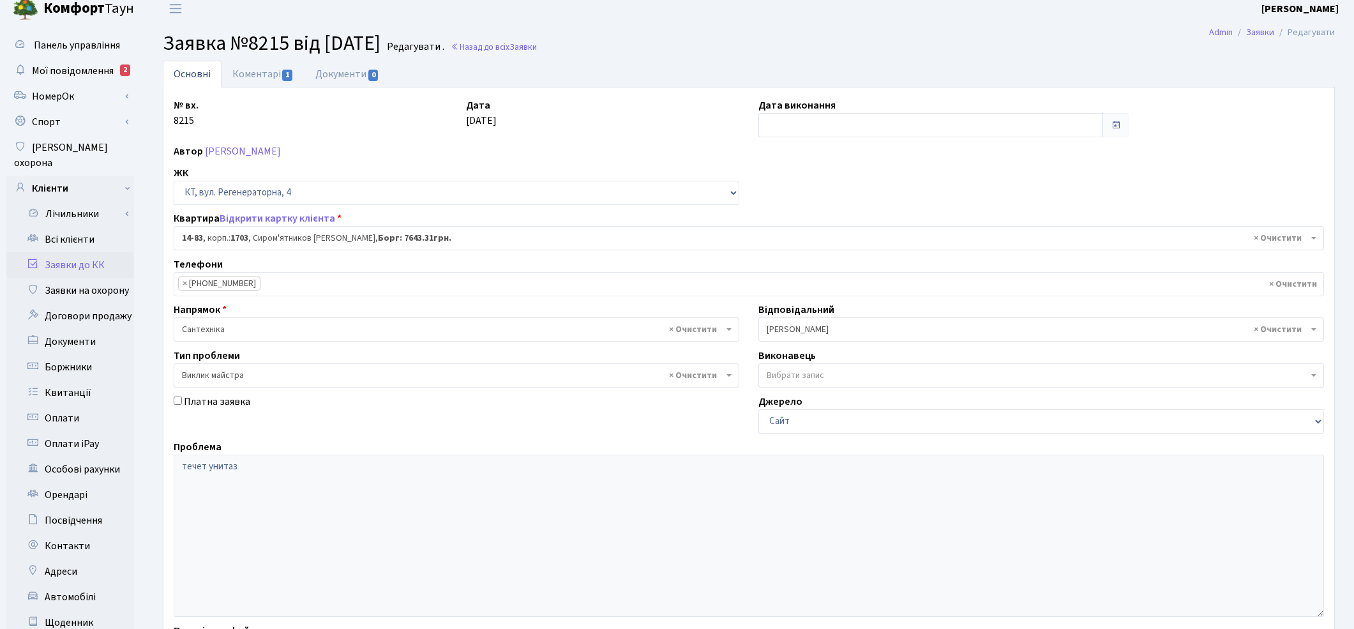
scroll to position [0, 0]
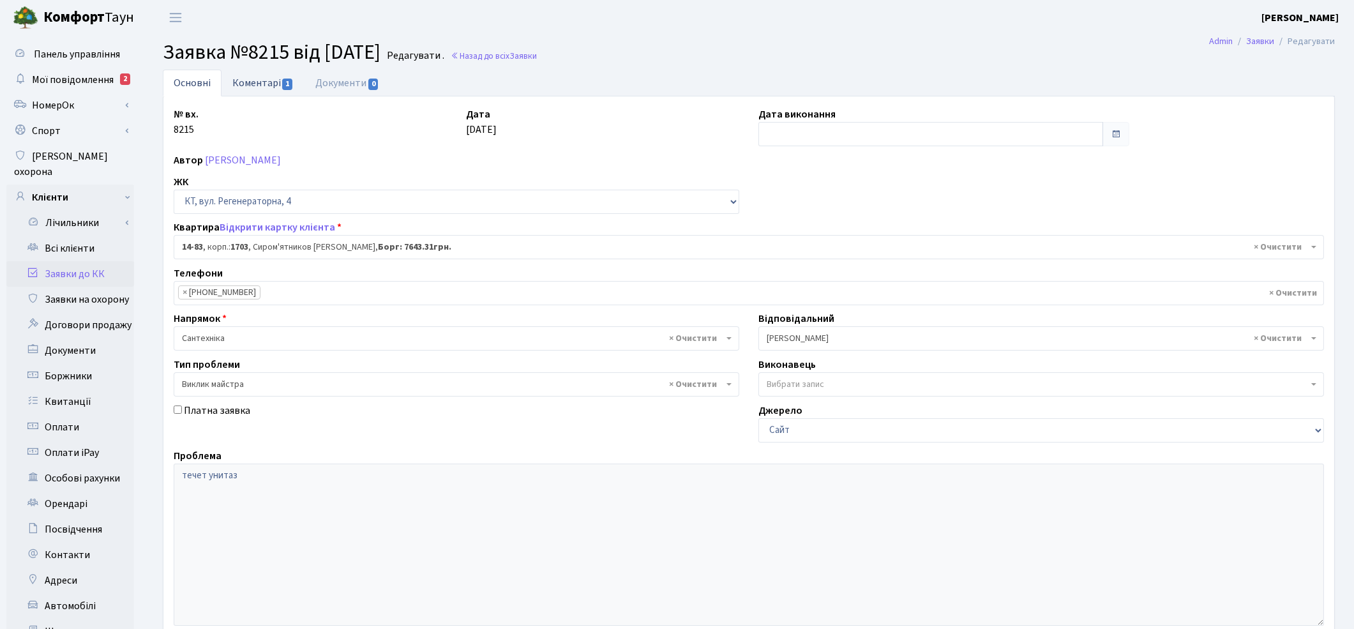
click at [260, 79] on link "Коментарі 1" at bounding box center [263, 83] width 83 height 26
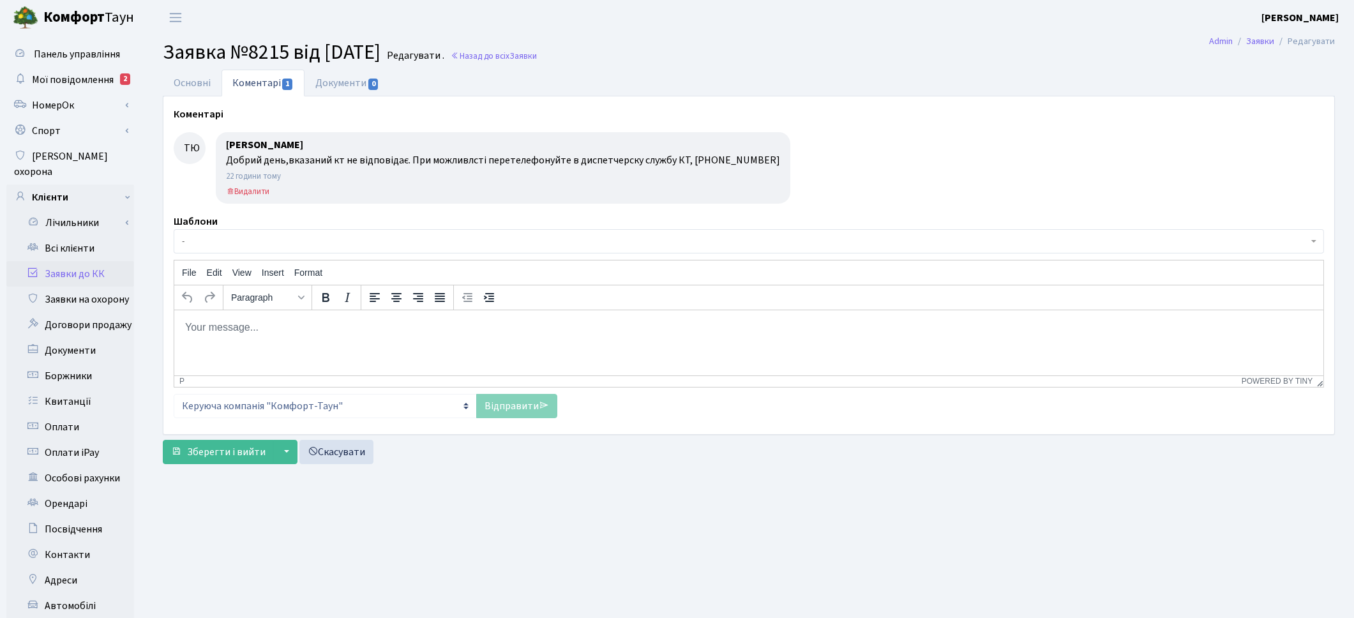
click at [257, 236] on span "-" at bounding box center [745, 241] width 1126 height 13
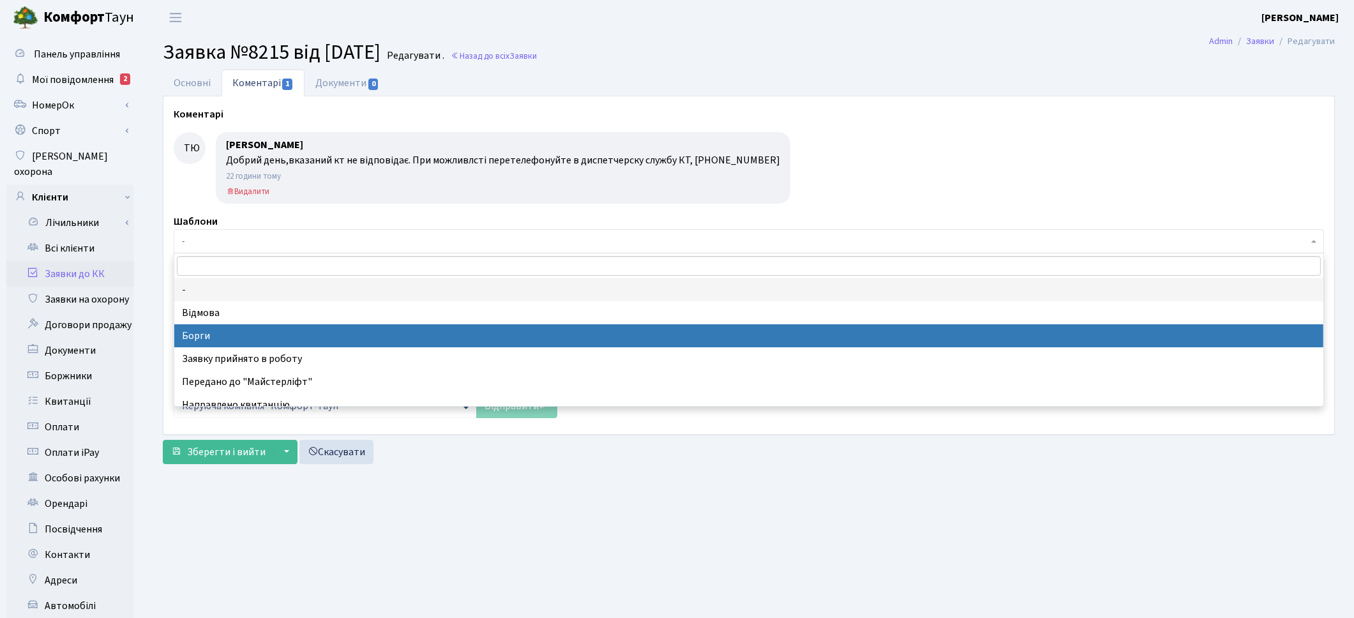
select select "3"
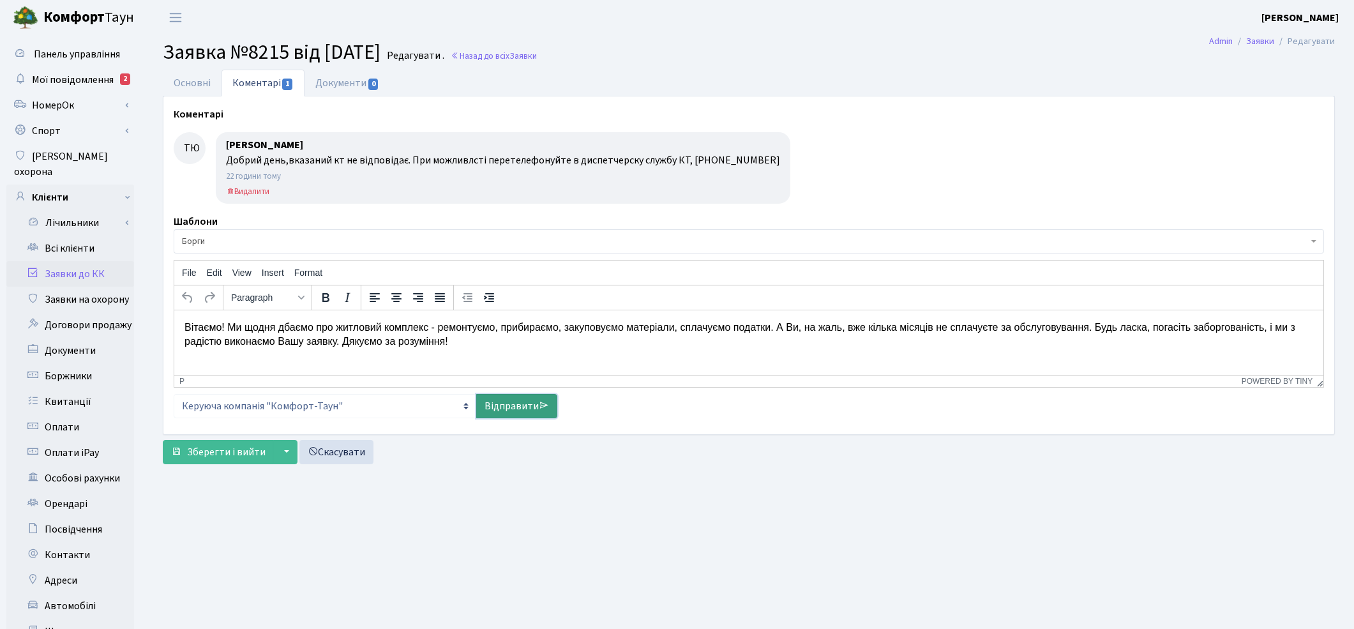
click at [499, 413] on link "Відправити" at bounding box center [516, 406] width 81 height 24
select select
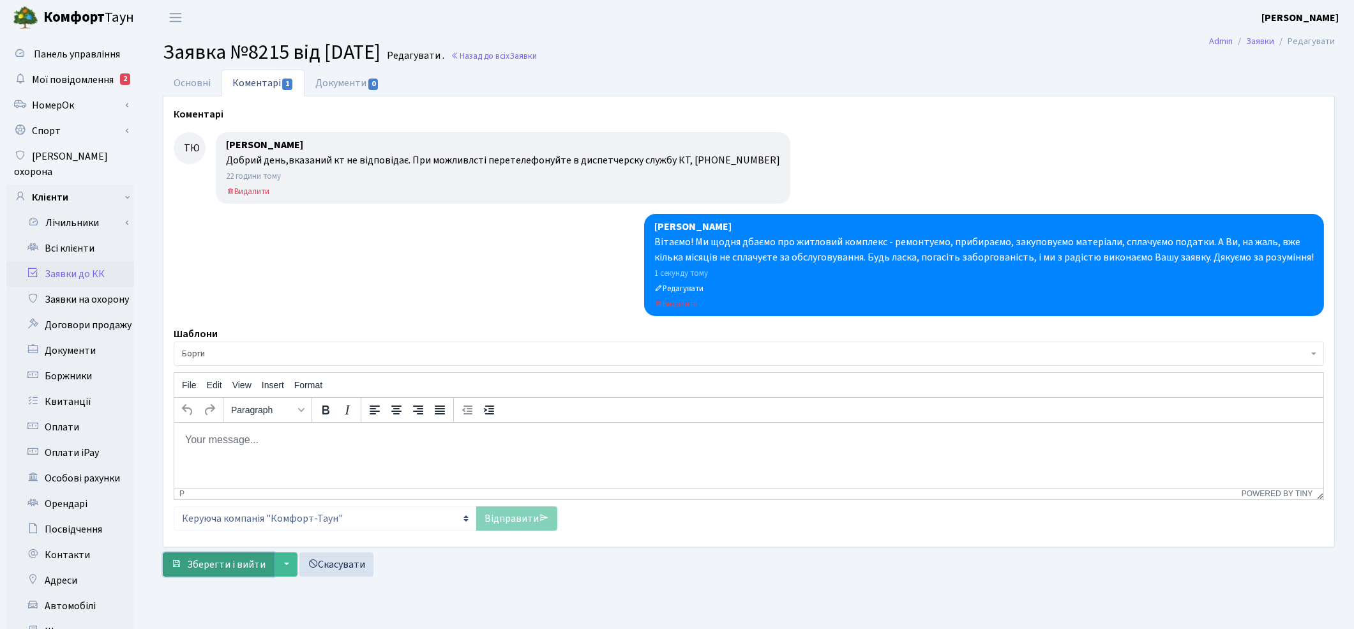
click at [229, 564] on span "Зберегти і вийти" at bounding box center [226, 564] width 79 height 14
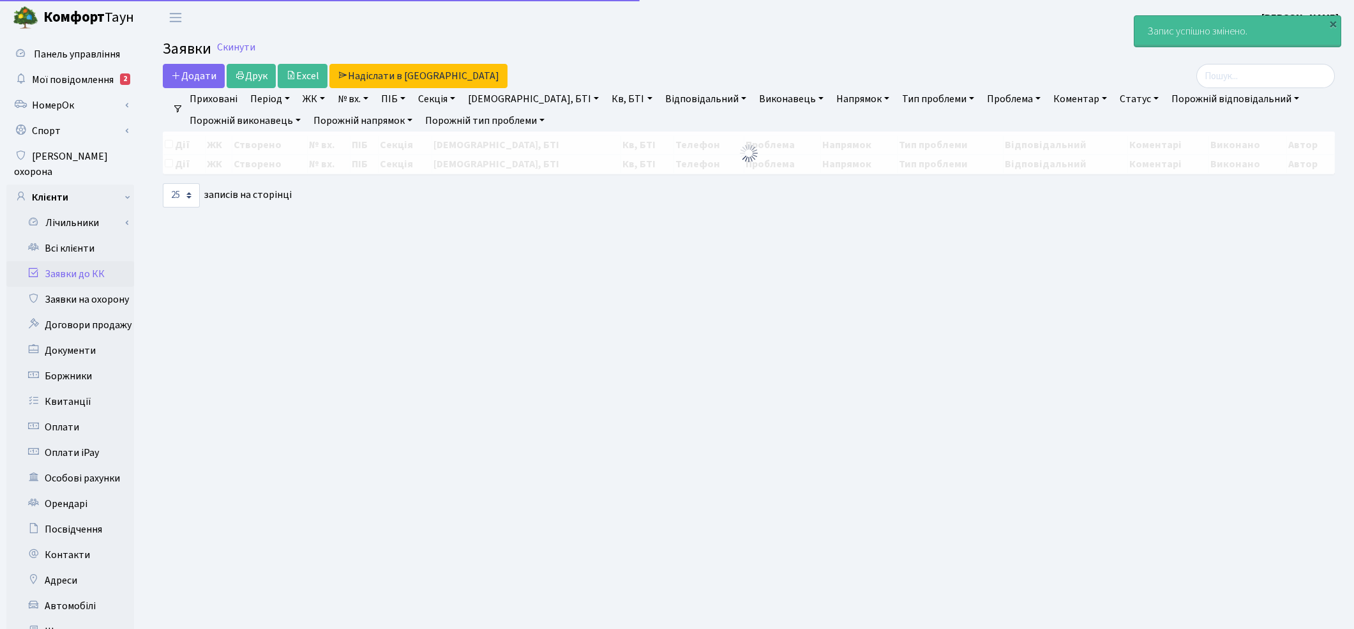
select select "25"
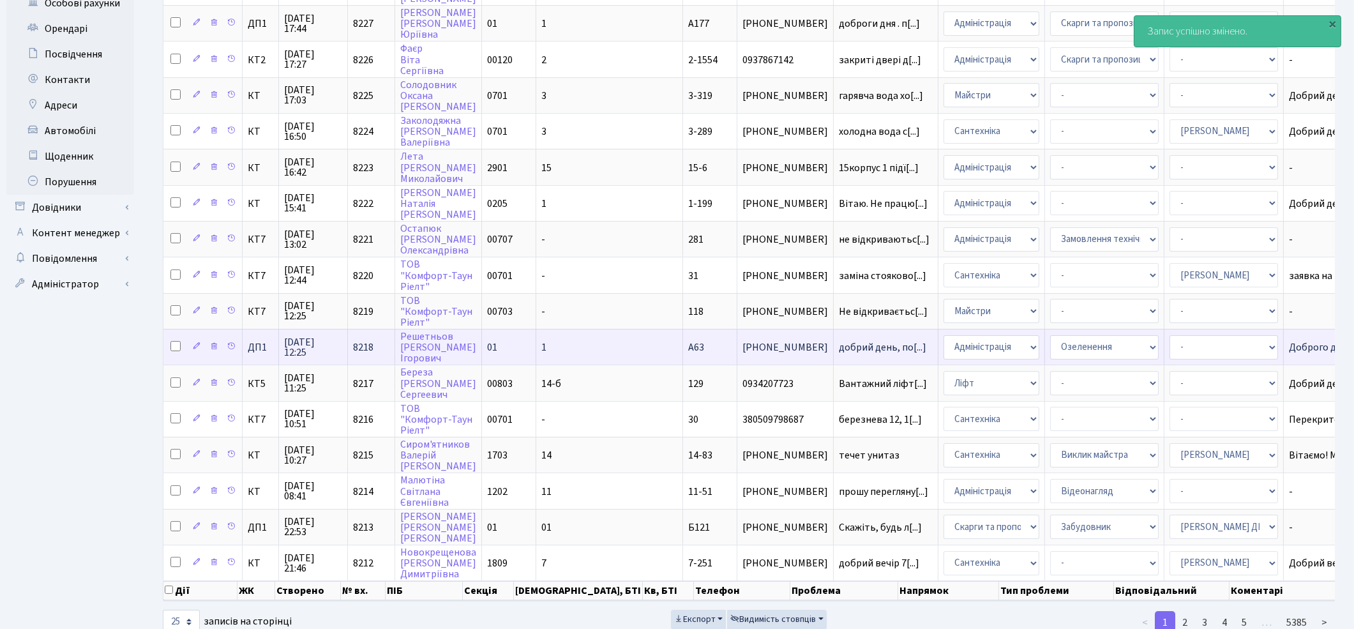
scroll to position [488, 0]
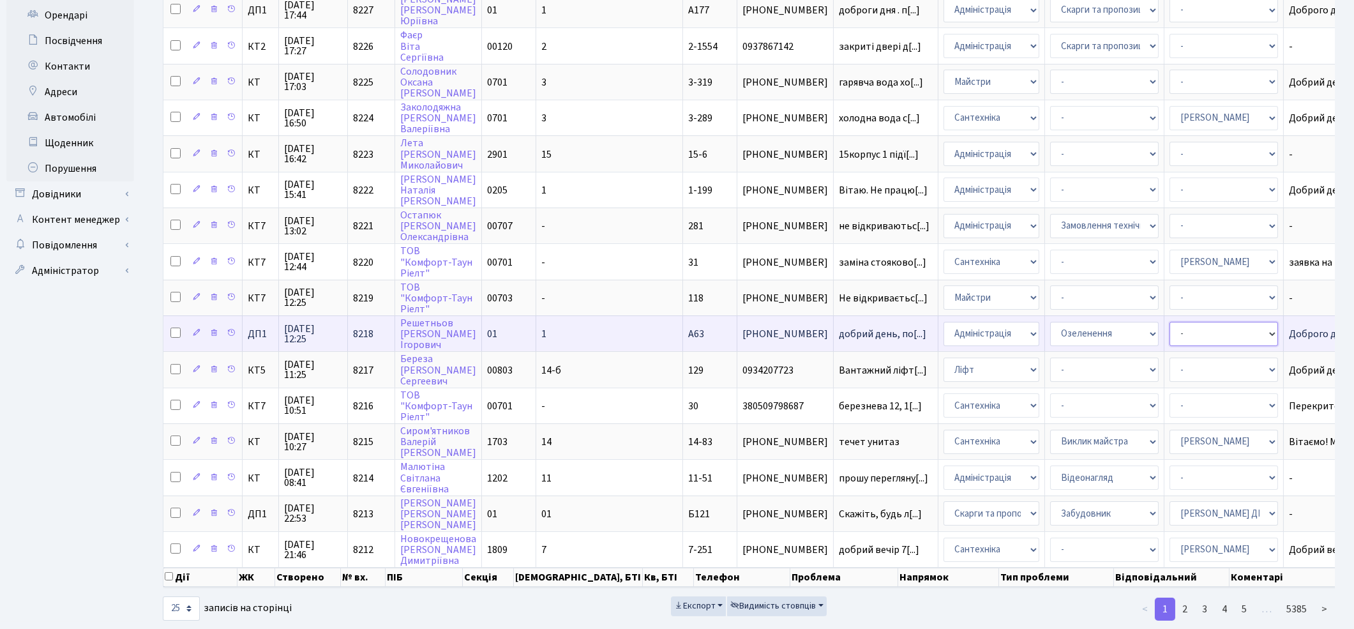
click at [1170, 322] on select "- Адміністратор ЖК КТ Вижул В. В. Гордієнко Н.В. Дядюшкін Д.Ю. Кипчук Т. А. Кла…" at bounding box center [1224, 334] width 109 height 24
select select "94"
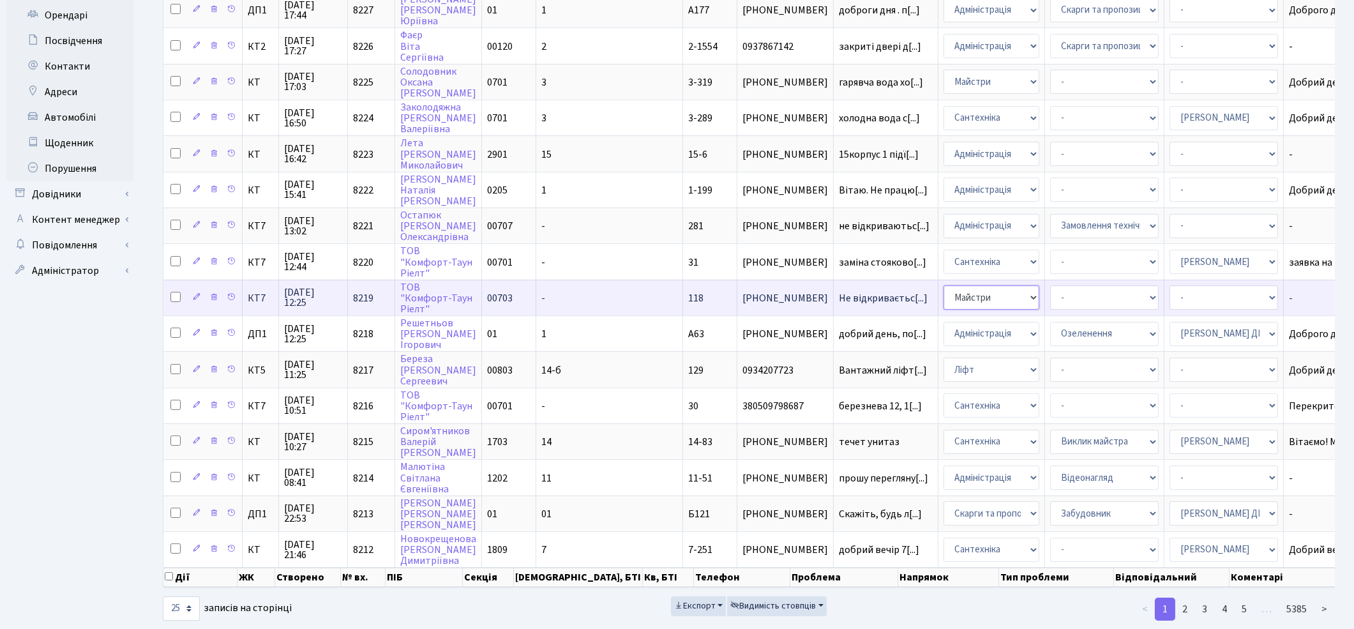
click at [944, 285] on select "- Адміністрація Домофон, СКД Ліфт Майстри Сантехніка Економічний відділ Електри…" at bounding box center [992, 297] width 96 height 24
select select "4"
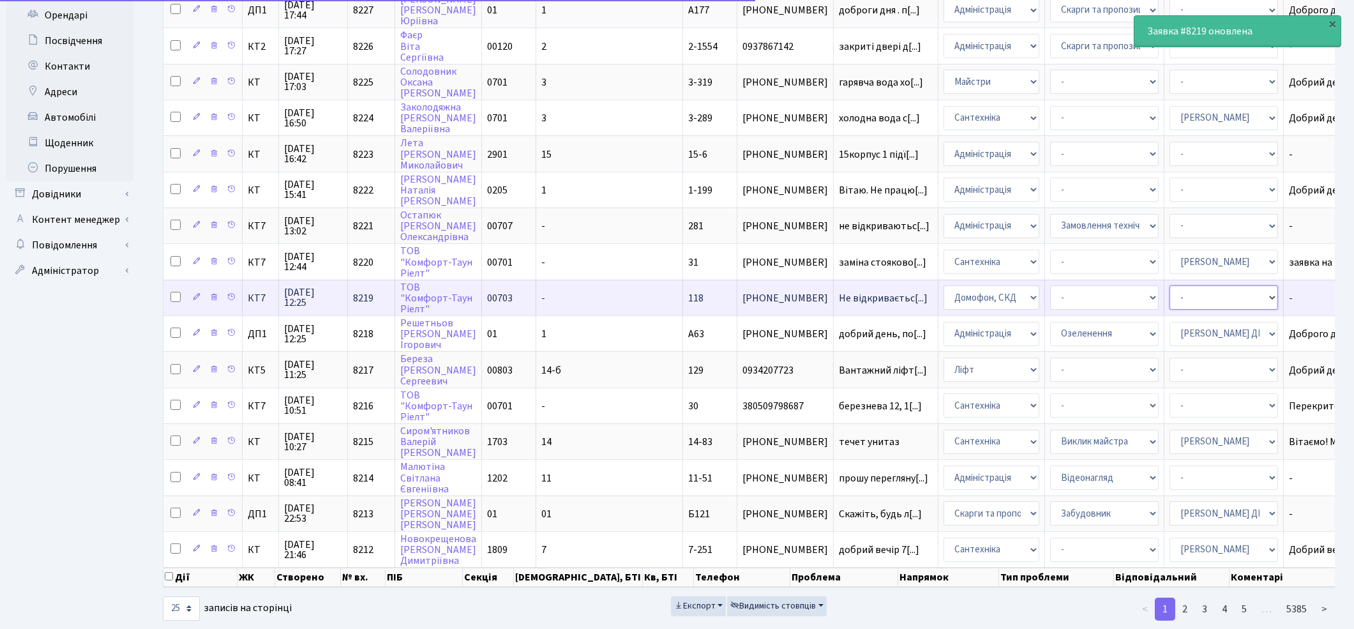
click at [1170, 285] on select "- Адміністратор ЖК КТ Вижул В. В. Гордієнко Н.В. Дядюшкін Д.Ю. Кипчук Т. А. Кла…" at bounding box center [1224, 297] width 109 height 24
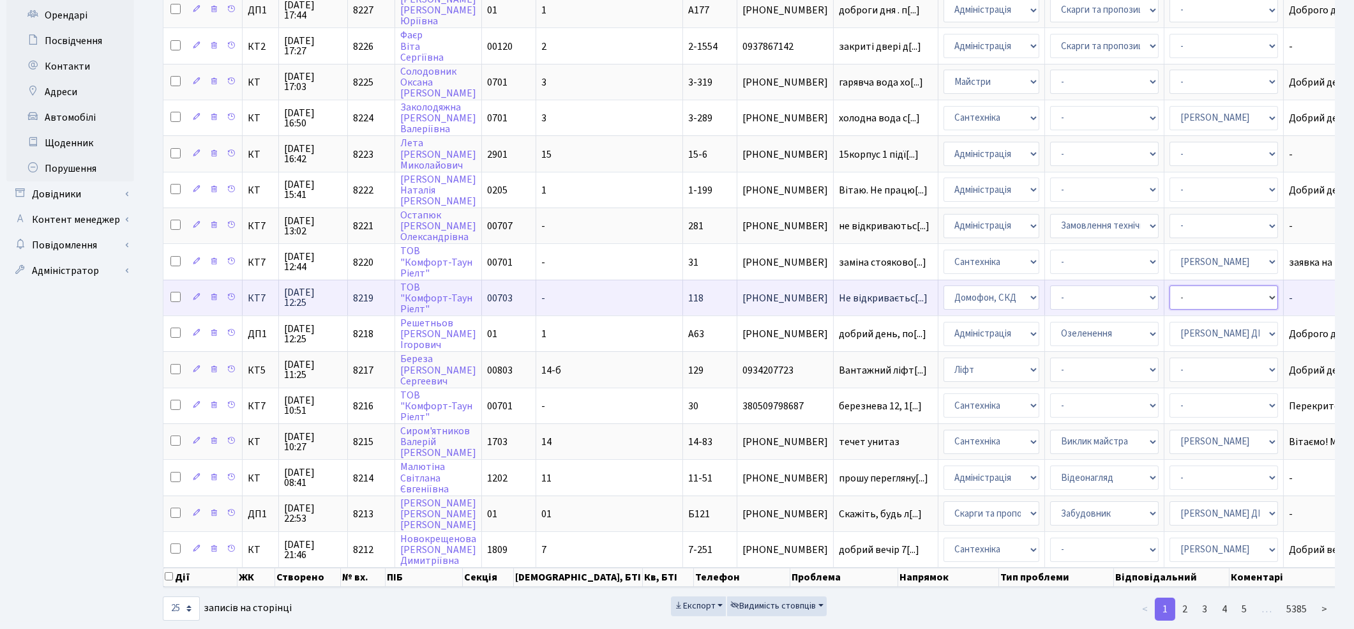
select select "22"
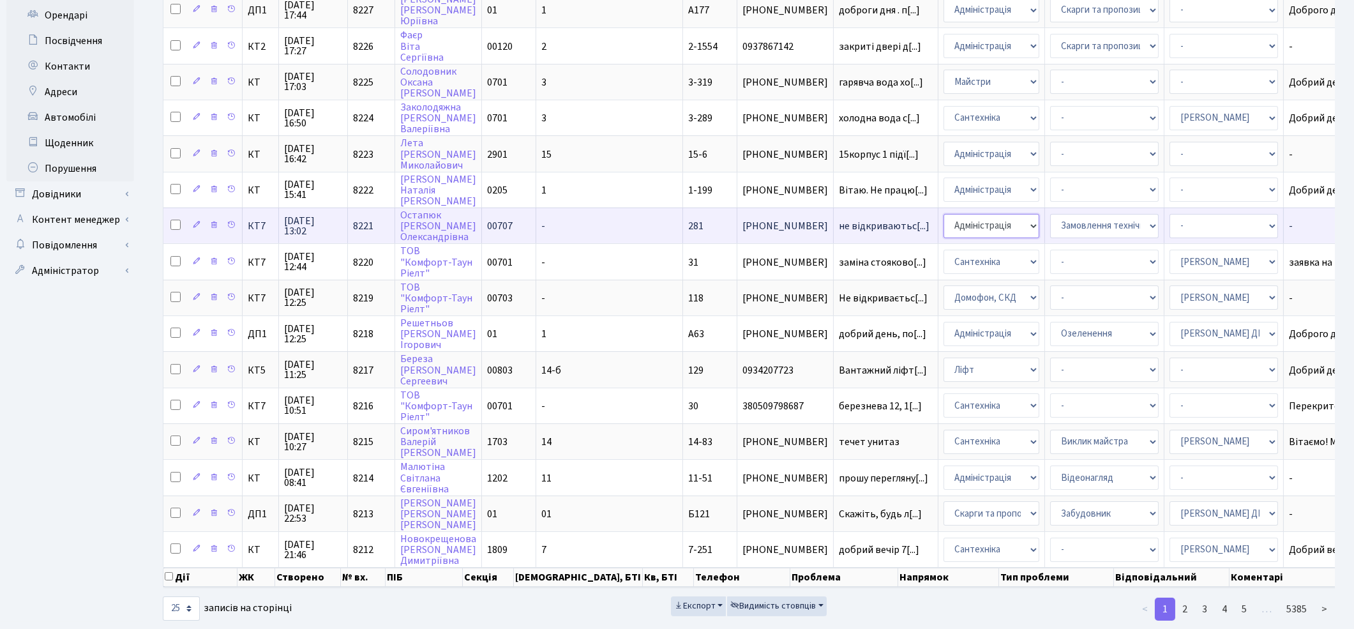
click at [944, 214] on select "- Адміністрація Домофон, СКД Ліфт Майстри Сантехніка Економічний відділ Електри…" at bounding box center [992, 226] width 96 height 24
select select "4"
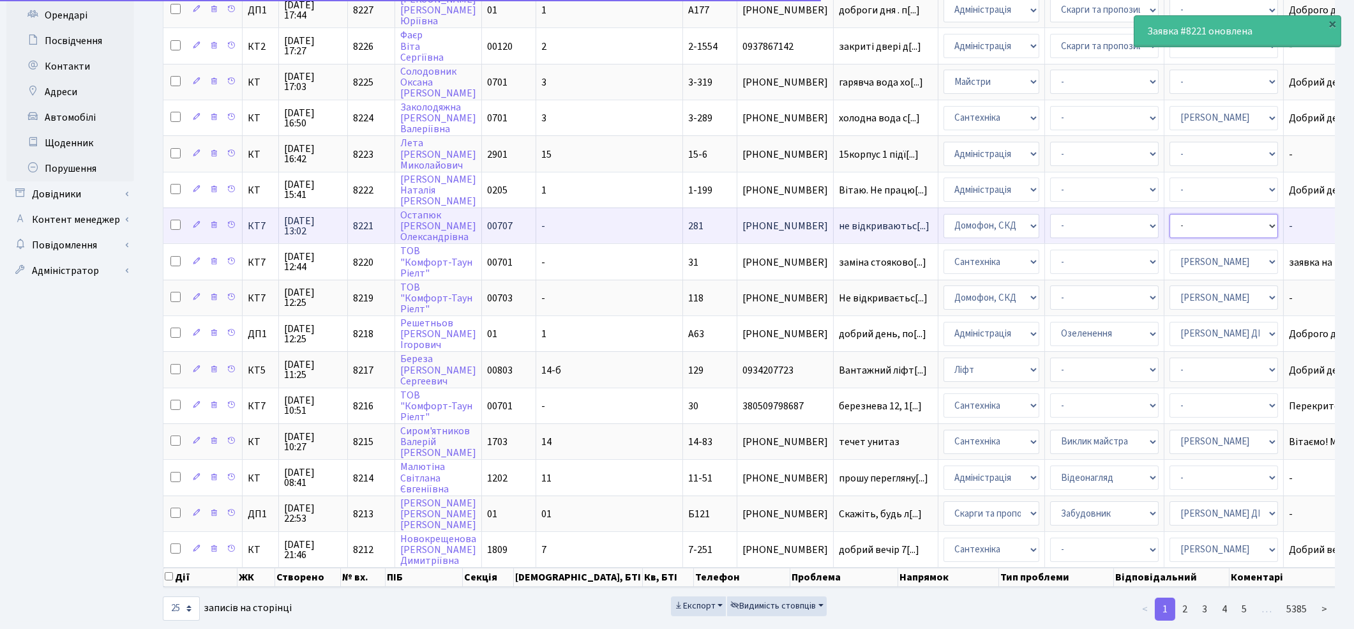
click at [1170, 214] on select "- Адміністратор ЖК КТ Вижул В. В. Гордієнко Н.В. Дядюшкін Д.Ю. Кипчук Т. А. Кла…" at bounding box center [1224, 226] width 109 height 24
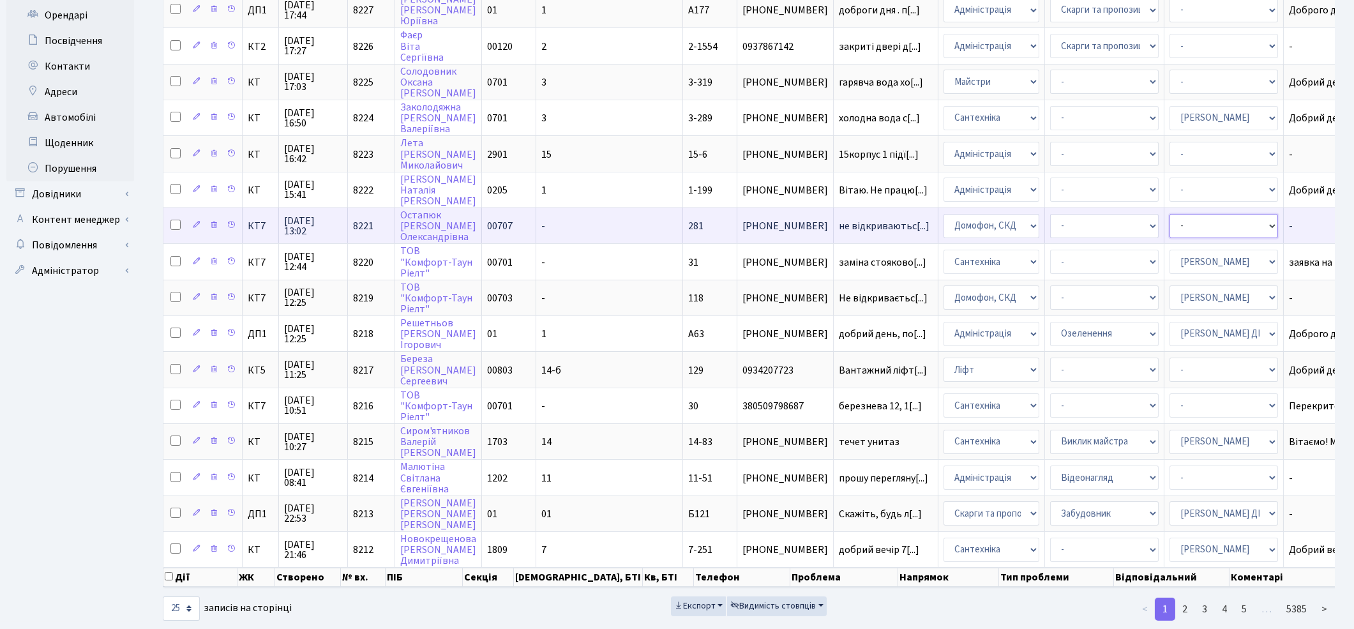
select select "22"
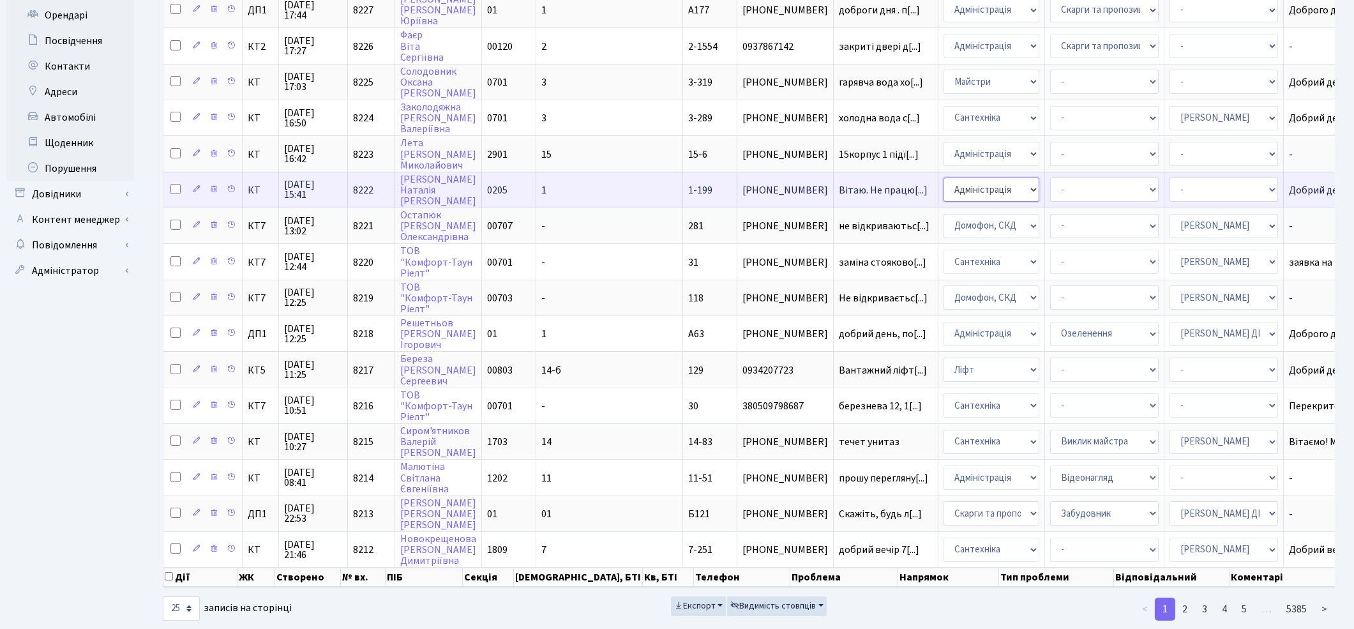
click at [944, 177] on select "- Адміністрація Домофон, СКД Ліфт Майстри Сантехніка Економічний відділ Електри…" at bounding box center [992, 189] width 96 height 24
select select "16"
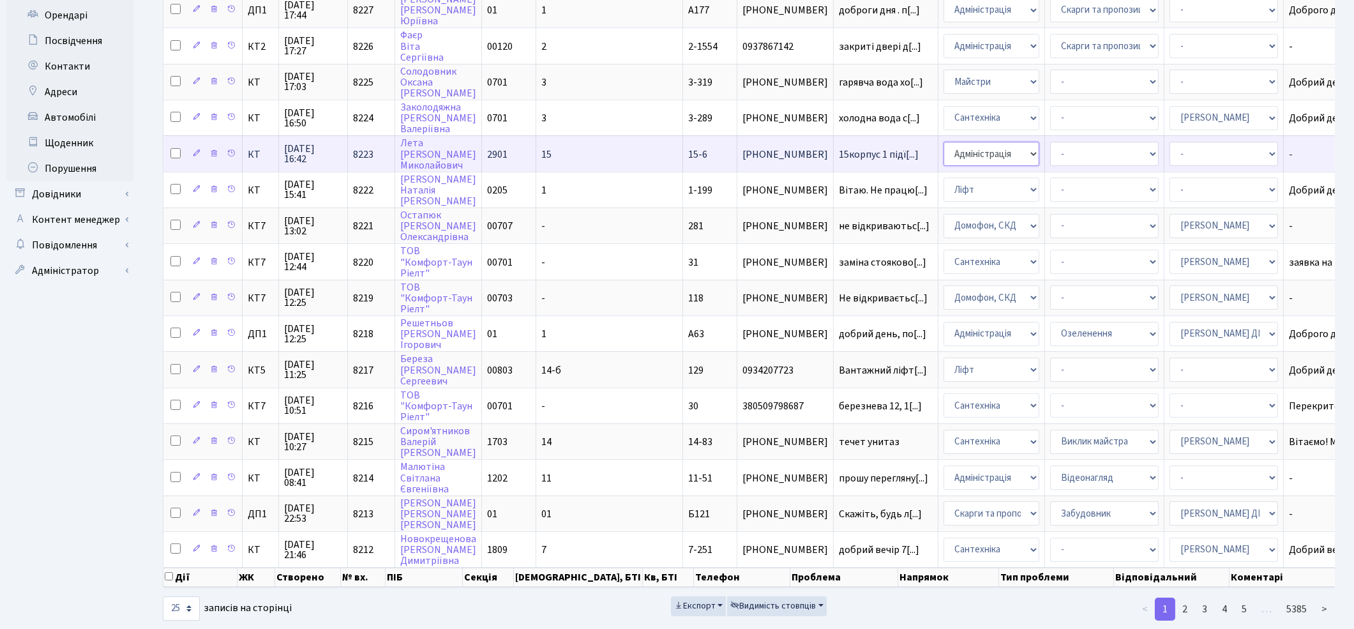
click at [944, 142] on select "- Адміністрація Домофон, СКД Ліфт Майстри Сантехніка Економічний відділ Електри…" at bounding box center [992, 154] width 96 height 24
select select "16"
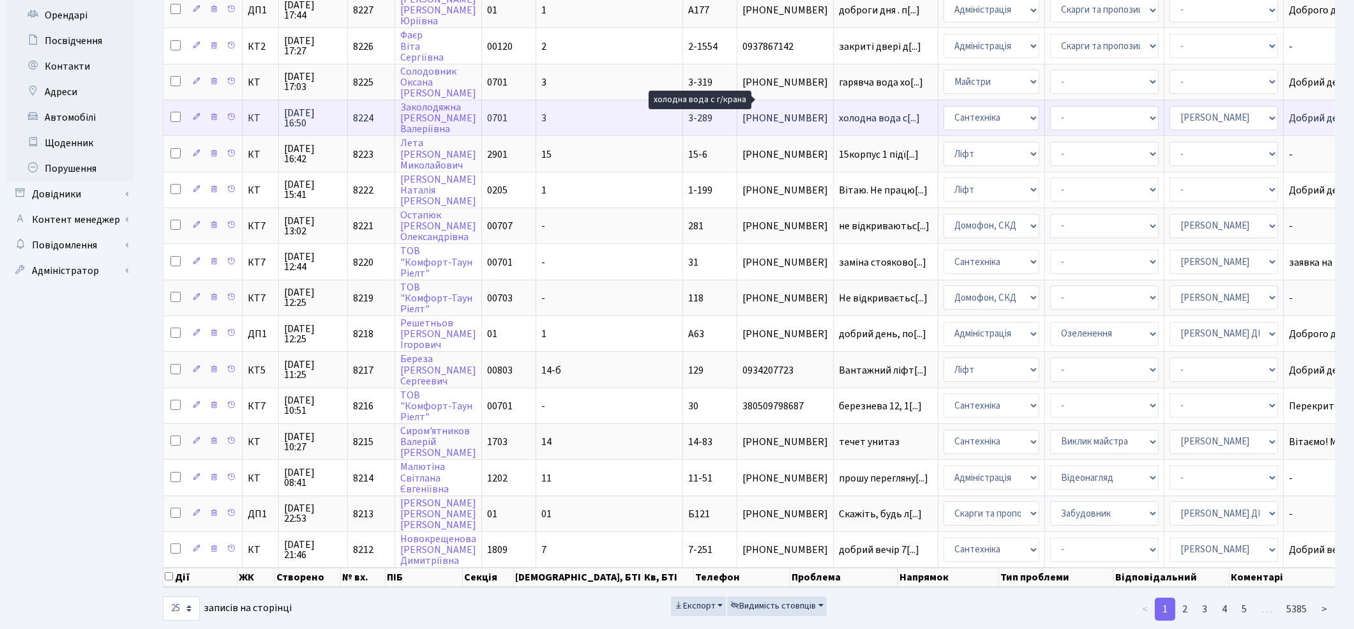
click at [839, 111] on span "холодна вода с[...]" at bounding box center [879, 118] width 81 height 14
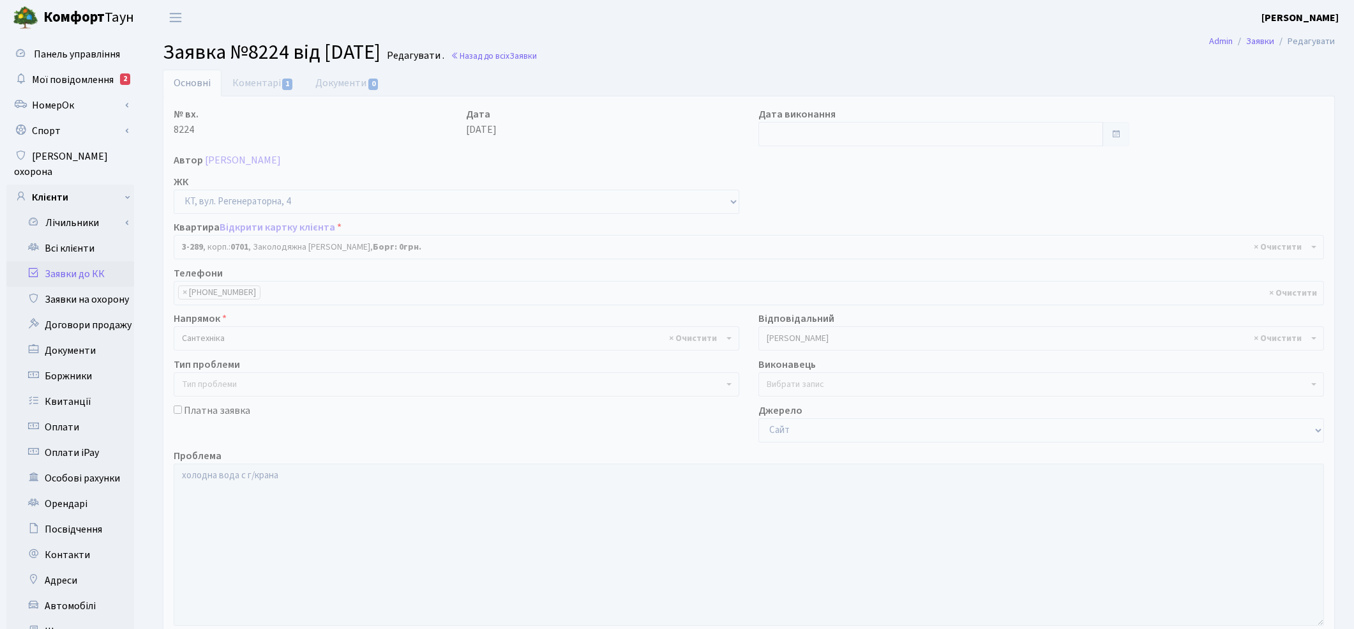
select select "1507"
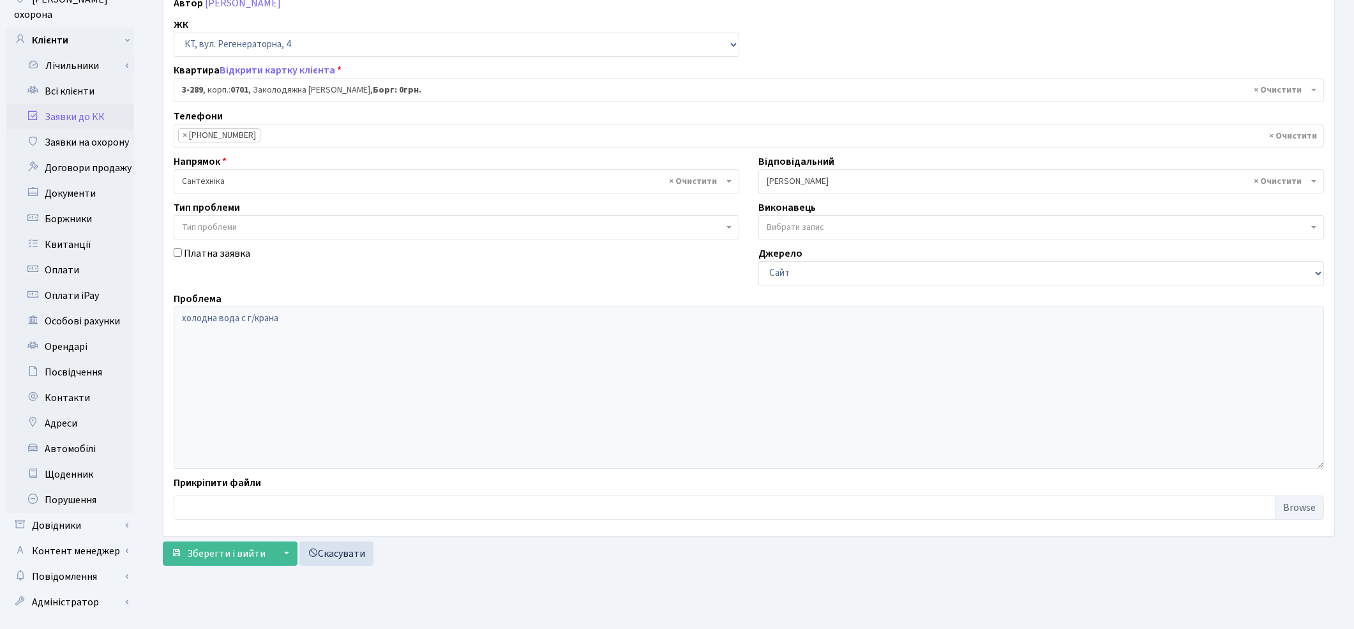
scroll to position [165, 0]
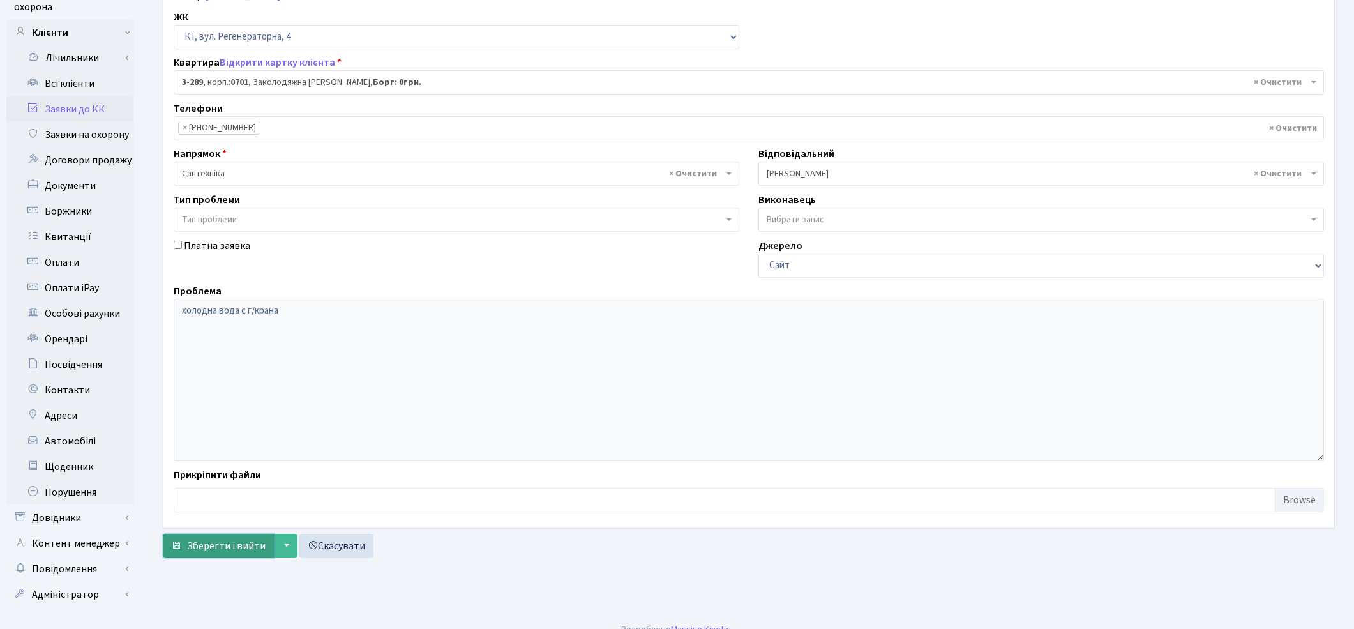
click at [223, 546] on span "Зберегти і вийти" at bounding box center [226, 546] width 79 height 14
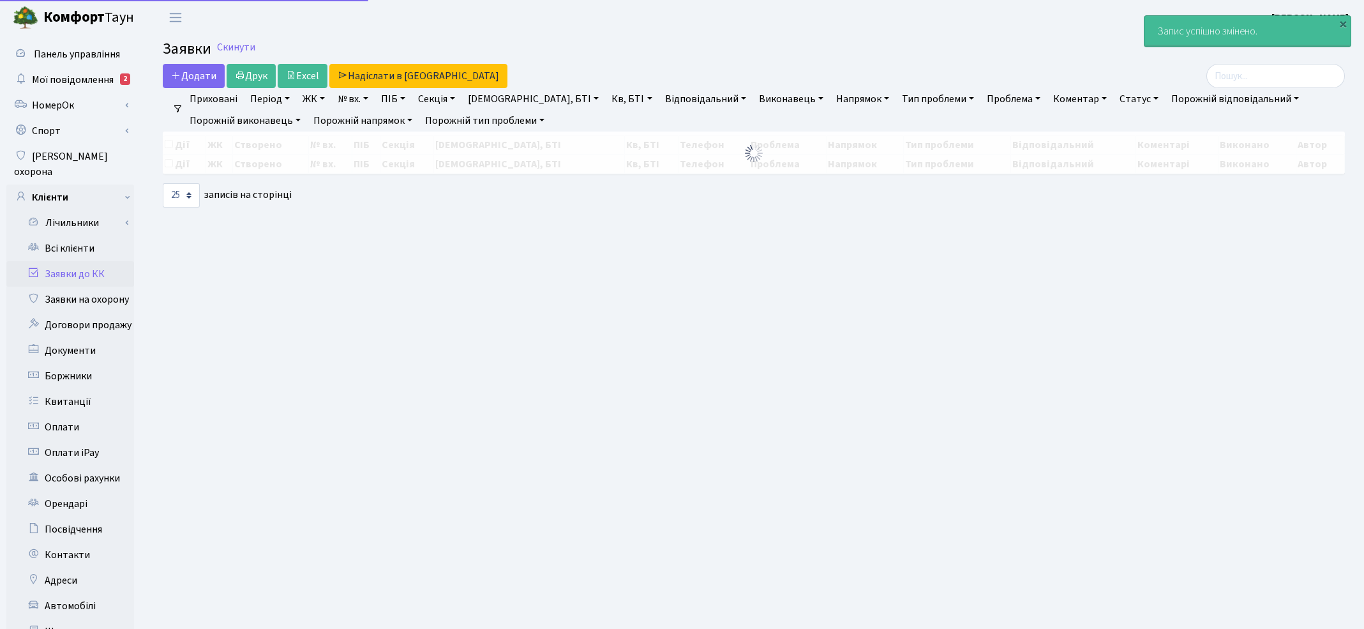
select select "25"
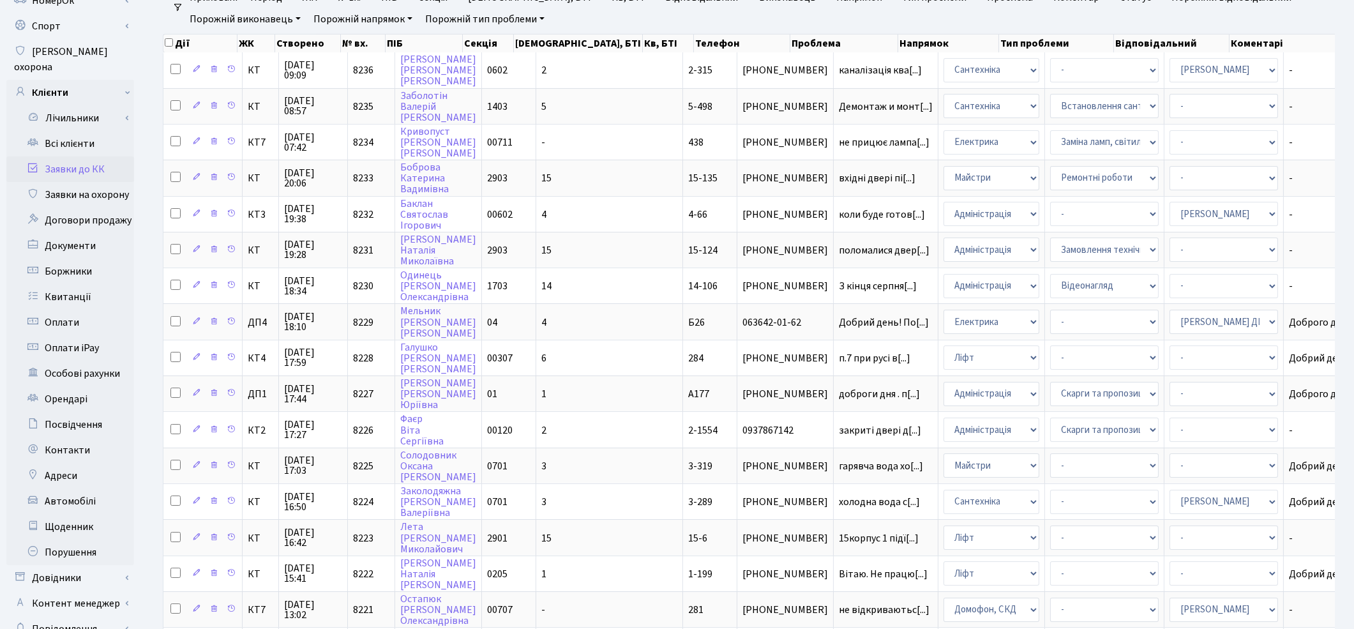
scroll to position [71, 0]
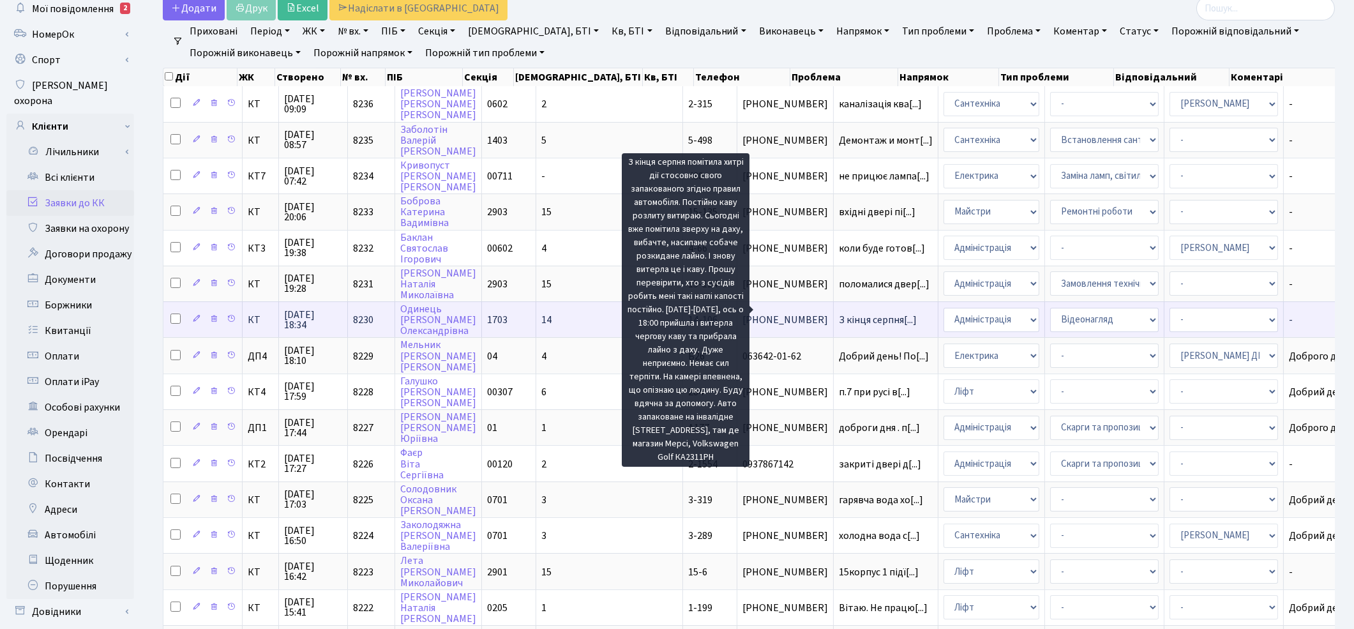
click at [839, 313] on span "З кінця серпня[...]" at bounding box center [878, 320] width 78 height 14
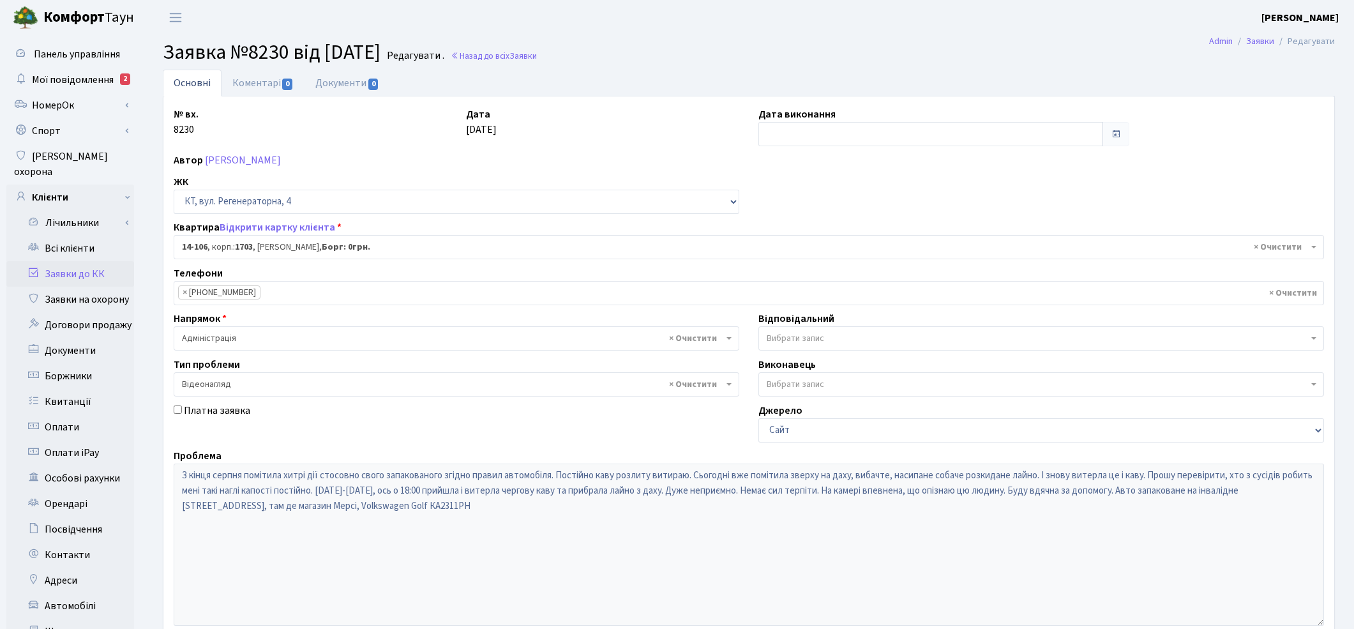
select select "7483"
select select "45"
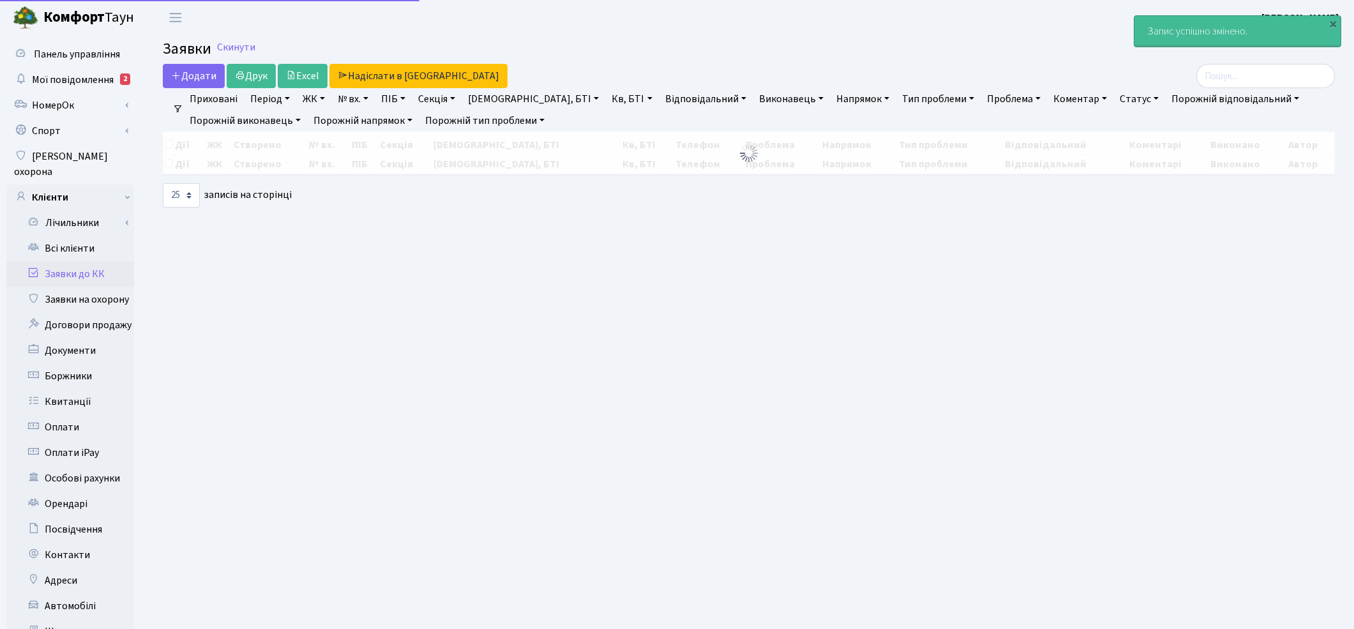
select select "25"
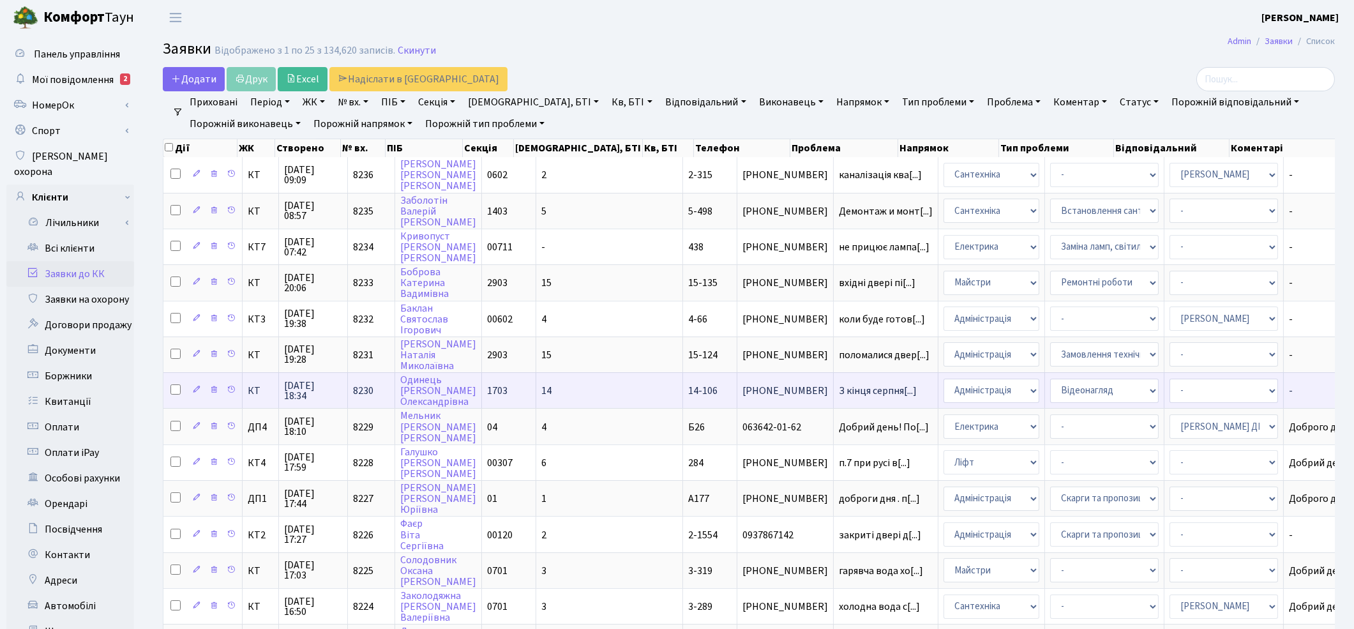
click at [176, 384] on input "checkbox" at bounding box center [175, 389] width 10 height 10
checkbox input "true"
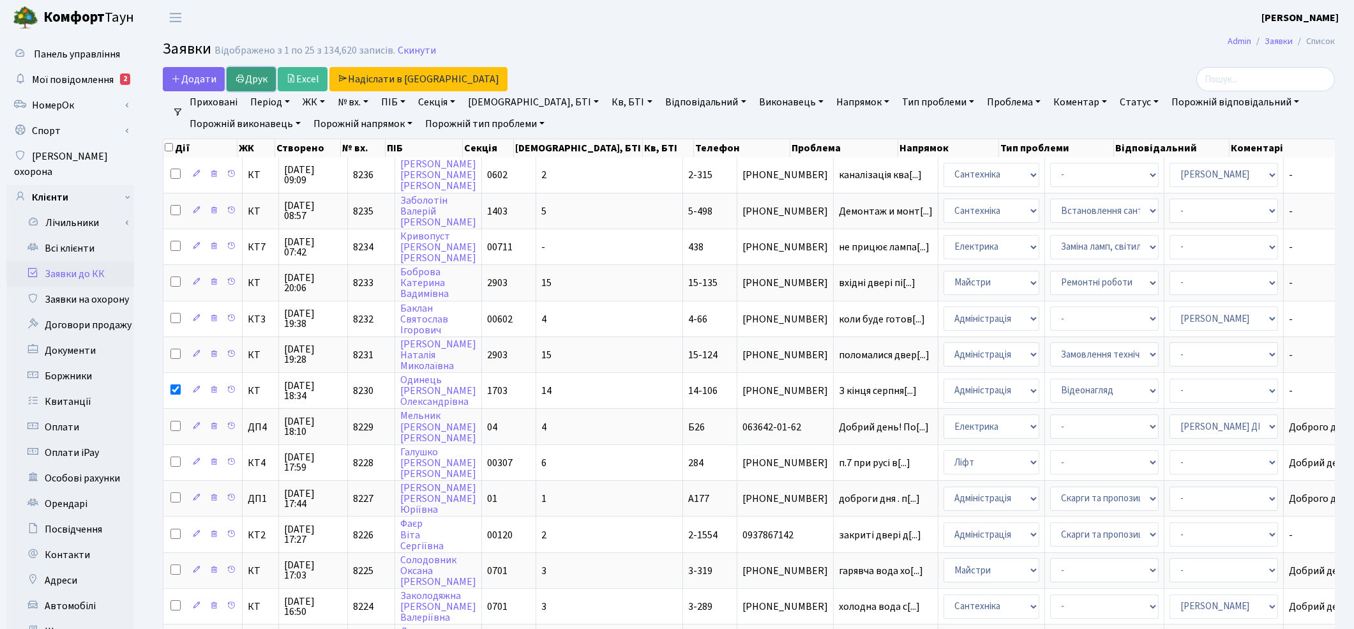
click at [250, 72] on link "Друк" at bounding box center [251, 79] width 49 height 24
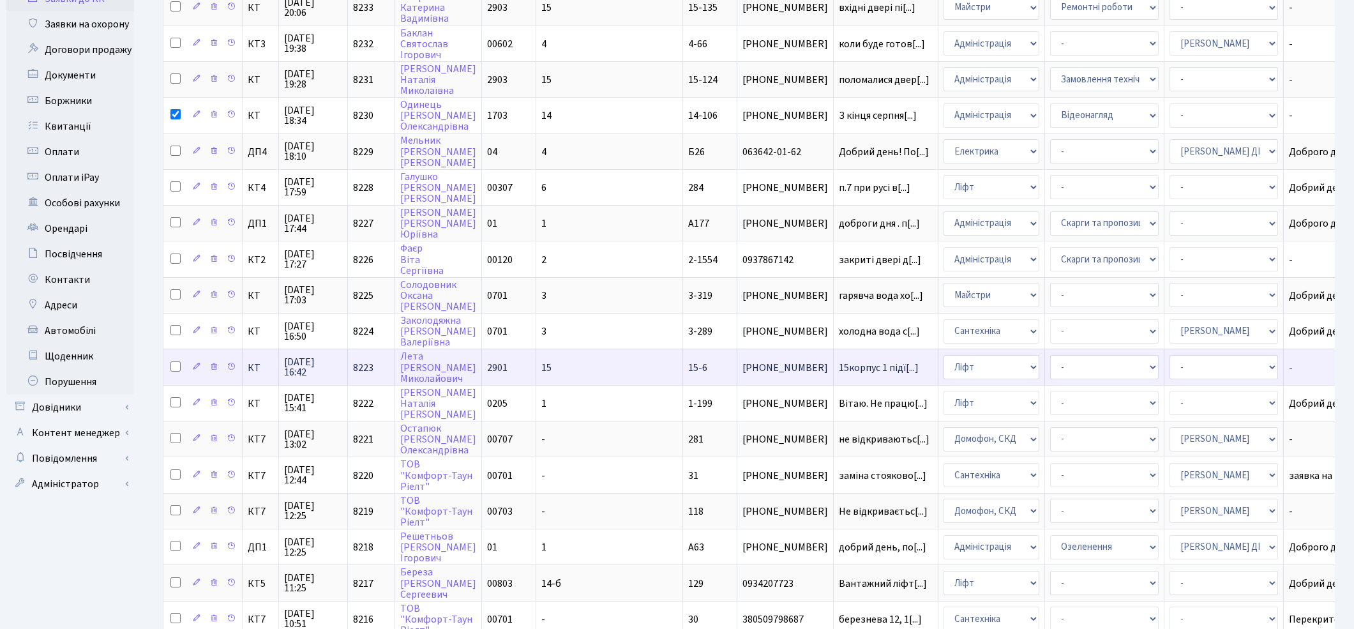
scroll to position [283, 0]
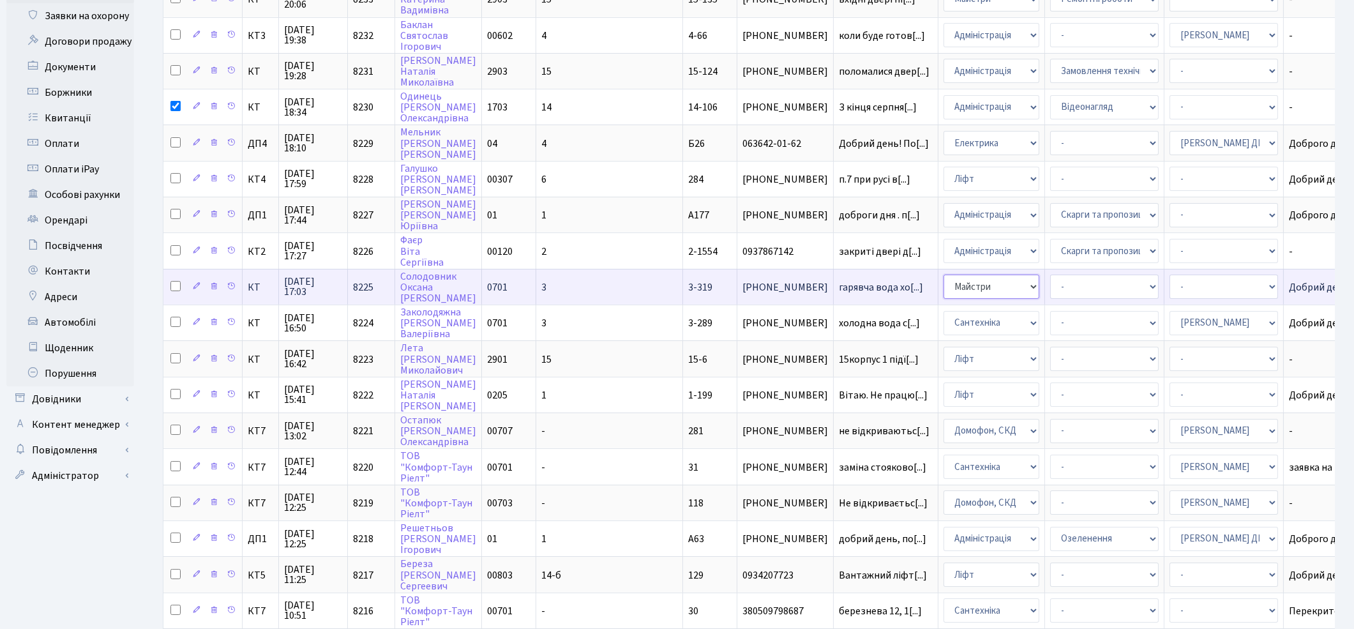
click at [944, 276] on select "- Адміністрація Домофон, СКД Ліфт Майстри Сантехніка Економічний відділ Електри…" at bounding box center [992, 287] width 96 height 24
select select "2"
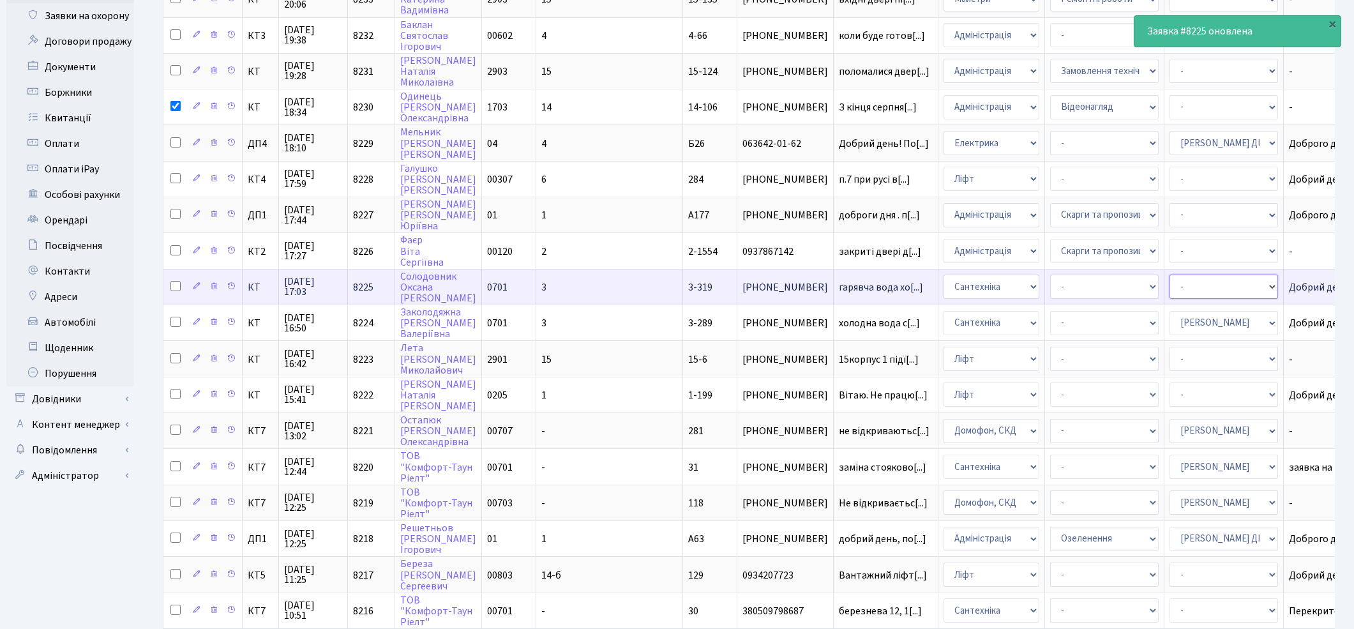
click at [1170, 275] on select "- Адміністратор ЖК КТ Вижул В. В. Гордієнко Н.В. Дядюшкін Д.Ю. Кипчук Т. А. Кла…" at bounding box center [1224, 287] width 109 height 24
select select "67"
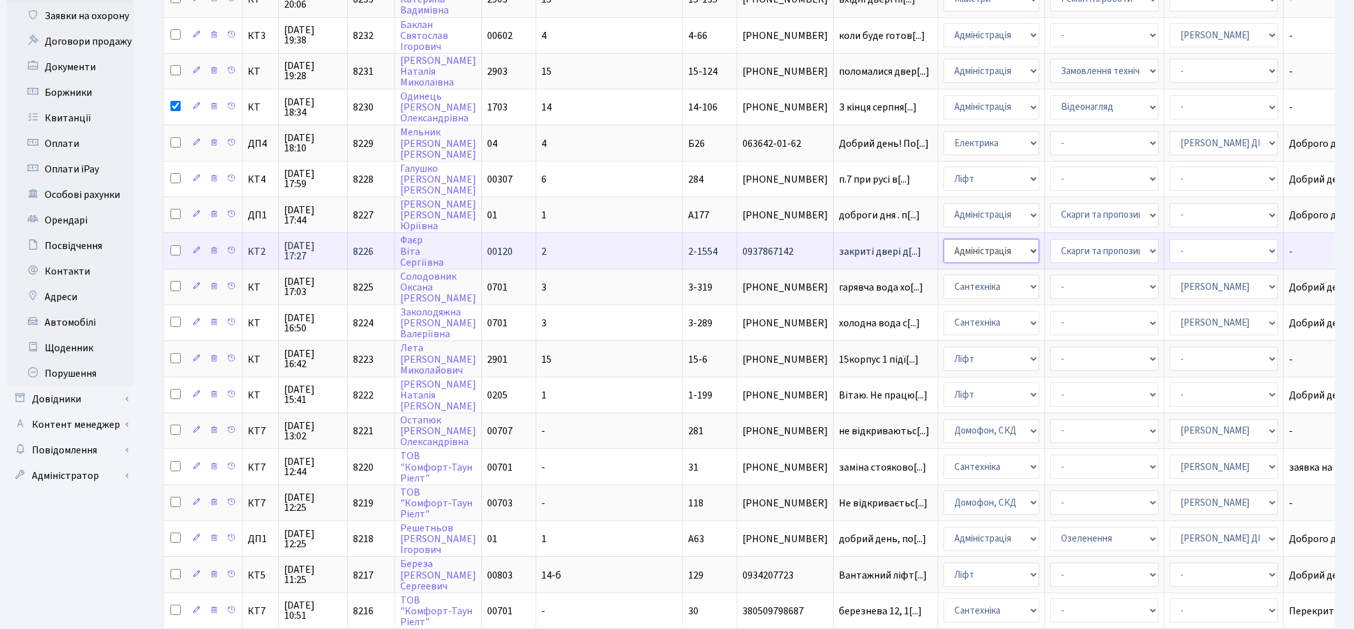
click at [944, 239] on select "- Адміністрація Домофон, СКД Ліфт Майстри Сантехніка Економічний відділ Електри…" at bounding box center [992, 251] width 96 height 24
select select "1"
click at [1170, 239] on select "- Адміністратор ЖК КТ Вижул В. В. Гордієнко Н.В. Дядюшкін Д.Ю. Кипчук Т. А. Кла…" at bounding box center [1224, 251] width 109 height 24
select select "42"
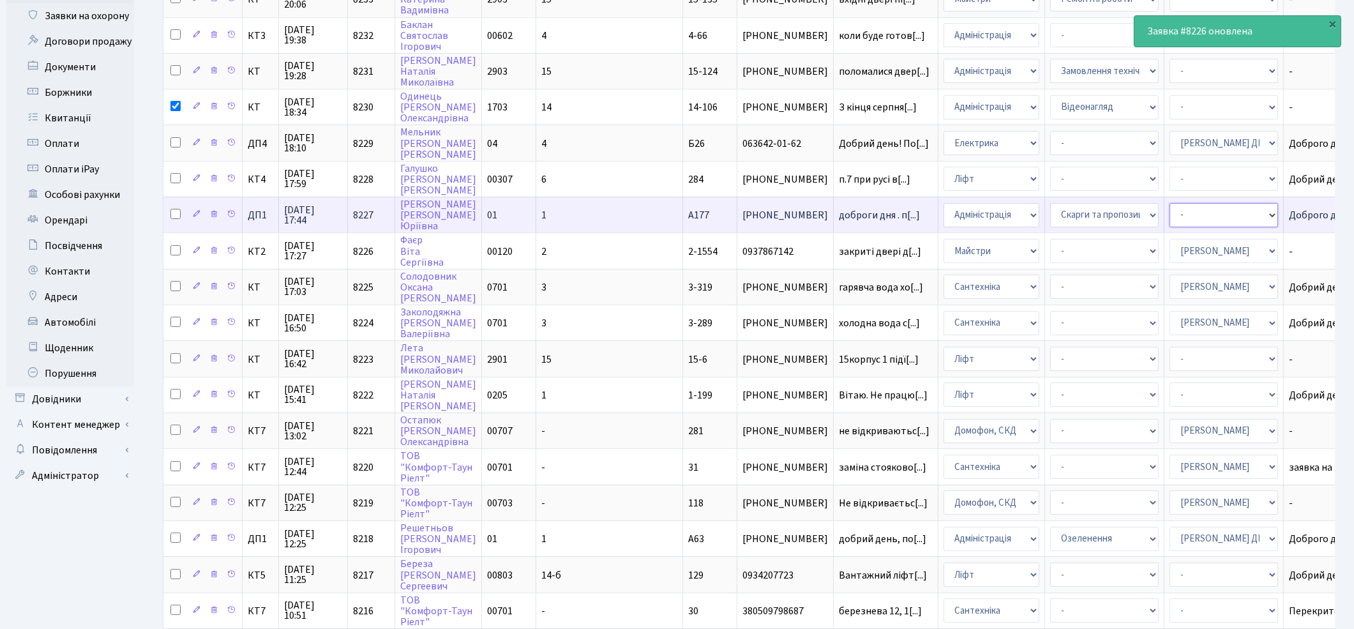
click at [1170, 206] on select "- Адміністратор ЖК КТ Вижул В. В. Гордієнко Н.В. Дядюшкін Д.Ю. Кипчук Т. А. Кла…" at bounding box center [1224, 215] width 109 height 24
select select "94"
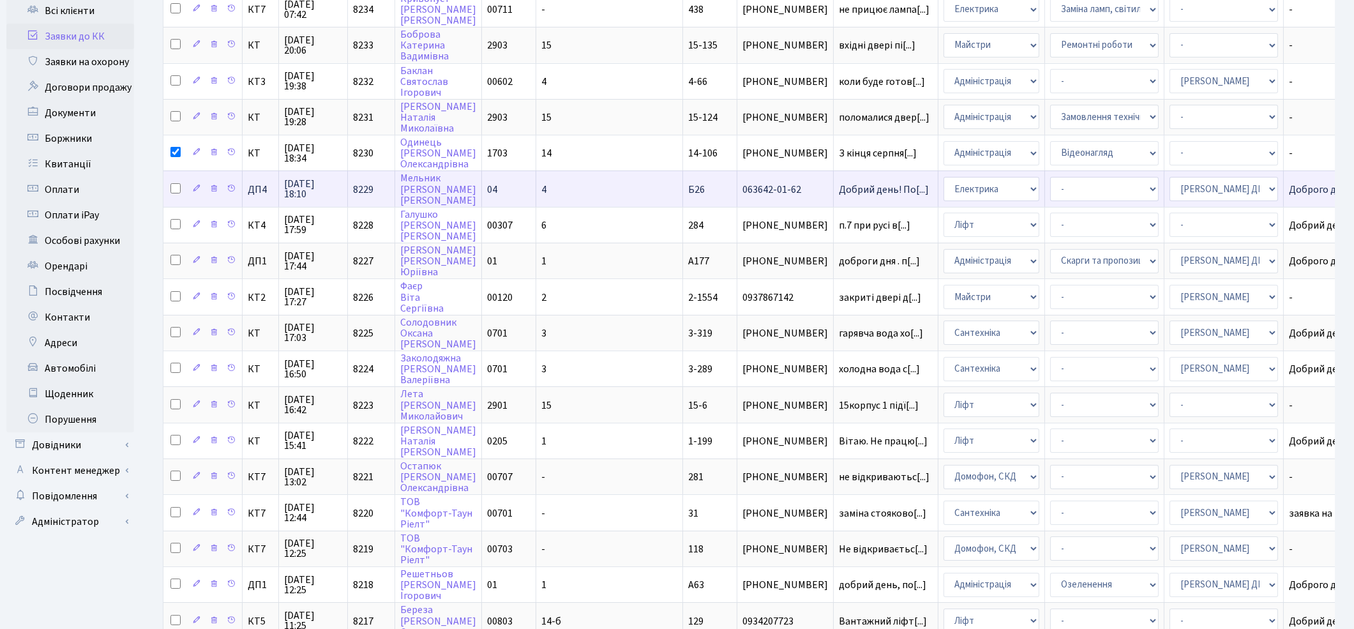
scroll to position [213, 0]
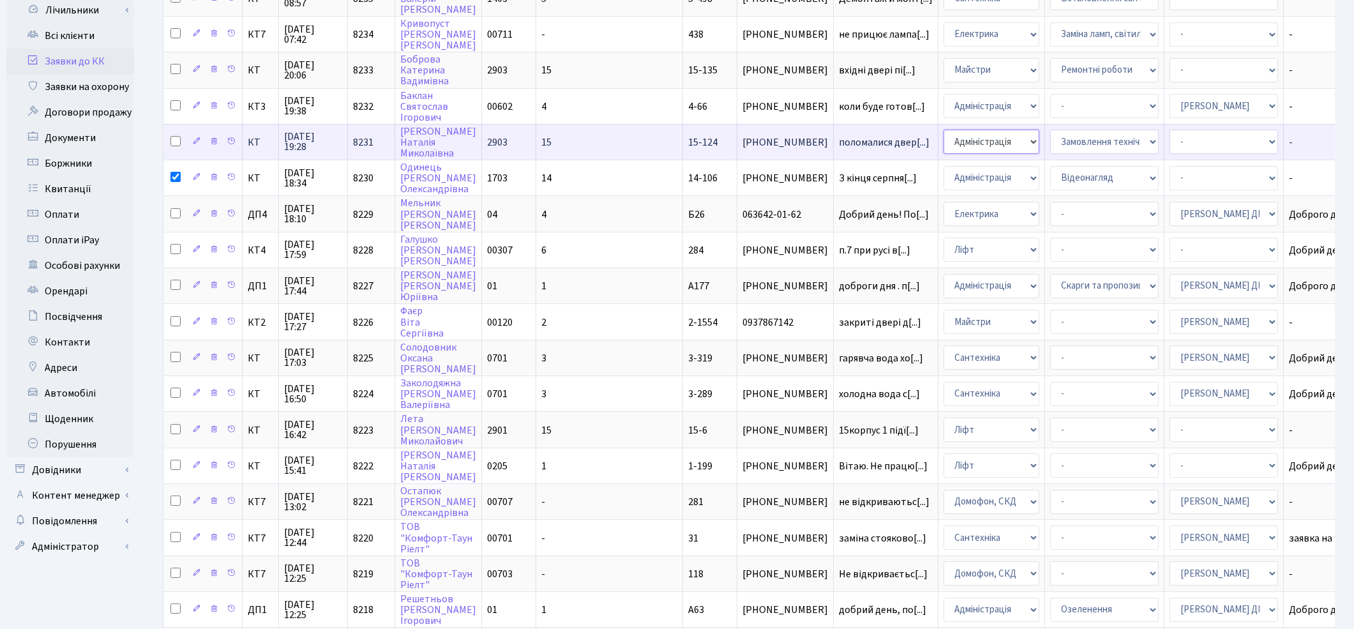
click at [944, 139] on select "- Адміністрація Домофон, СКД Ліфт Майстри Сантехніка Економічний відділ Електри…" at bounding box center [992, 142] width 96 height 24
select select "4"
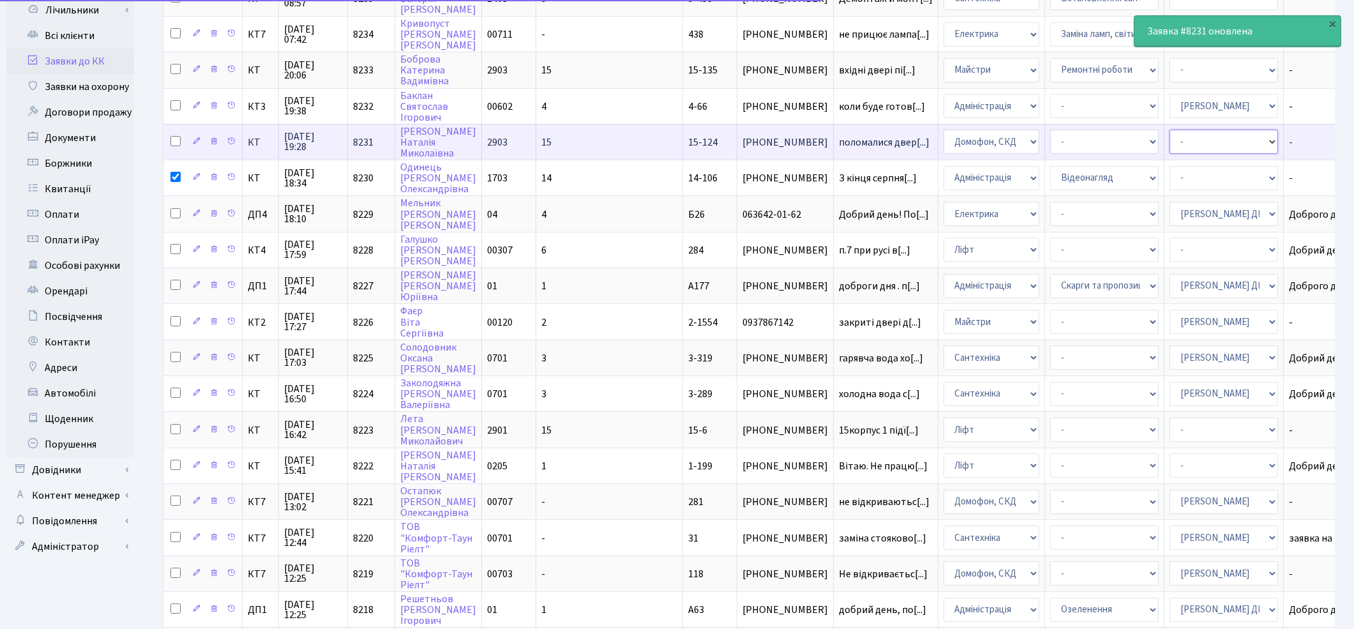
click at [1170, 131] on select "- Адміністратор ЖК КТ Вижул В. В. Гордієнко Н.В. Дядюшкін Д.Ю. Кипчук Т. А. Кла…" at bounding box center [1224, 142] width 109 height 24
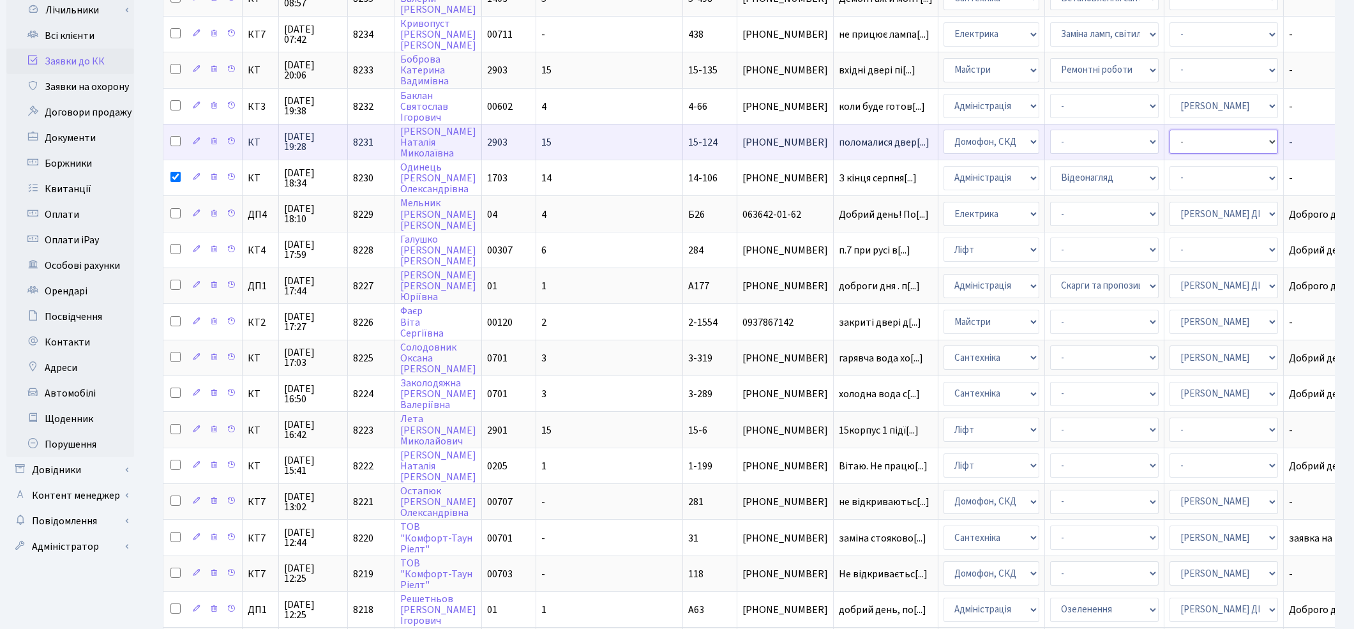
select select "22"
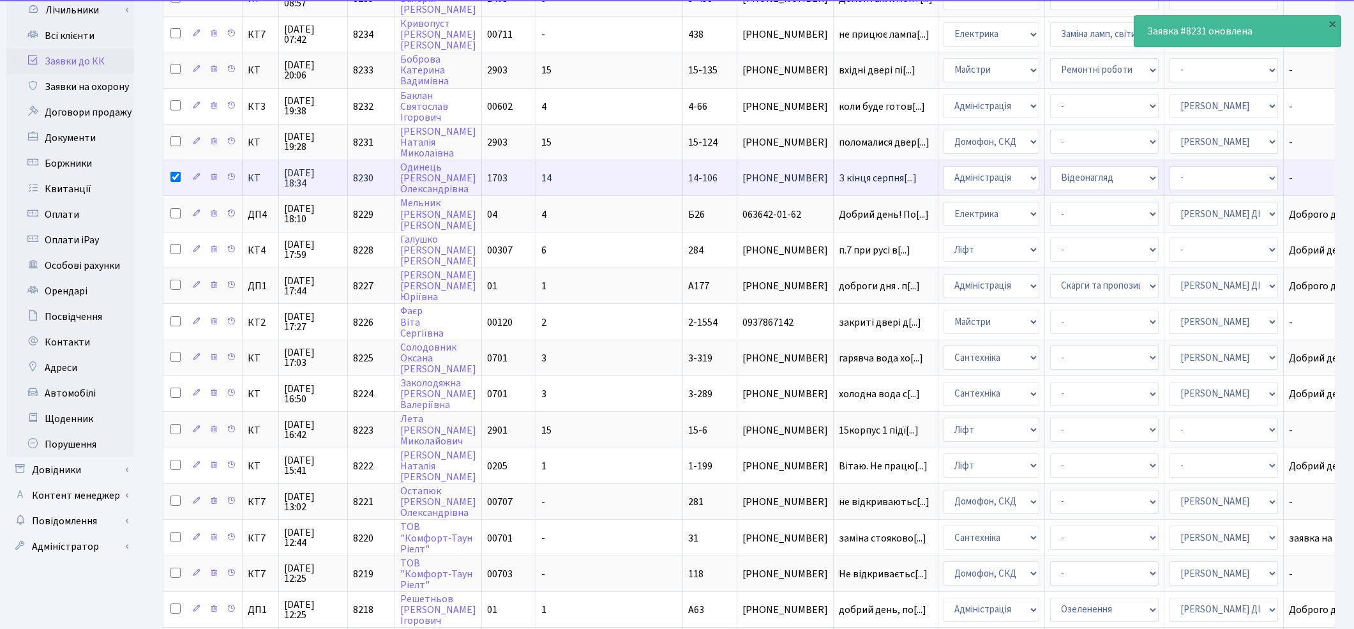
click at [174, 172] on input "checkbox" at bounding box center [175, 177] width 10 height 10
checkbox input "false"
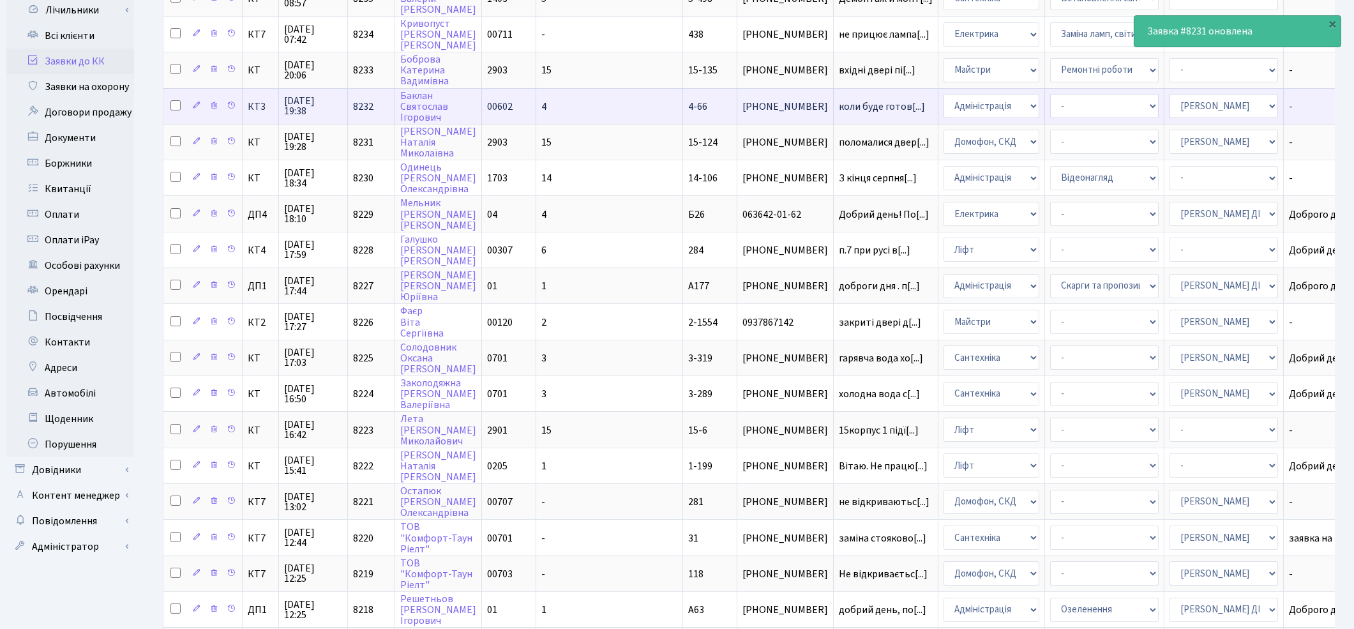
scroll to position [142, 0]
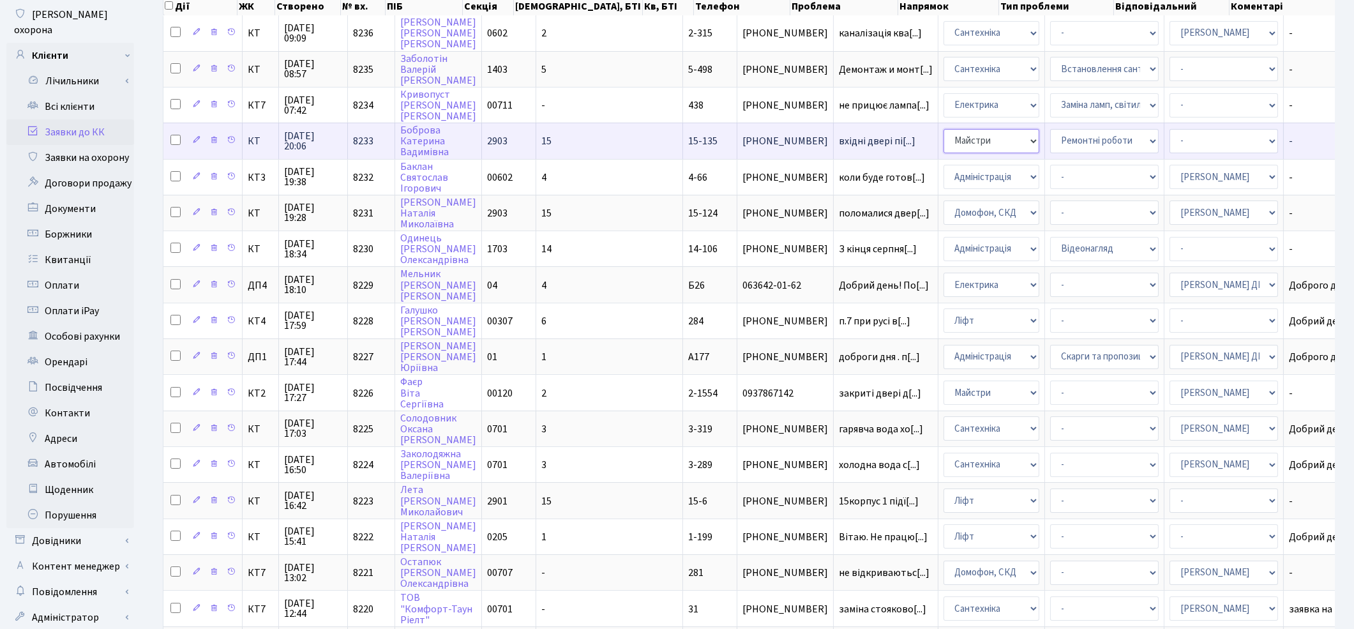
click at [944, 134] on select "- Адміністрація Домофон, СКД Ліфт Майстри Сантехніка Економічний відділ Електри…" at bounding box center [992, 141] width 96 height 24
select select "4"
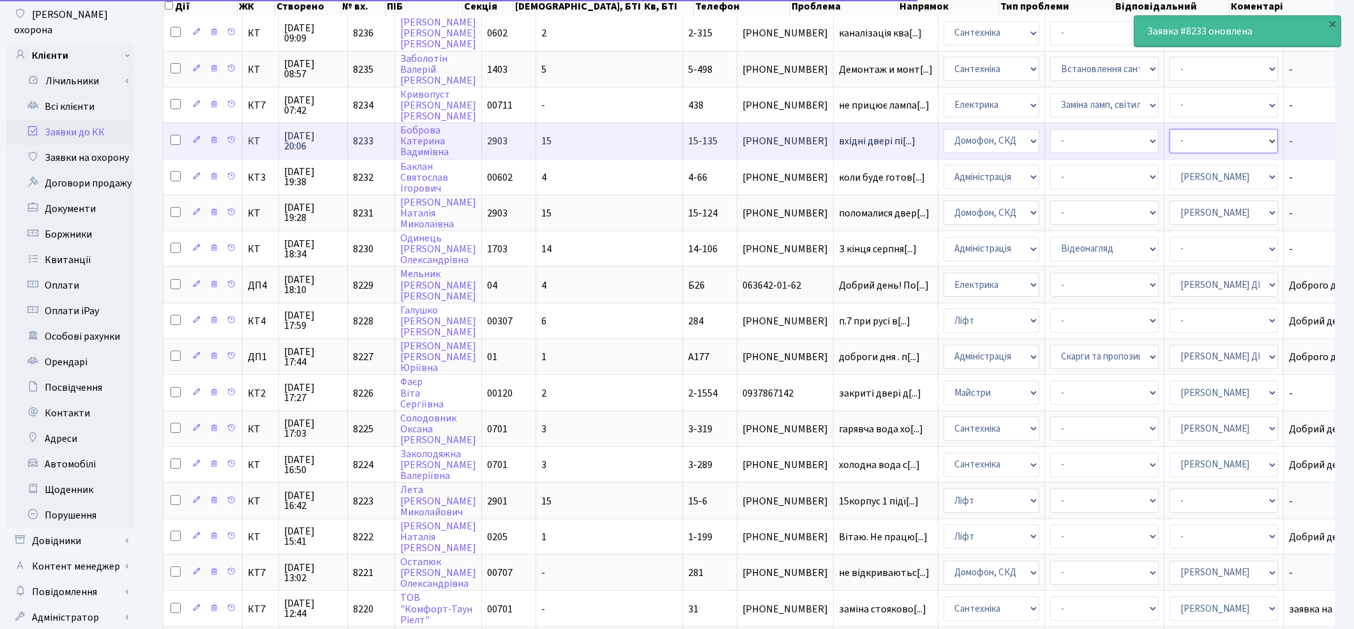
click at [1170, 135] on select "- Адміністратор ЖК КТ Вижул В. В. Гордієнко Н.В. Дядюшкін Д.Ю. Кипчук Т. А. Кла…" at bounding box center [1224, 141] width 109 height 24
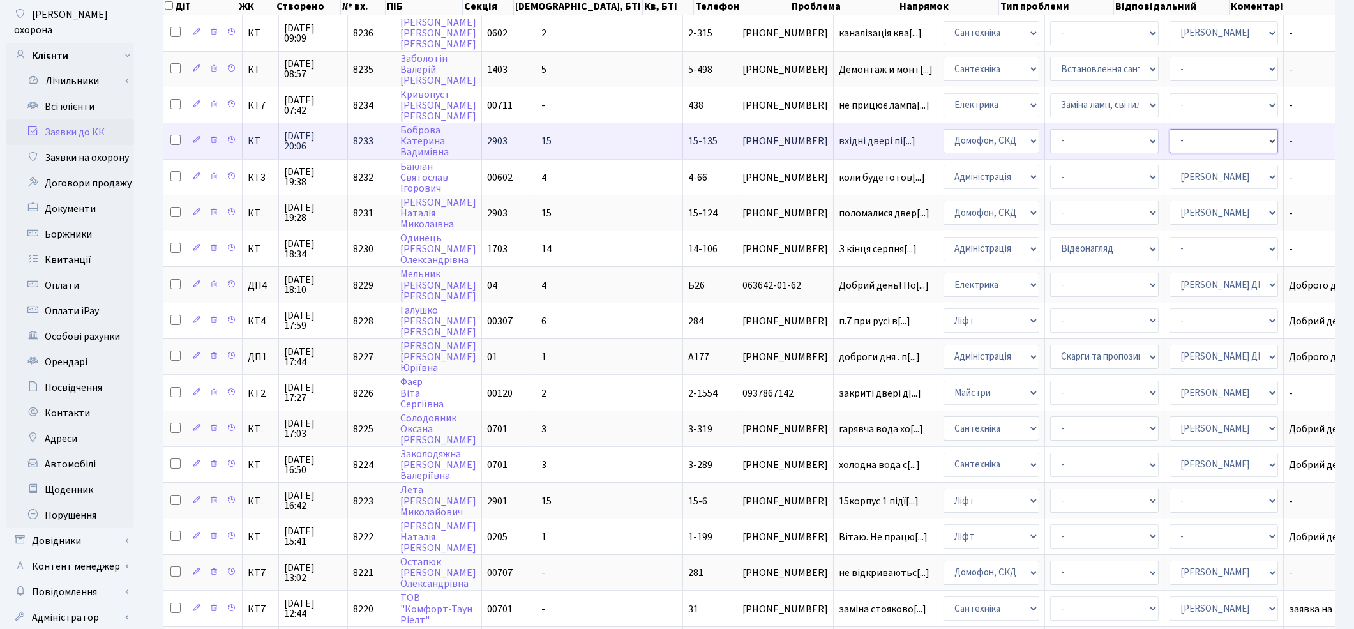
select select "22"
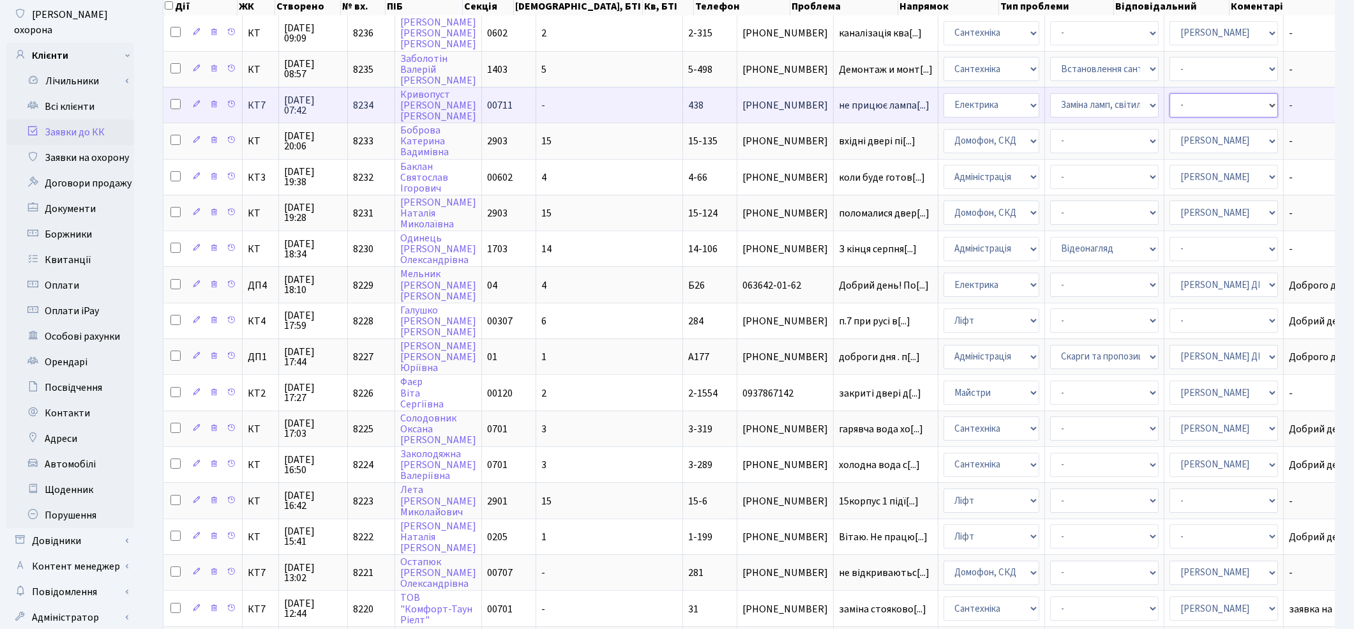
click at [1170, 105] on select "- Адміністратор ЖК КТ Вижул В. В. Гордієнко Н.В. Дядюшкін Д.Ю. Кипчук Т. А. Кла…" at bounding box center [1224, 105] width 109 height 24
select select "22"
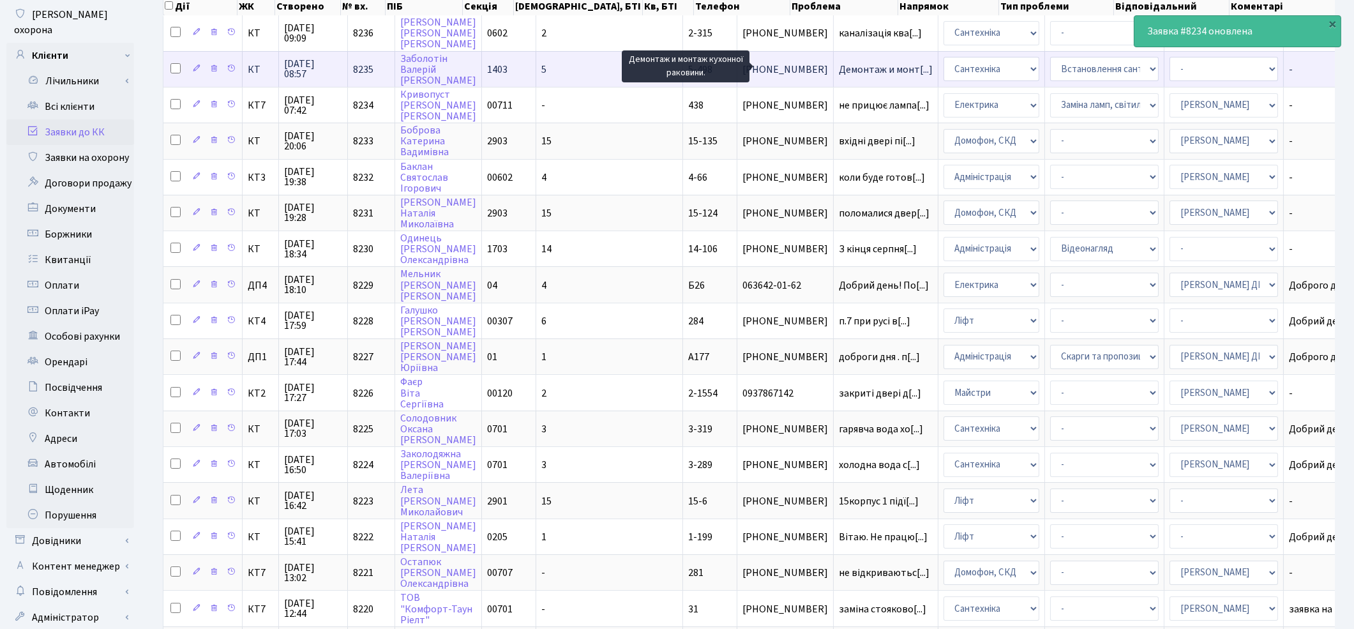
click at [839, 72] on span "Демонтаж и монт[...]" at bounding box center [886, 70] width 94 height 14
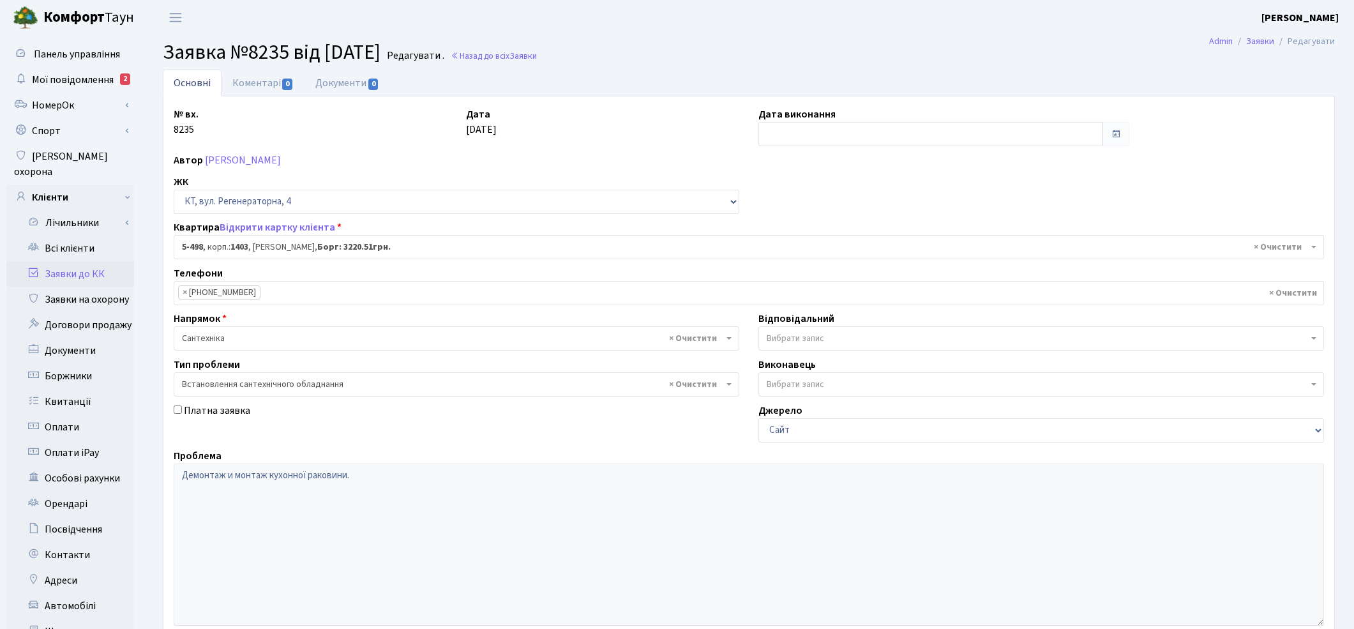
select select "2026"
select select "39"
click at [239, 88] on link "Коментарі 0" at bounding box center [263, 83] width 83 height 26
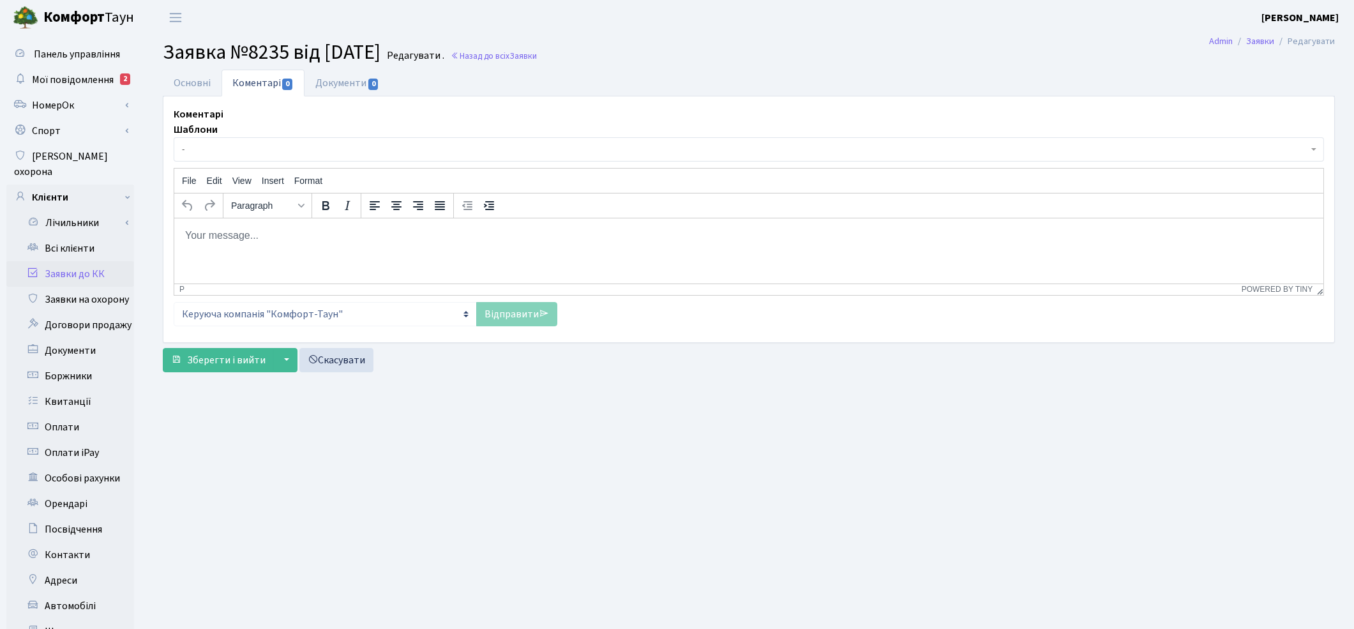
click at [237, 151] on span "-" at bounding box center [745, 149] width 1126 height 13
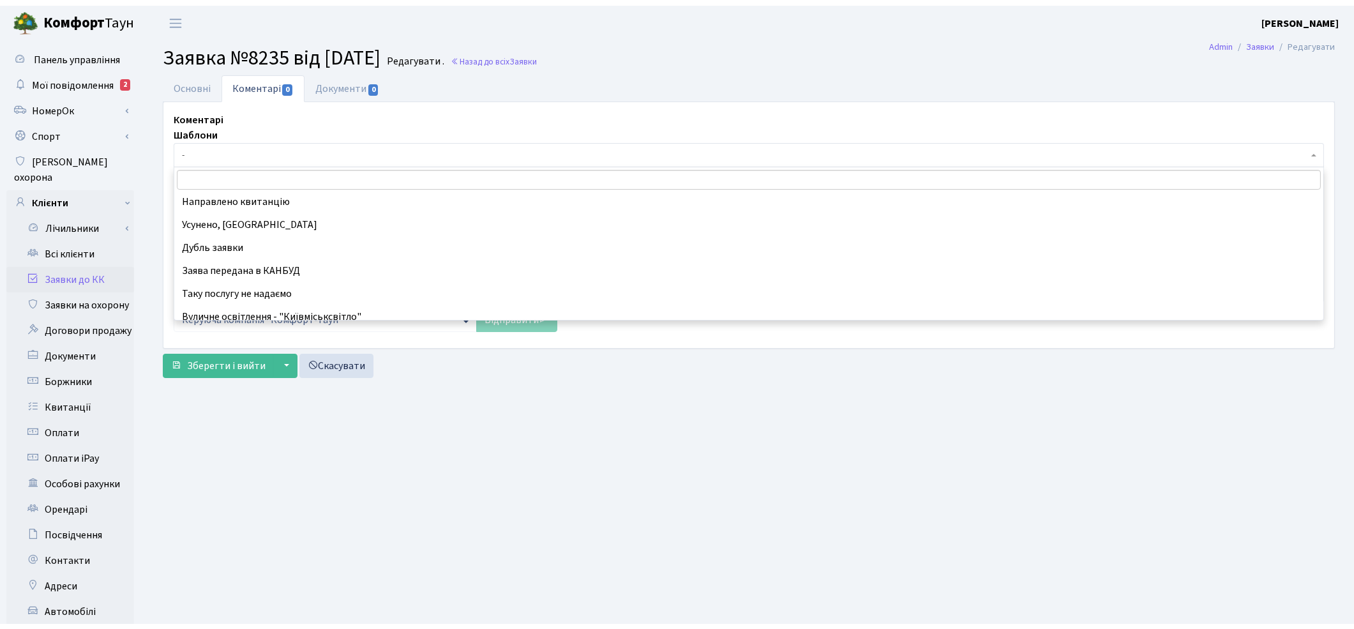
scroll to position [142, 0]
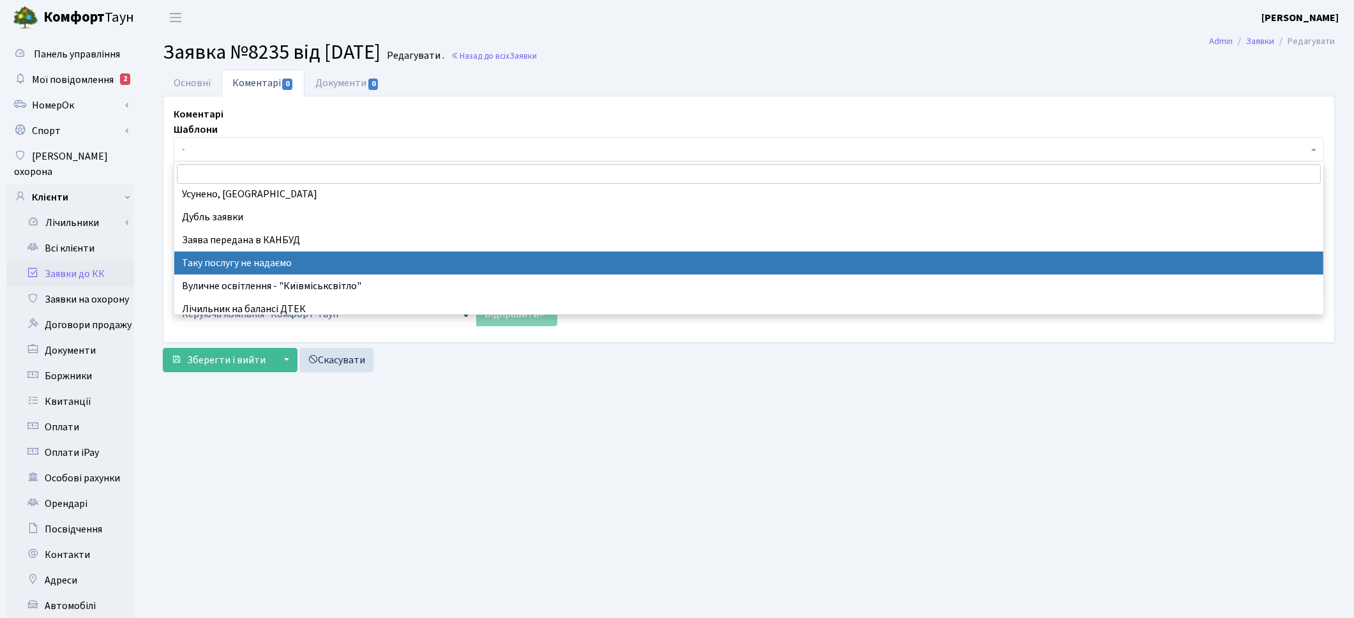
select select "21"
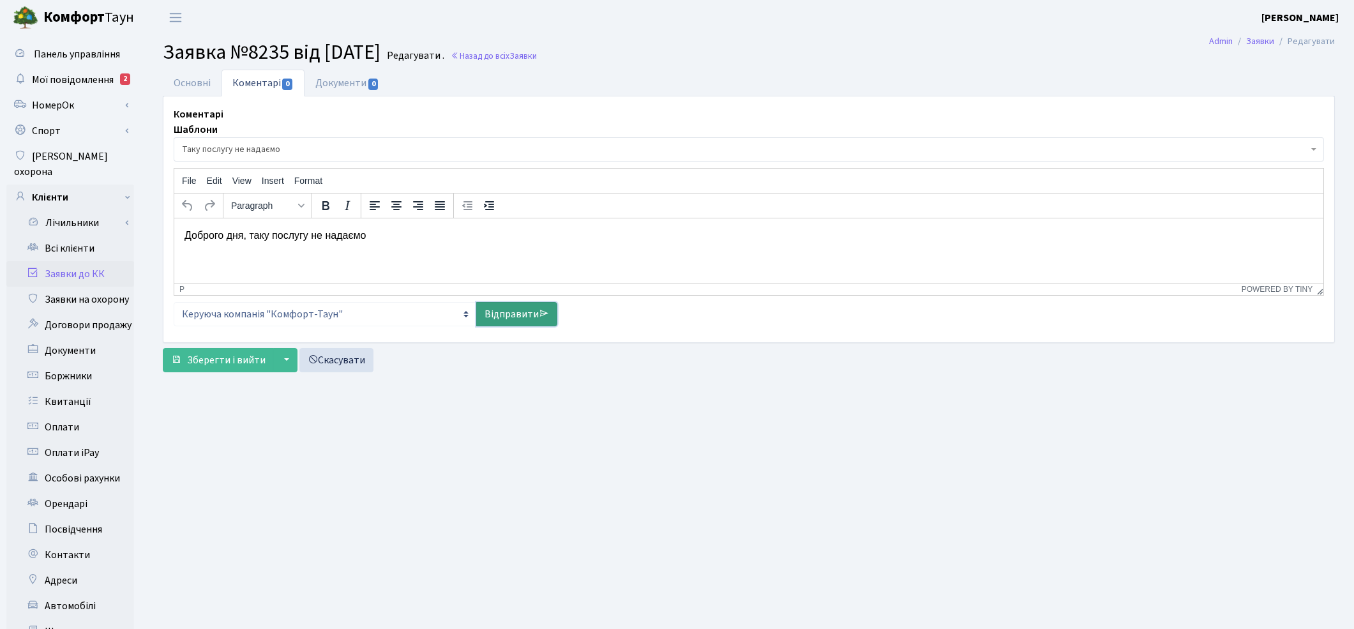
click at [513, 310] on link "Відправити" at bounding box center [516, 314] width 81 height 24
select select
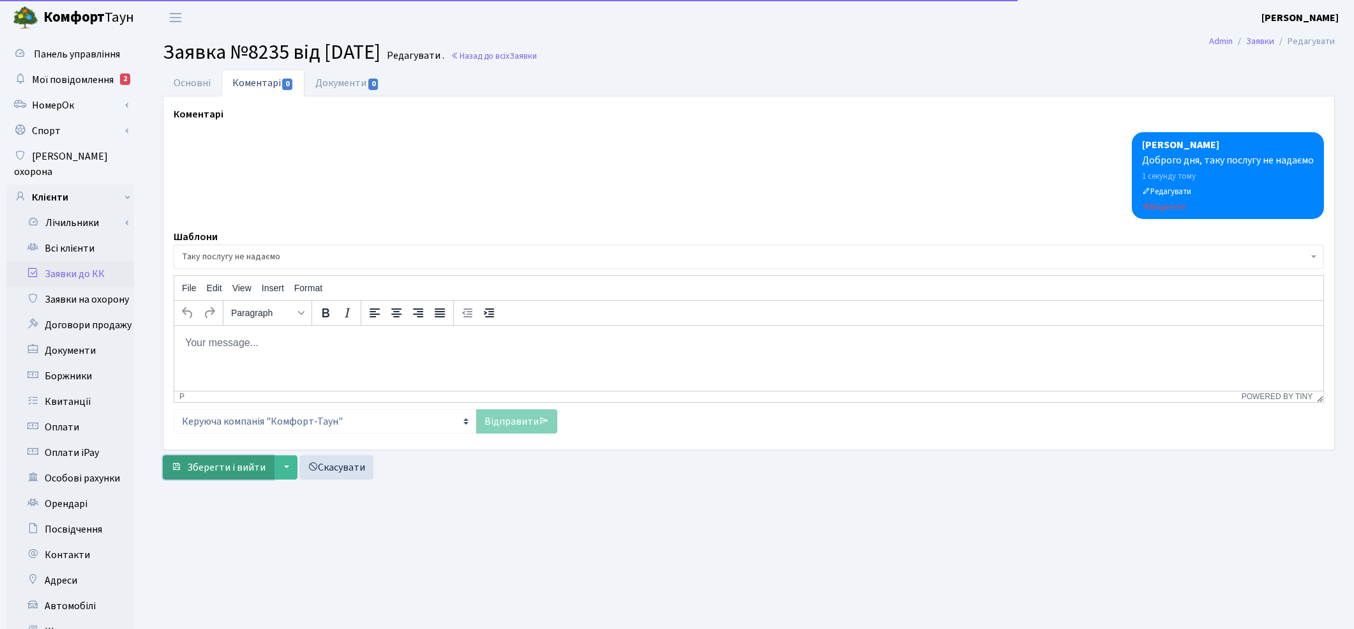
click at [246, 470] on span "Зберегти і вийти" at bounding box center [226, 467] width 79 height 14
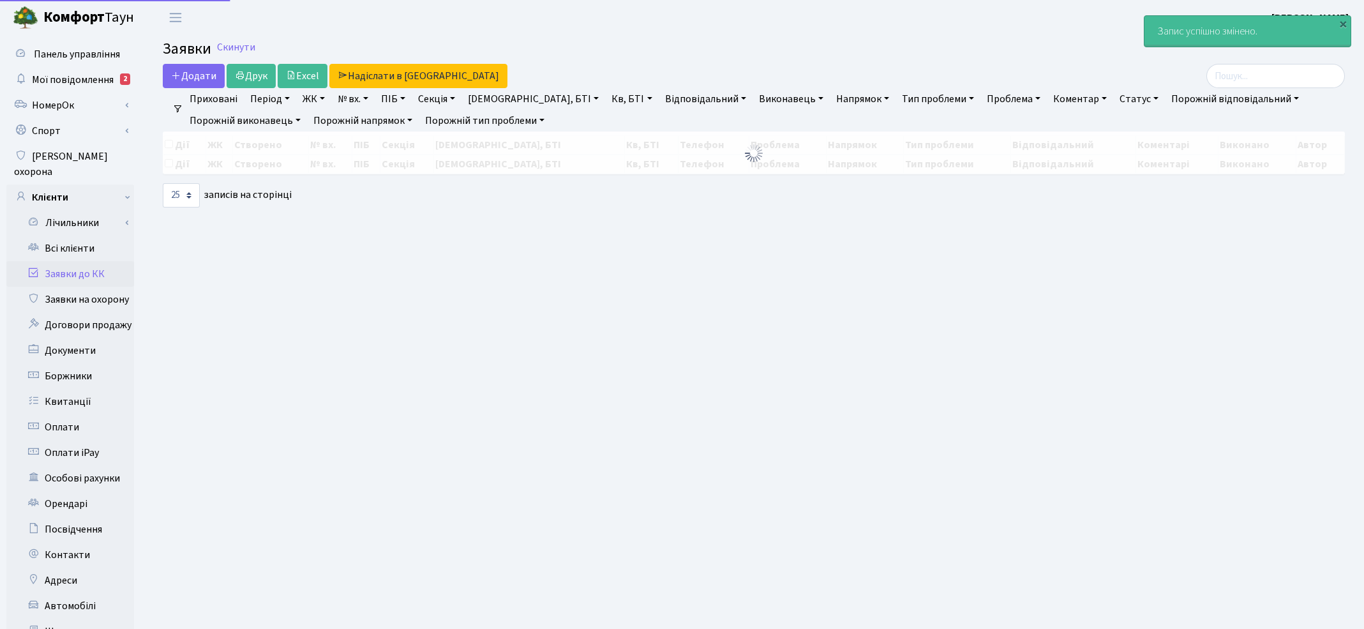
select select "25"
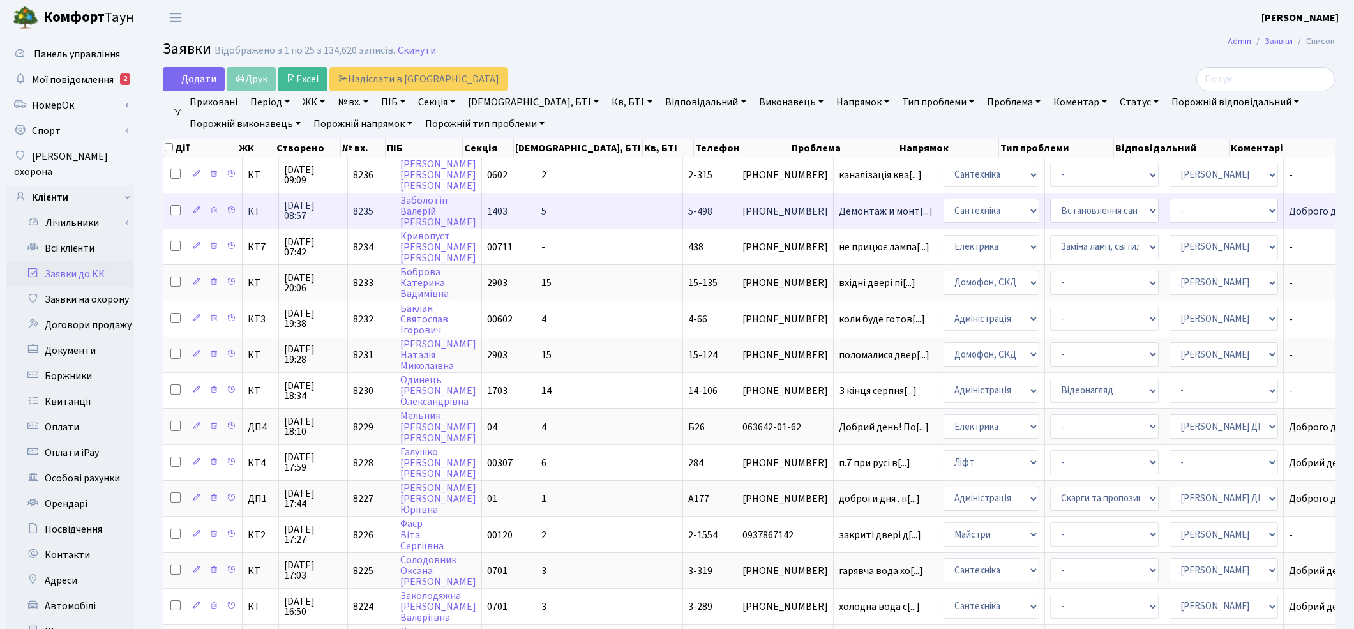
click at [834, 202] on td "Демонтаж и монт[...]" at bounding box center [886, 211] width 105 height 36
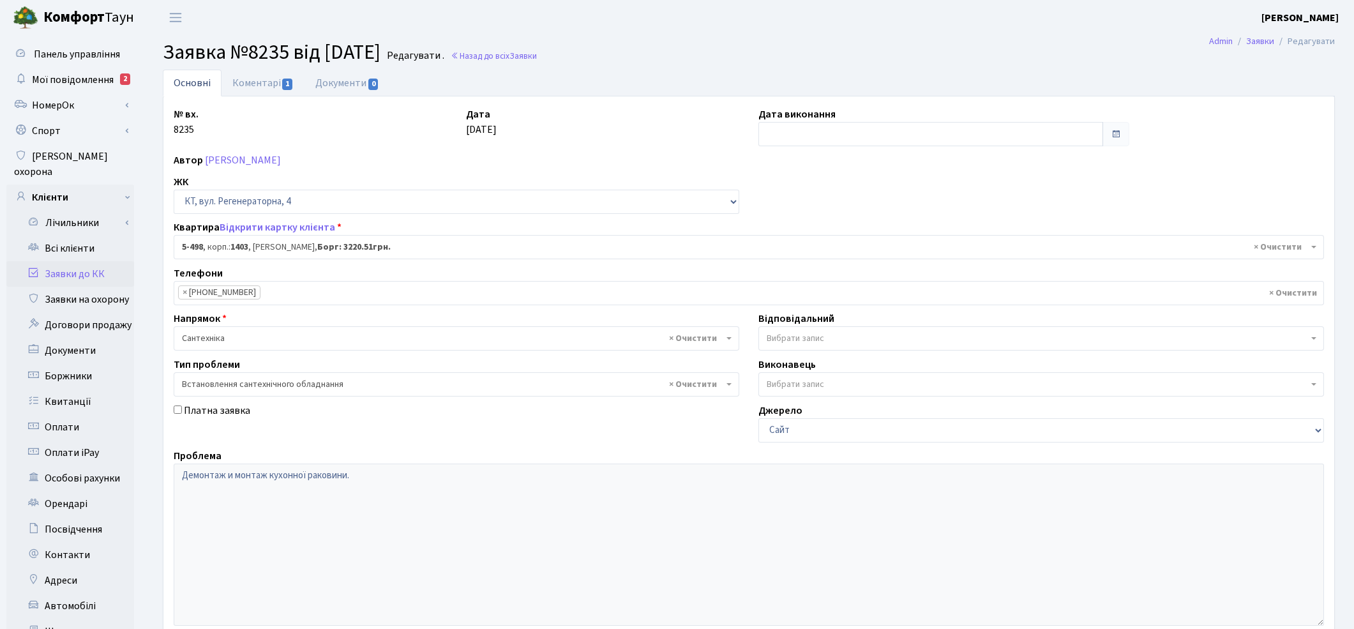
select select "2026"
select select "39"
click at [799, 136] on input "text" at bounding box center [930, 134] width 345 height 24
click at [765, 282] on td "22" at bounding box center [771, 275] width 19 height 19
type input "[DATE]"
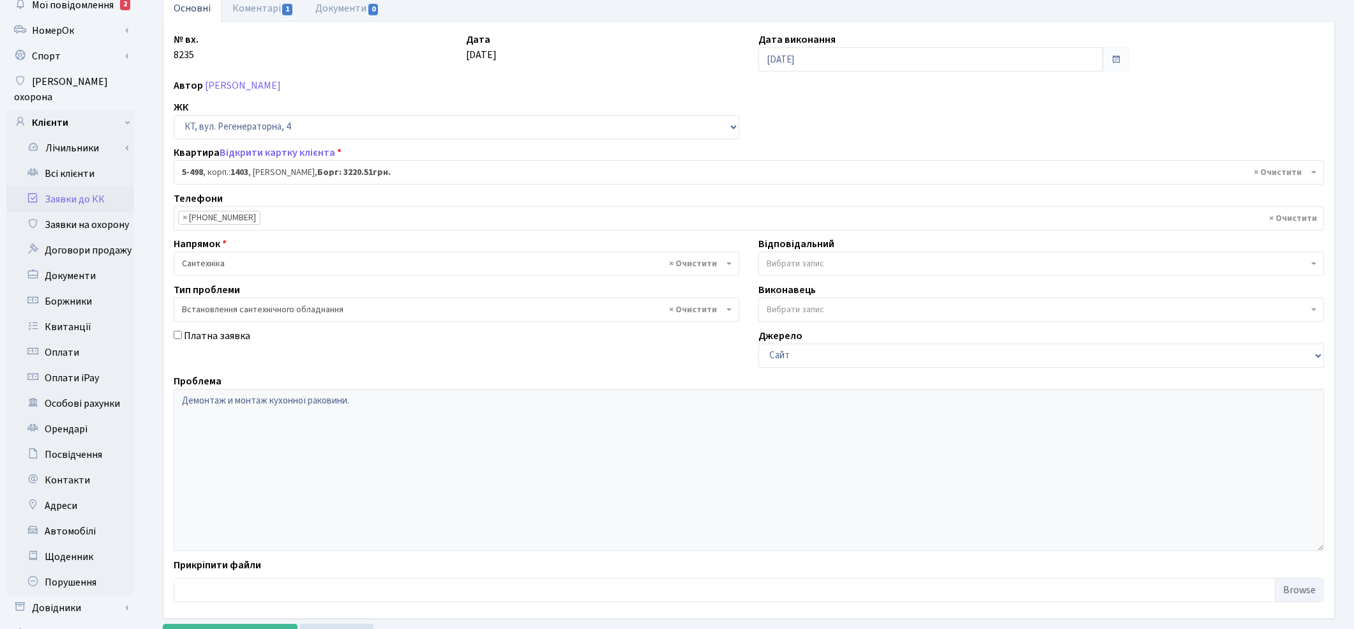
scroll to position [165, 0]
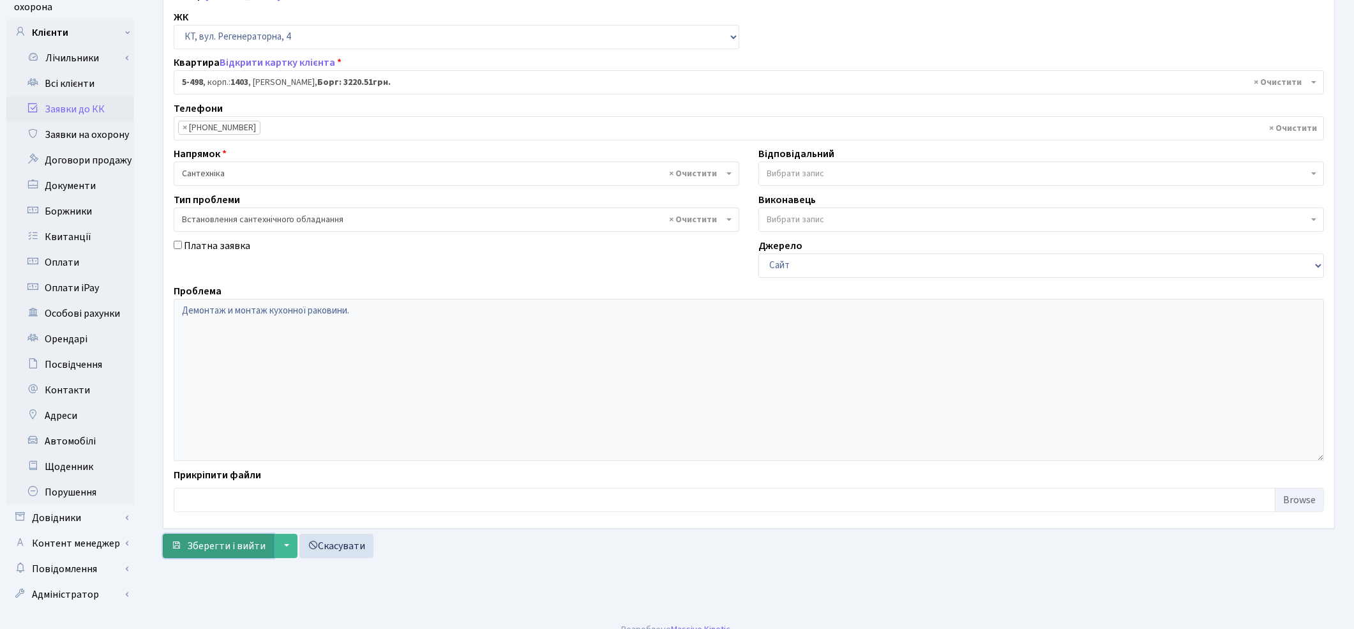
click at [213, 551] on span "Зберегти і вийти" at bounding box center [226, 546] width 79 height 14
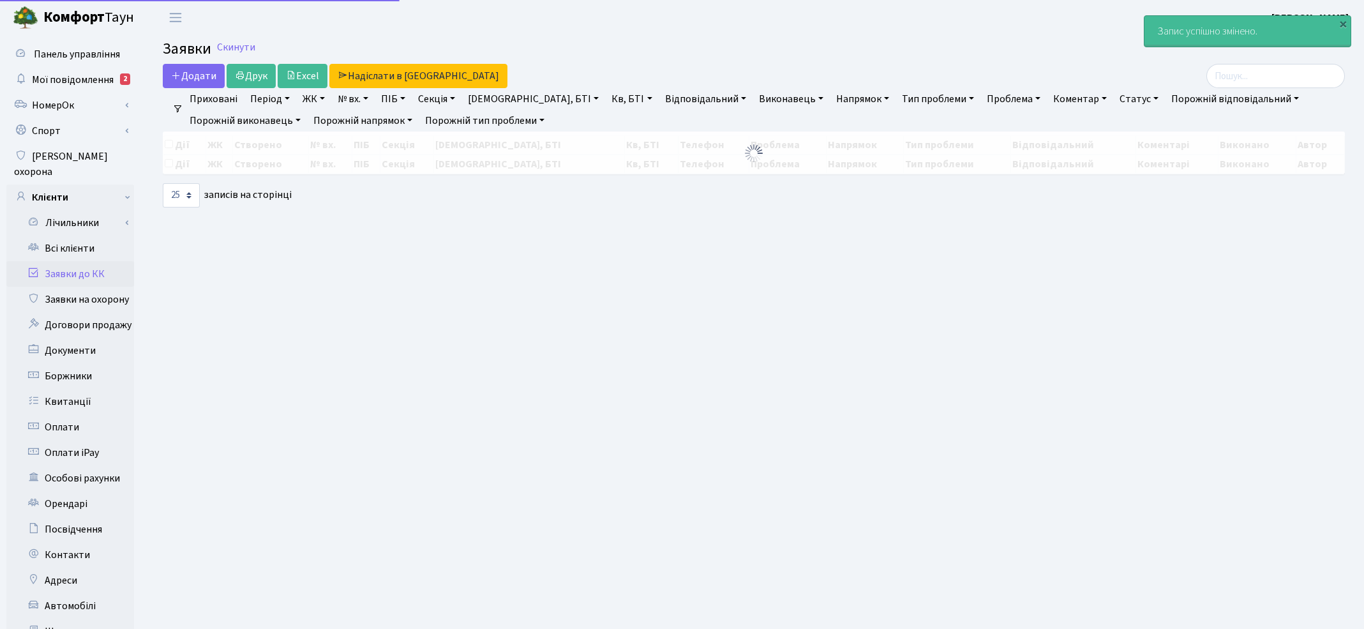
select select "25"
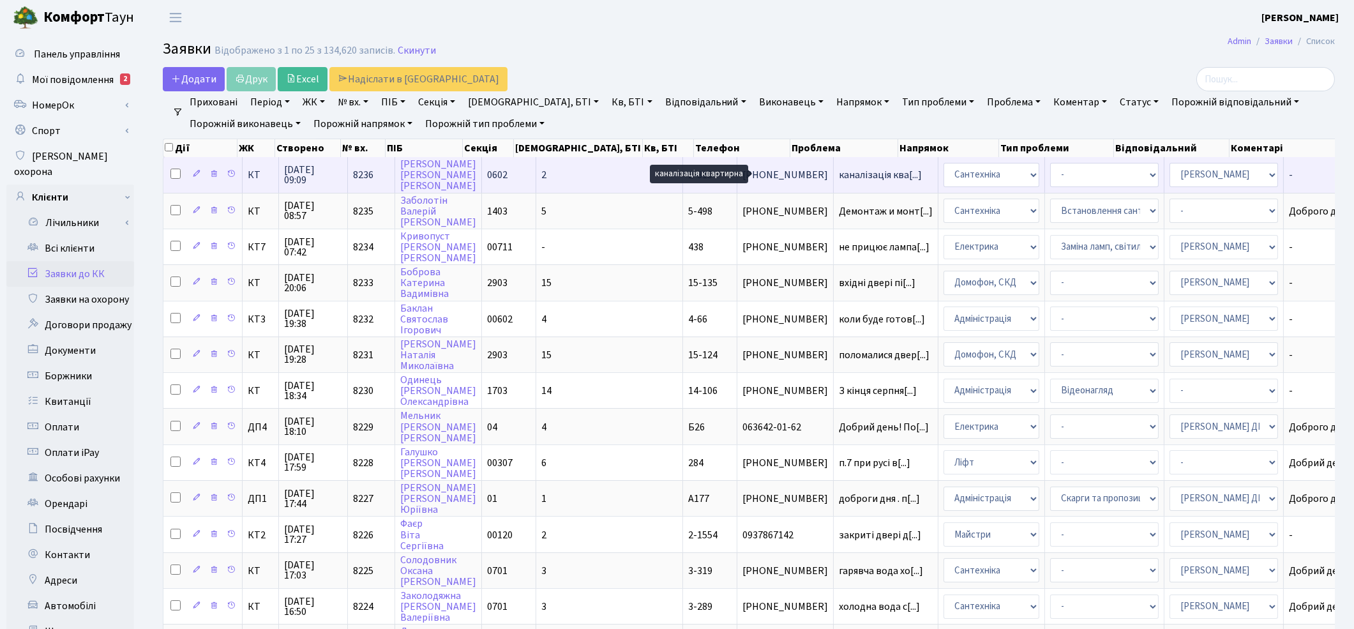
click at [839, 171] on span "каналізація ква[...]" at bounding box center [880, 175] width 83 height 14
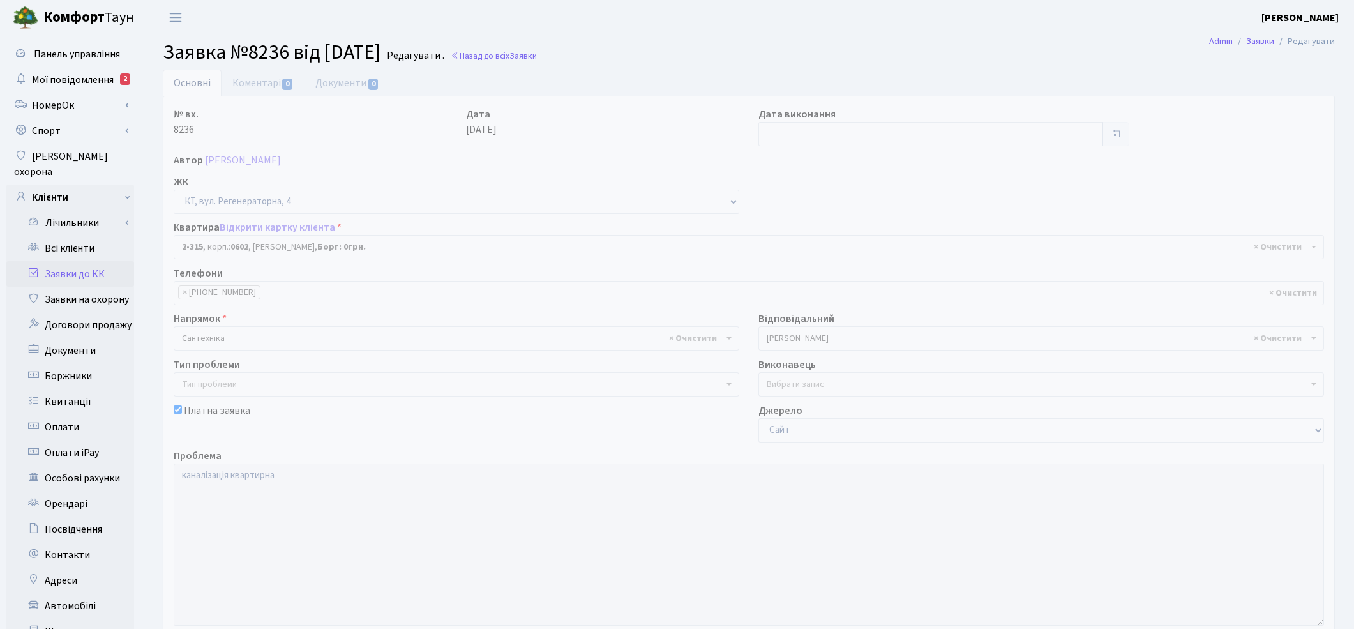
select select "1329"
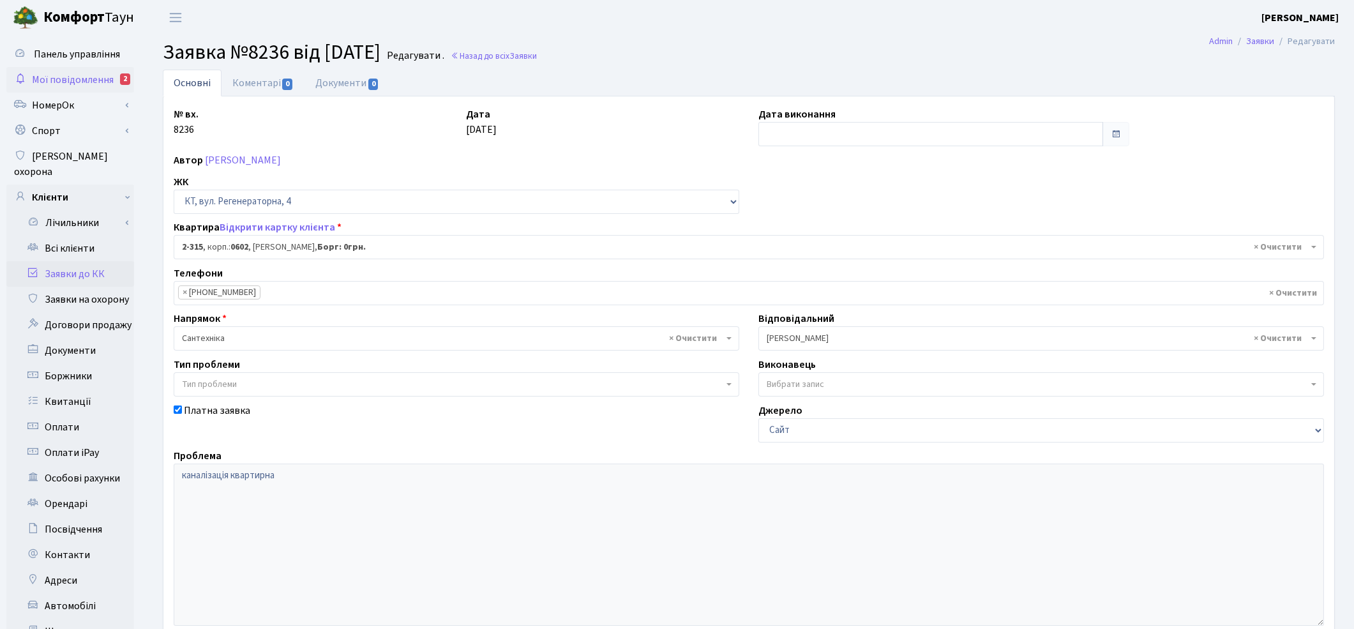
click at [80, 84] on span "Мої повідомлення" at bounding box center [73, 80] width 82 height 14
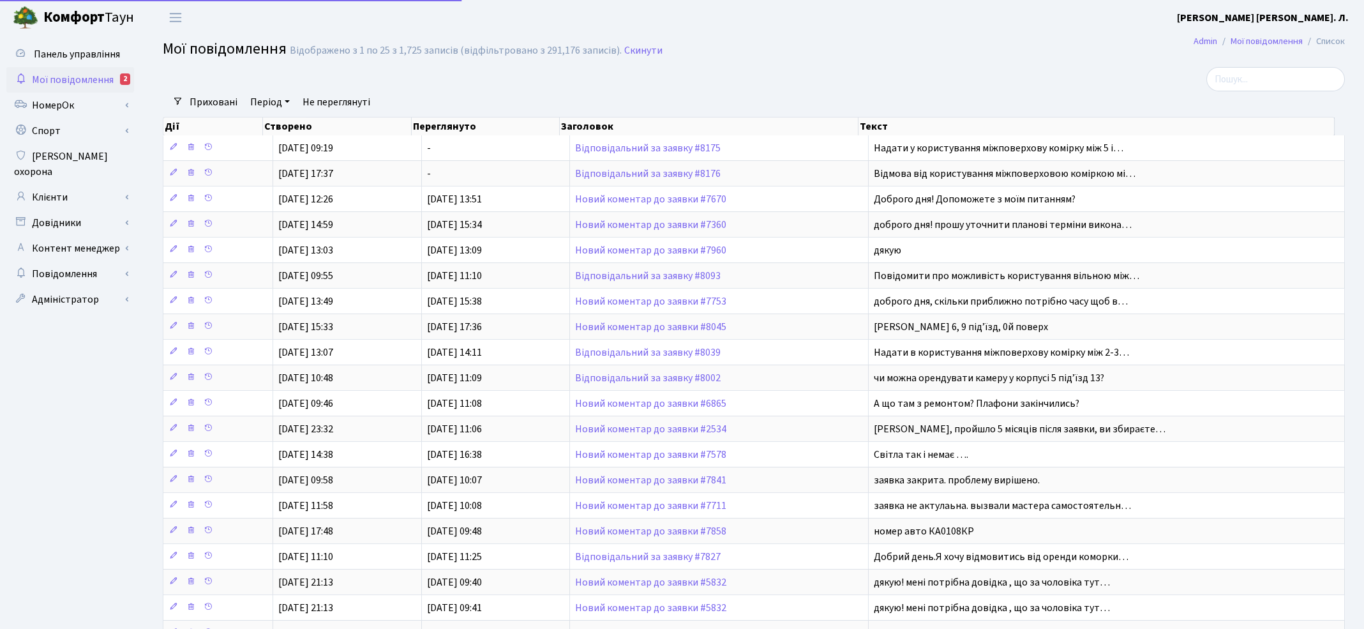
select select "25"
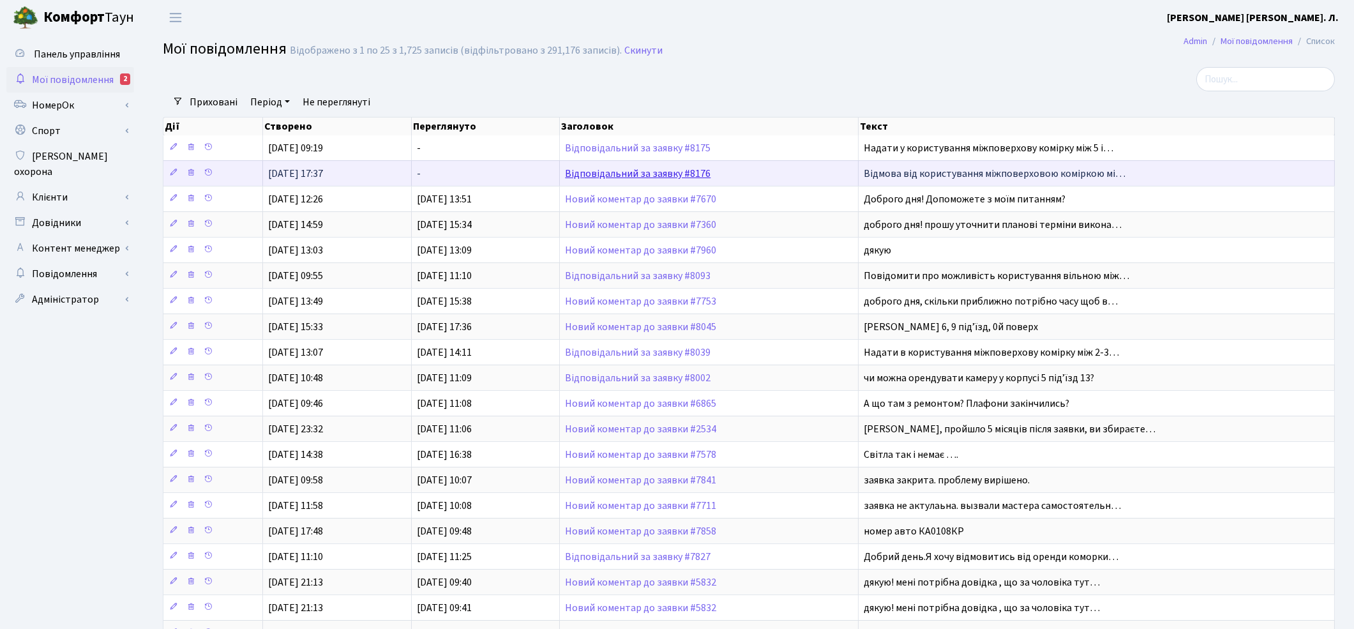
click at [656, 177] on link "Відповідальний за заявку #8176" at bounding box center [638, 174] width 146 height 14
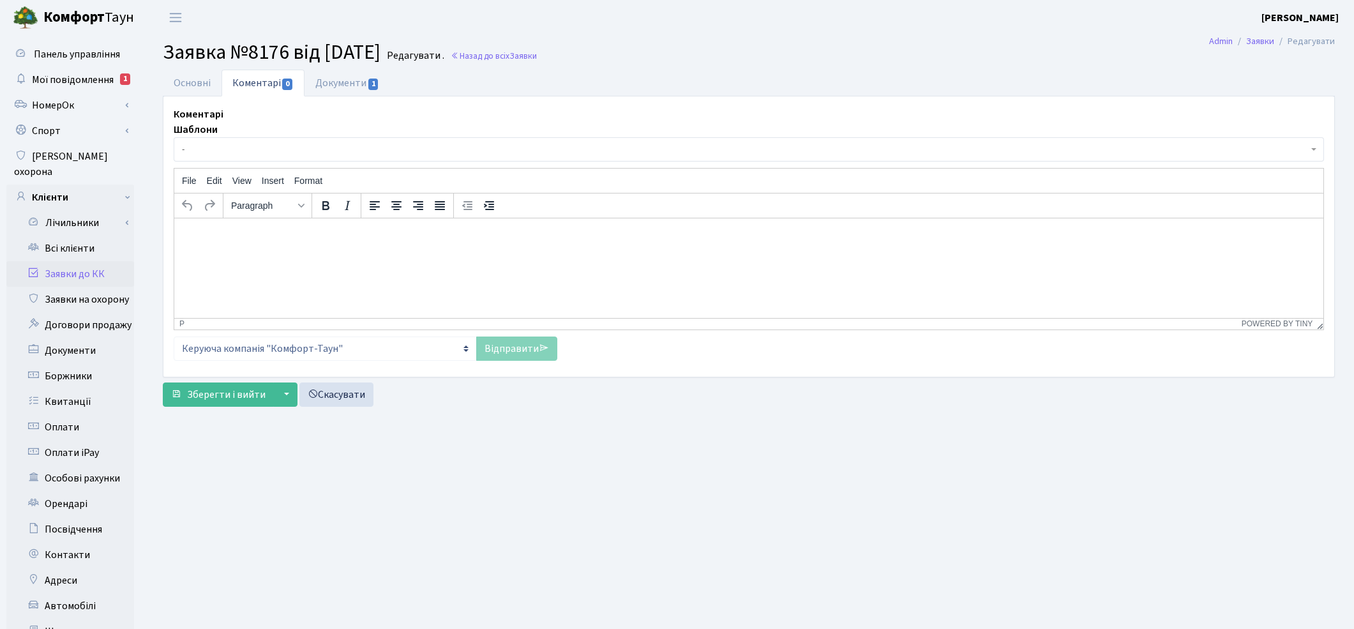
select select "623"
select select "34"
click at [201, 84] on link "Основні" at bounding box center [192, 83] width 59 height 26
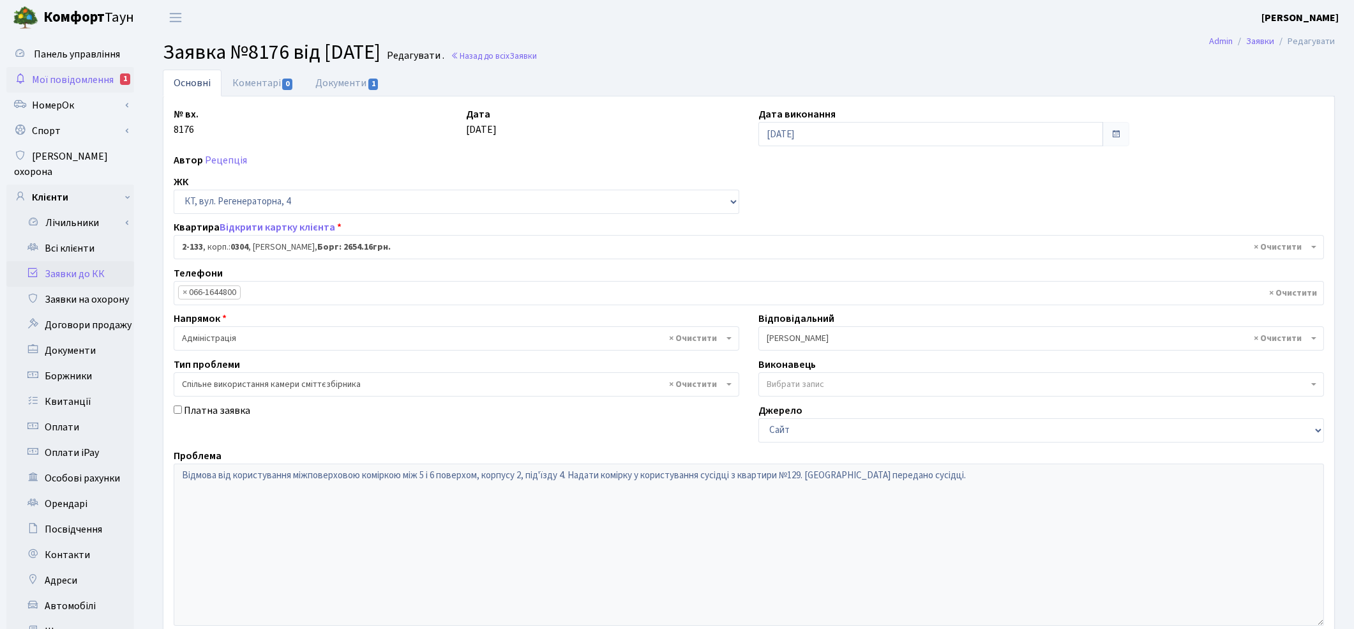
click at [72, 83] on span "Мої повідомлення" at bounding box center [73, 80] width 82 height 14
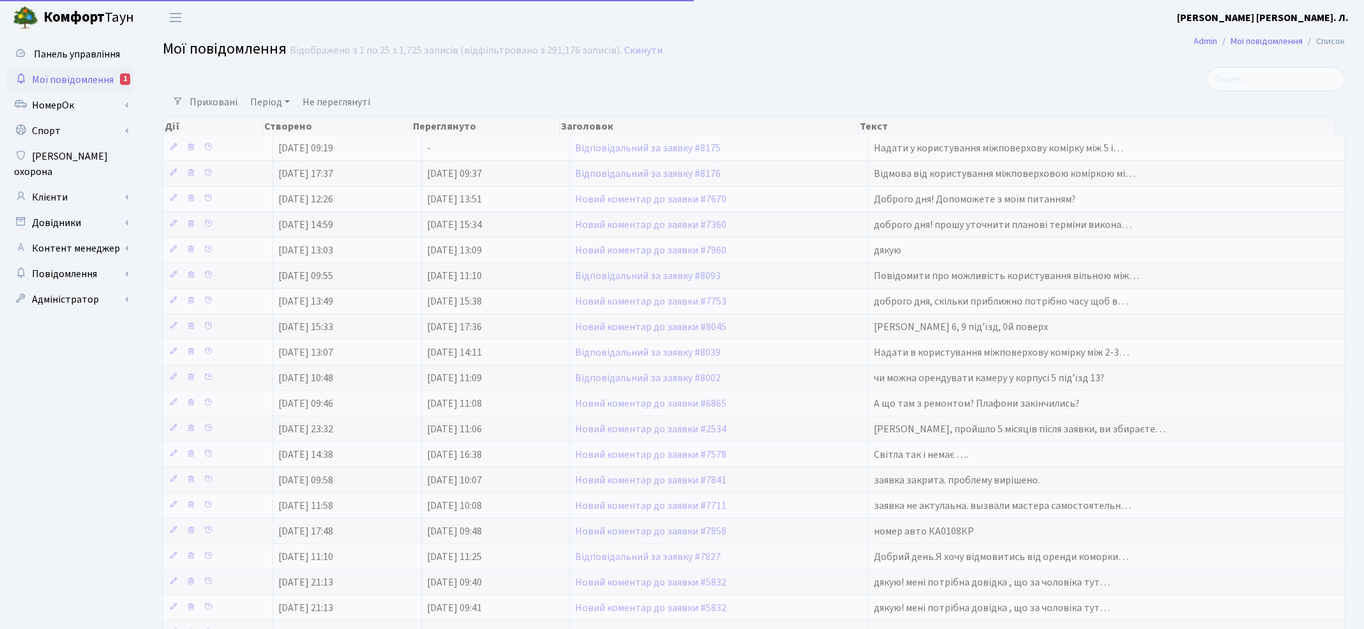
select select "25"
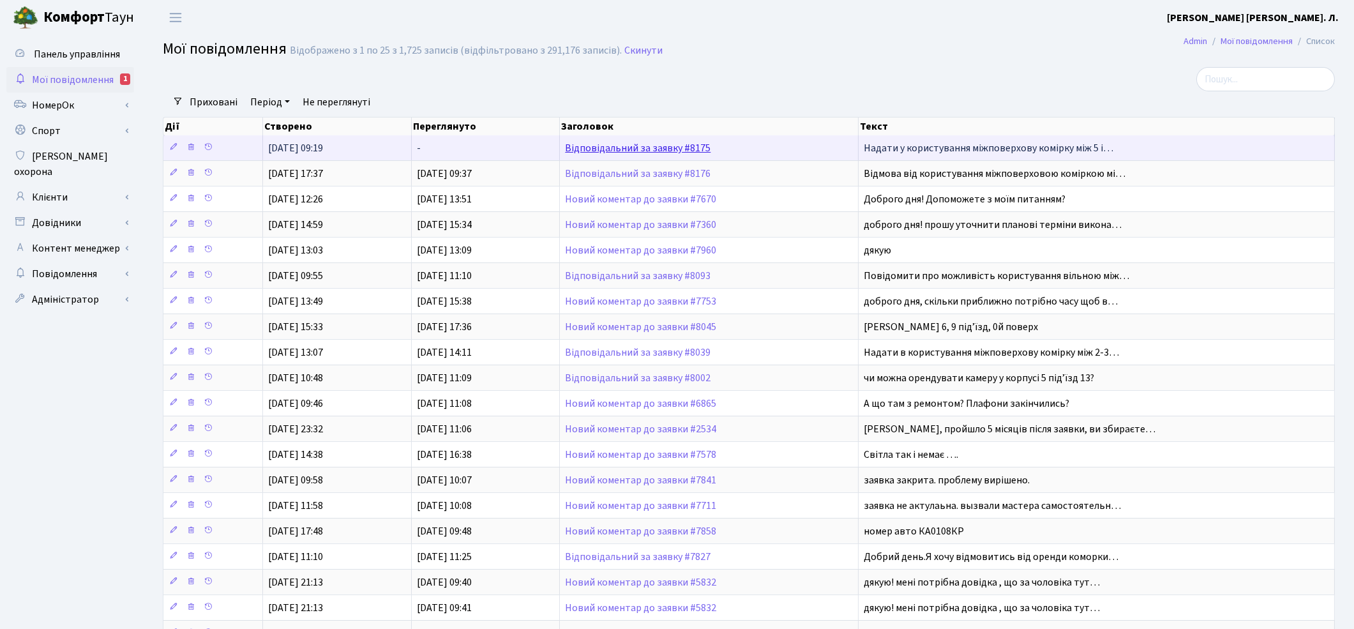
click at [651, 147] on link "Відповідальний за заявку #8175" at bounding box center [638, 148] width 146 height 14
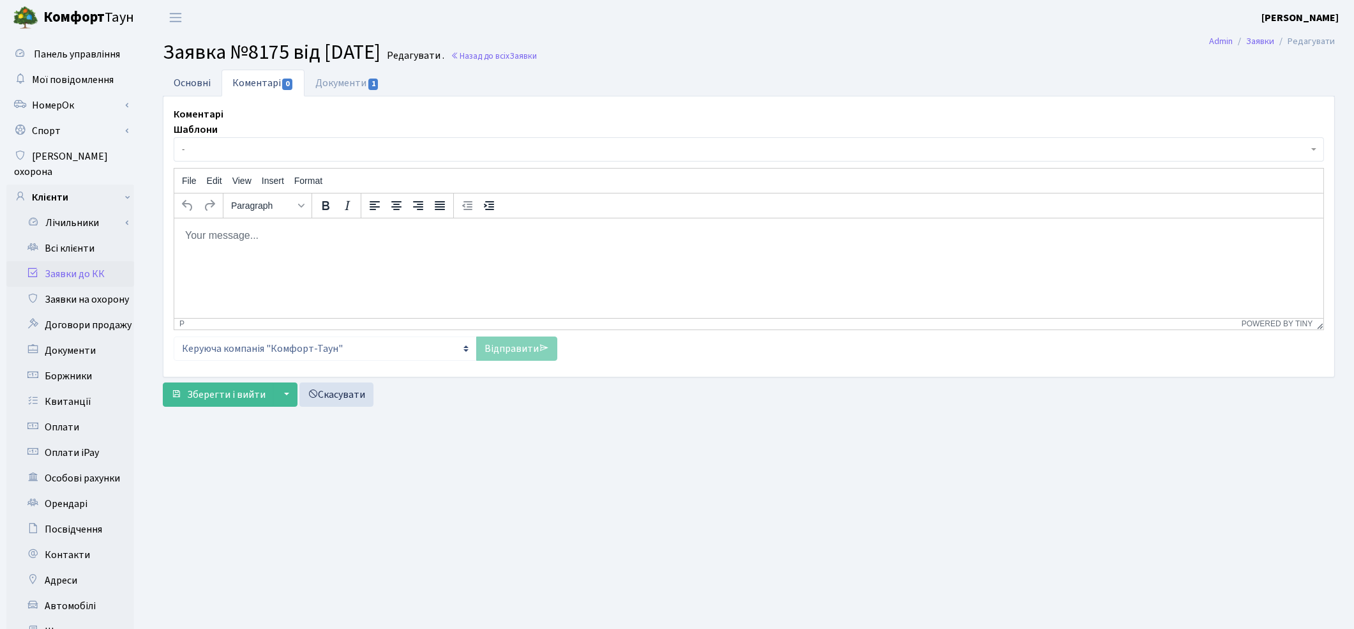
click at [183, 79] on link "Основні" at bounding box center [192, 83] width 59 height 26
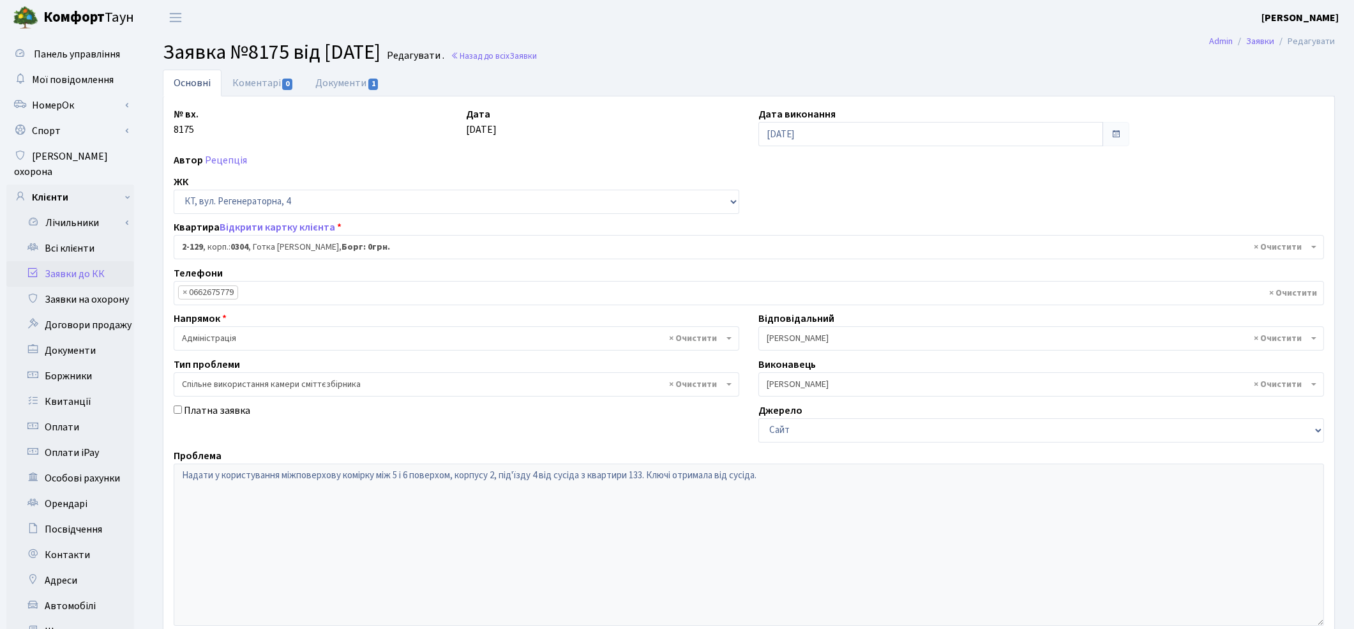
scroll to position [165, 0]
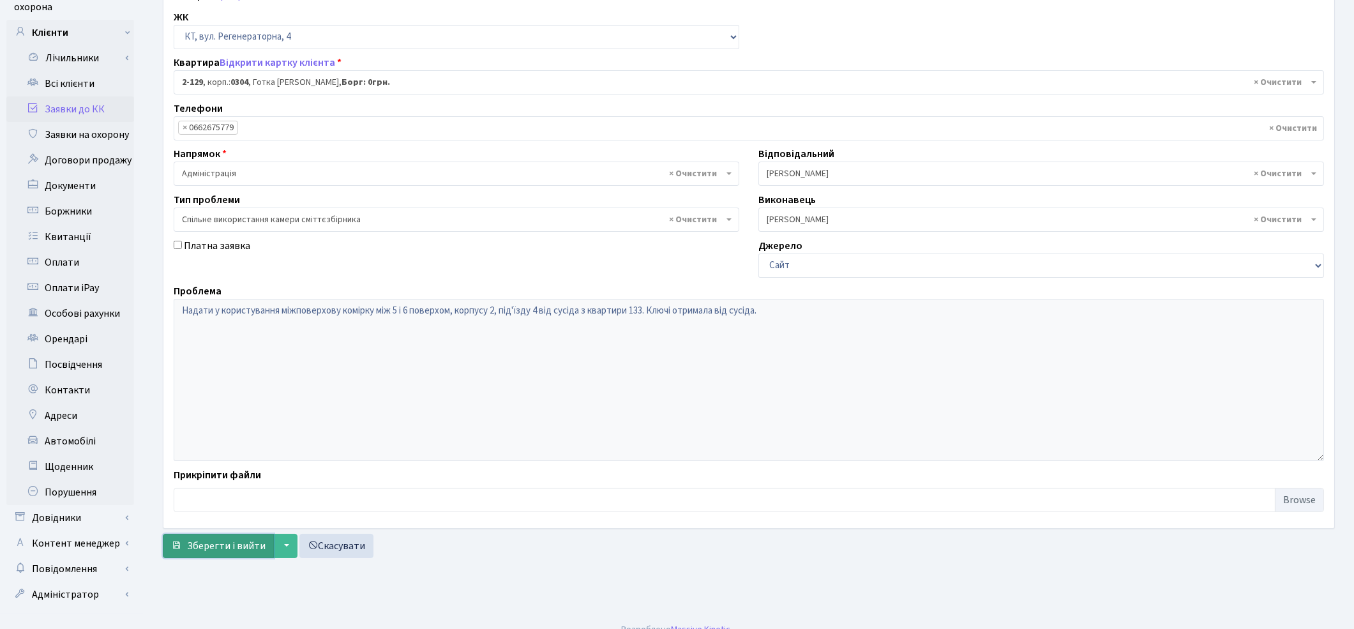
click at [229, 541] on span "Зберегти і вийти" at bounding box center [226, 546] width 79 height 14
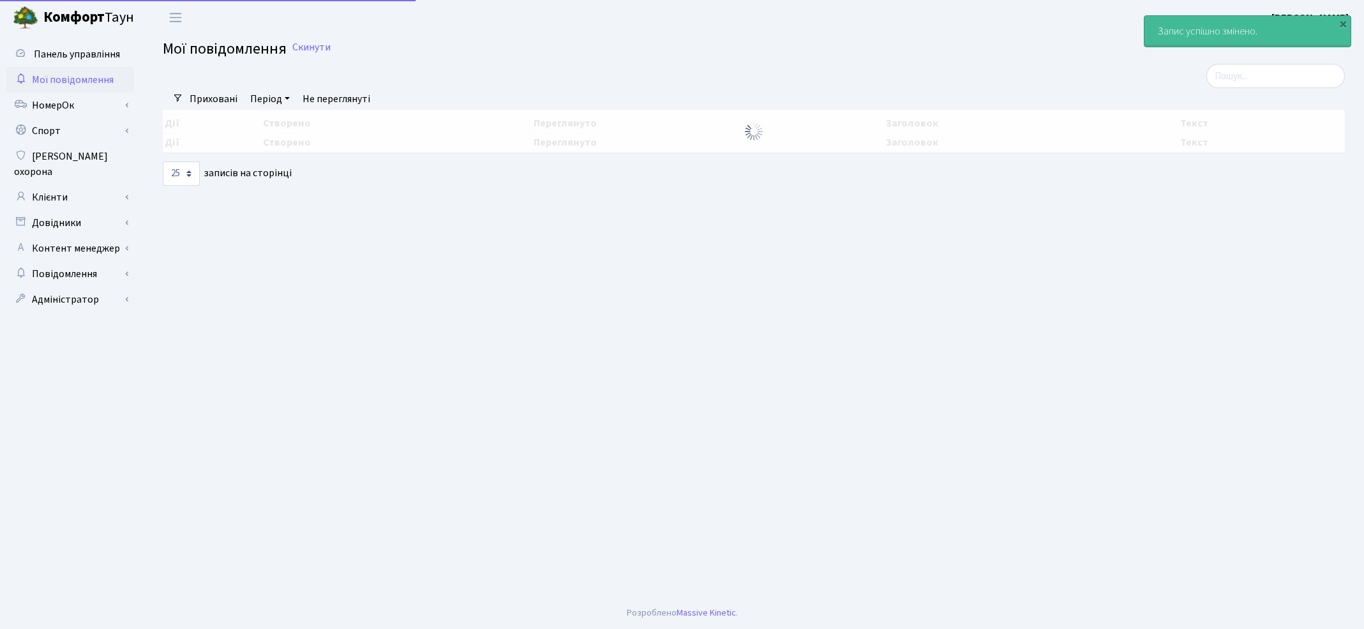
select select "25"
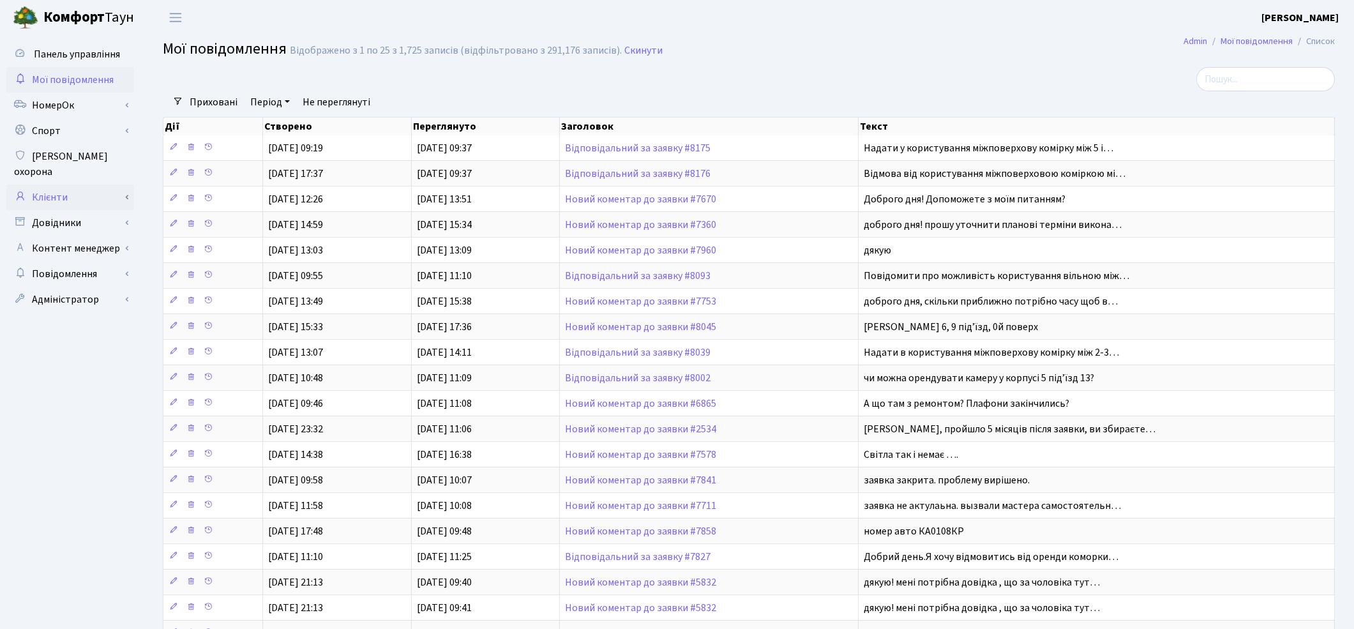
click at [68, 184] on link "Клієнти" at bounding box center [70, 197] width 128 height 26
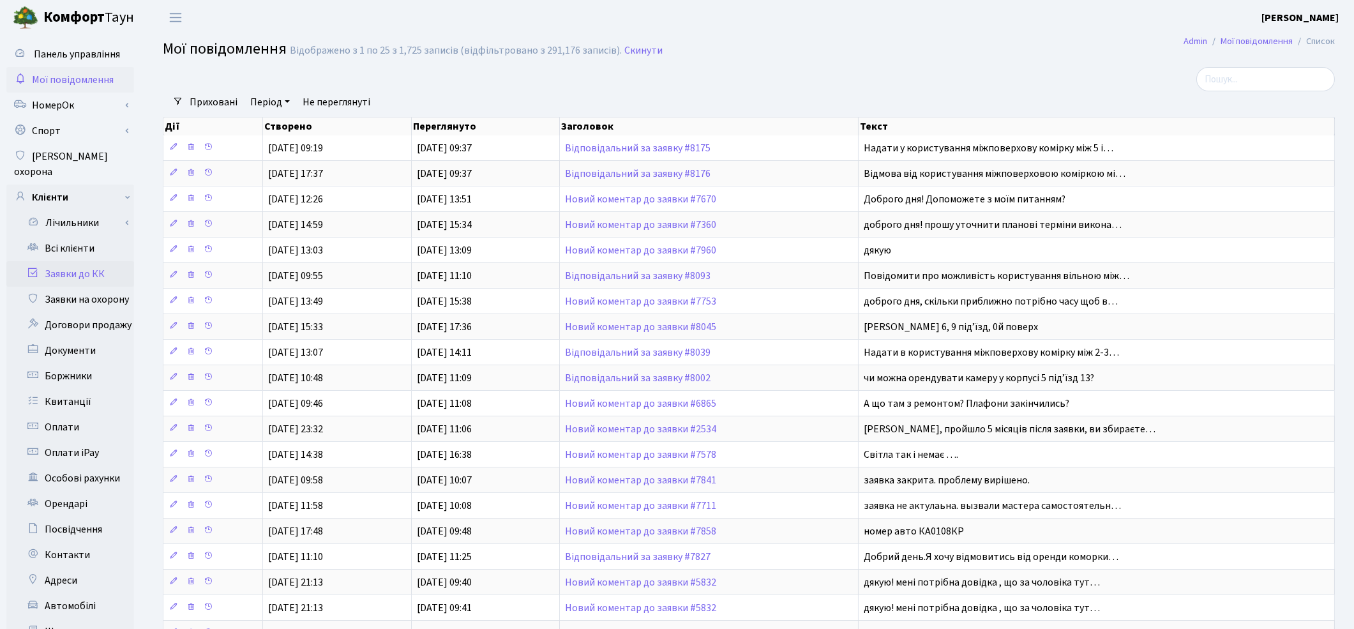
click at [90, 261] on link "Заявки до КК" at bounding box center [70, 274] width 128 height 26
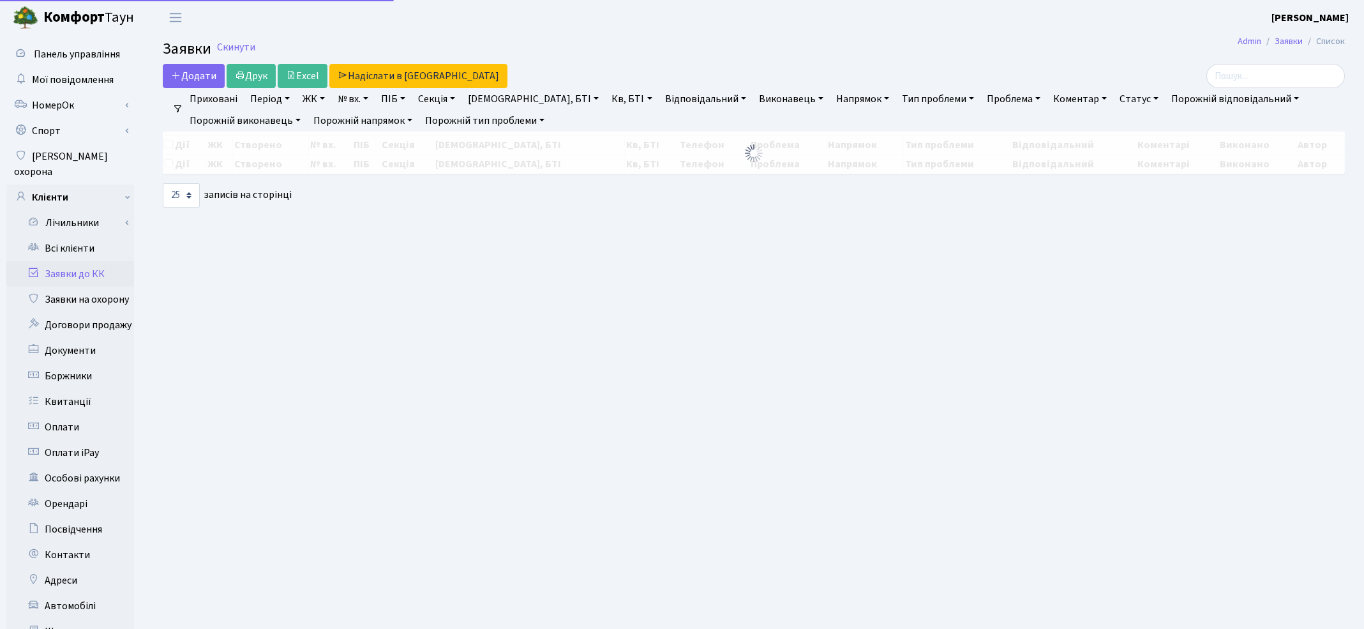
select select "25"
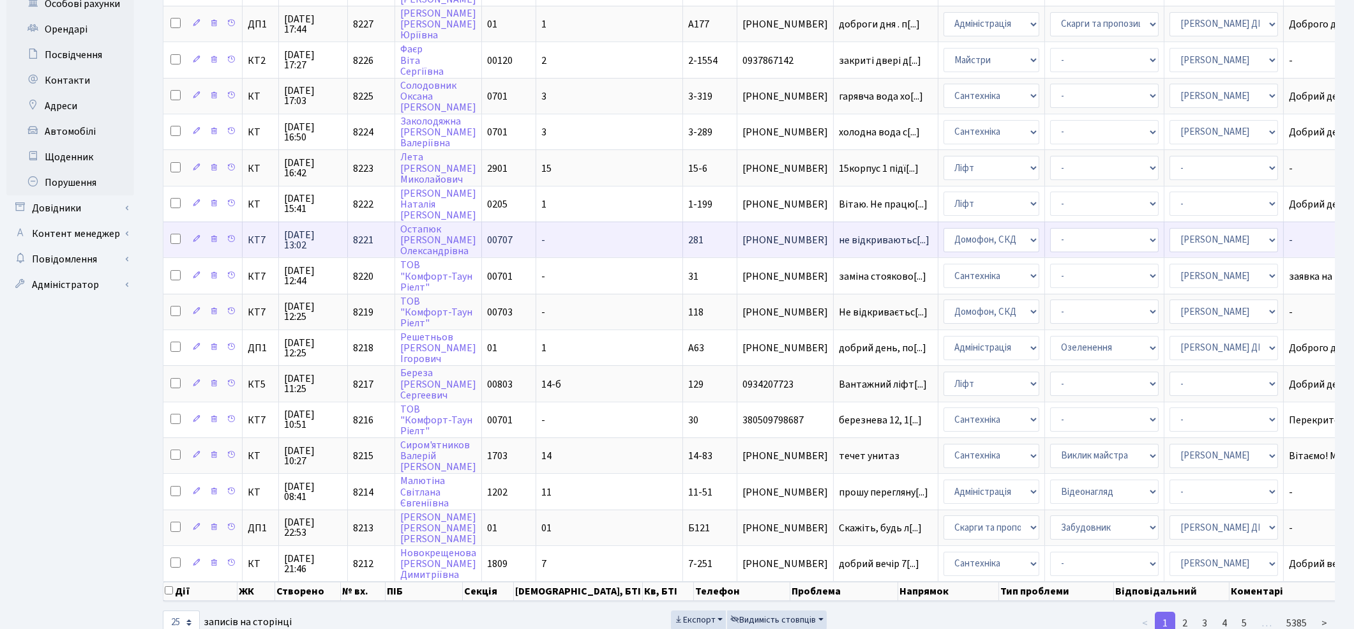
scroll to position [488, 0]
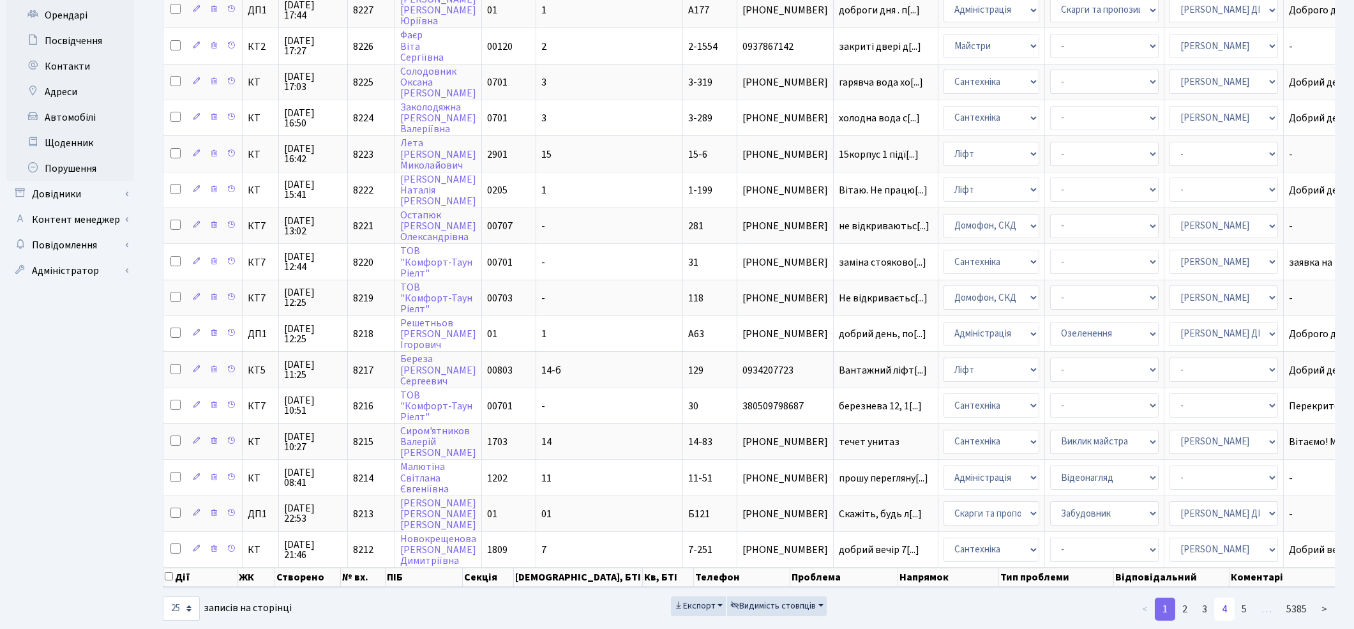
click at [1217, 598] on link "4" at bounding box center [1224, 609] width 20 height 23
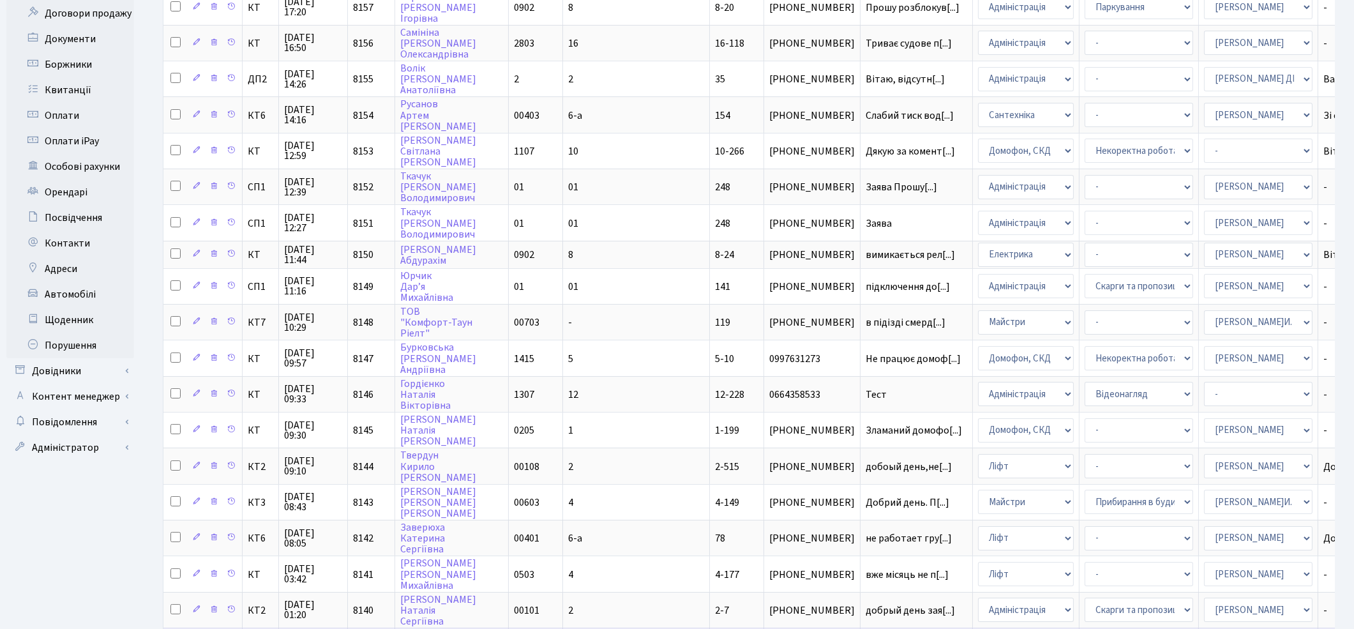
scroll to position [481, 0]
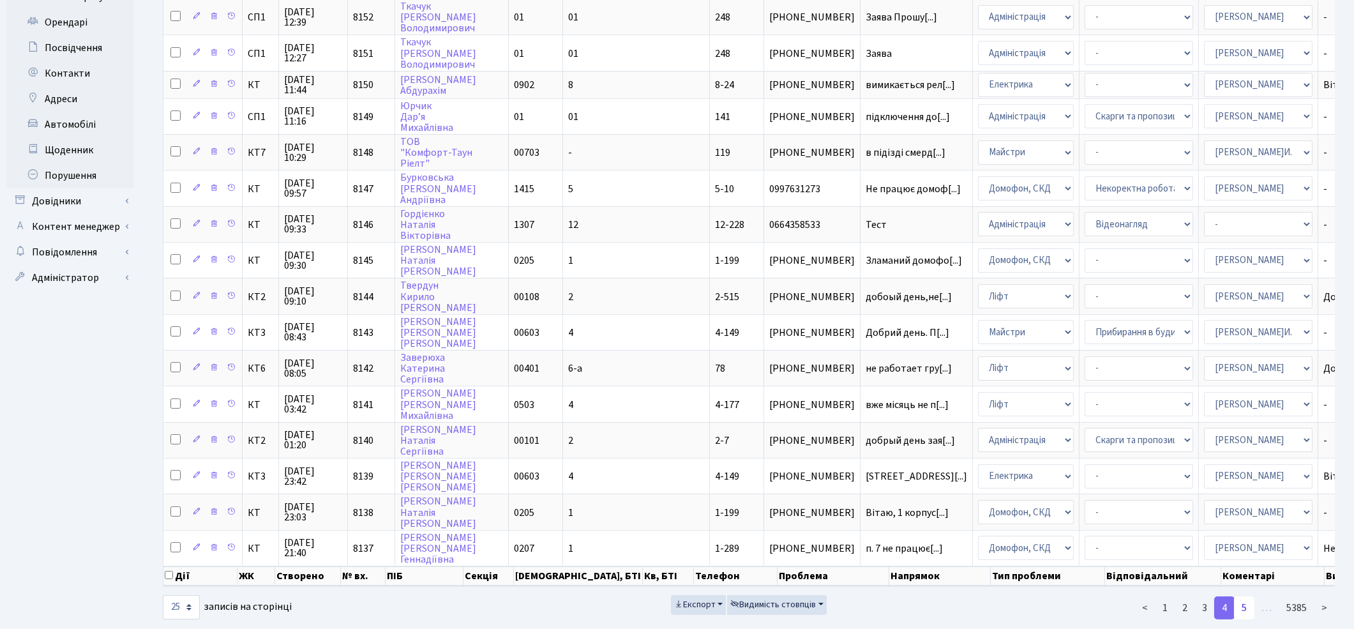
click at [1245, 596] on link "5" at bounding box center [1244, 607] width 20 height 23
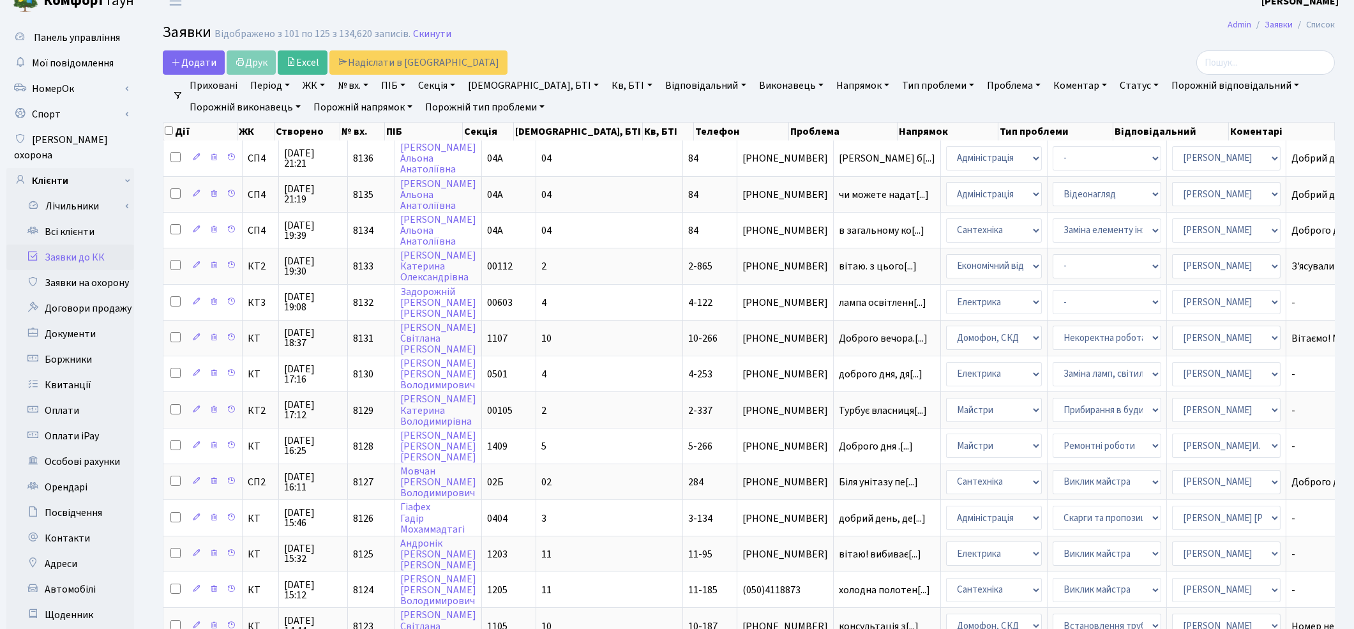
scroll to position [0, 0]
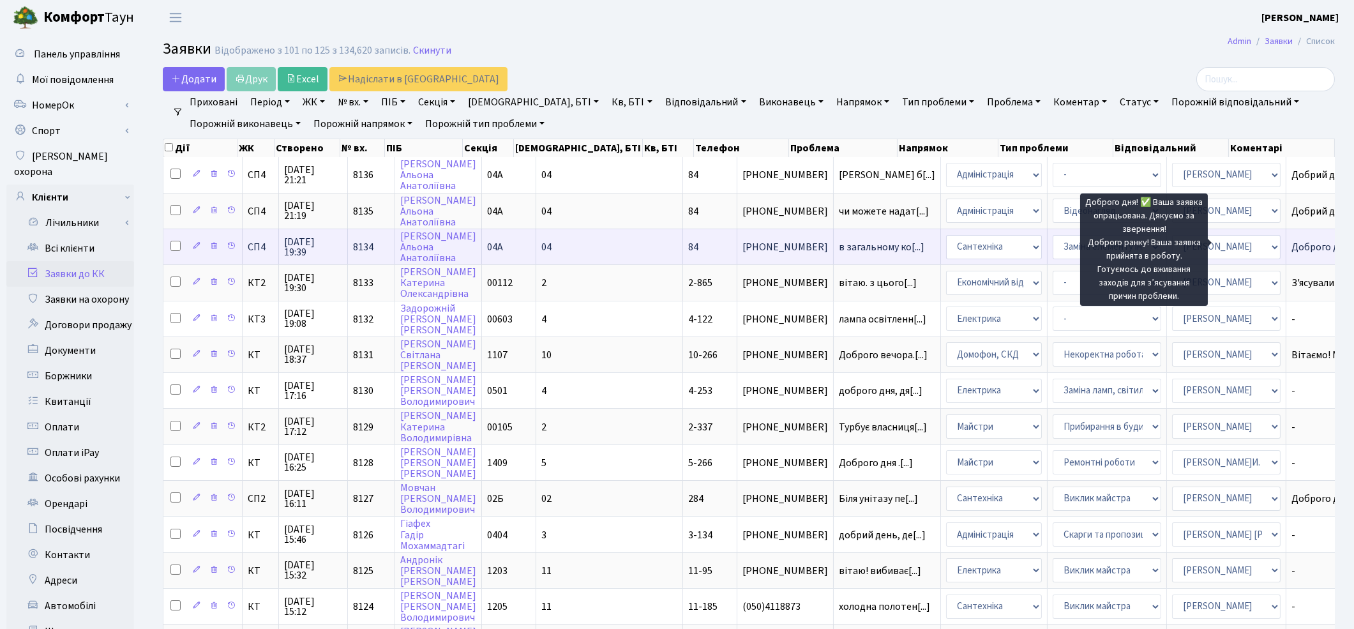
click at [1291, 245] on span "Доброго дня! ✅[...]" at bounding box center [1334, 247] width 87 height 14
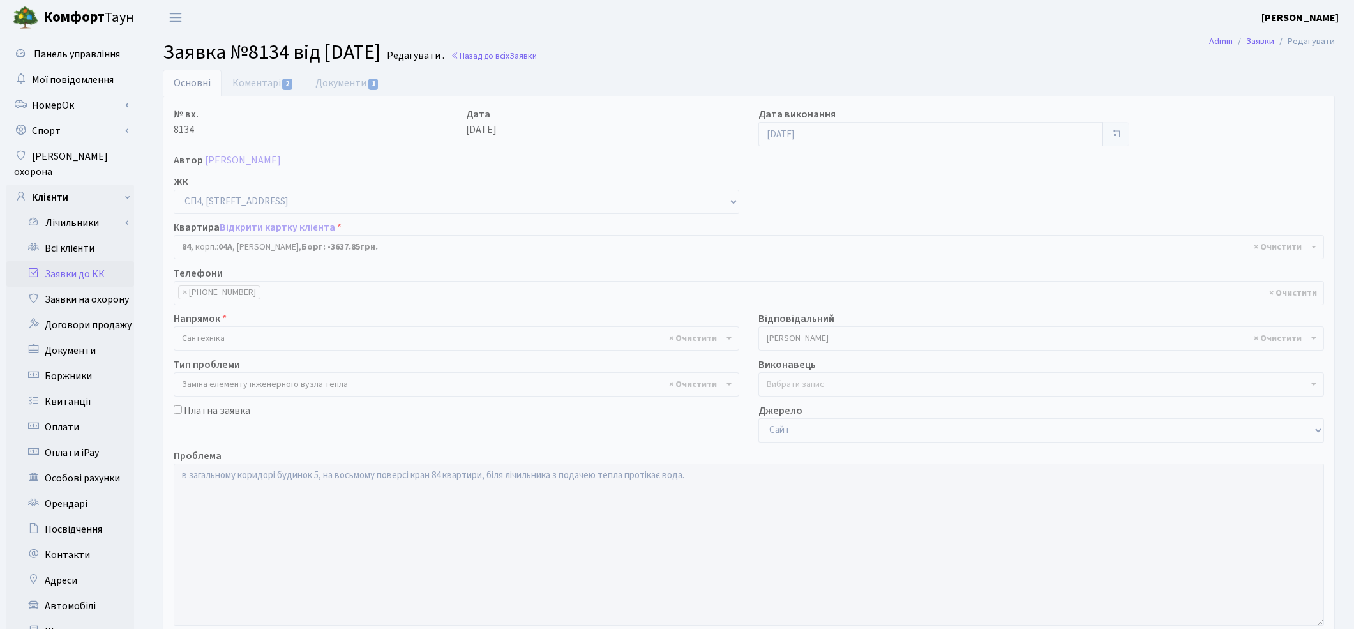
select select "21112"
select select "31"
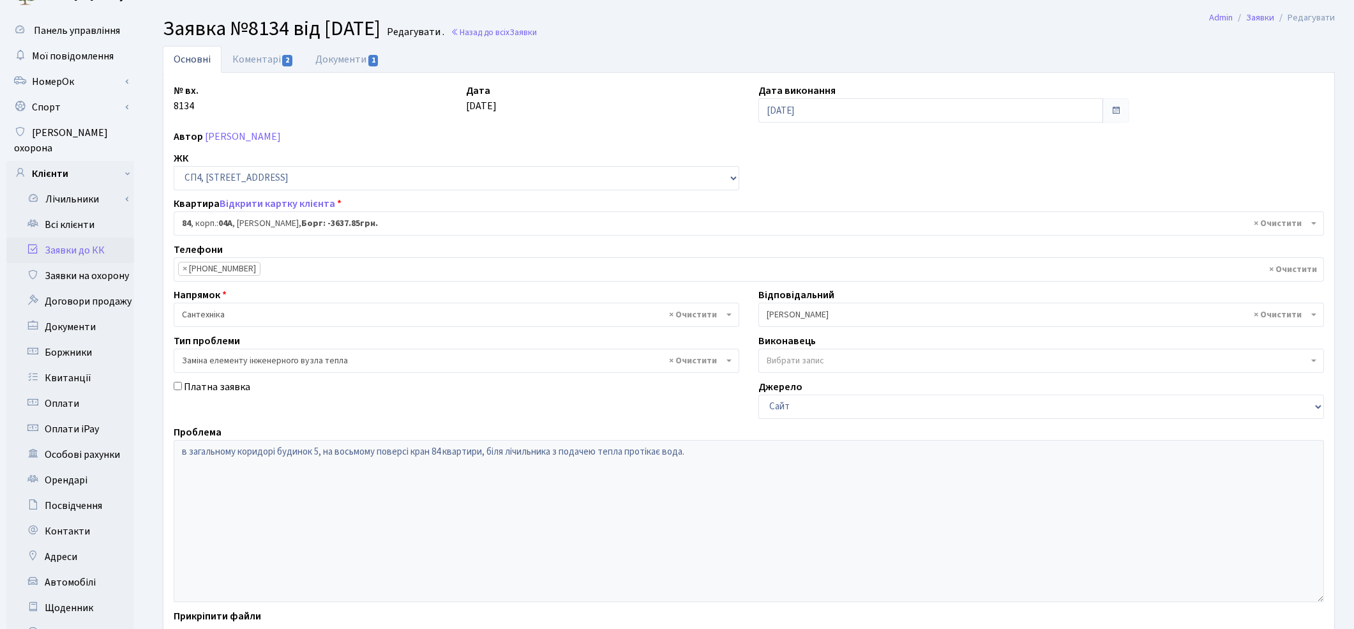
scroll to position [23, 0]
click at [257, 65] on link "Коментарі 2" at bounding box center [263, 60] width 83 height 26
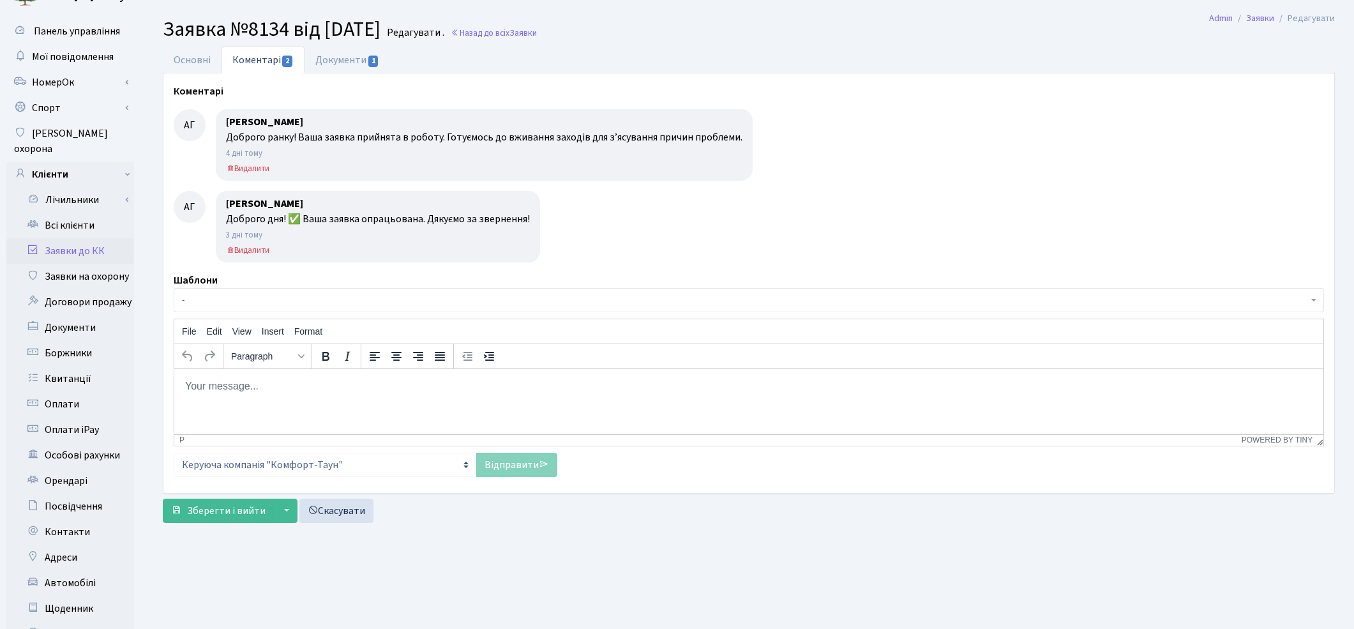
click at [86, 239] on link "Заявки до КК" at bounding box center [70, 251] width 128 height 26
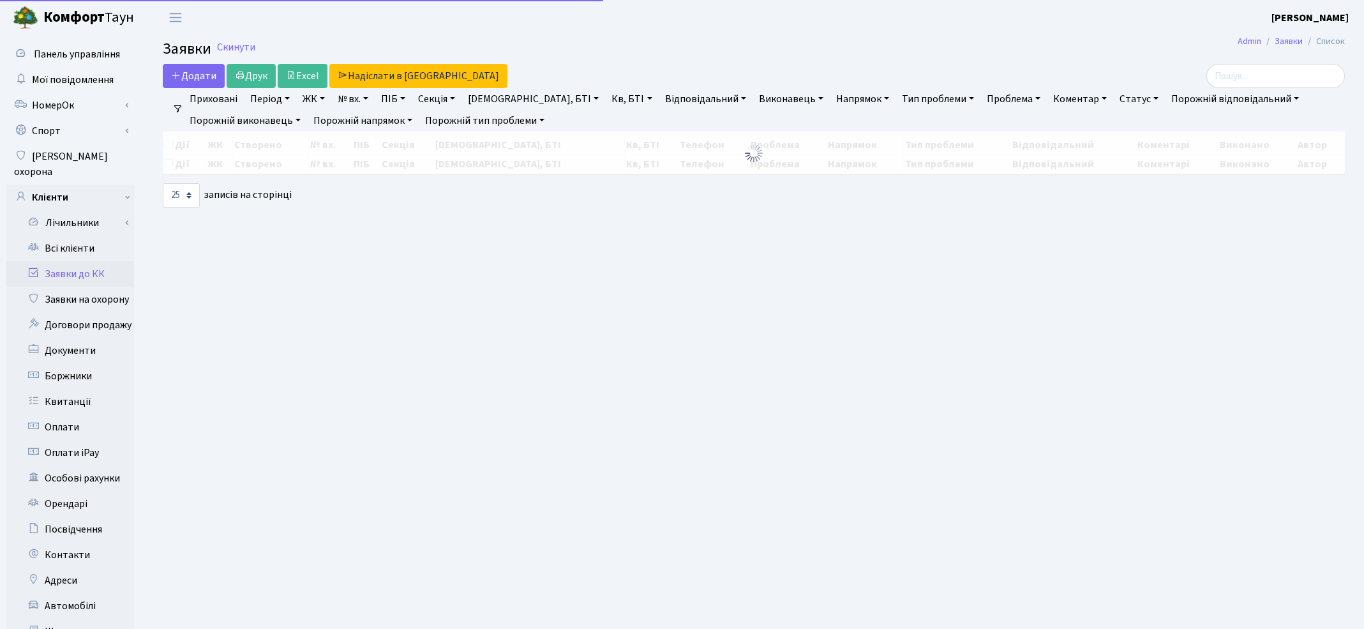
select select "25"
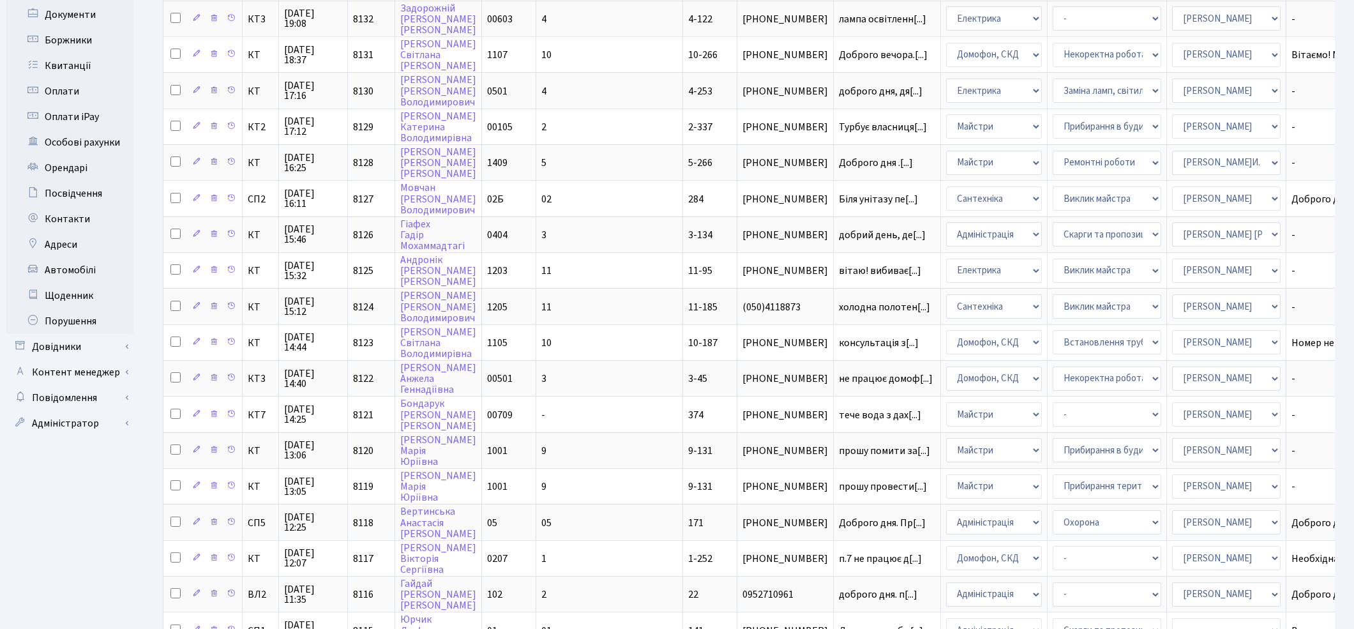
scroll to position [488, 0]
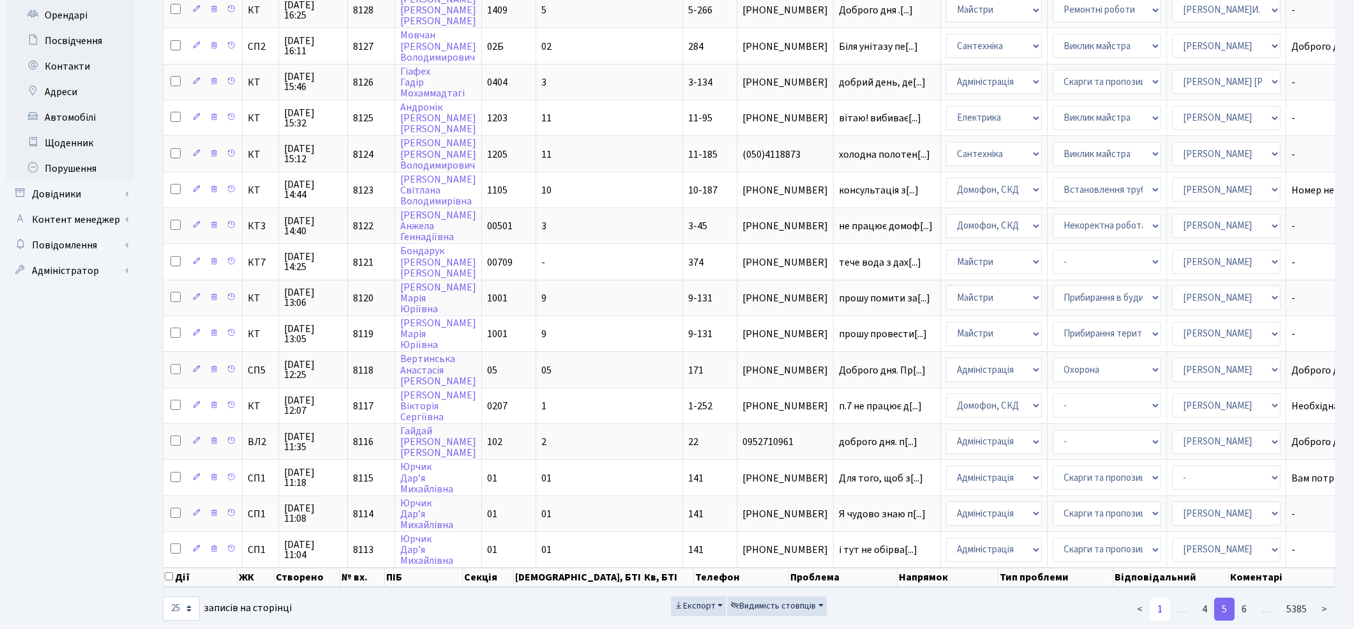
click at [1155, 598] on link "1" at bounding box center [1160, 609] width 20 height 23
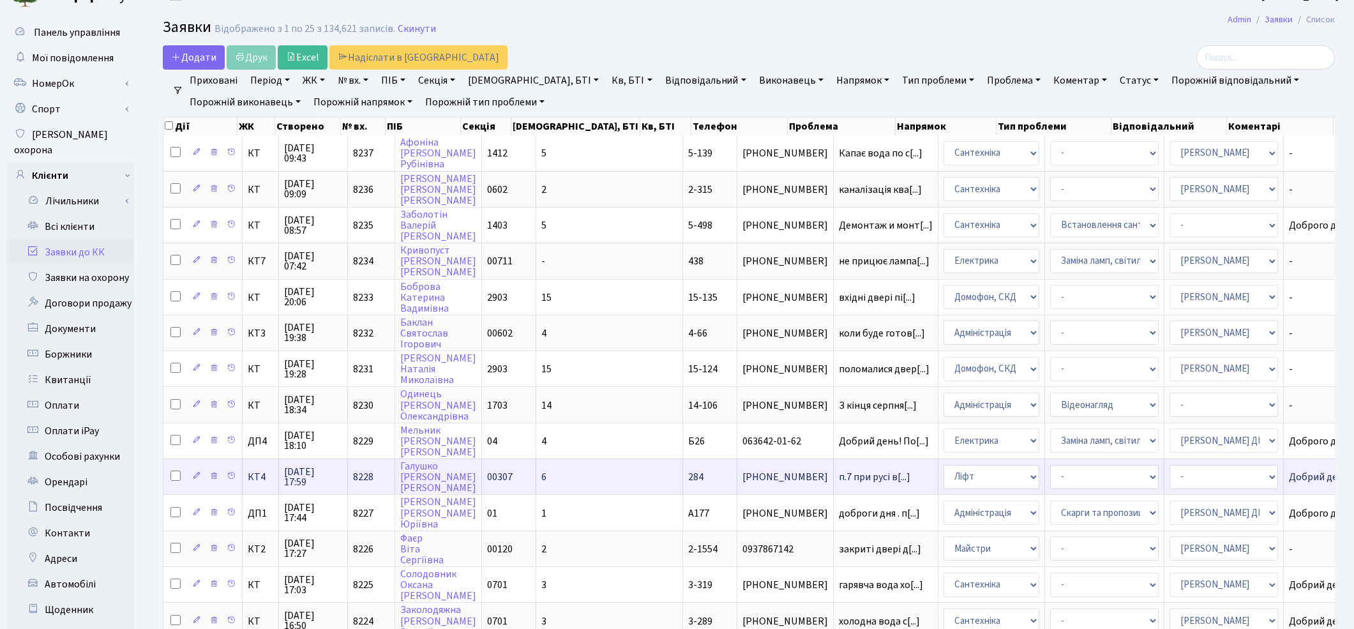
scroll to position [0, 0]
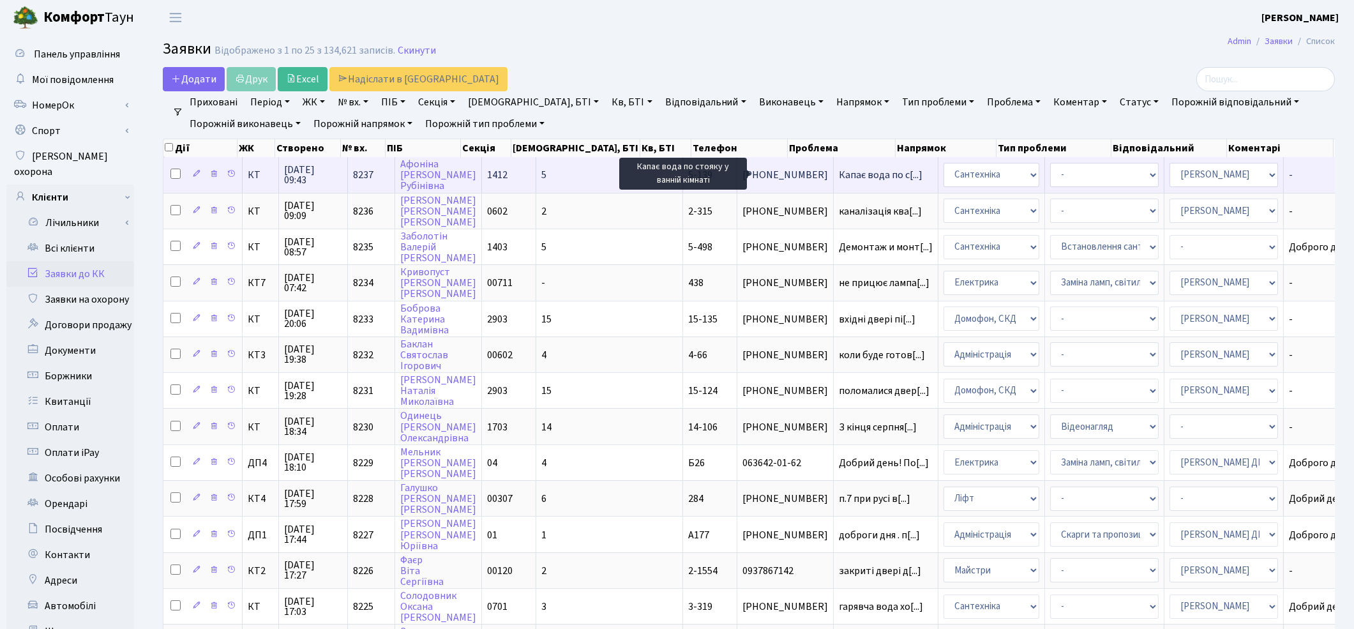
click at [839, 173] on span "Капає вода по с[...]" at bounding box center [881, 175] width 84 height 14
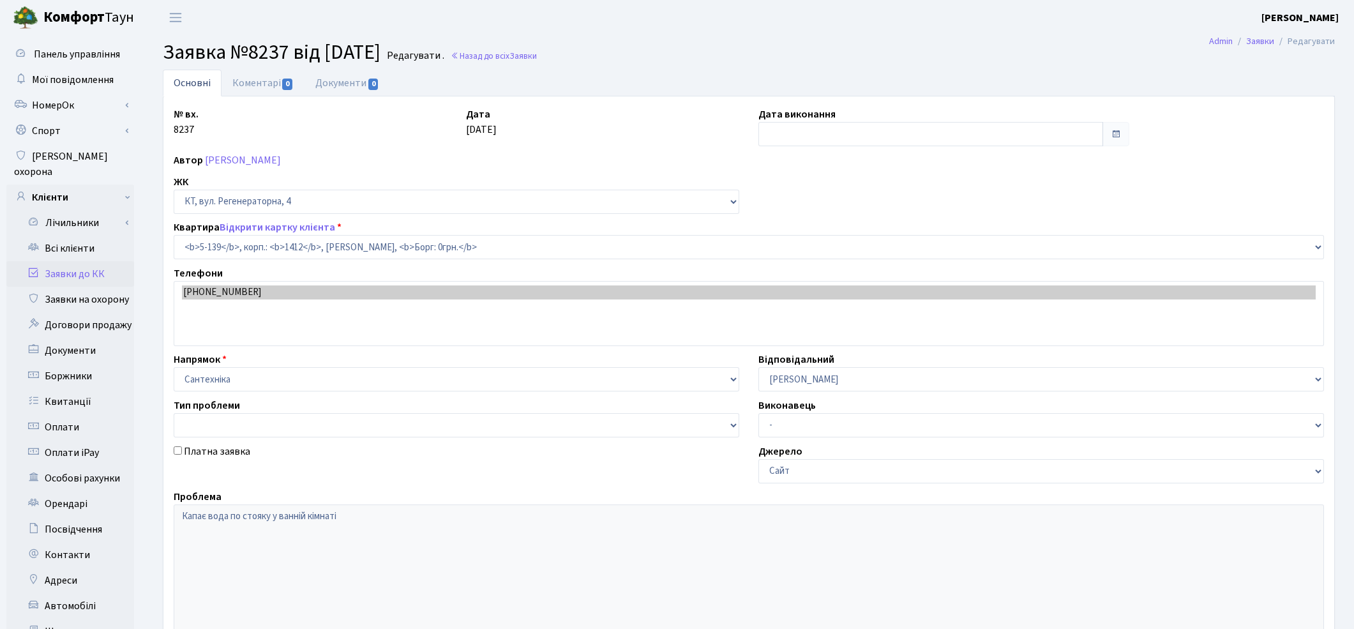
select select "2399"
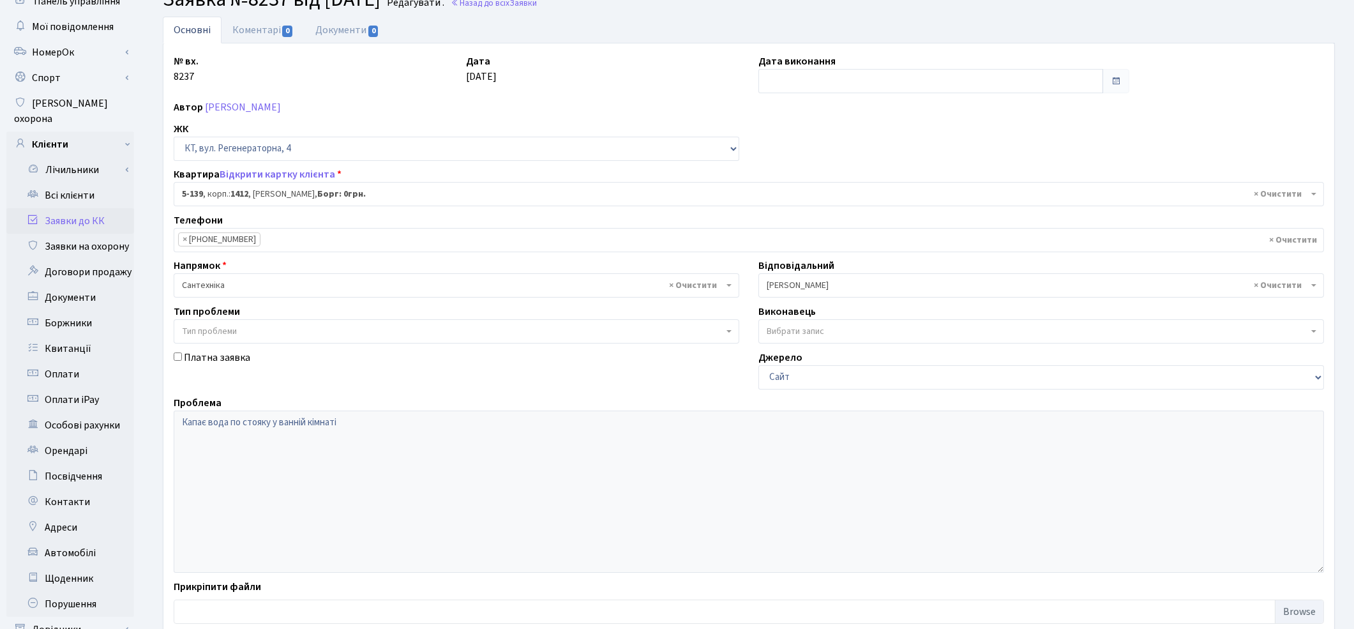
scroll to position [165, 0]
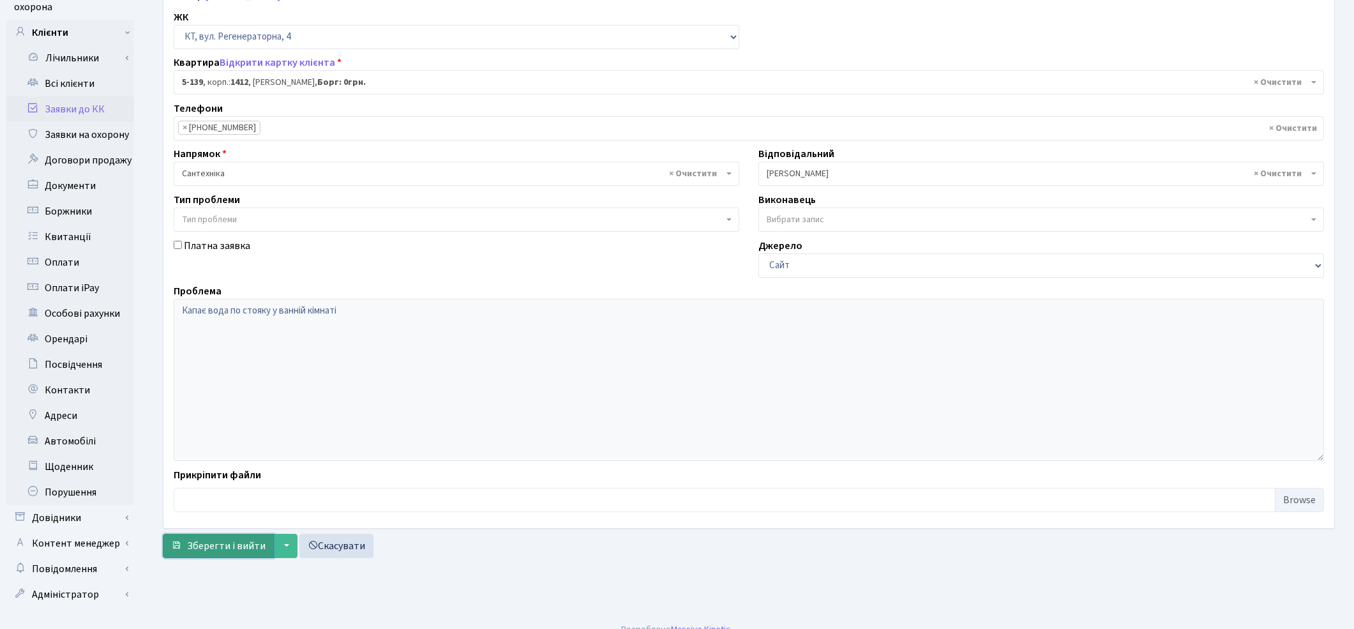
click at [218, 551] on span "Зберегти і вийти" at bounding box center [226, 546] width 79 height 14
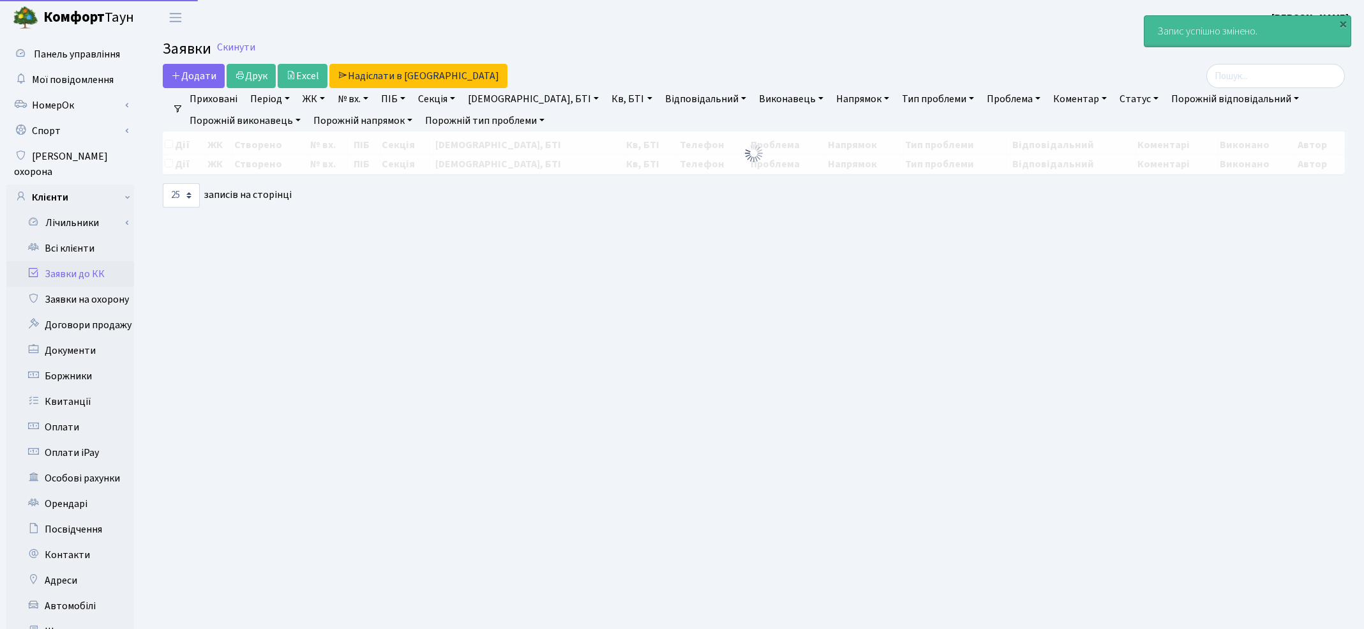
select select "25"
